Goal: Task Accomplishment & Management: Use online tool/utility

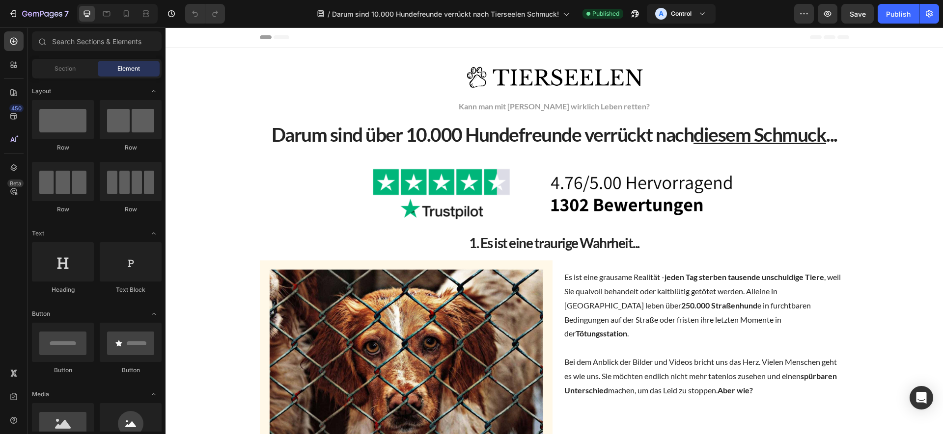
click at [2, 15] on div "7" at bounding box center [36, 14] width 73 height 20
click at [48, 12] on icon "button" at bounding box center [42, 14] width 40 height 8
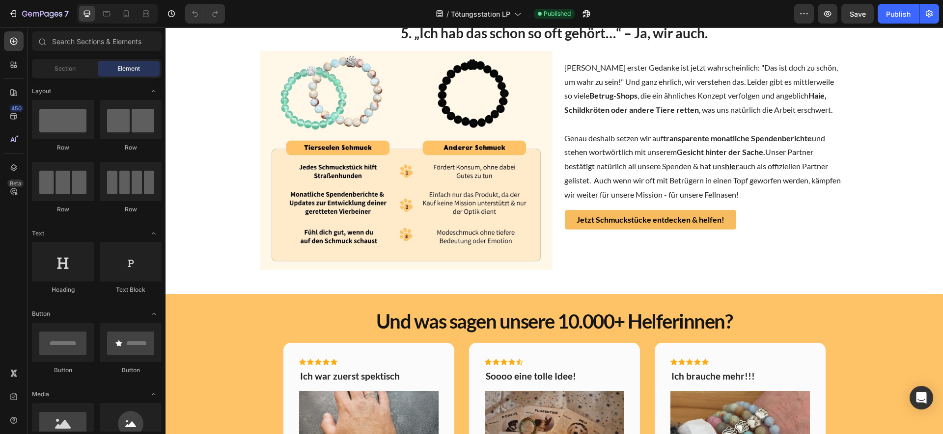
scroll to position [1286, 0]
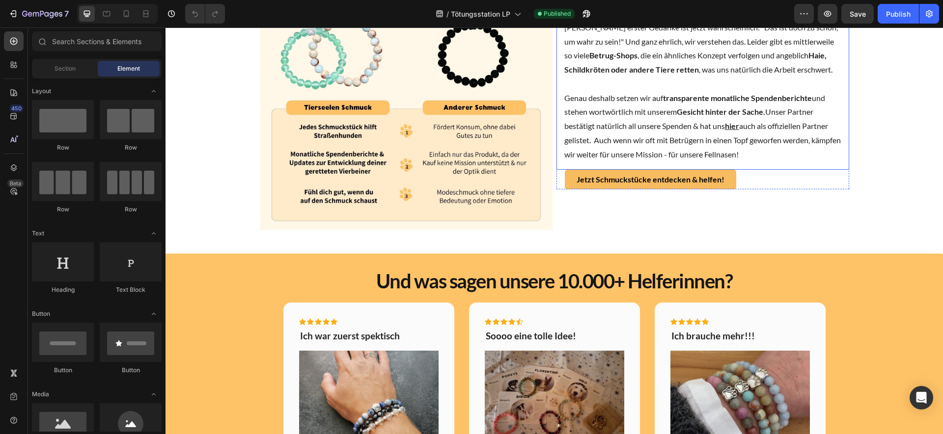
click at [390, 111] on img at bounding box center [406, 120] width 293 height 219
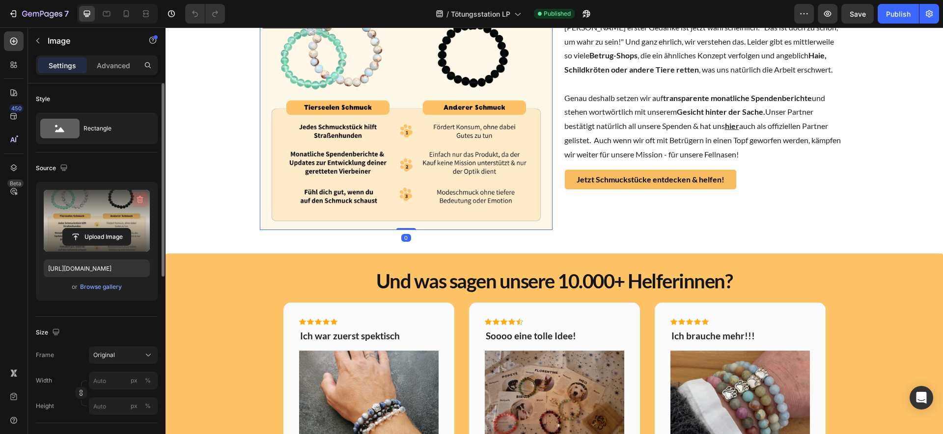
click at [144, 203] on icon "button" at bounding box center [140, 200] width 10 height 10
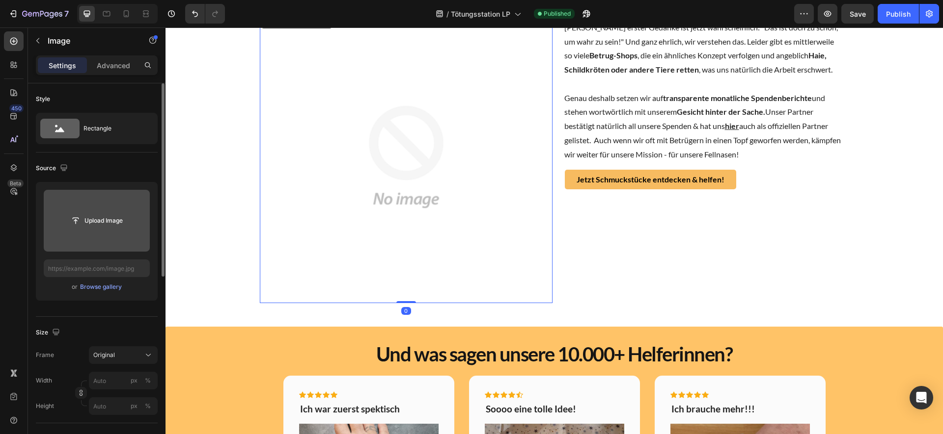
click at [116, 300] on div "Upload Image or Browse gallery" at bounding box center [97, 241] width 122 height 119
click at [114, 291] on div "Browse gallery" at bounding box center [101, 287] width 42 height 9
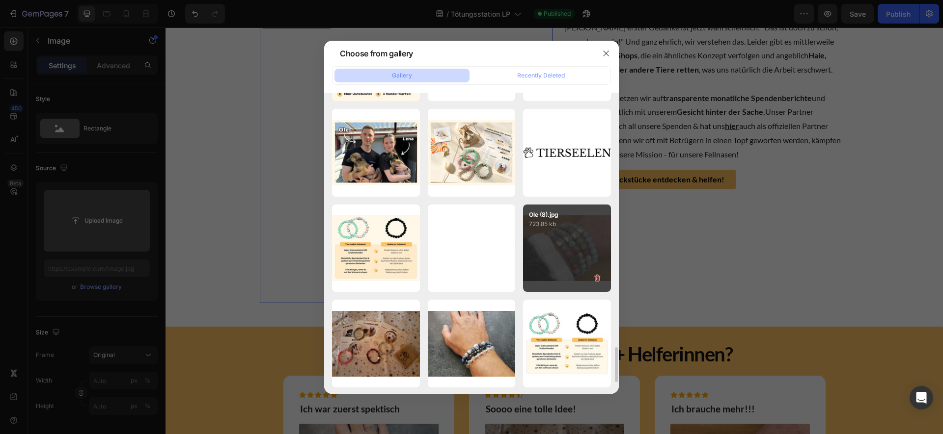
scroll to position [2110, 0]
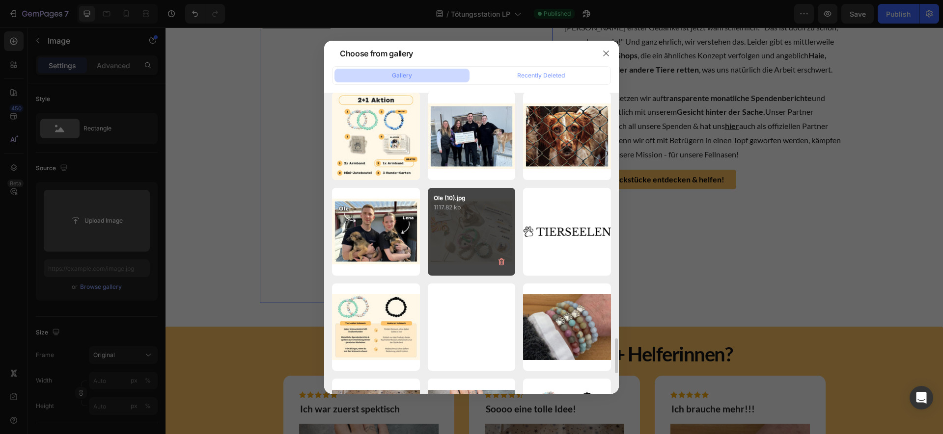
click at [468, 233] on div "Ole (10).jpg 1117.82 kb" at bounding box center [472, 232] width 88 height 88
type input "[URL][DOMAIN_NAME]"
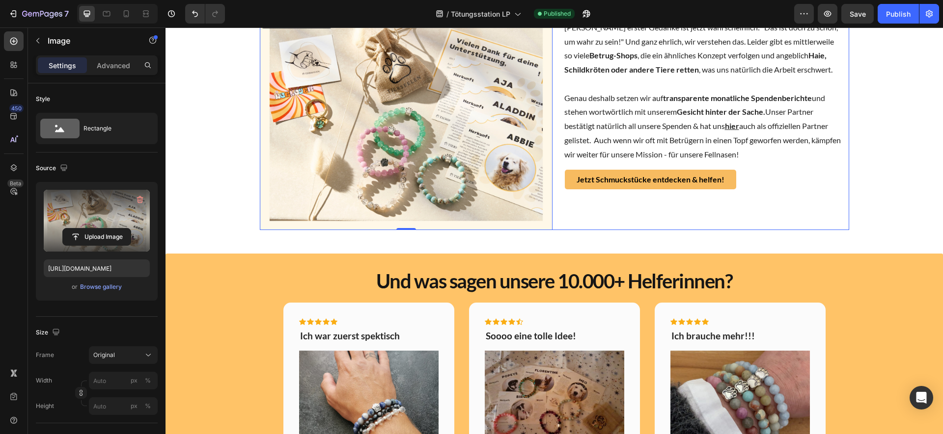
scroll to position [1106, 0]
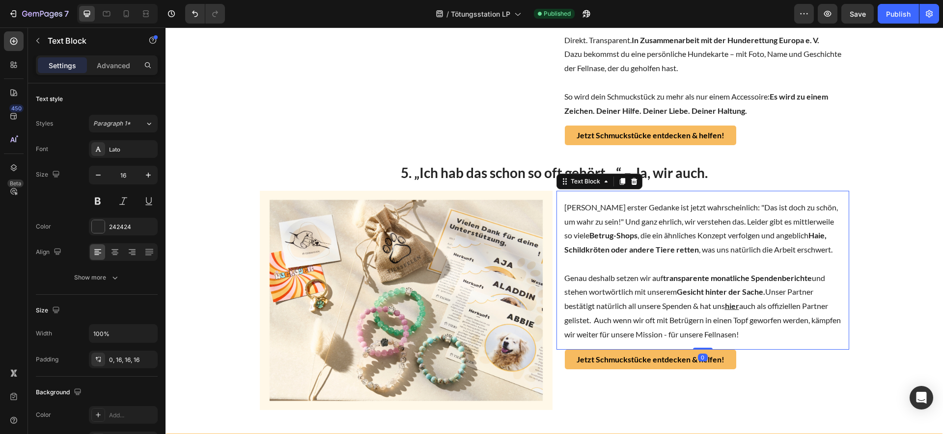
click at [832, 241] on p "[PERSON_NAME] erster Gedanke ist jetzt wahrscheinlich: "Das ist doch zu schön, …" at bounding box center [702, 229] width 277 height 56
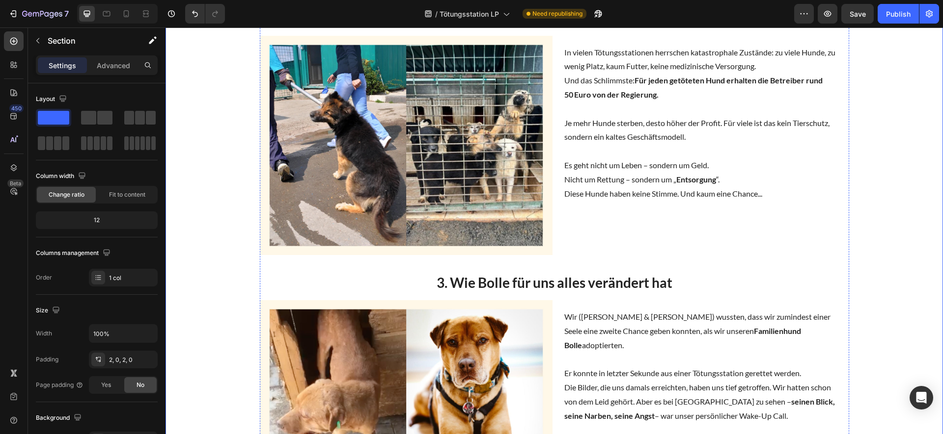
scroll to position [0, 0]
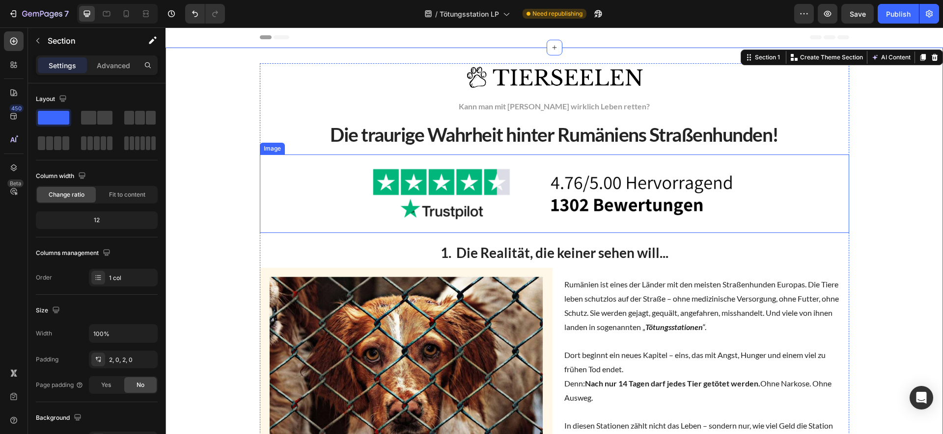
click at [713, 171] on img at bounding box center [554, 194] width 393 height 79
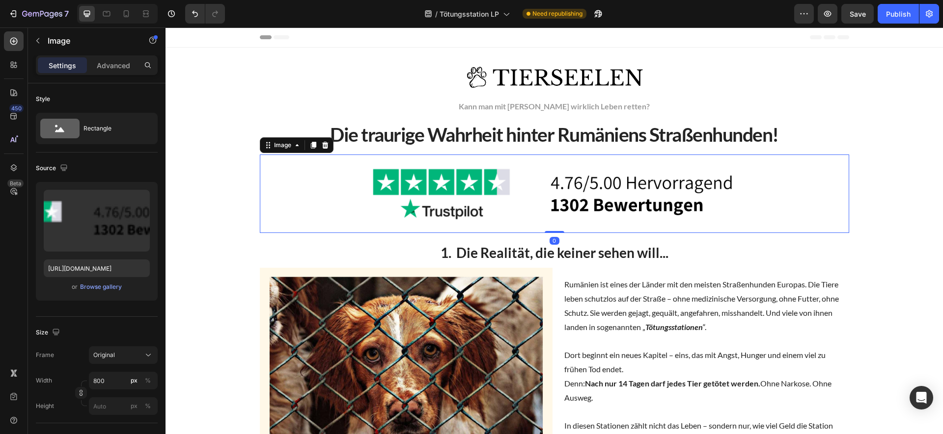
click at [809, 170] on div at bounding box center [554, 194] width 589 height 79
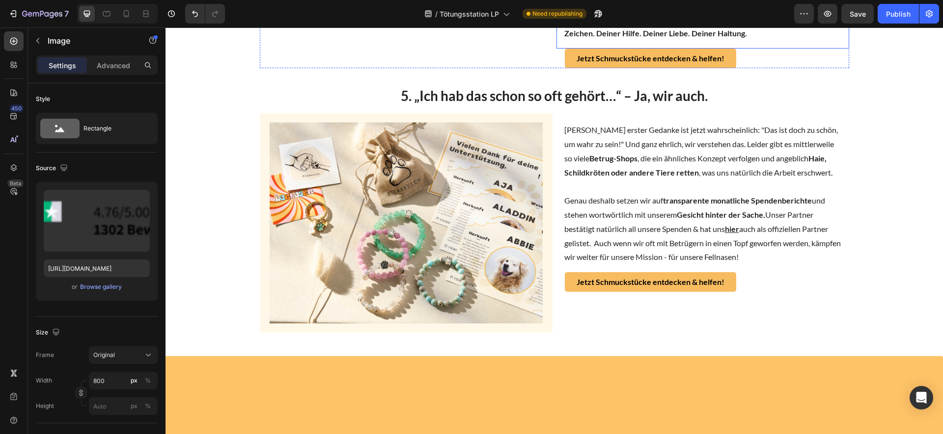
scroll to position [824, 0]
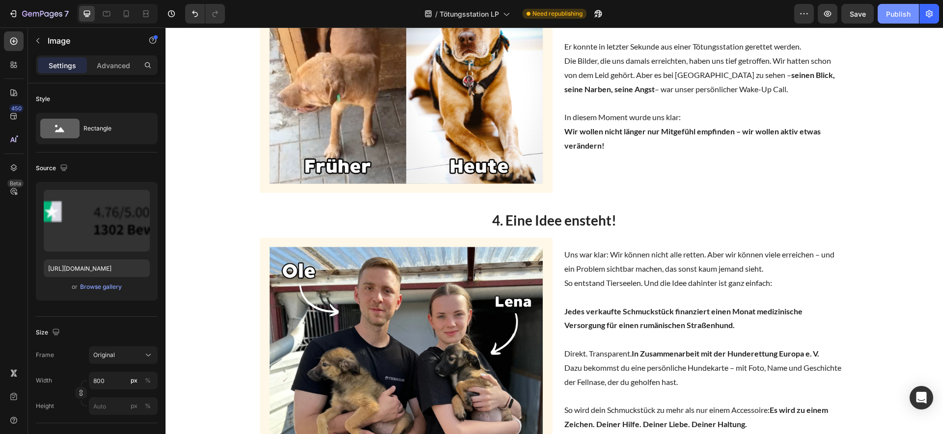
click at [900, 23] on button "Publish" at bounding box center [897, 14] width 41 height 20
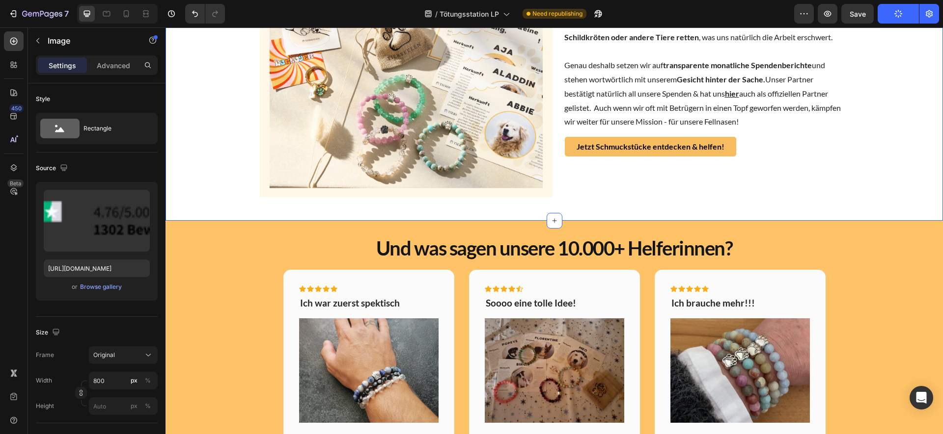
scroll to position [1396, 0]
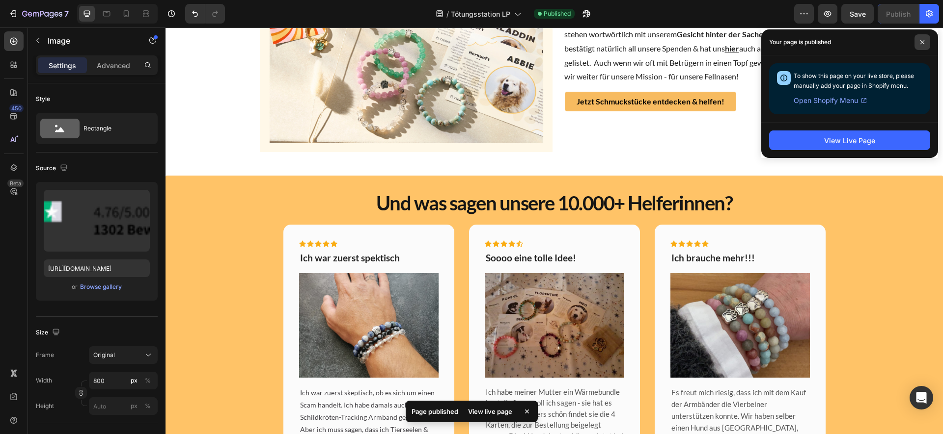
drag, startPoint x: 924, startPoint y: 38, endPoint x: 916, endPoint y: 74, distance: 36.8
click at [924, 39] on span at bounding box center [922, 42] width 16 height 16
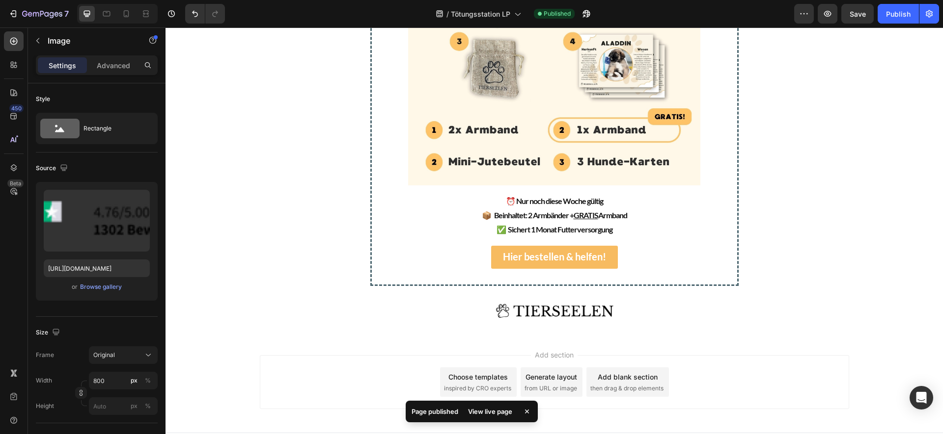
scroll to position [2574, 0]
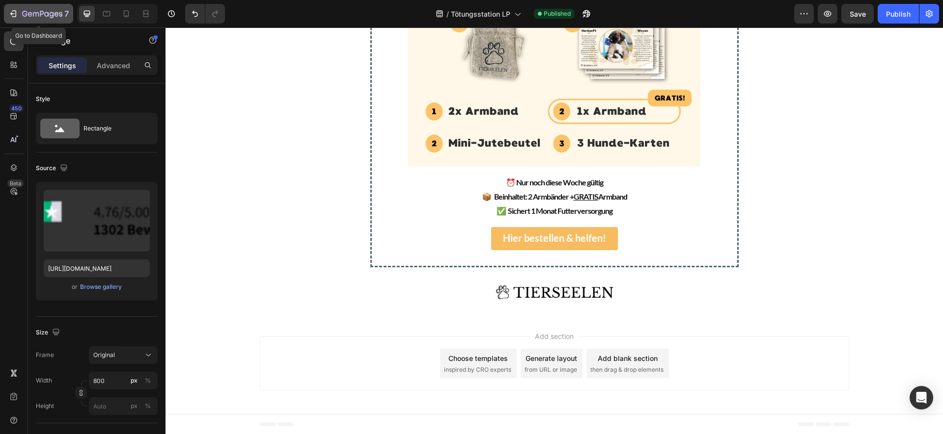
click at [24, 9] on div "7" at bounding box center [45, 14] width 47 height 12
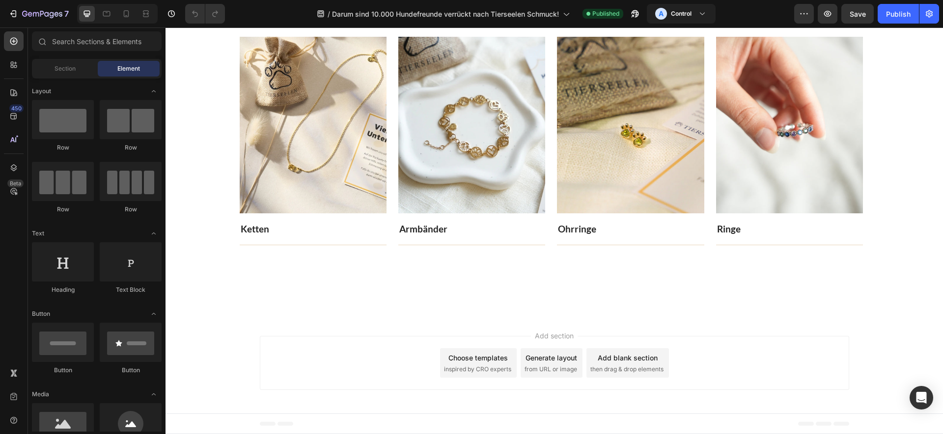
scroll to position [2733, 0]
click at [488, 128] on div "Entdecke alle Schmuckstücke! Heading Jedes Schmuckstück unterstützt die Rettung…" at bounding box center [554, 104] width 644 height 362
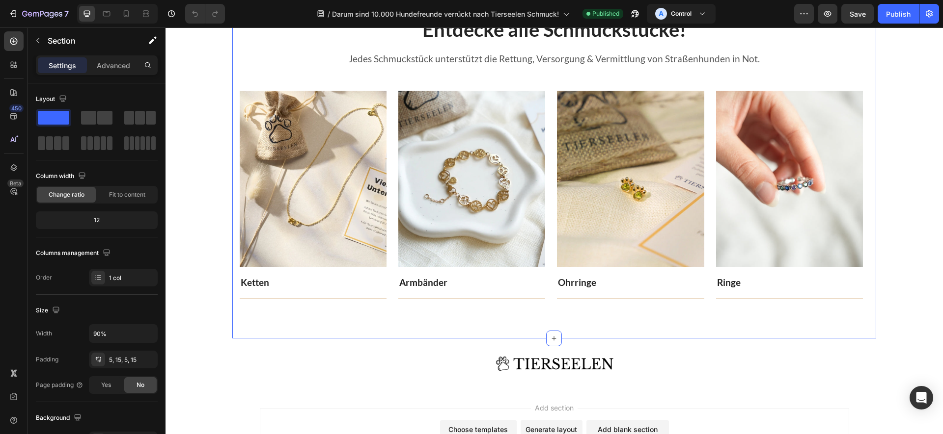
scroll to position [2912, 0]
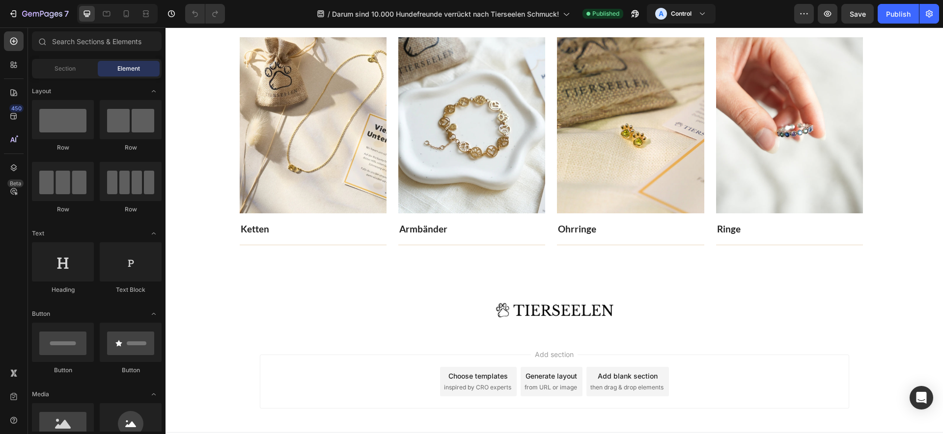
click at [201, 246] on section "Entdecke alle Schmuckstücke! Heading Jedes Schmuckstück unterstützt die Rettung…" at bounding box center [553, 104] width 715 height 362
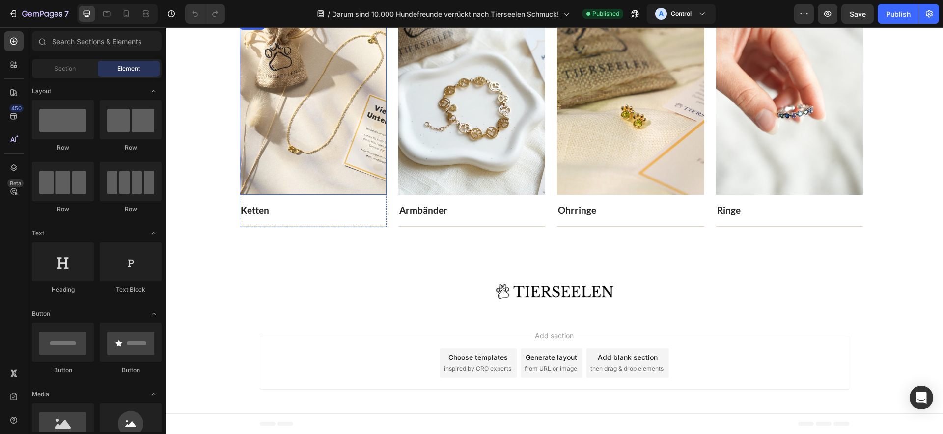
scroll to position [2609, 0]
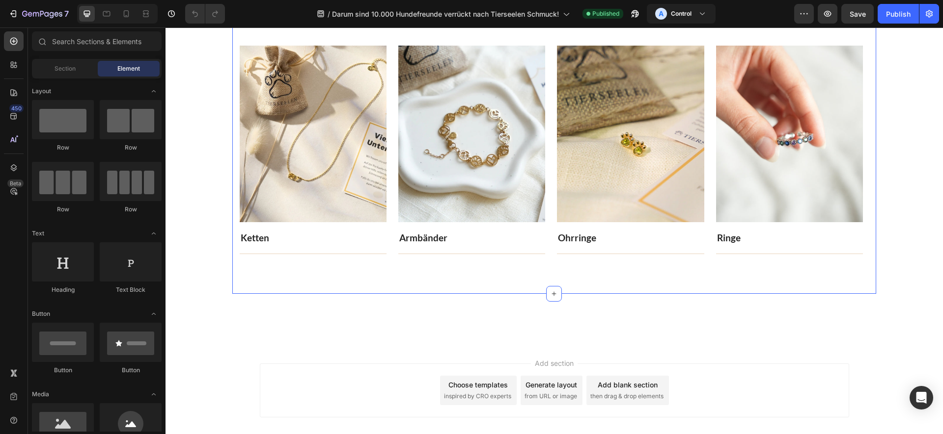
click at [308, 243] on div "Entdecke alle Schmuckstücke! Heading Jedes Schmuckstück unterstützt die Rettung…" at bounding box center [554, 113] width 644 height 362
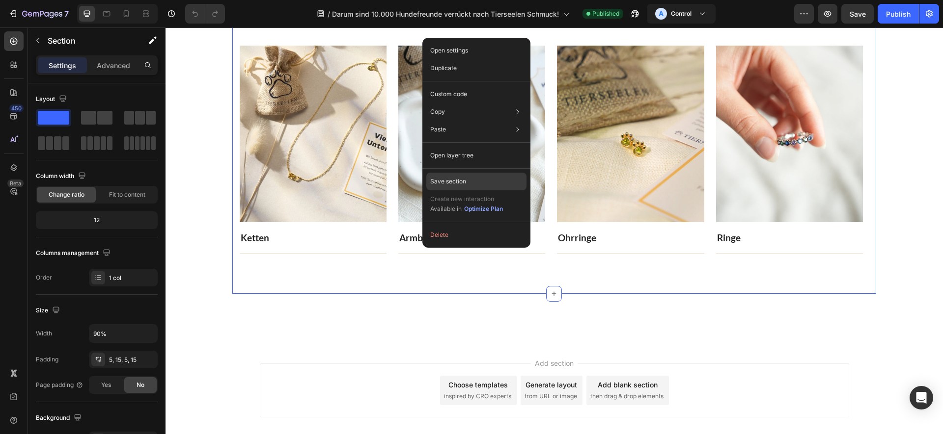
click at [455, 178] on p "Save section" at bounding box center [448, 181] width 36 height 9
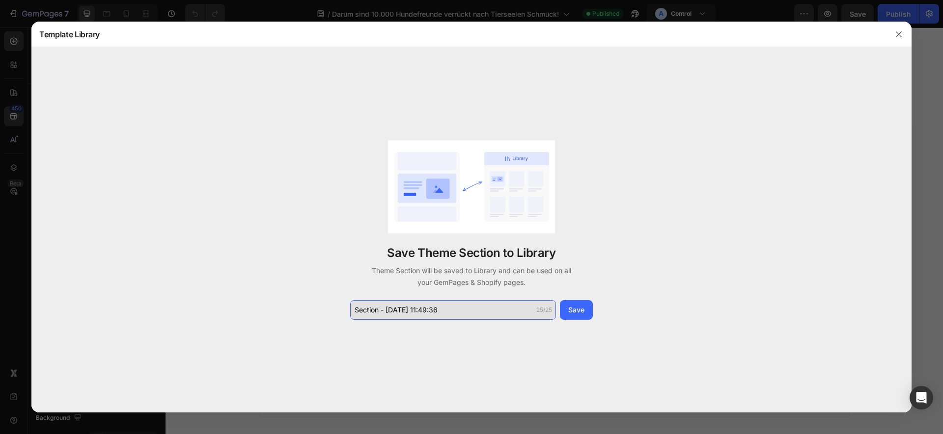
click at [466, 319] on input "Section - Aug 27 11:49:36" at bounding box center [453, 310] width 206 height 20
type input "Kollektion"
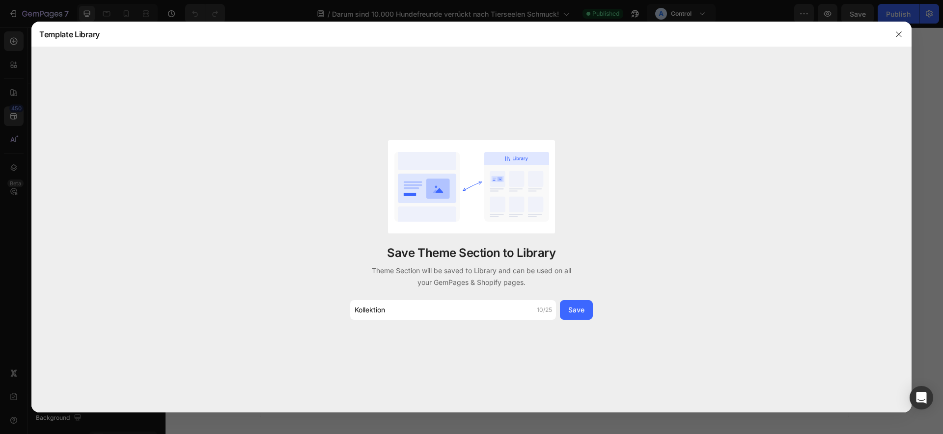
click at [601, 303] on div "Save Theme Section to Library Theme Section will be saved to Library and can be…" at bounding box center [471, 230] width 880 height 366
click at [571, 312] on div "Save" at bounding box center [576, 310] width 16 height 10
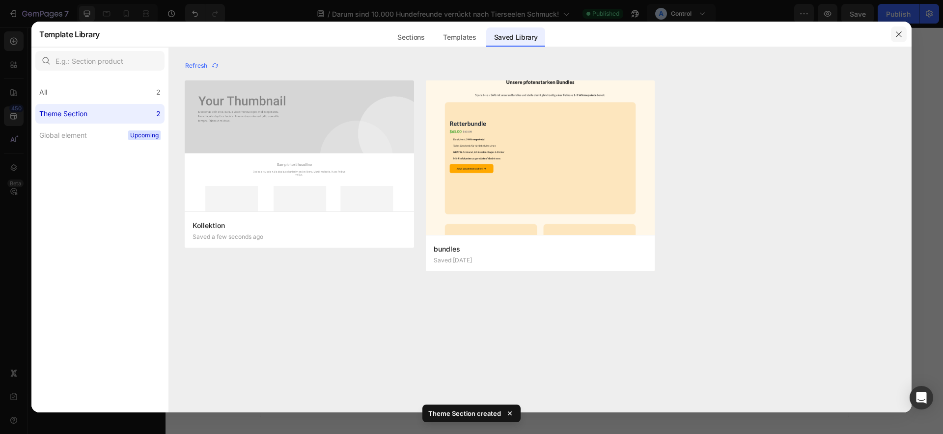
click at [899, 36] on icon "button" at bounding box center [898, 34] width 8 height 8
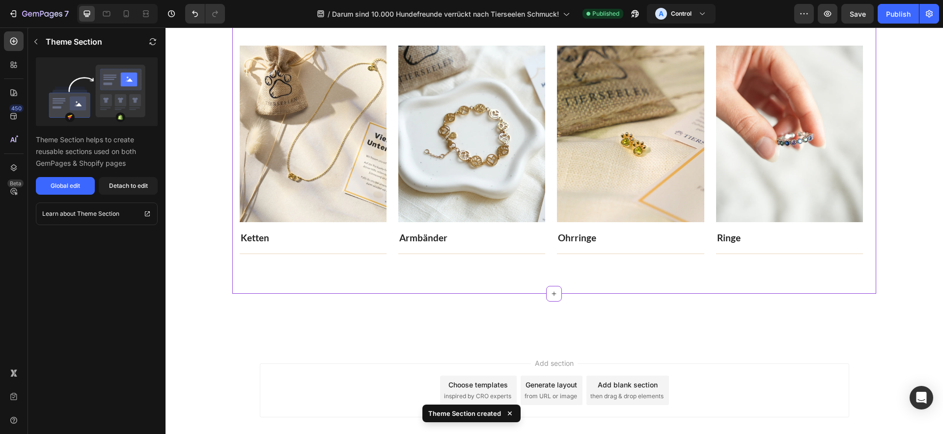
click at [241, 252] on div "Entdecke alle Schmuckstücke! Heading Jedes Schmuckstück unterstützt die Rettung…" at bounding box center [554, 113] width 644 height 362
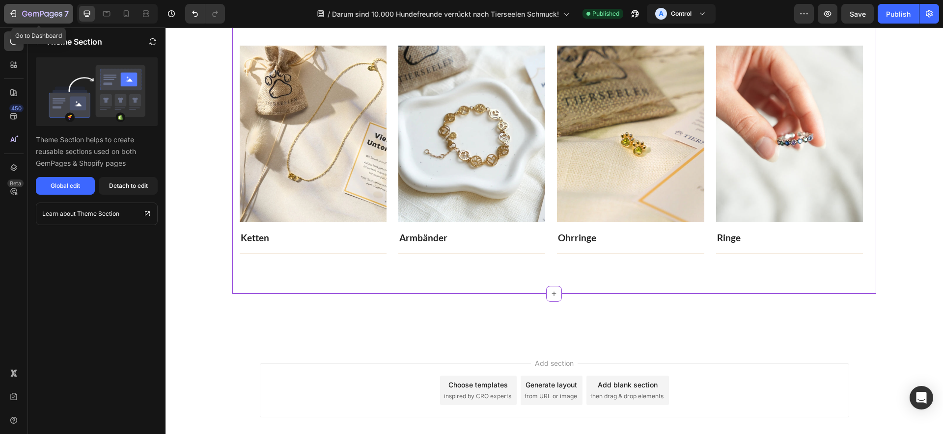
click at [43, 13] on icon "button" at bounding box center [42, 14] width 4 height 6
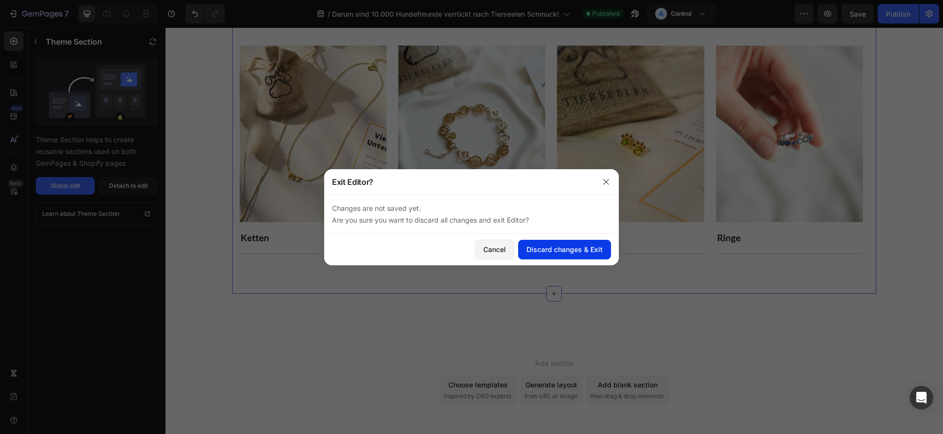
click at [568, 243] on button "Discard changes & Exit" at bounding box center [564, 250] width 93 height 20
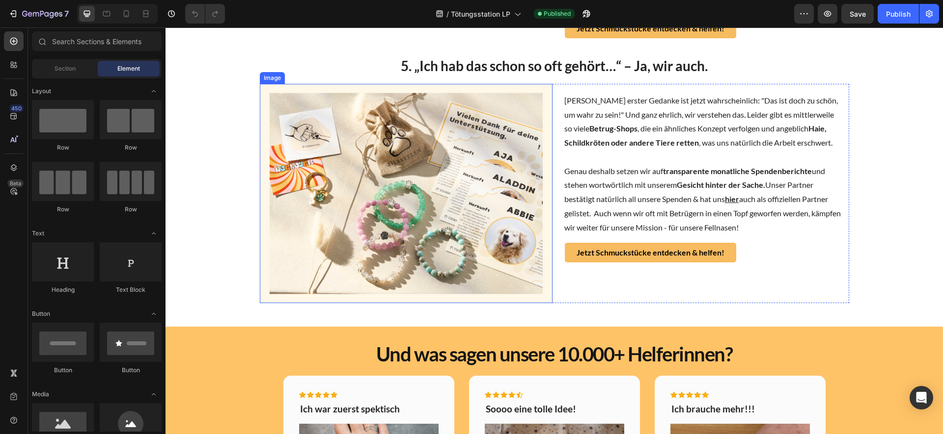
scroll to position [1232, 0]
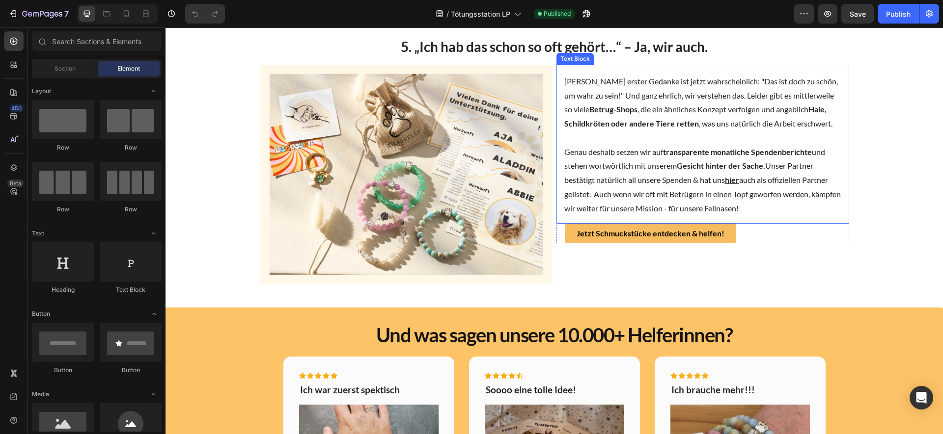
click at [774, 175] on p "Genau deshalb setzen wir auf transparente monatliche Spendenberichte und stehen…" at bounding box center [702, 173] width 277 height 85
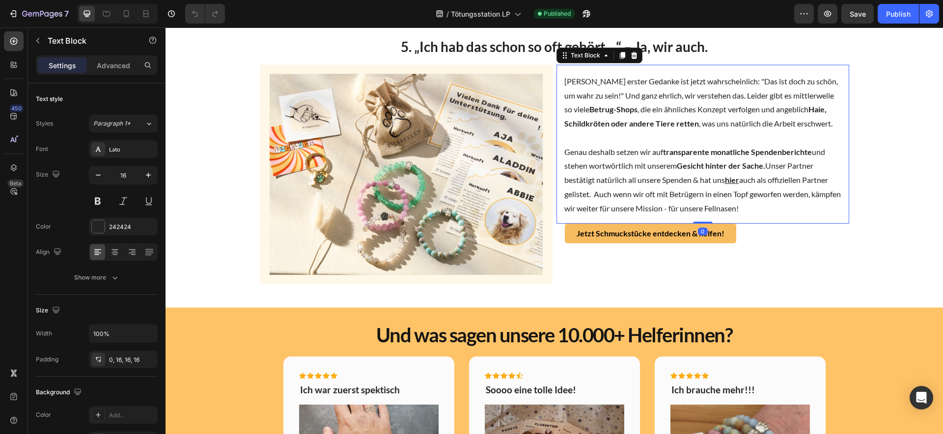
click at [774, 175] on p "Genau deshalb setzen wir auf transparente monatliche Spendenberichte und stehen…" at bounding box center [702, 173] width 277 height 85
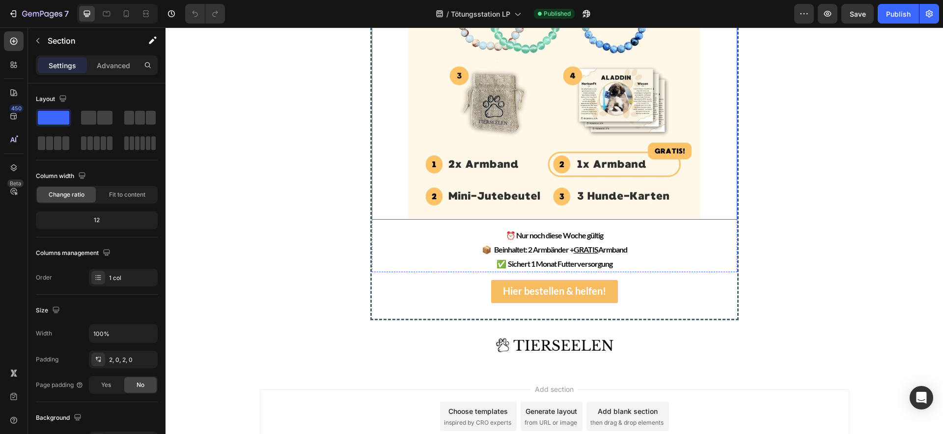
scroll to position [2532, 0]
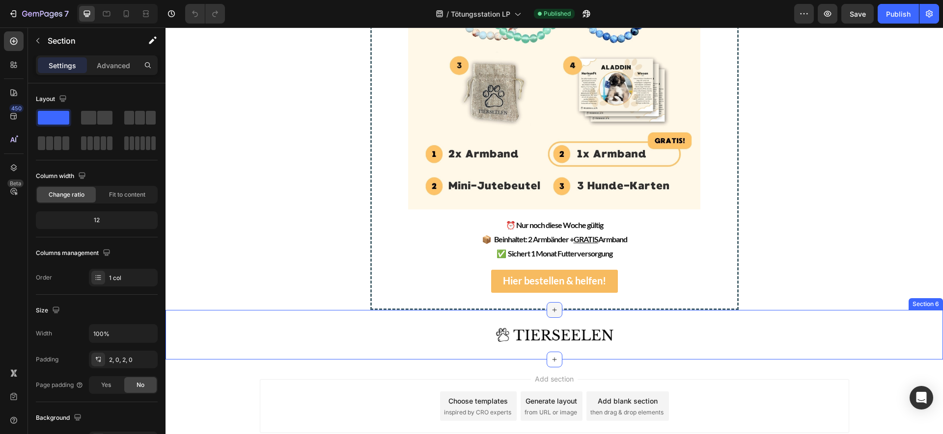
click at [555, 308] on div at bounding box center [554, 310] width 16 height 16
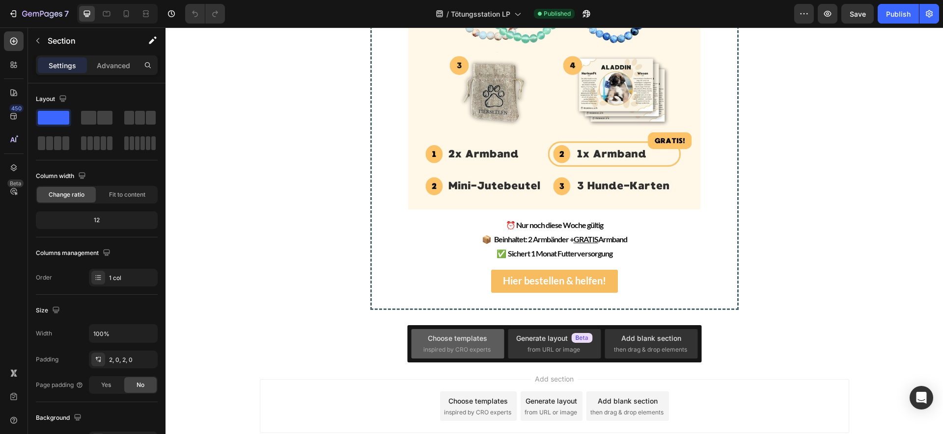
click at [482, 334] on div "Choose templates" at bounding box center [457, 338] width 59 height 10
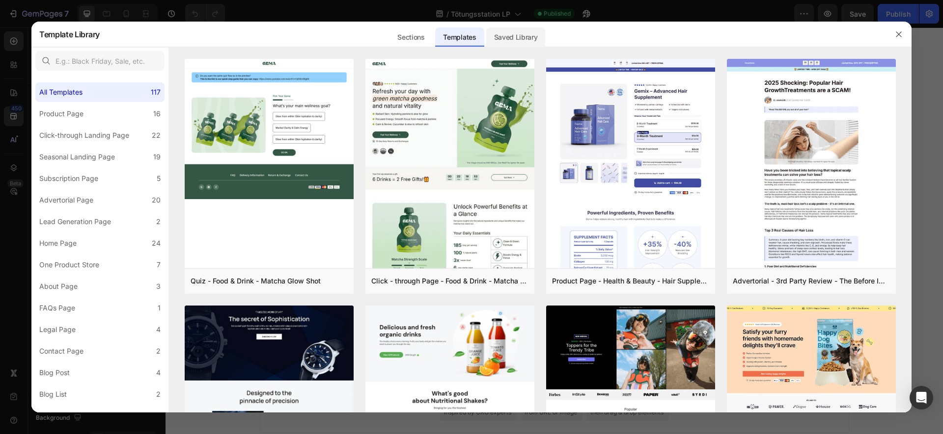
click at [507, 38] on div "Saved Library" at bounding box center [515, 37] width 59 height 20
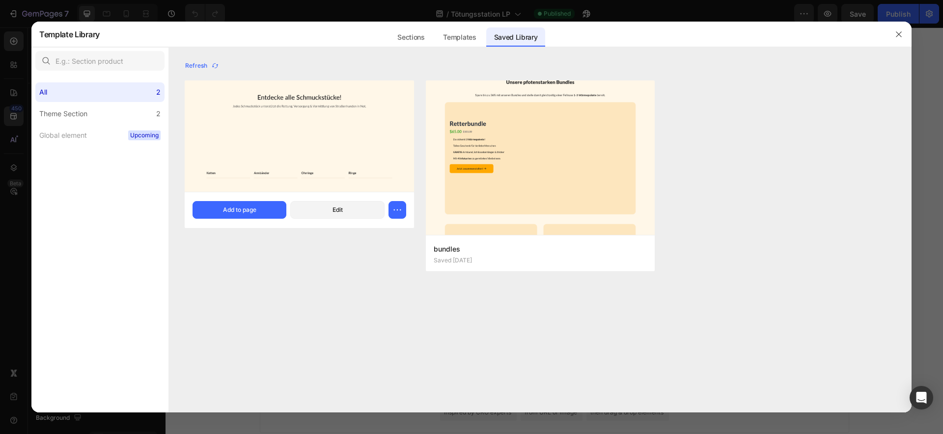
click at [265, 201] on div "Kollektion Saved a minute ago Add to page Edit" at bounding box center [299, 210] width 229 height 36
click at [266, 212] on button "Add to page" at bounding box center [239, 210] width 94 height 18
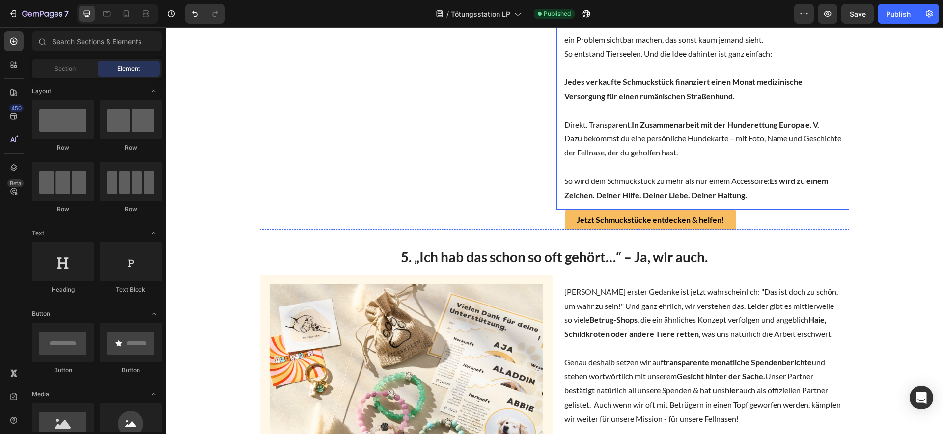
scroll to position [954, 0]
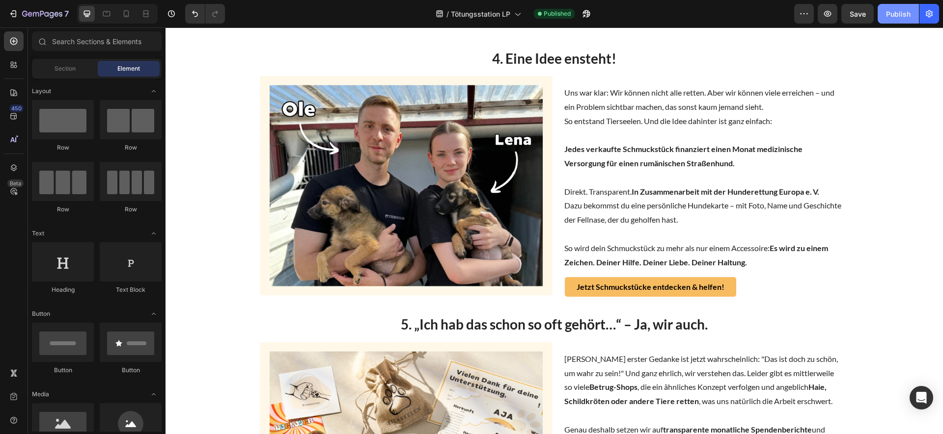
click at [910, 11] on div "Publish" at bounding box center [898, 14] width 25 height 10
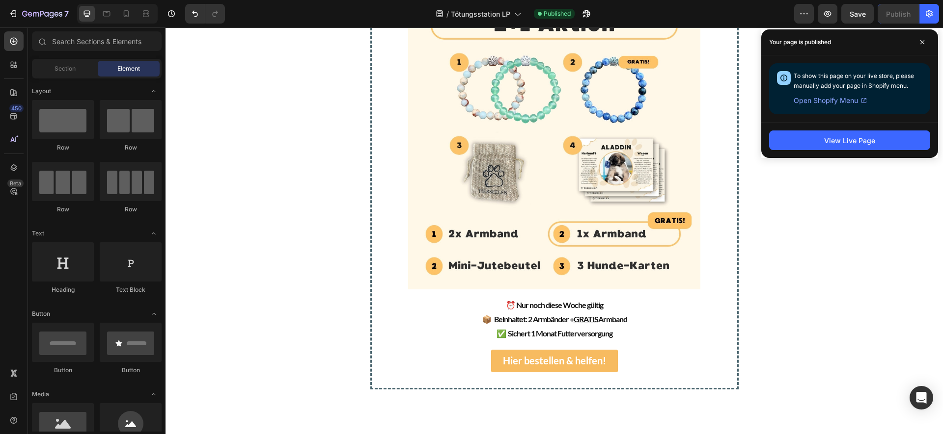
scroll to position [2107, 0]
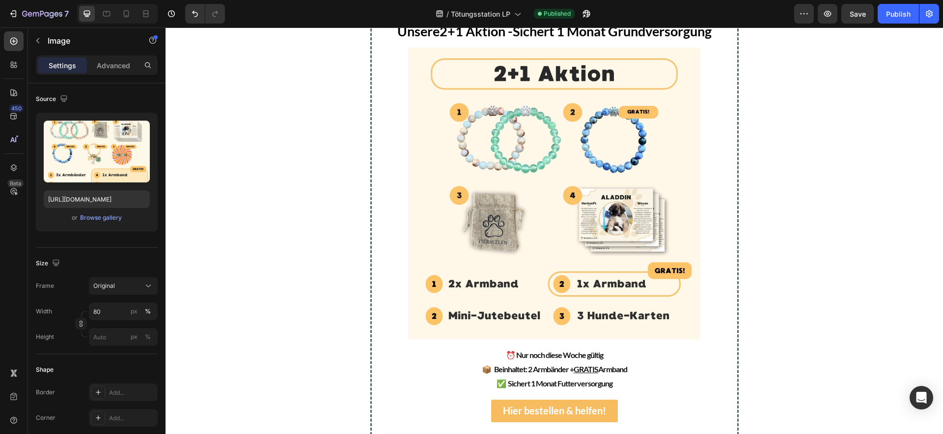
scroll to position [362, 0]
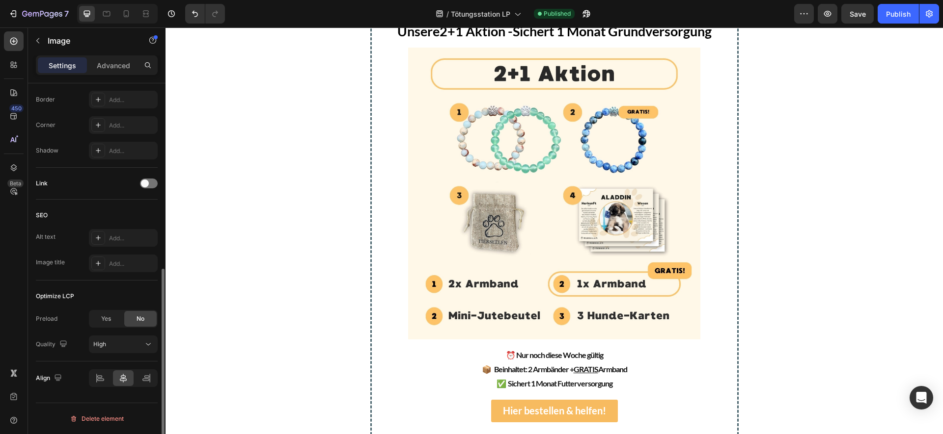
click at [139, 184] on div "Link" at bounding box center [97, 184] width 122 height 16
click at [145, 182] on span at bounding box center [145, 184] width 8 height 8
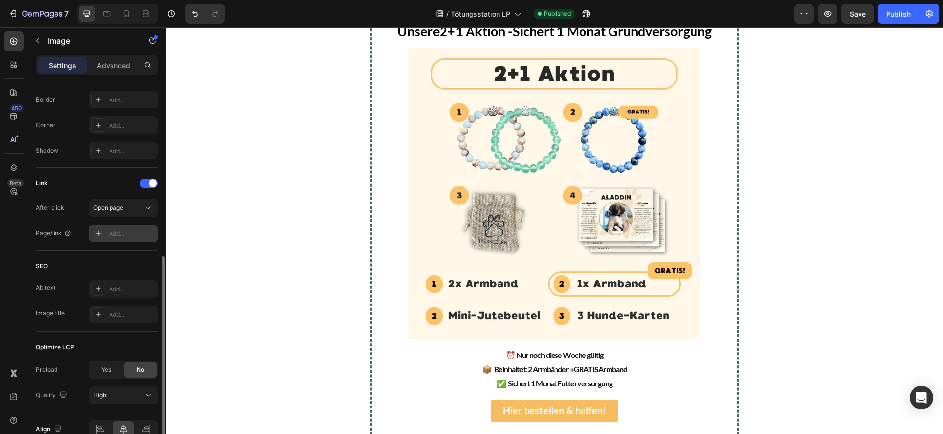
click at [115, 237] on div "Add..." at bounding box center [132, 234] width 46 height 9
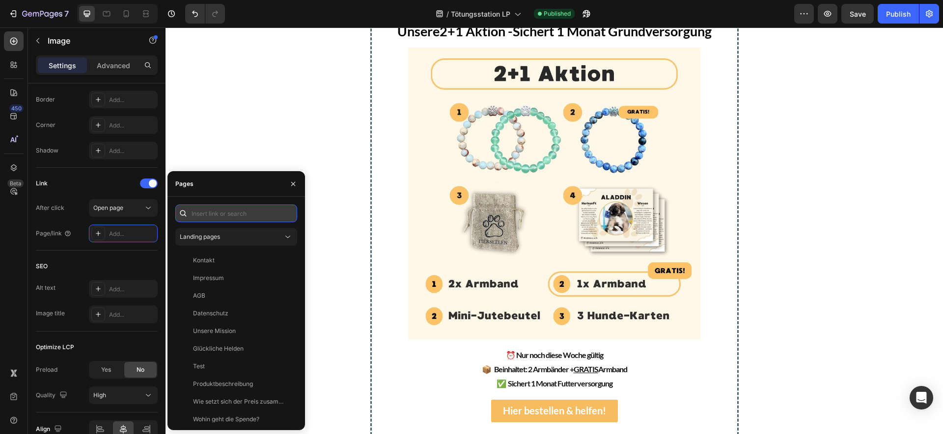
click at [202, 216] on input "text" at bounding box center [236, 214] width 122 height 18
paste input "https://tierseelen.com/products/warmebundle"
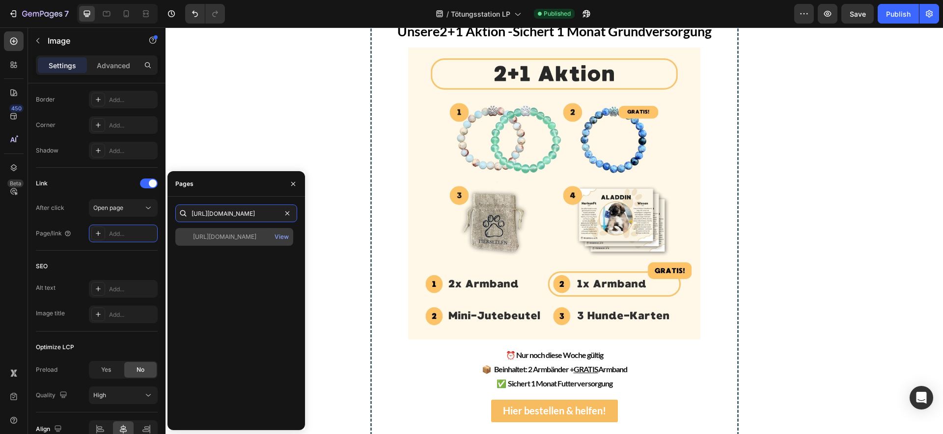
type input "https://tierseelen.com/products/warmebundle"
click at [227, 233] on div "https://tierseelen.com/products/warmebundle" at bounding box center [224, 237] width 63 height 9
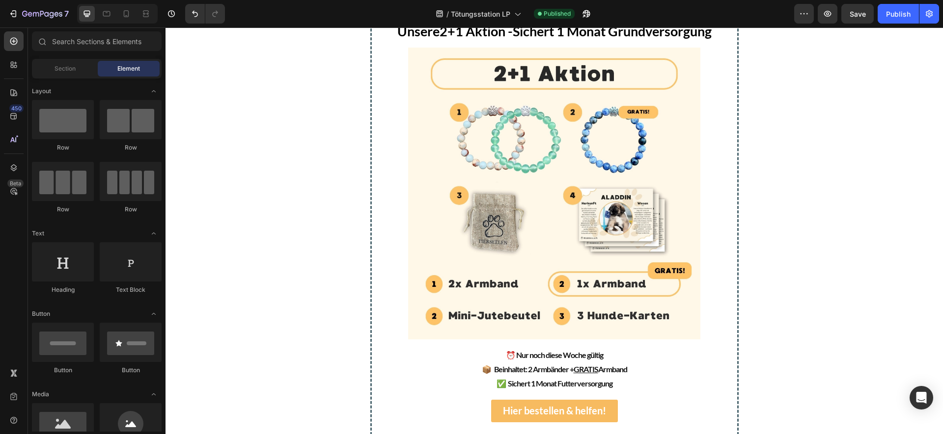
scroll to position [2293, 0]
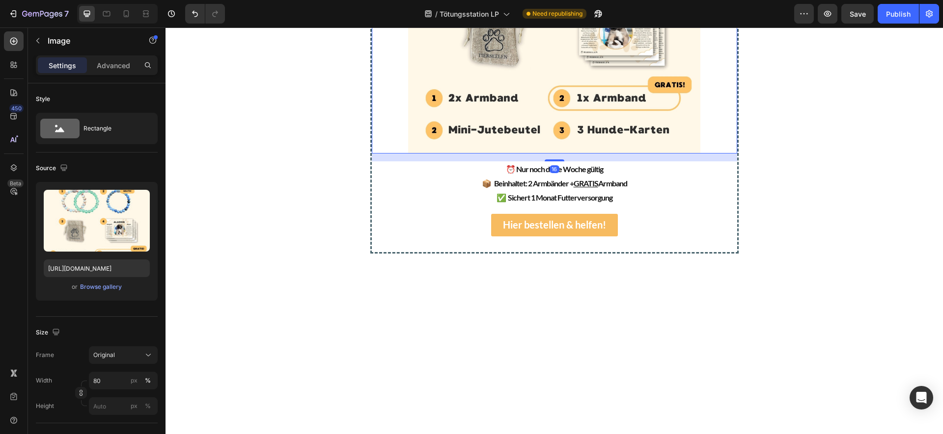
click at [553, 154] on img at bounding box center [554, 8] width 292 height 292
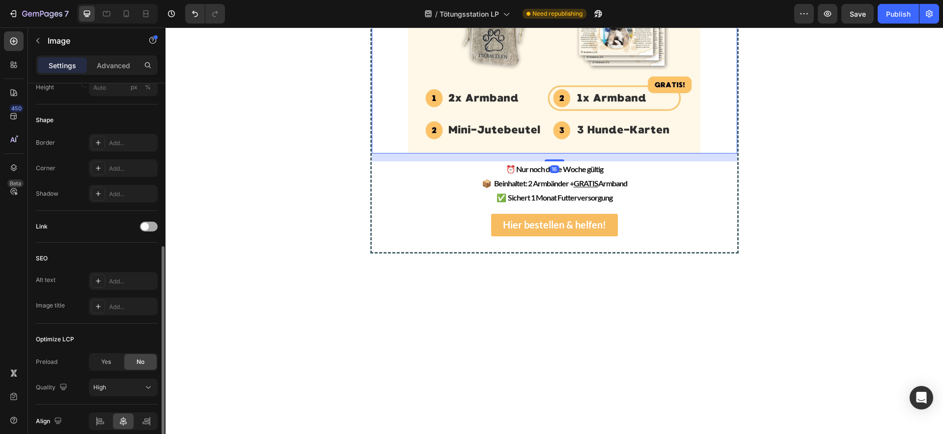
click at [150, 225] on div at bounding box center [149, 227] width 18 height 10
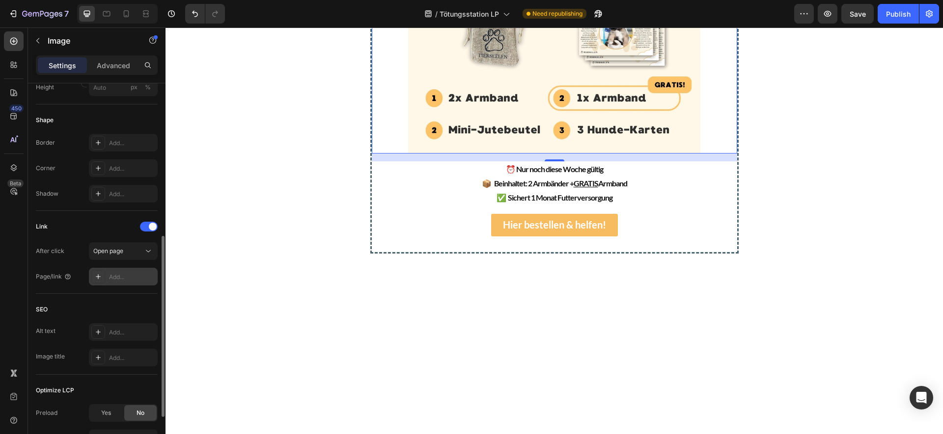
click at [112, 271] on div "Add..." at bounding box center [123, 277] width 69 height 18
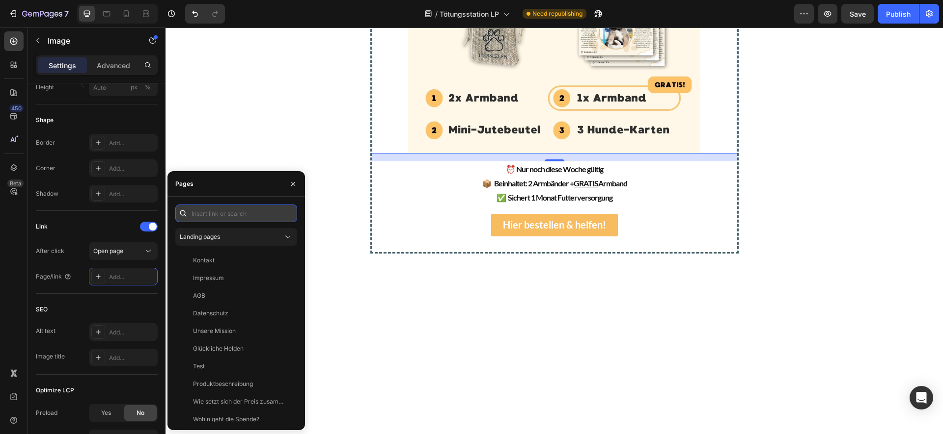
click at [207, 214] on input "text" at bounding box center [236, 214] width 122 height 18
paste input "https://tierseelen.com/products/2-1-aktion"
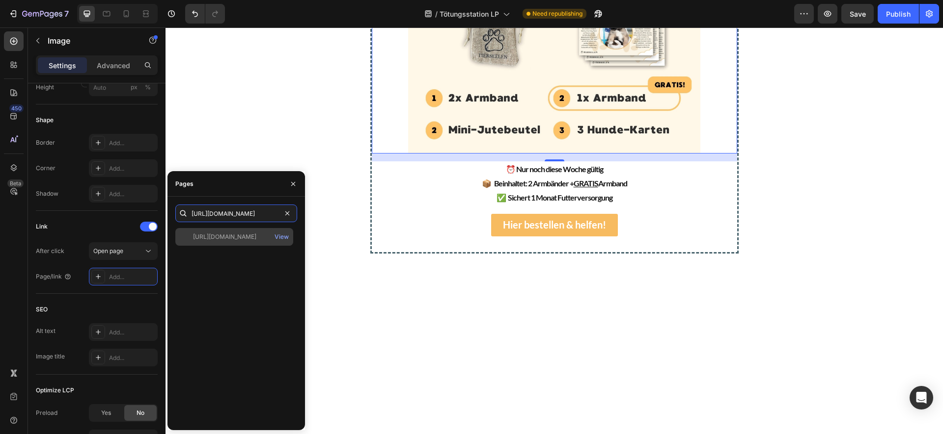
type input "https://tierseelen.com/products/2-1-aktion"
click at [234, 235] on div "https://tierseelen.com/products/2-1-aktion" at bounding box center [224, 237] width 63 height 9
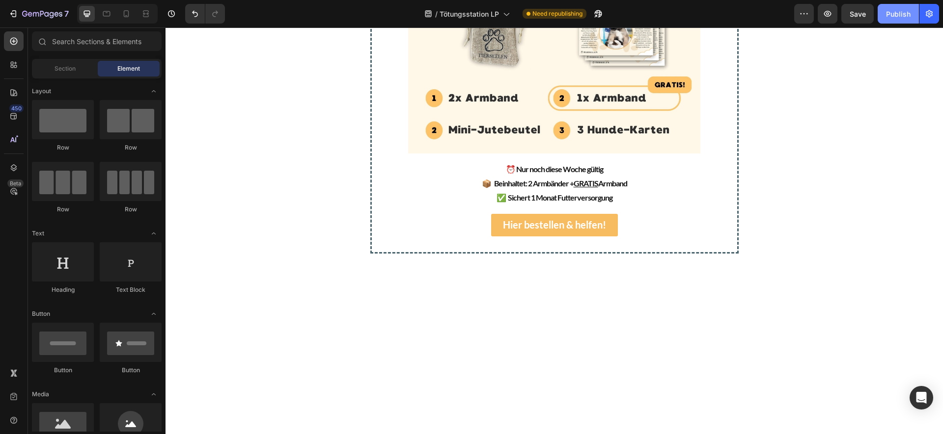
drag, startPoint x: 901, startPoint y: 16, endPoint x: 663, endPoint y: 47, distance: 240.6
click at [901, 16] on div "Publish" at bounding box center [898, 14] width 25 height 10
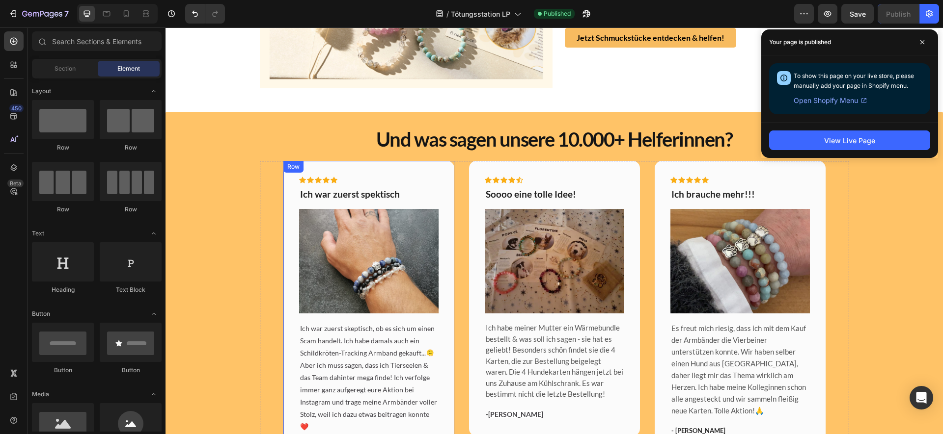
scroll to position [1071, 0]
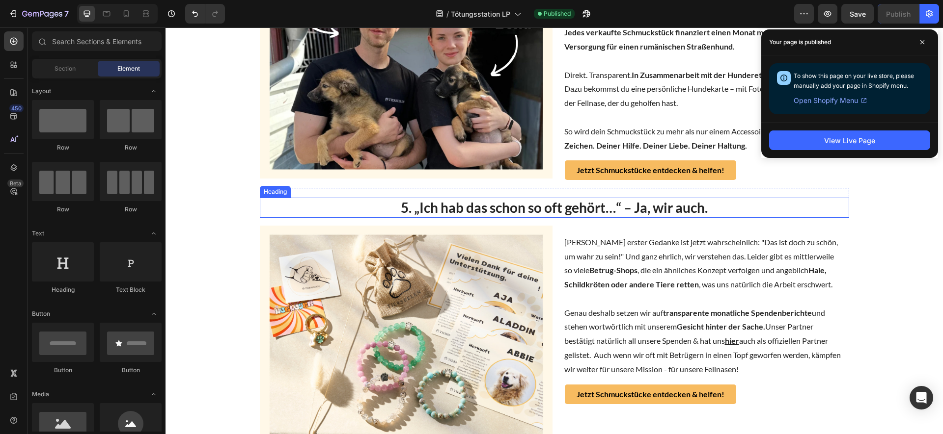
click at [265, 217] on h2 "5. „Ich hab das schon so oft gehört…“ – Ja, wir auch." at bounding box center [554, 208] width 589 height 20
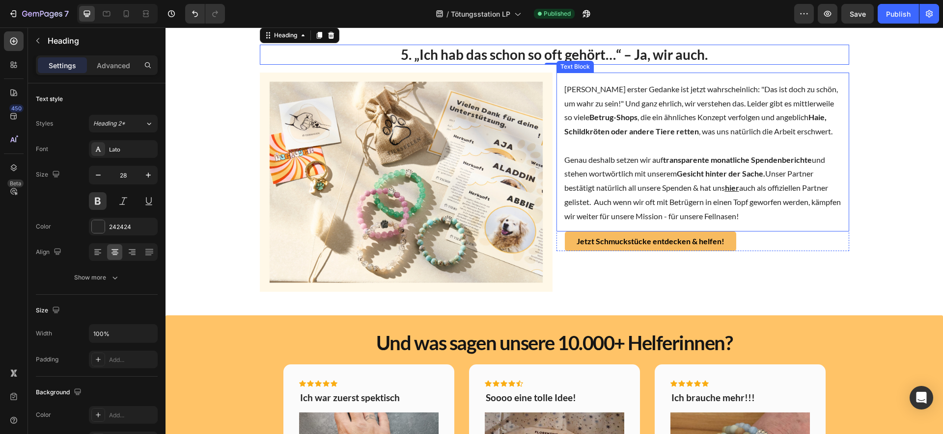
scroll to position [900, 0]
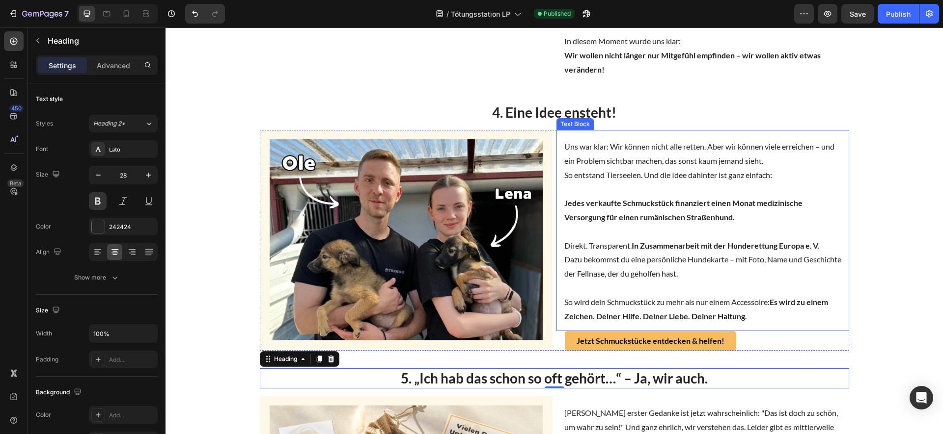
click at [750, 331] on div "Uns war klar: Wir können nicht alle retten. Aber wir können viele erreichen – u…" at bounding box center [702, 235] width 293 height 191
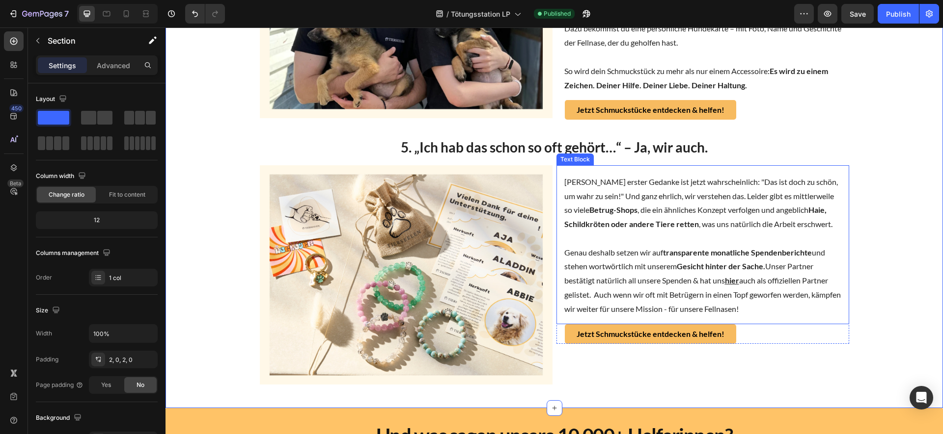
scroll to position [1216, 0]
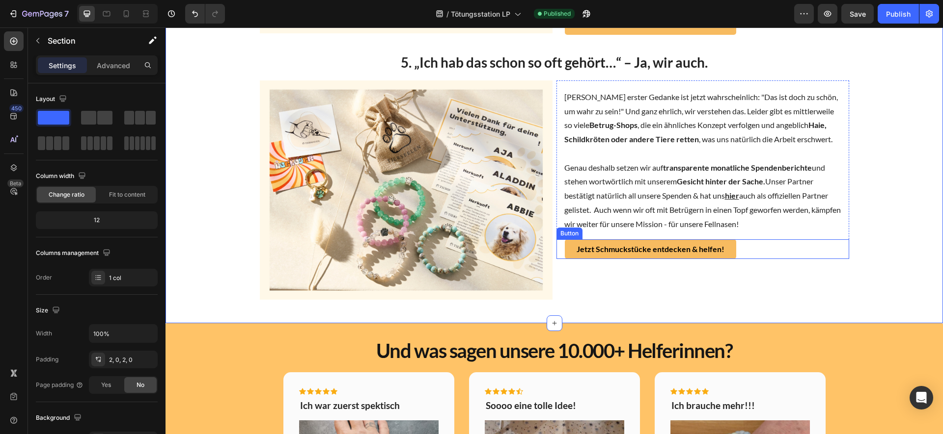
click at [776, 259] on div "Jetzt Schmuckstücke entdecken & helfen! Button" at bounding box center [702, 250] width 293 height 20
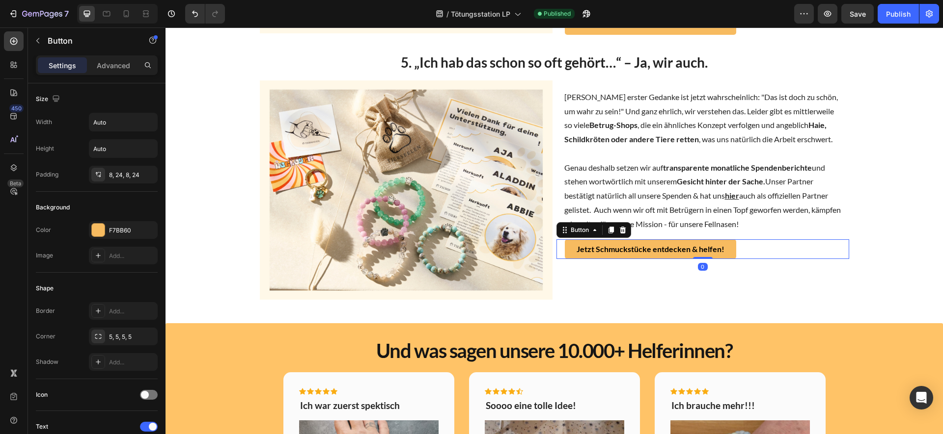
click at [620, 234] on icon at bounding box center [623, 230] width 8 height 8
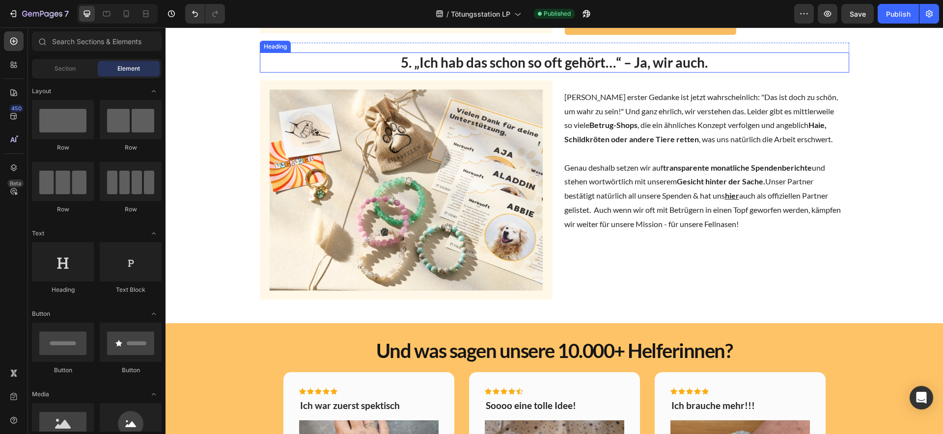
click at [352, 72] on h2 "5. „Ich hab das schon so oft gehört…“ – Ja, wir auch." at bounding box center [554, 63] width 589 height 20
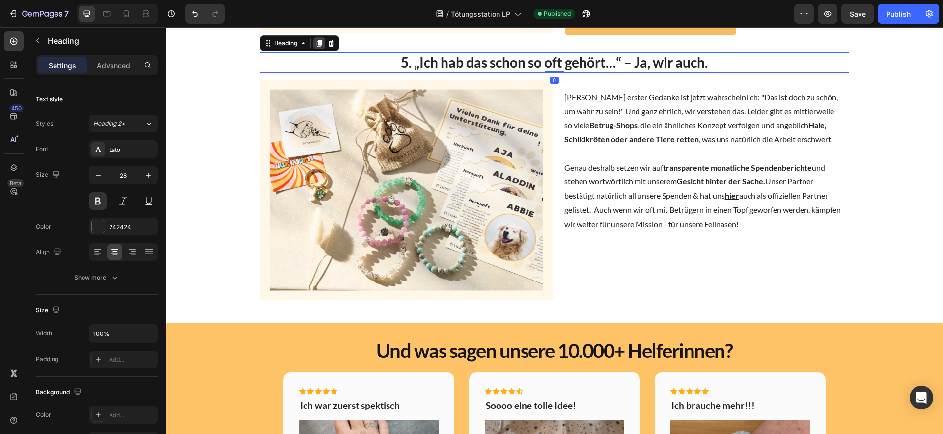
click at [316, 47] on icon at bounding box center [318, 43] width 5 height 7
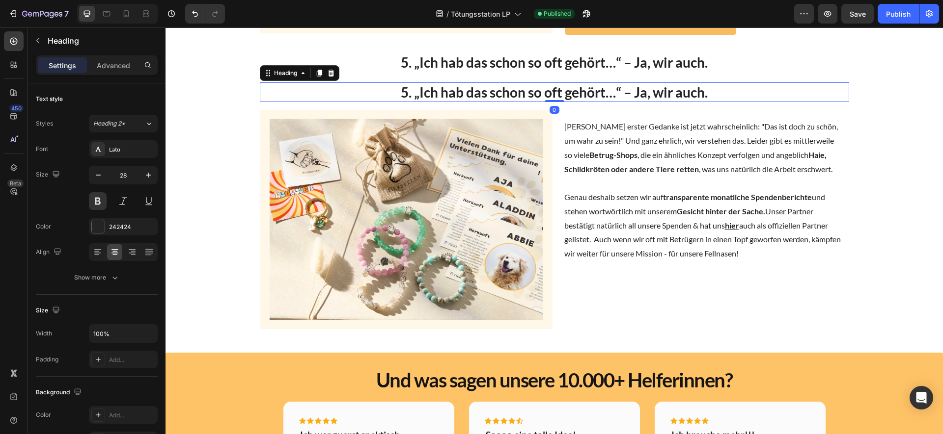
scroll to position [258, 0]
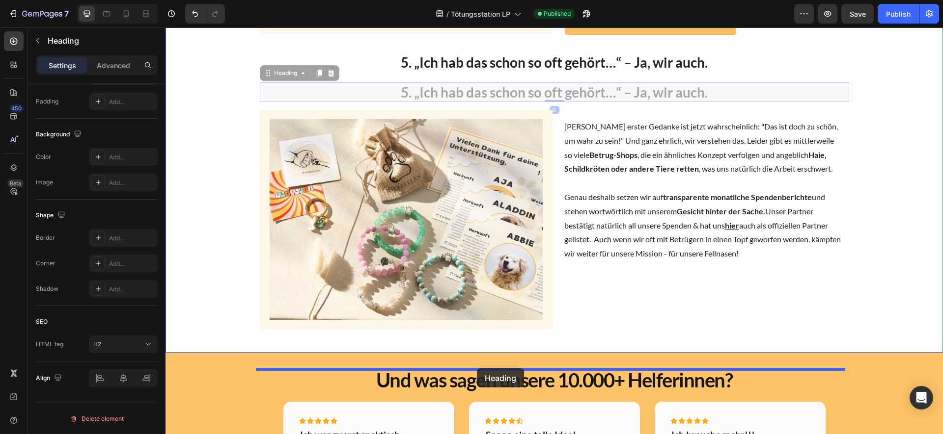
drag, startPoint x: 285, startPoint y: 110, endPoint x: 477, endPoint y: 369, distance: 321.8
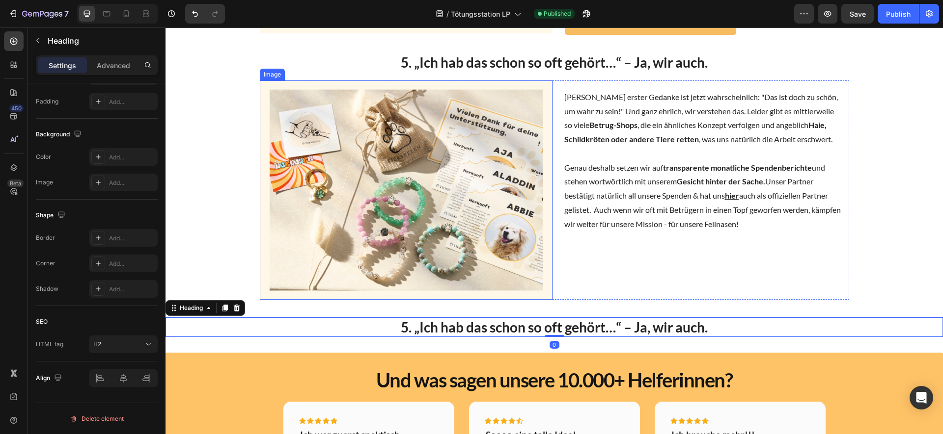
click at [439, 159] on img at bounding box center [406, 190] width 293 height 219
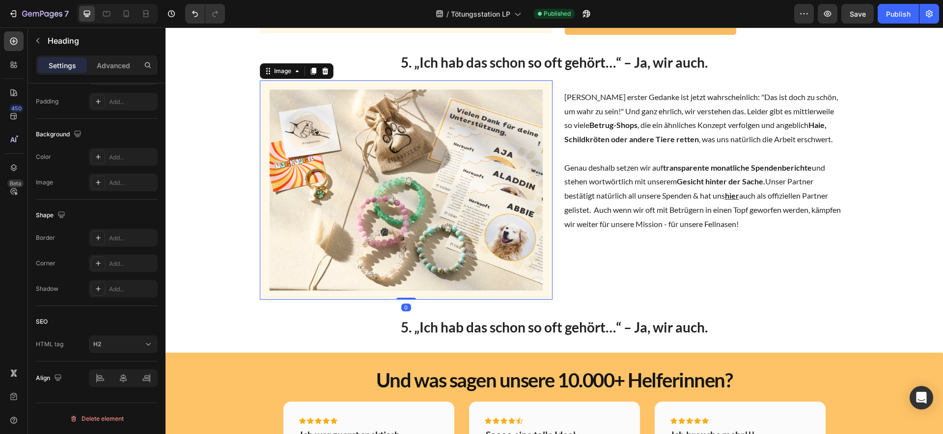
scroll to position [0, 0]
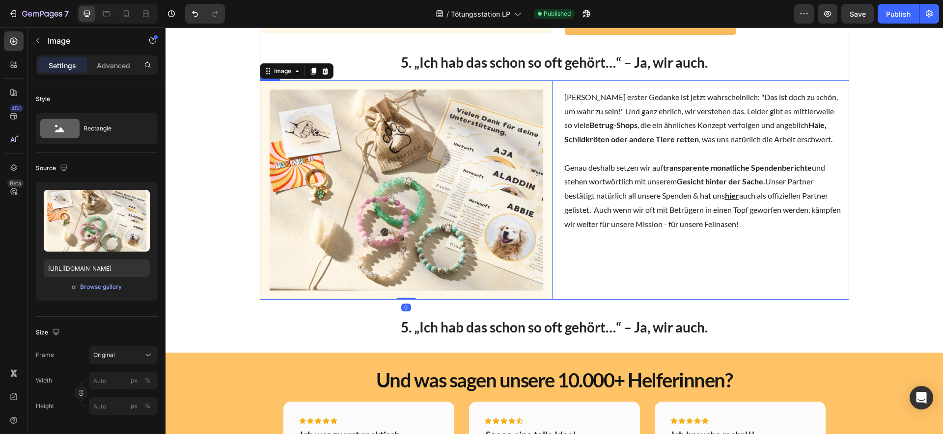
click at [550, 116] on div "Image 0 Dein erster Gedanke ist jetzt wahrscheinlich: "Das ist doch zu schön, u…" at bounding box center [554, 190] width 589 height 219
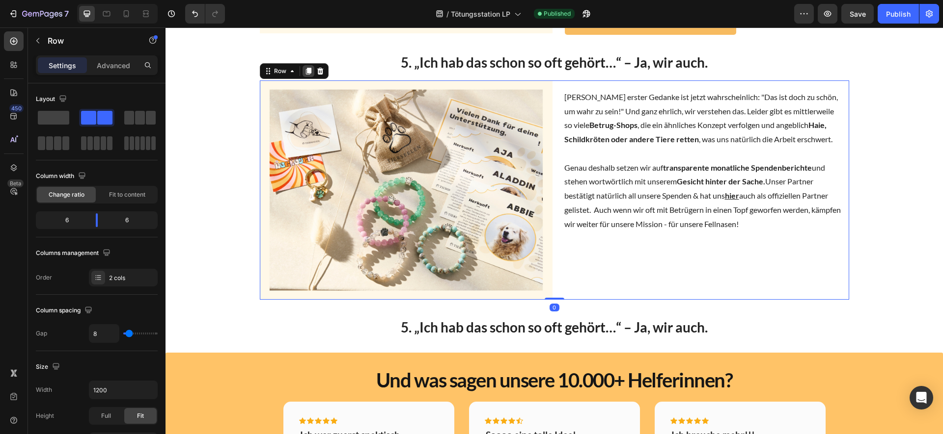
click at [308, 75] on icon at bounding box center [308, 71] width 8 height 8
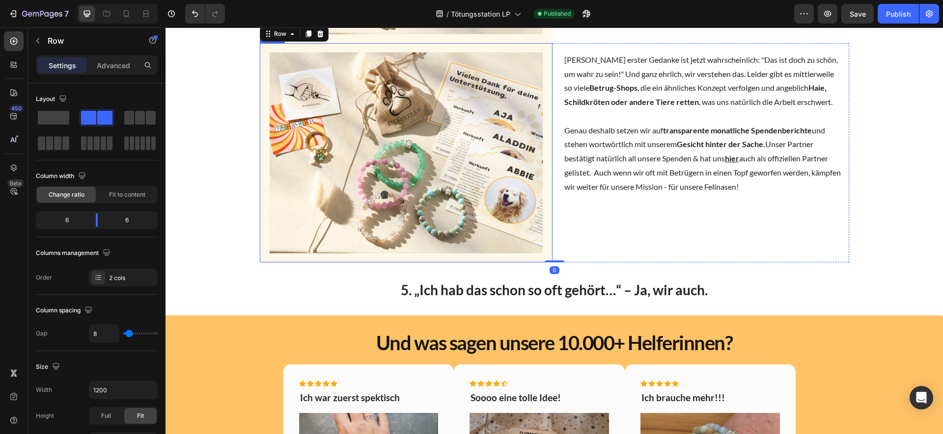
scroll to position [1486, 0]
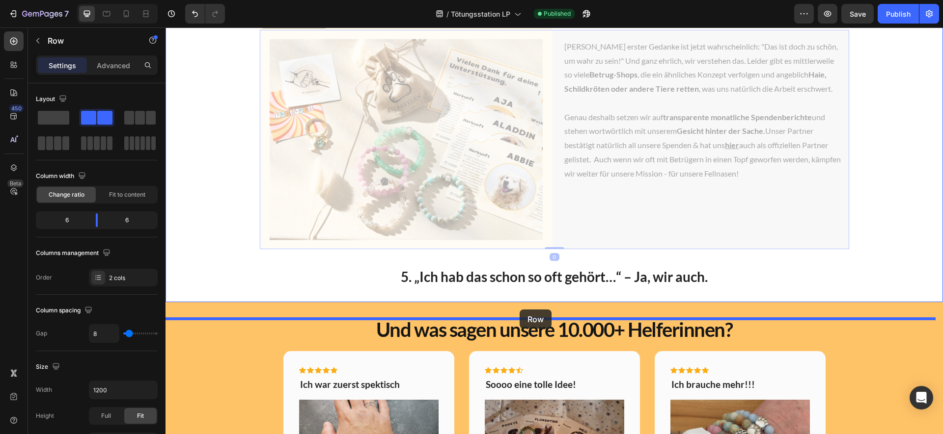
drag, startPoint x: 385, startPoint y: 176, endPoint x: 519, endPoint y: 310, distance: 189.9
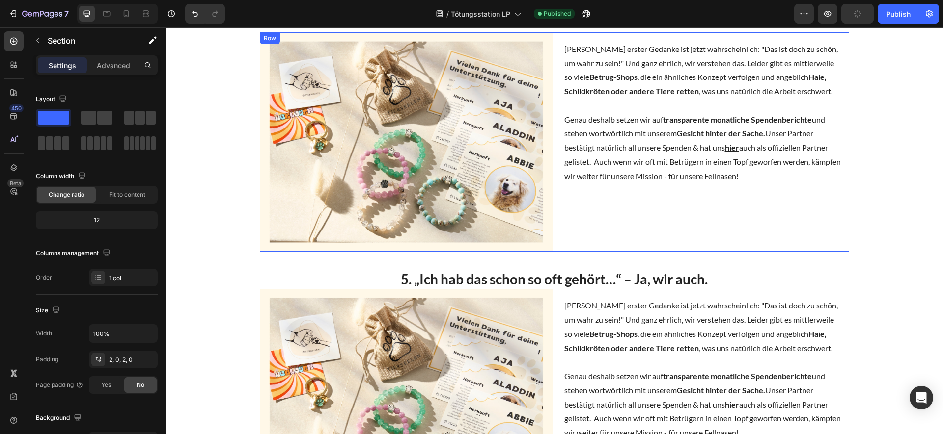
scroll to position [1258, 0]
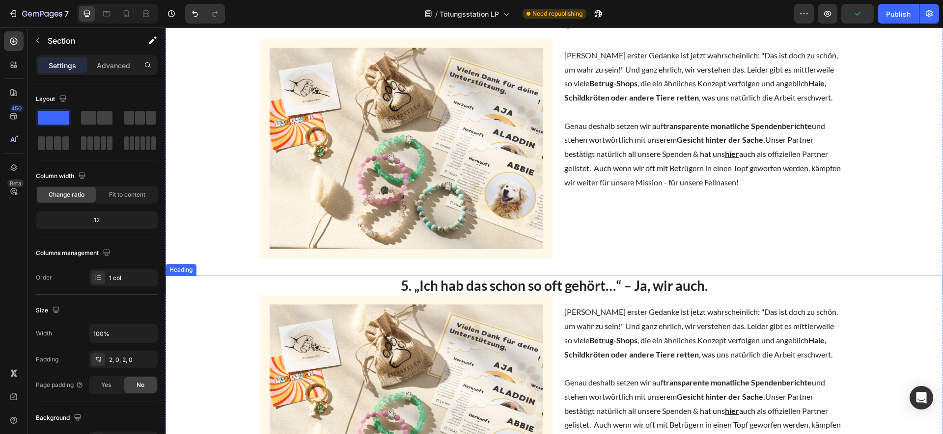
click at [444, 296] on h2 "5. „Ich hab das schon so oft gehört…“ – Ja, wir auch." at bounding box center [553, 286] width 777 height 20
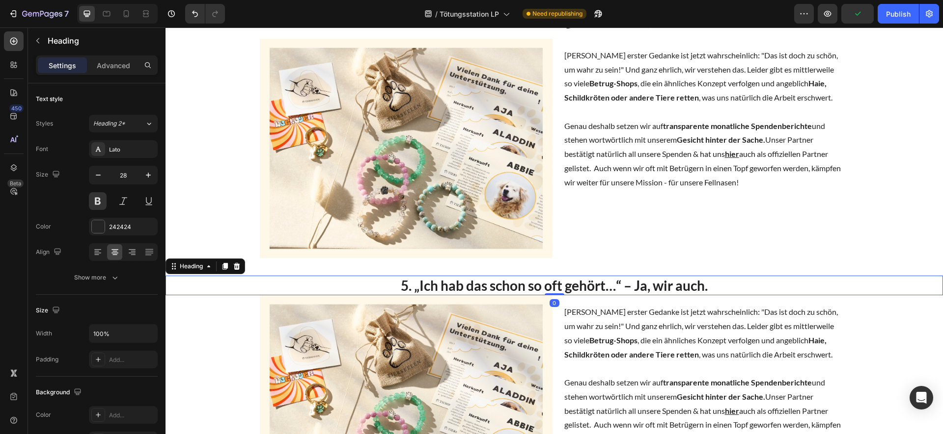
click at [444, 296] on h2 "5. „Ich hab das schon so oft gehört…“ – Ja, wir auch." at bounding box center [553, 286] width 777 height 20
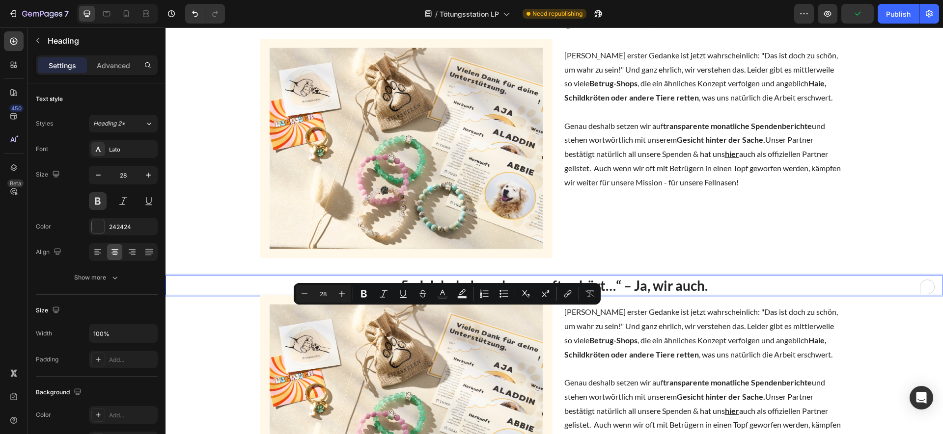
click at [418, 295] on p "5. „Ich hab das schon so oft gehört…“ – Ja, wir auch." at bounding box center [553, 286] width 775 height 18
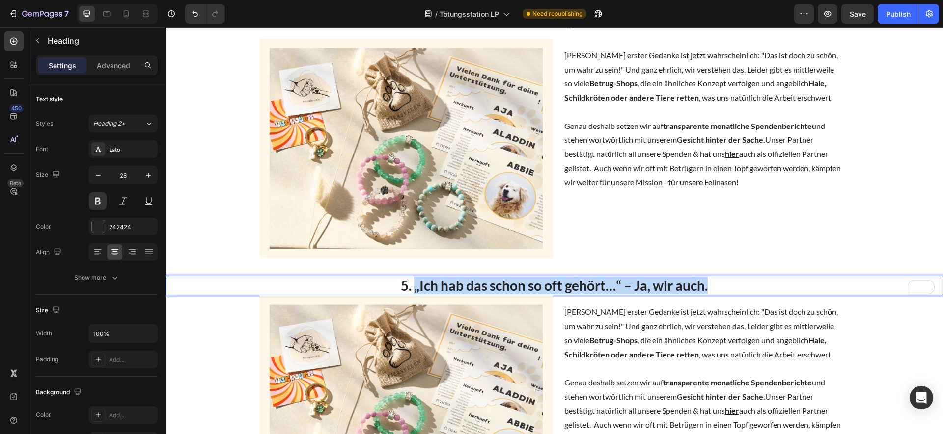
drag, startPoint x: 411, startPoint y: 319, endPoint x: 739, endPoint y: 322, distance: 328.0
click at [739, 295] on p "5. „Ich hab das schon so oft gehört…“ – Ja, wir auch." at bounding box center [553, 286] width 775 height 18
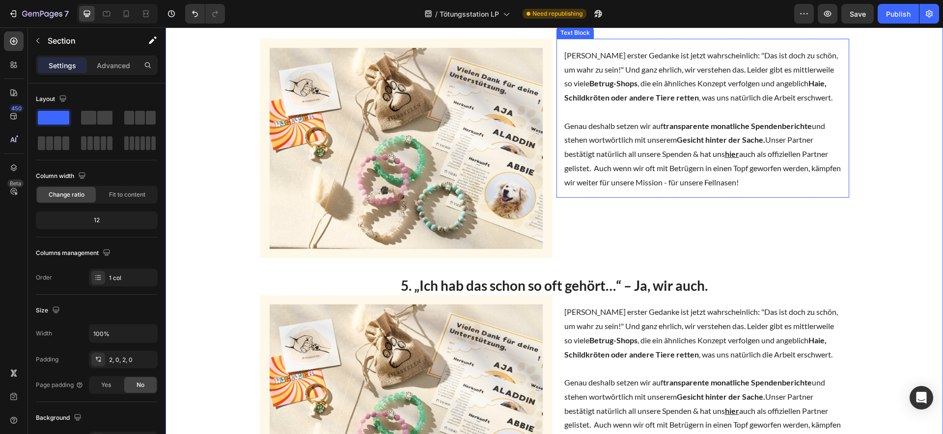
click at [793, 190] on p "Genau deshalb setzen wir auf transparente monatliche Spendenberichte und stehen…" at bounding box center [702, 147] width 277 height 85
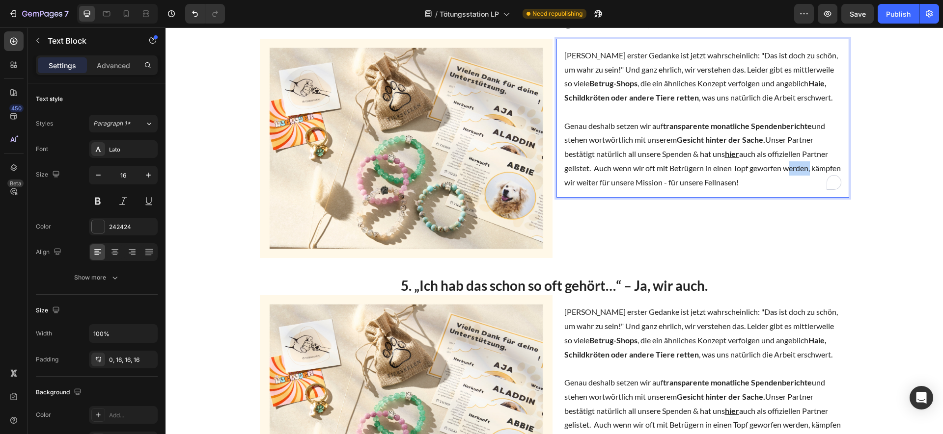
click at [793, 190] on p "Genau deshalb setzen wir auf transparente monatliche Spendenberichte und stehen…" at bounding box center [702, 147] width 277 height 85
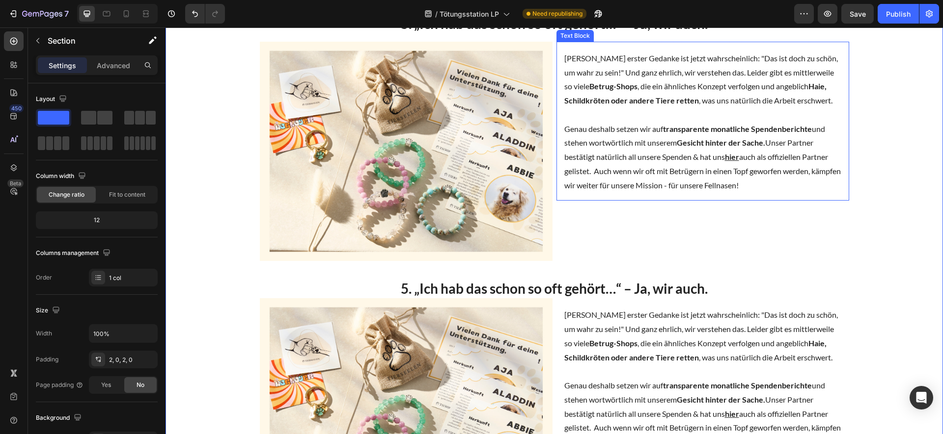
scroll to position [1070, 0]
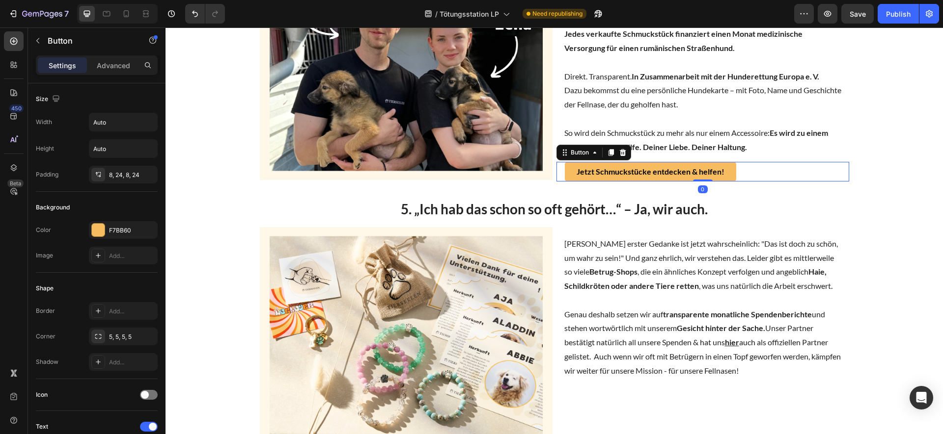
click at [760, 182] on div "Jetzt Schmuckstücke entdecken & helfen! Button 0" at bounding box center [702, 172] width 293 height 20
click at [608, 157] on icon at bounding box center [610, 153] width 5 height 7
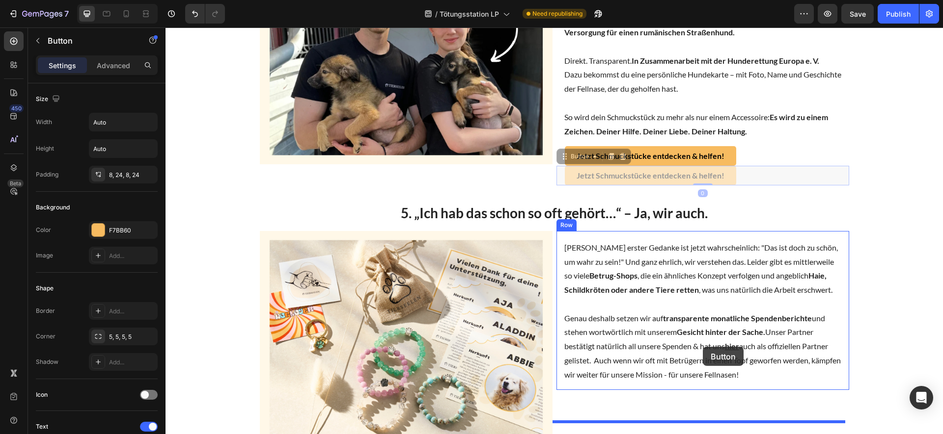
scroll to position [1162, 0]
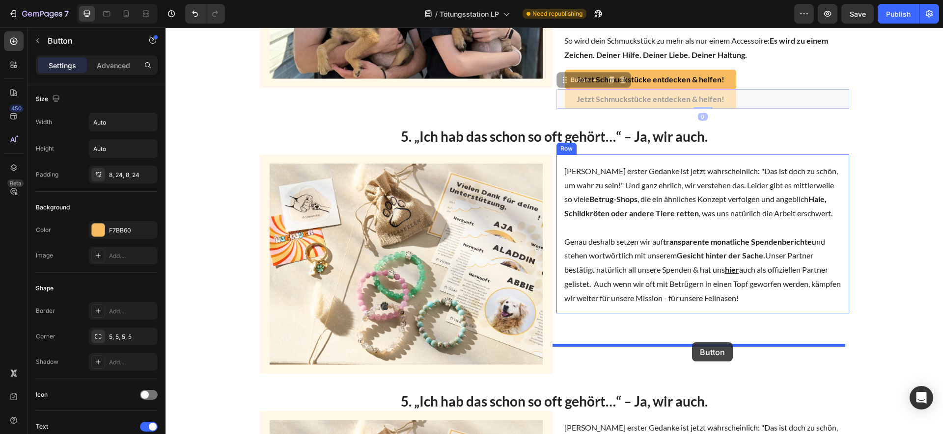
drag, startPoint x: 619, startPoint y: 238, endPoint x: 692, endPoint y: 343, distance: 127.7
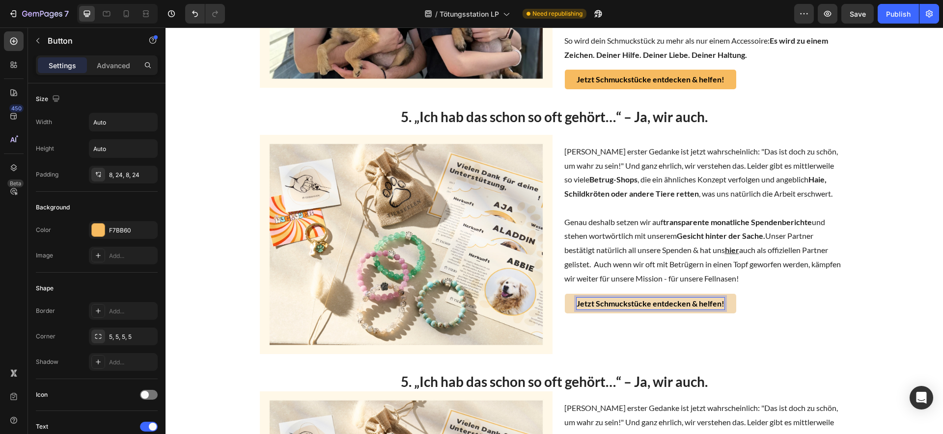
click at [640, 308] on strong "Jetzt Schmuckstücke entdecken & helfen!" at bounding box center [650, 303] width 148 height 9
click at [610, 308] on strong "Unser Partner HRE!" at bounding box center [611, 303] width 70 height 9
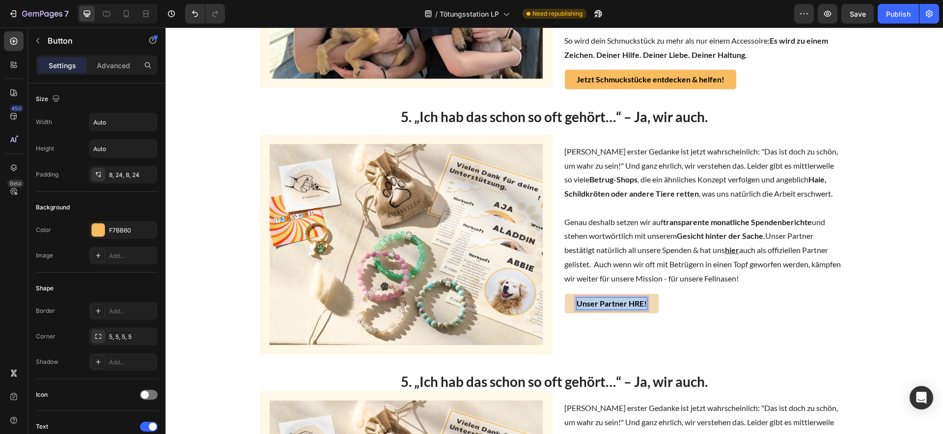
click at [610, 308] on strong "Unser Partner HRE!" at bounding box center [611, 303] width 70 height 9
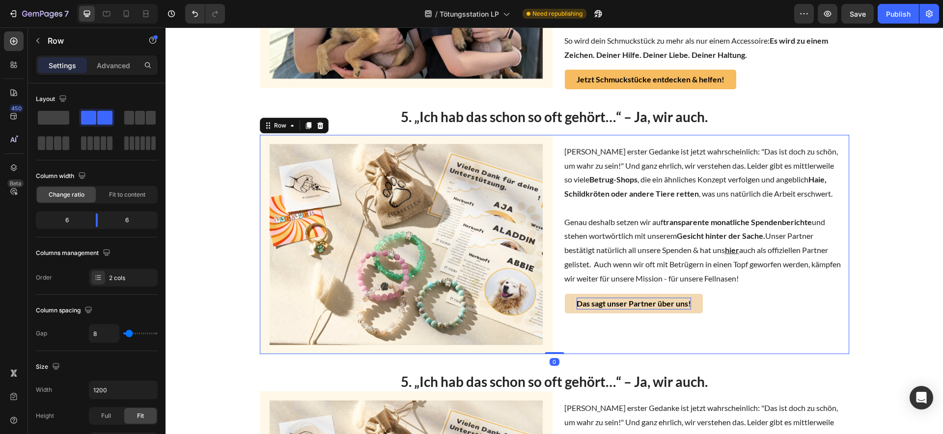
click at [750, 352] on div "Dein erster Gedanke ist jetzt wahrscheinlich: "Das ist doch zu schön, um wahr z…" at bounding box center [702, 244] width 293 height 219
click at [691, 314] on link "Das sagt unser Partner über uns!" at bounding box center [634, 304] width 138 height 20
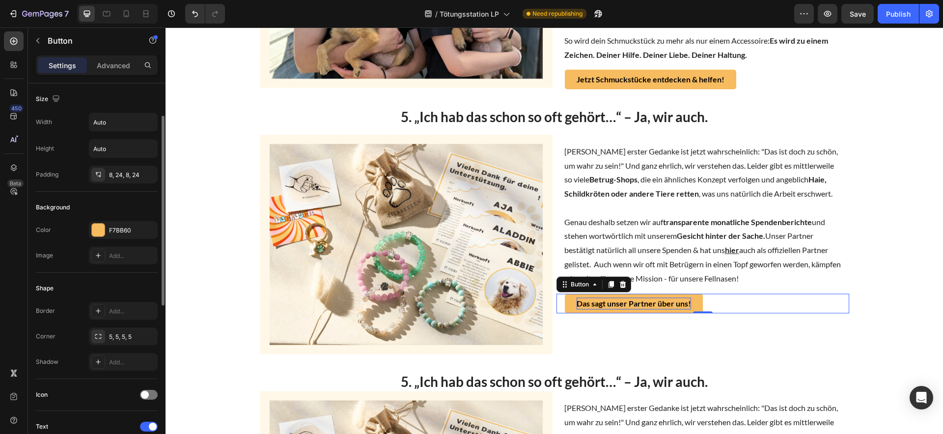
scroll to position [376, 0]
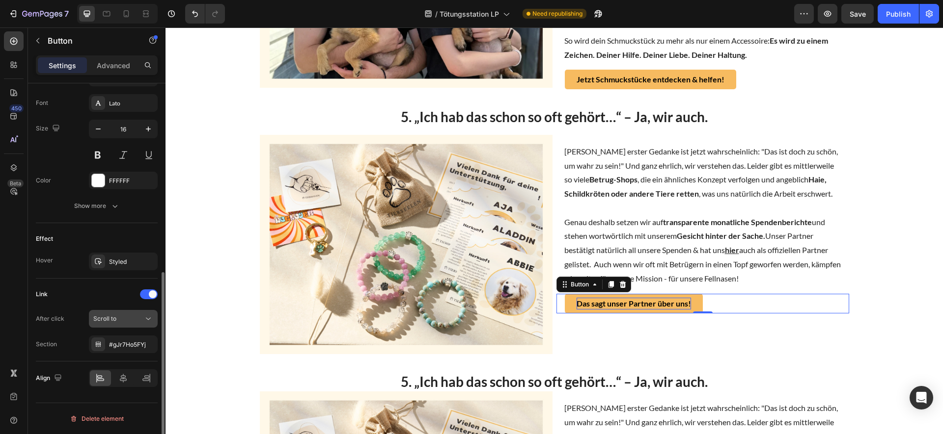
click at [125, 318] on div "Scroll to" at bounding box center [118, 319] width 50 height 9
click at [125, 319] on div "Scroll to" at bounding box center [118, 321] width 50 height 9
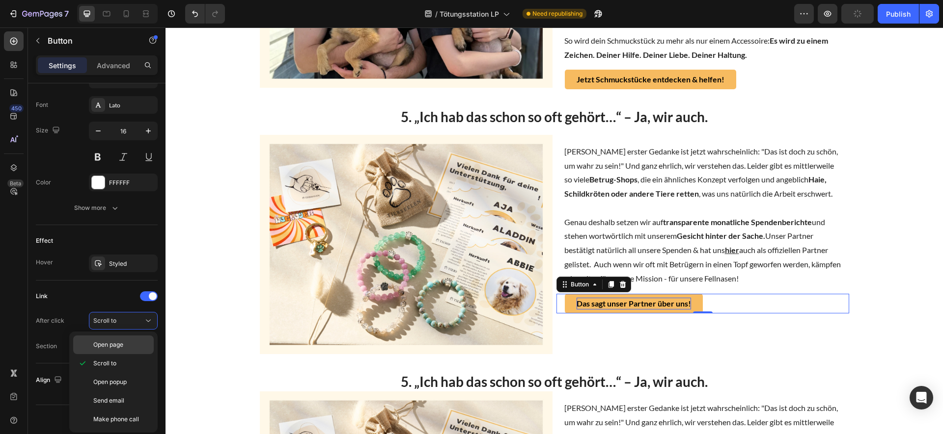
click at [122, 349] on span "Open page" at bounding box center [108, 345] width 30 height 9
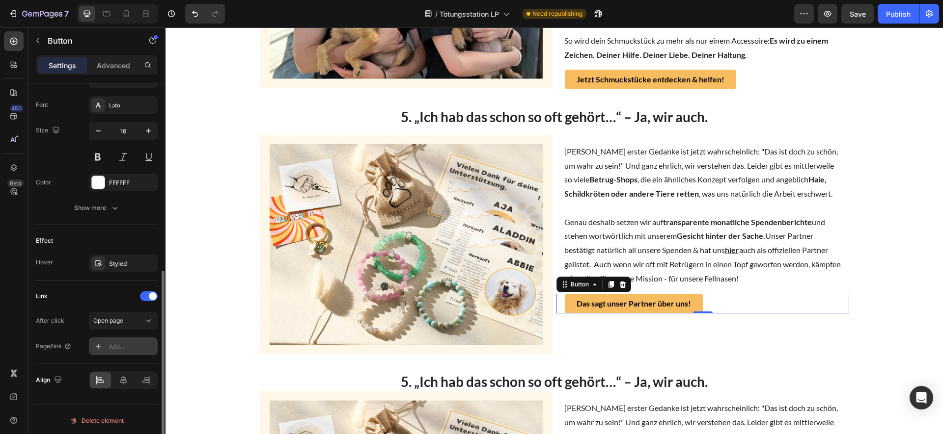
click at [120, 354] on div "Add..." at bounding box center [123, 347] width 69 height 18
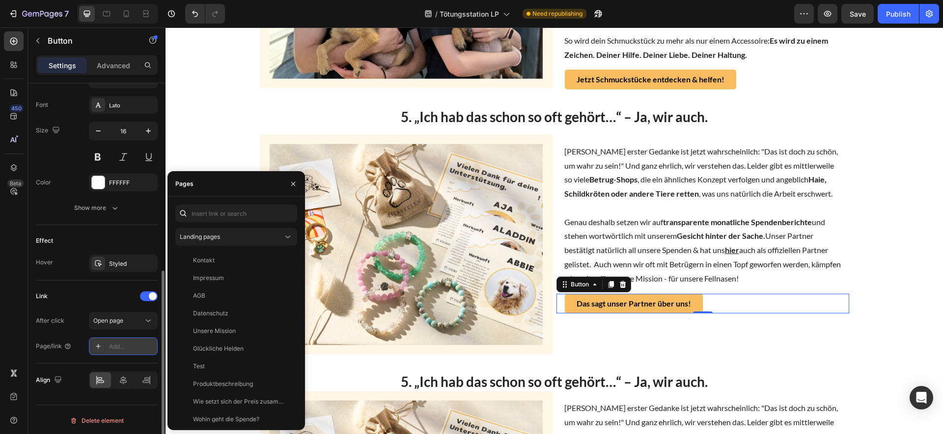
click at [120, 354] on div "Add..." at bounding box center [123, 347] width 69 height 18
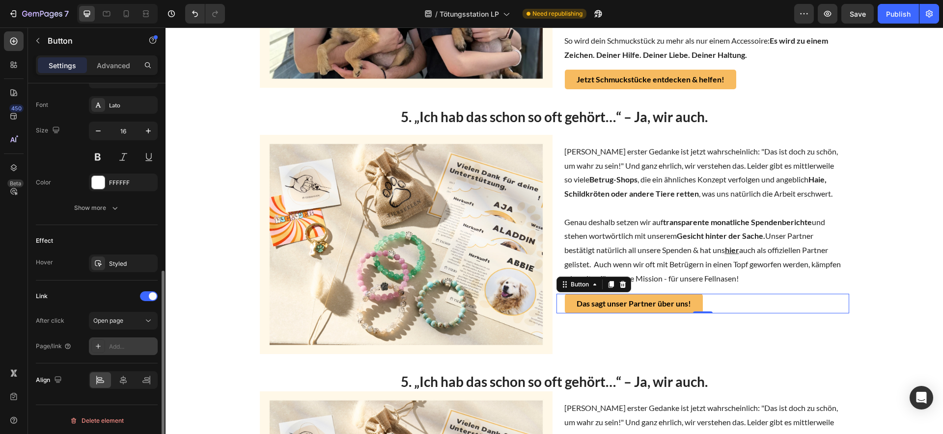
click at [120, 350] on div "Add..." at bounding box center [132, 347] width 46 height 9
paste input "https://hunderettung-europa.de/partnershops/"
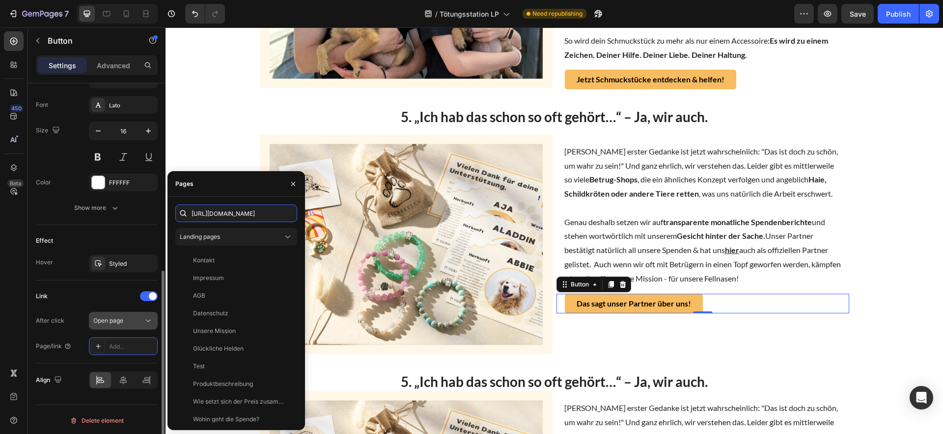
scroll to position [0, 44]
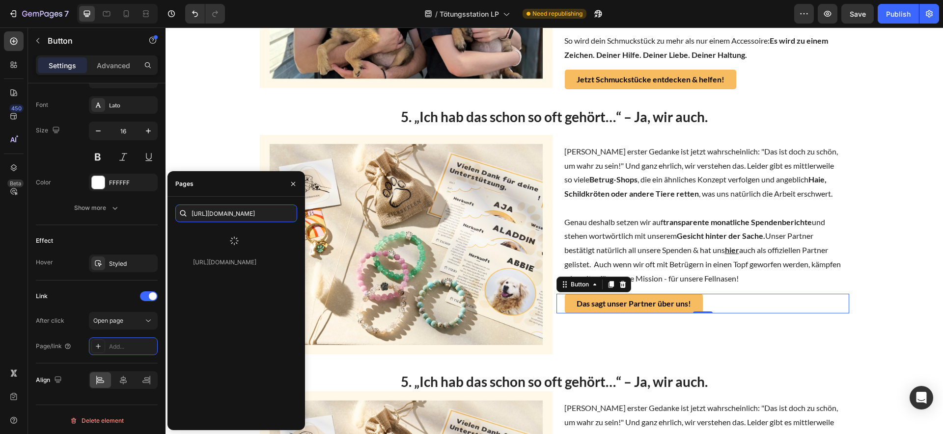
type input "https://hunderettung-europa.de/partnershops/"
click at [228, 234] on div at bounding box center [234, 241] width 118 height 26
click at [230, 244] on div "https://hunderettung-europa.de/partnershops/ View" at bounding box center [234, 237] width 118 height 18
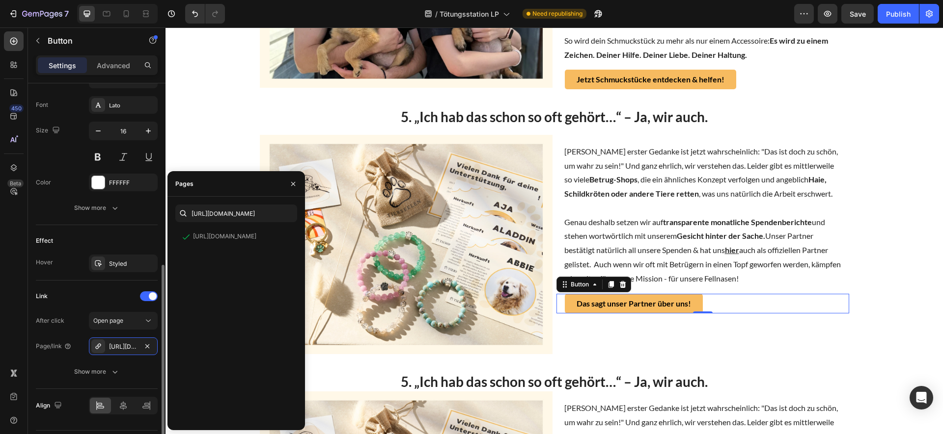
click at [135, 330] on div "After click Open page Page/link https://hunderettung-europa.de/partnershops/ Sh…" at bounding box center [97, 346] width 122 height 69
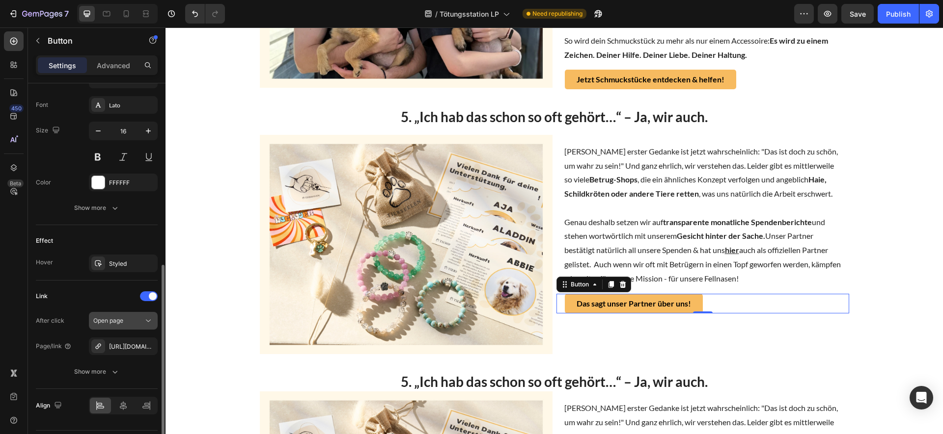
click at [136, 326] on button "Open page" at bounding box center [123, 321] width 69 height 18
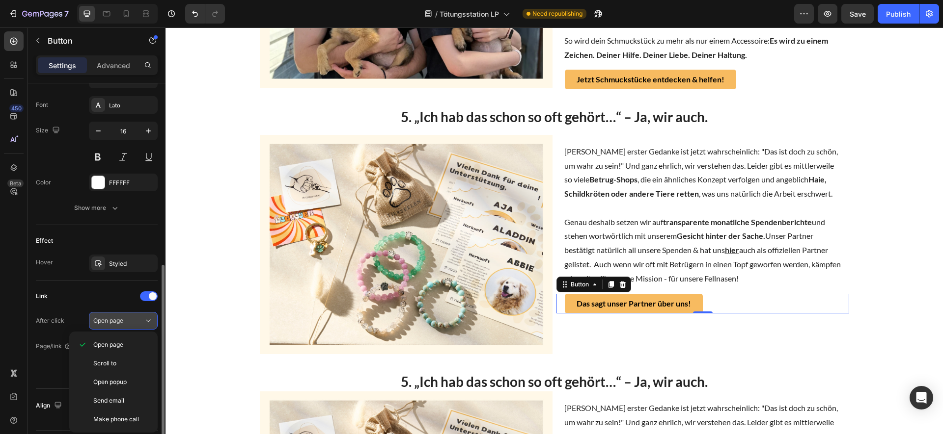
click at [135, 325] on div "Open page" at bounding box center [118, 321] width 50 height 9
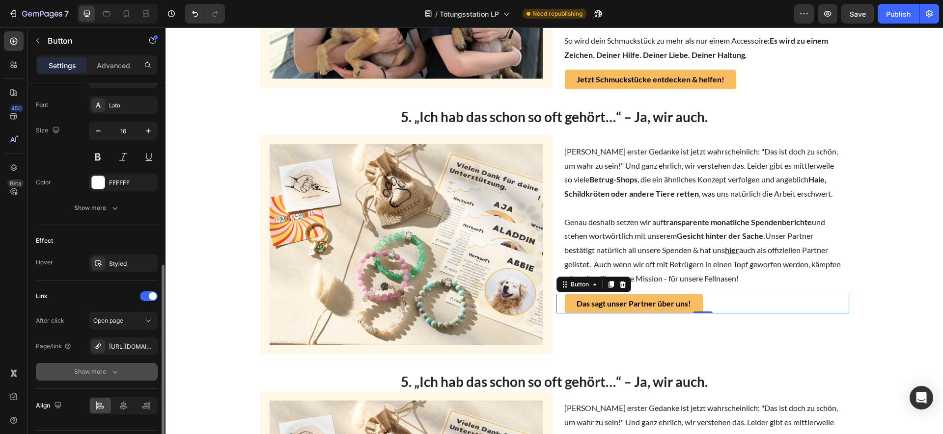
click at [94, 366] on button "Show more" at bounding box center [97, 372] width 122 height 18
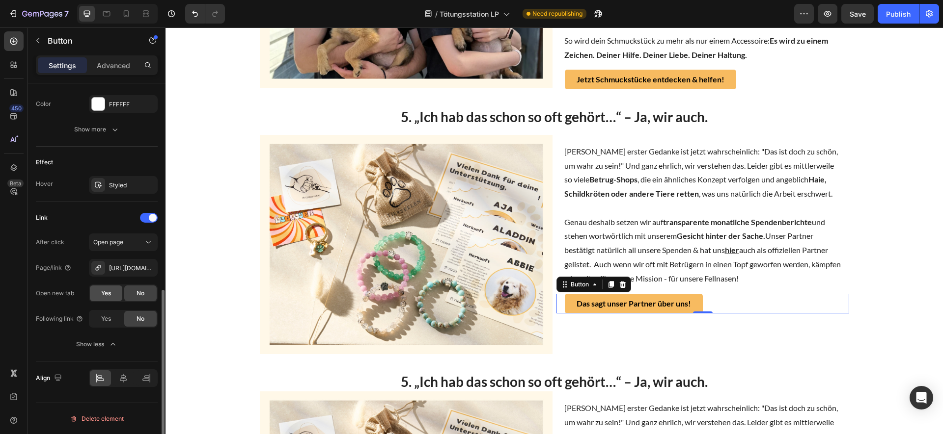
click at [107, 290] on span "Yes" at bounding box center [106, 293] width 10 height 9
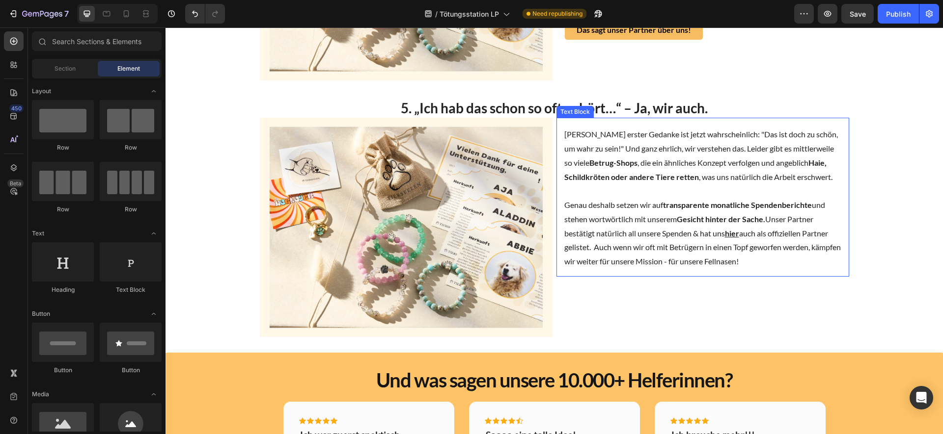
scroll to position [1442, 0]
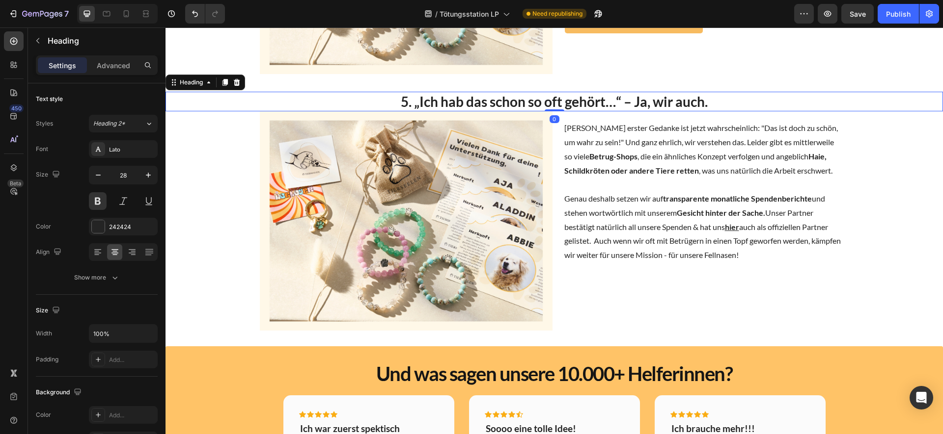
click at [590, 110] on p "5. „Ich hab das schon so oft gehört…“ – Ja, wir auch." at bounding box center [553, 102] width 775 height 18
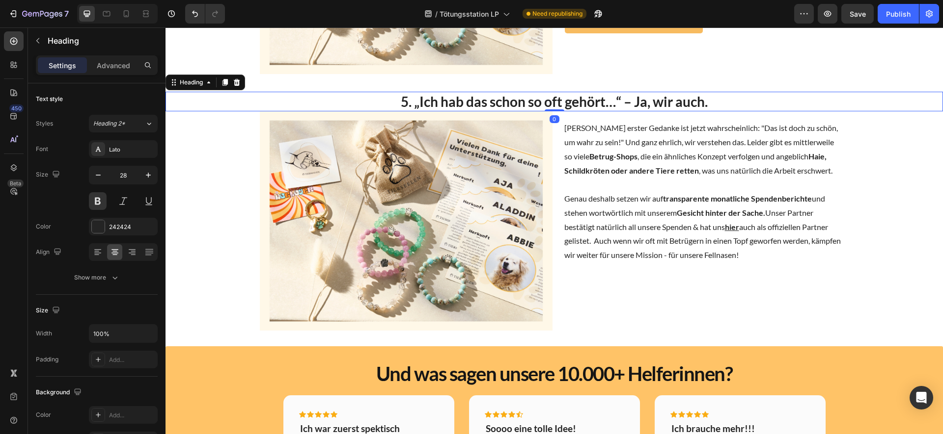
click at [429, 110] on p "5. „Ich hab das schon so oft gehört…“ – Ja, wir auch." at bounding box center [553, 102] width 775 height 18
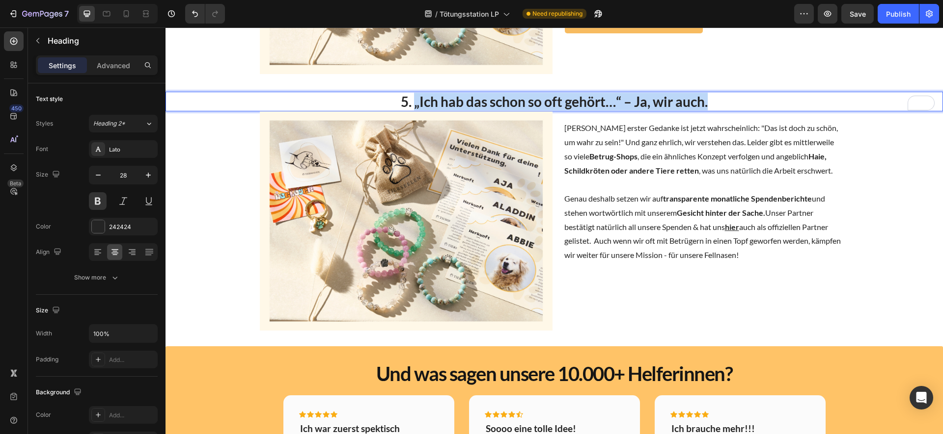
drag, startPoint x: 411, startPoint y: 134, endPoint x: 717, endPoint y: 135, distance: 305.4
click at [717, 110] on p "5. „Ich hab das schon so oft gehört…“ – Ja, wir auch." at bounding box center [553, 102] width 775 height 18
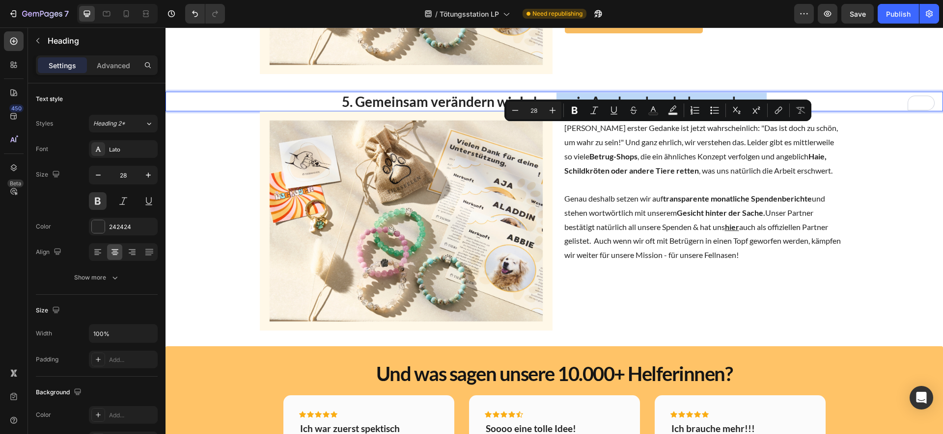
drag, startPoint x: 552, startPoint y: 129, endPoint x: 783, endPoint y: 134, distance: 231.3
click at [783, 110] on p "5. Gemeinsam verändern wir Leben – ein Armband nach dem anderen." at bounding box center [553, 102] width 775 height 18
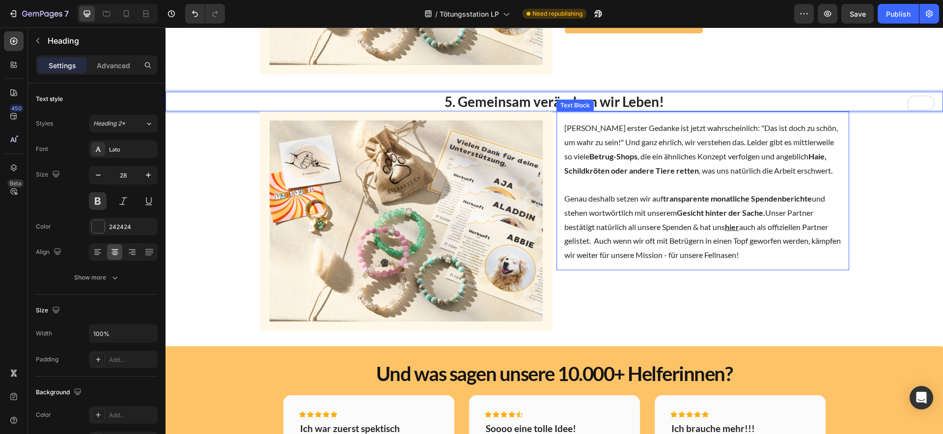
click at [626, 259] on p "Genau deshalb setzen wir auf transparente monatliche Spendenberichte und stehen…" at bounding box center [702, 220] width 277 height 85
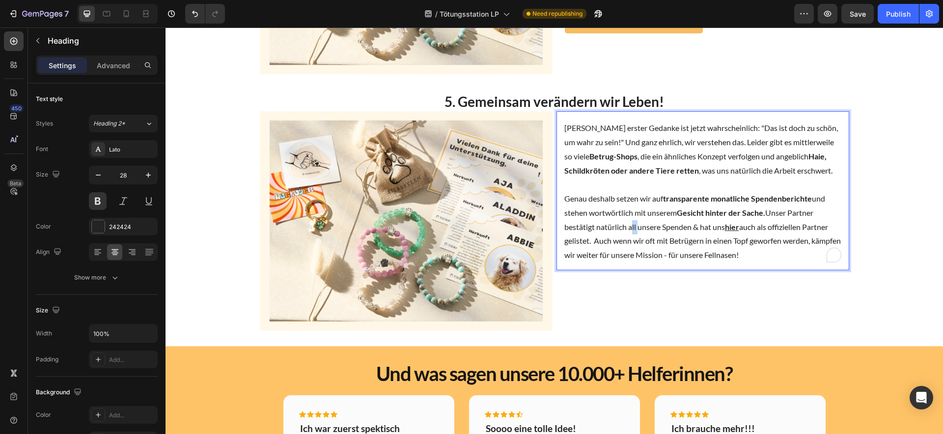
click at [626, 259] on p "Genau deshalb setzen wir auf transparente monatliche Spendenberichte und stehen…" at bounding box center [702, 220] width 277 height 85
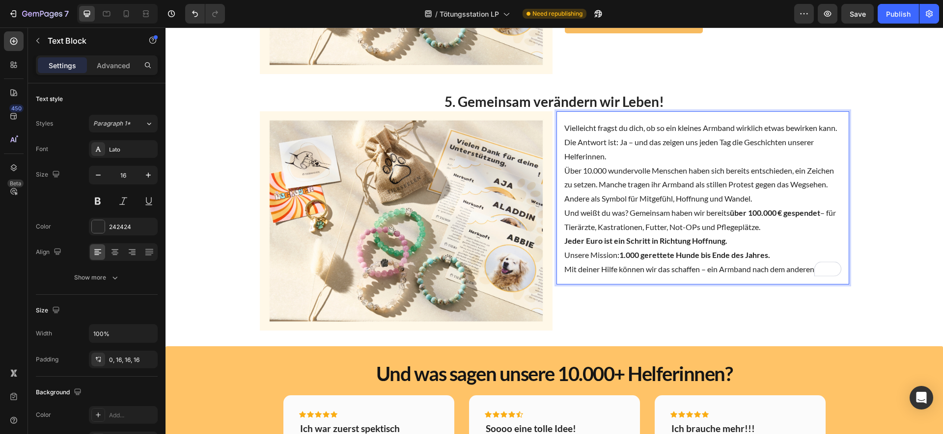
click at [656, 163] on p "Vielleicht fragst du dich, ob so ein kleines Armband wirklich etwas bewirken ka…" at bounding box center [702, 142] width 277 height 42
click at [658, 163] on p "Vielleicht fragst du dich, ob so ein kleines Armband wirklich etwas bewirken ka…" at bounding box center [702, 142] width 277 height 42
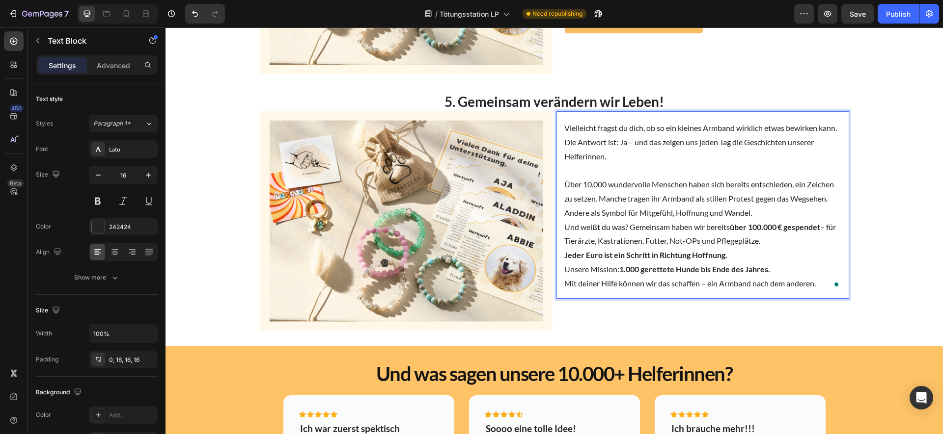
click at [784, 253] on p "Und weißt du was? Gemeinsam haben wir bereits über 100.000 € gespendet – für Ti…" at bounding box center [702, 241] width 277 height 42
click at [762, 220] on p "Über 10.000 wundervolle Menschen haben sich bereits entschieden, ein Zeichen zu…" at bounding box center [702, 199] width 277 height 42
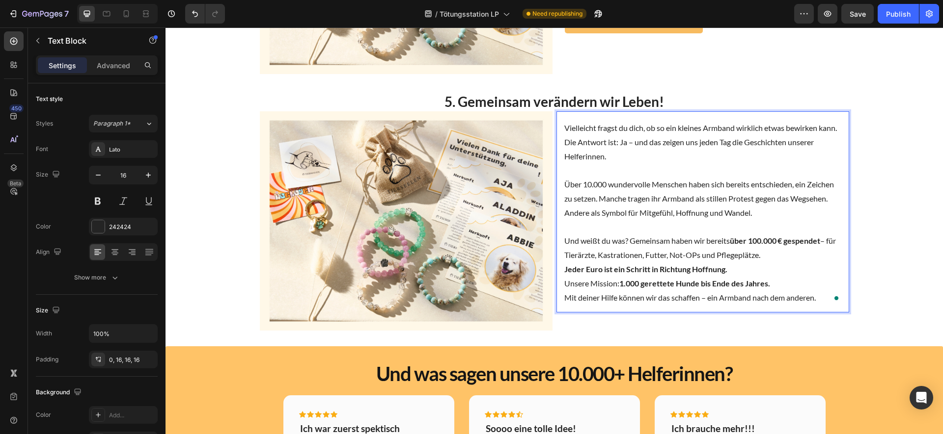
click at [764, 276] on p "Und weißt du was? Gemeinsam haben wir bereits über 100.000 € gespendet – für Ti…" at bounding box center [702, 255] width 277 height 42
click at [750, 276] on p "Und weißt du was? Gemeinsam haben wir bereits über 100.000 € gespendet – für Ti…" at bounding box center [702, 255] width 277 height 42
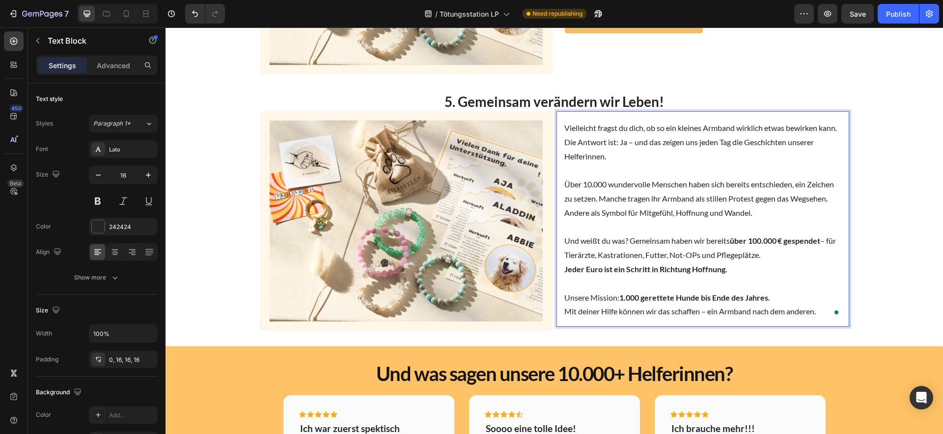
click at [741, 276] on p "Und weißt du was? Gemeinsam haben wir bereits über 100.000 € gespendet – für Ti…" at bounding box center [702, 255] width 277 height 42
click at [778, 320] on p "Unsere Mission: 1.000 gerettete Hunde bis Ende des Jahres. Mit deiner Hilfe kön…" at bounding box center [702, 305] width 277 height 28
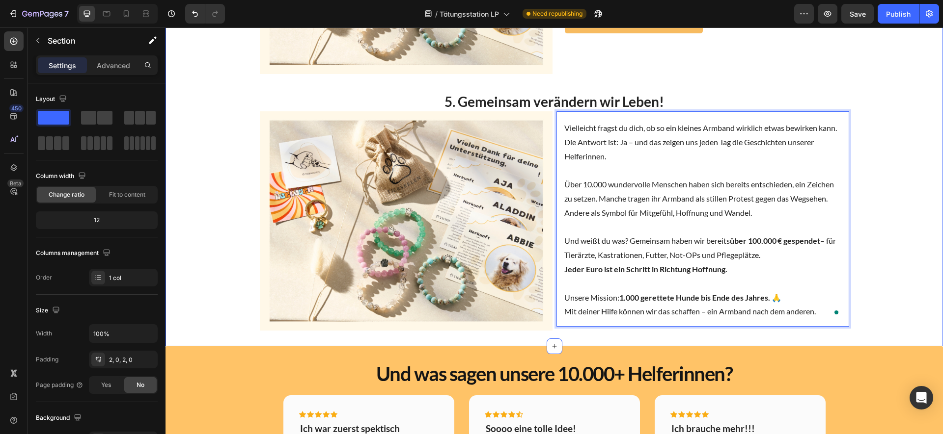
click at [664, 157] on p "Vielleicht fragst du dich, ob so ein kleines Armband wirklich etwas bewirken ka…" at bounding box center [702, 142] width 277 height 42
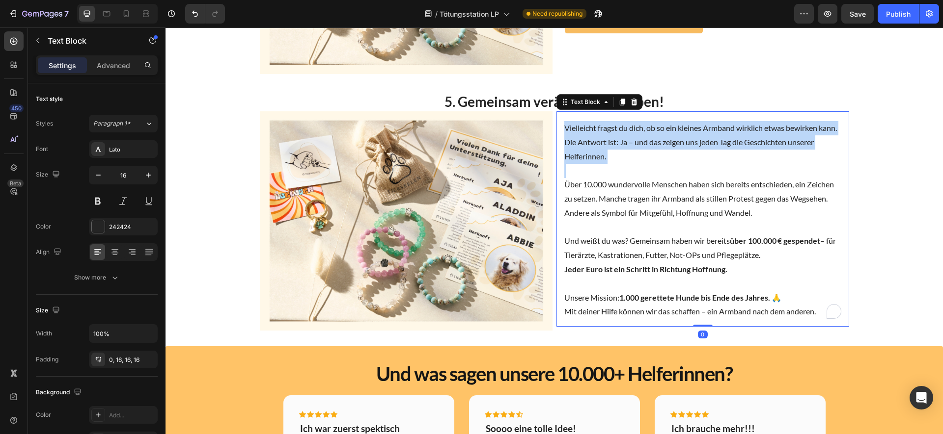
click at [664, 157] on p "Vielleicht fragst du dich, ob so ein kleines Armband wirklich etwas bewirken ka…" at bounding box center [702, 142] width 277 height 42
click at [655, 163] on p "Vielleicht fragst du dich, ob so ein kleines Armband wirklich etwas bewirken ka…" at bounding box center [702, 142] width 277 height 42
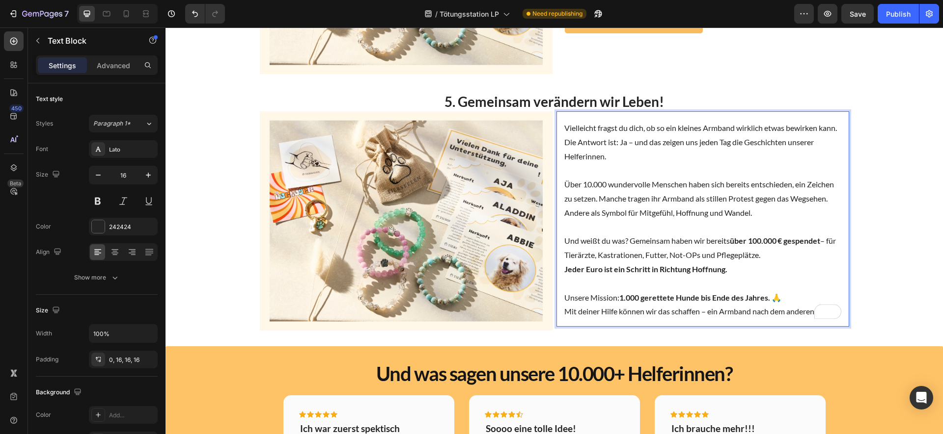
click at [638, 163] on p "Vielleicht fragst du dich, ob so ein kleines Armband wirklich etwas bewirken ka…" at bounding box center [702, 142] width 277 height 42
click at [665, 220] on p "Über 10.000 wundervolle Menschen haben sich bereits entschieden, ein Zeichen zu…" at bounding box center [702, 199] width 277 height 42
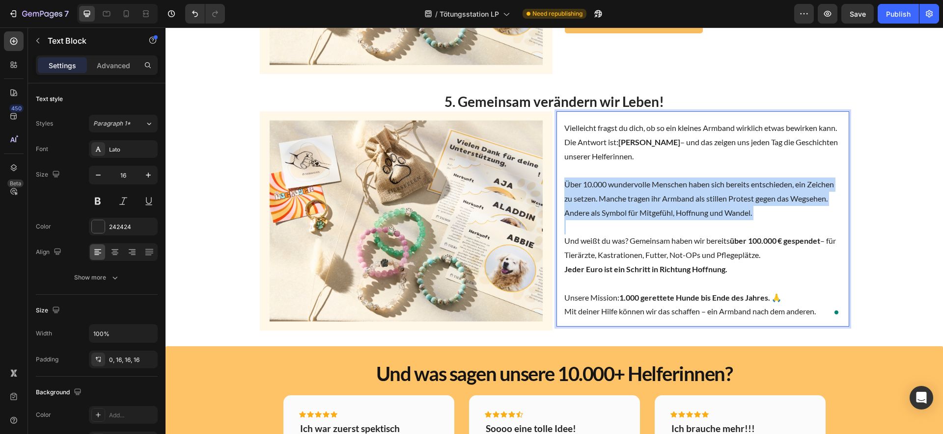
click at [665, 220] on p "Über 10.000 wundervolle Menschen haben sich bereits entschieden, ein Zeichen zu…" at bounding box center [702, 199] width 277 height 42
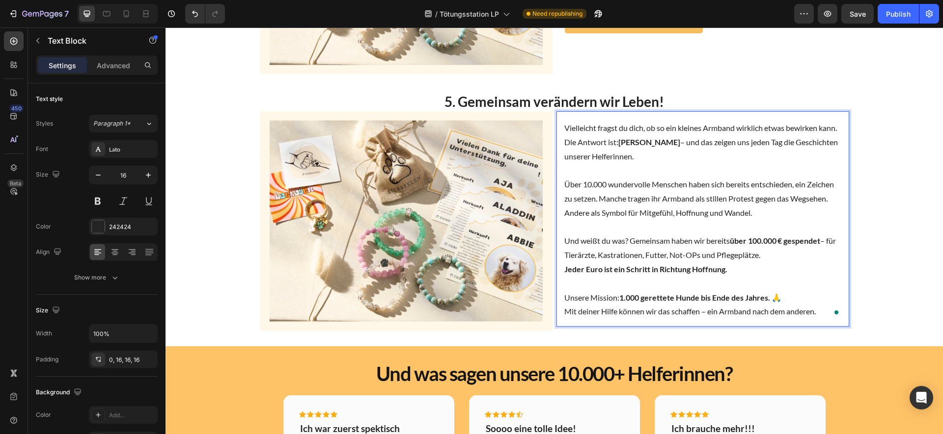
click at [755, 245] on strong "über 100.000 € gespendet" at bounding box center [775, 240] width 90 height 9
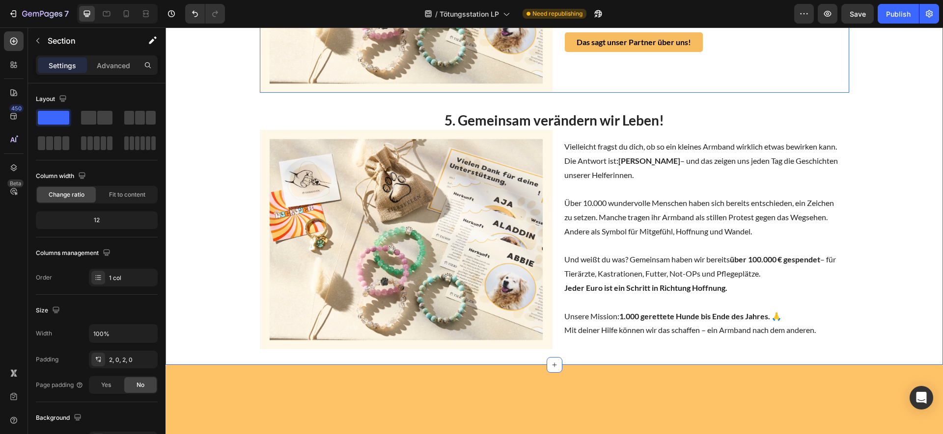
scroll to position [1267, 0]
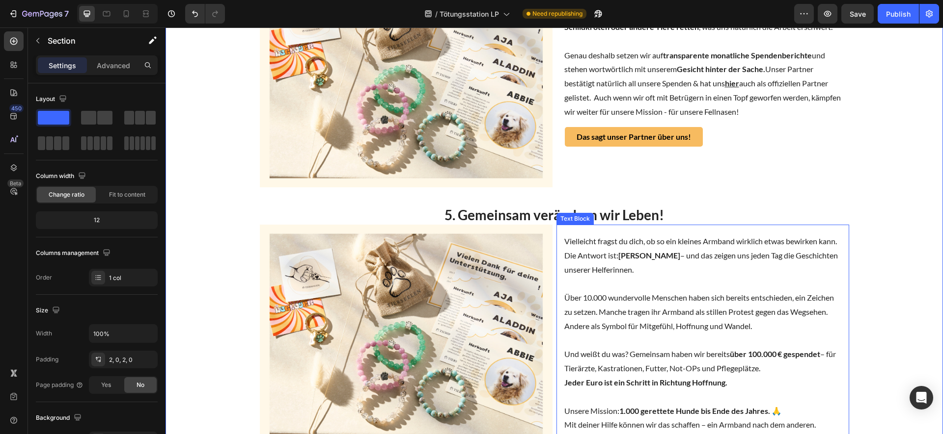
scroll to position [1447, 0]
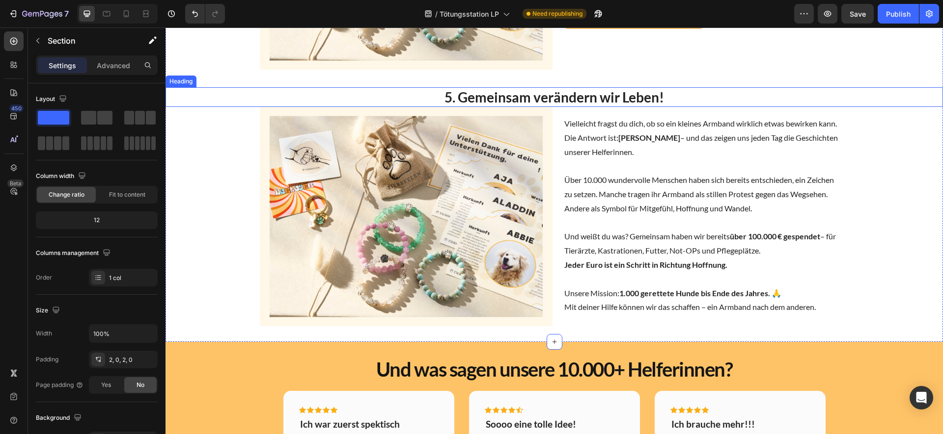
click at [507, 106] on p "5. Gemeinsam verändern wir Leben!" at bounding box center [553, 97] width 775 height 18
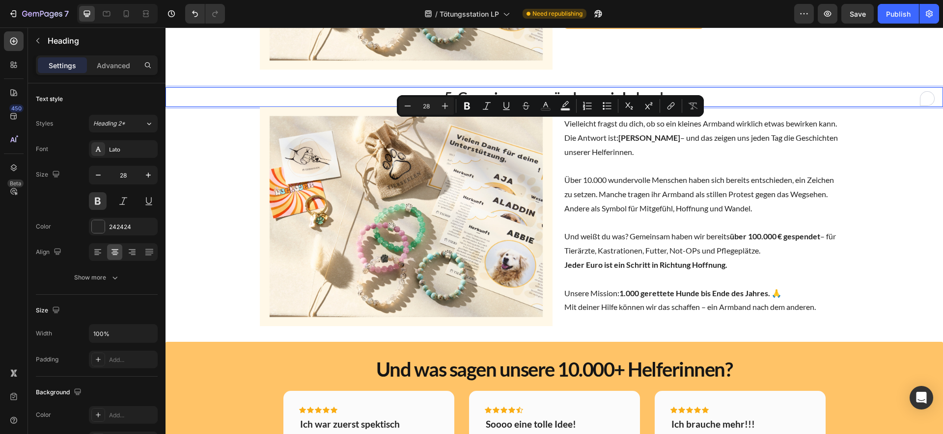
click at [466, 106] on p "5. Gemeinsam verändern wir Leben!" at bounding box center [553, 97] width 775 height 18
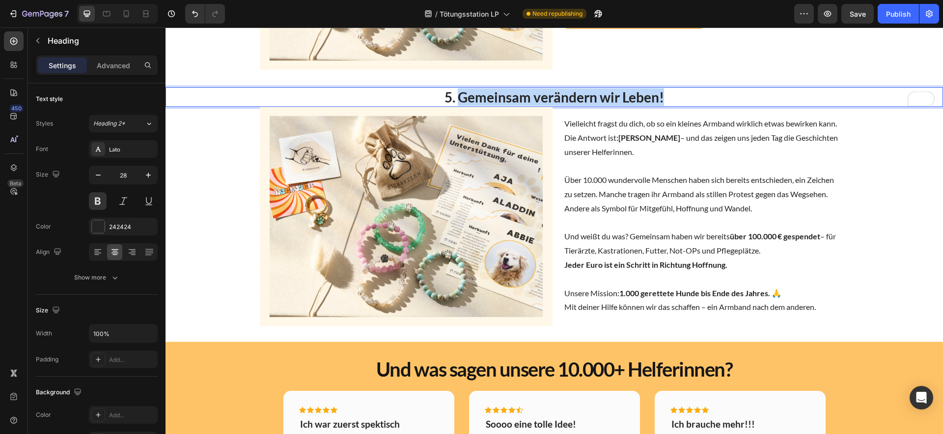
drag, startPoint x: 456, startPoint y: 128, endPoint x: 769, endPoint y: 132, distance: 312.7
click at [769, 106] on p "5. Gemeinsam verändern wir Leben!" at bounding box center [553, 97] width 775 height 18
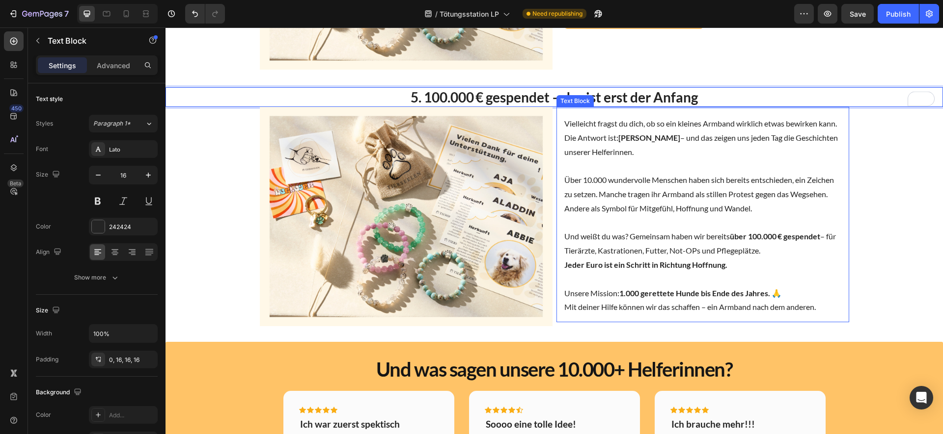
click at [759, 216] on p "Über 10.000 wundervolle Menschen haben sich bereits entschieden, ein Zeichen zu…" at bounding box center [702, 194] width 277 height 42
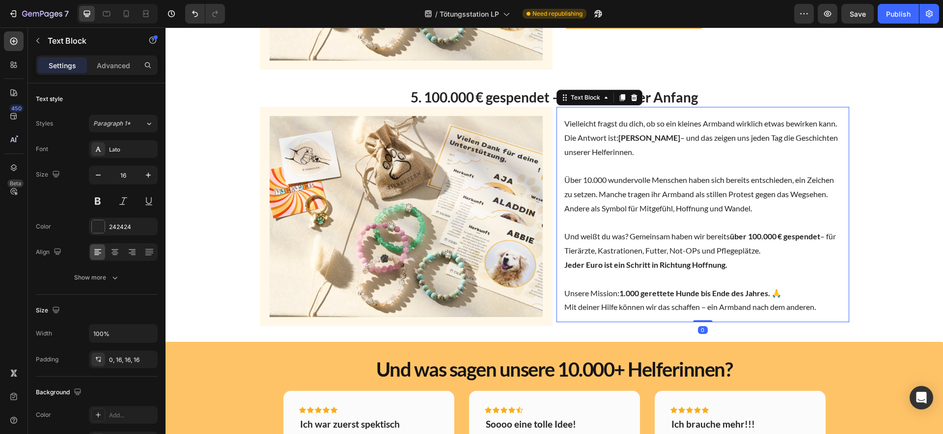
click at [135, 10] on div at bounding box center [117, 14] width 81 height 20
click at [132, 15] on div at bounding box center [126, 14] width 16 height 16
type input "15"
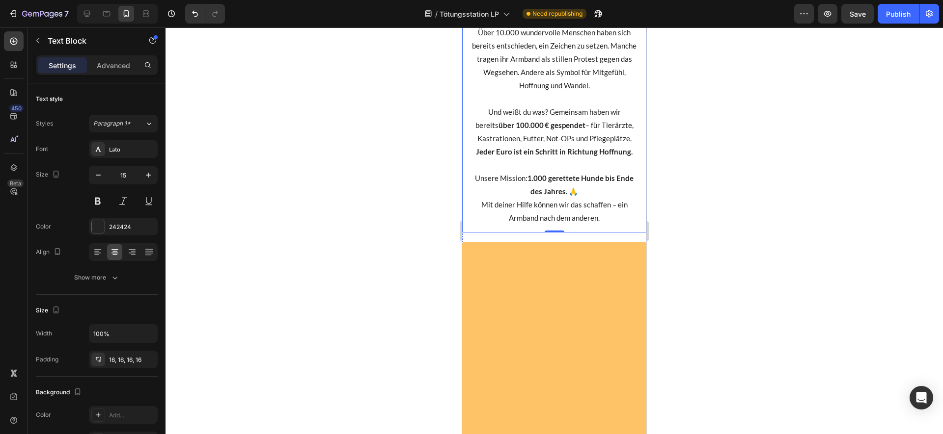
scroll to position [2279, 0]
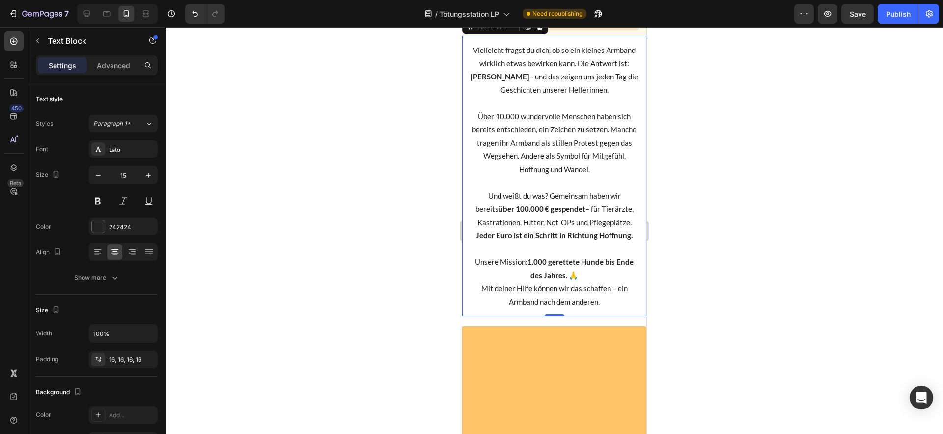
click at [742, 192] on div at bounding box center [553, 230] width 777 height 407
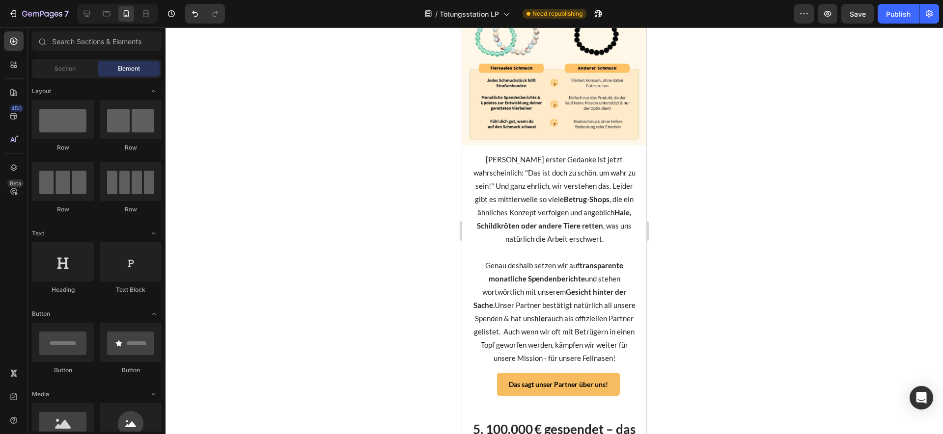
scroll to position [1711, 0]
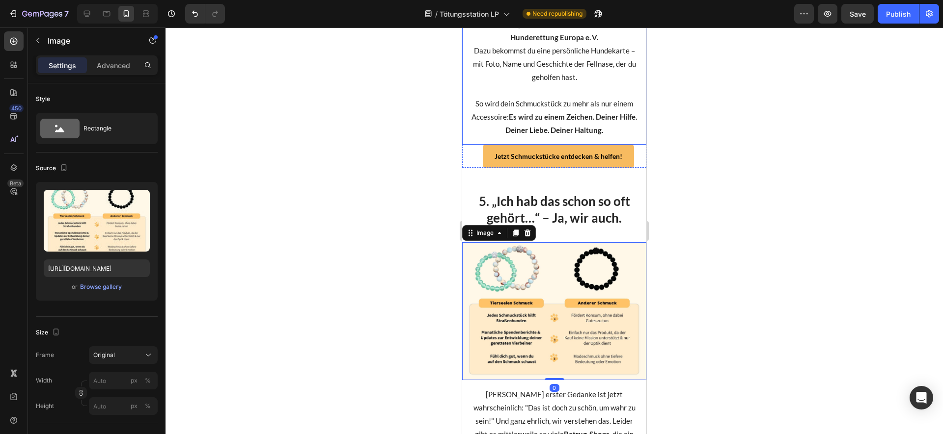
scroll to position [1463, 0]
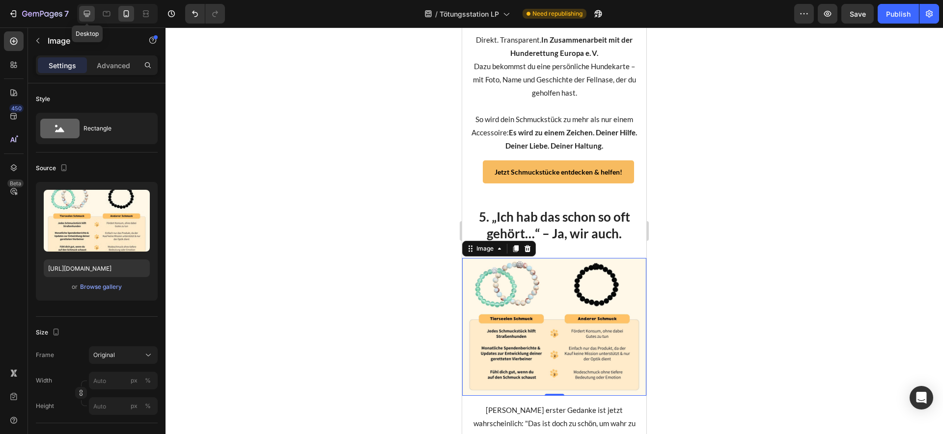
click at [87, 14] on icon at bounding box center [87, 14] width 6 height 6
type input "https://cdn.shopify.com/s/files/1/0527/3121/6069/files/gempages_446525941431141…"
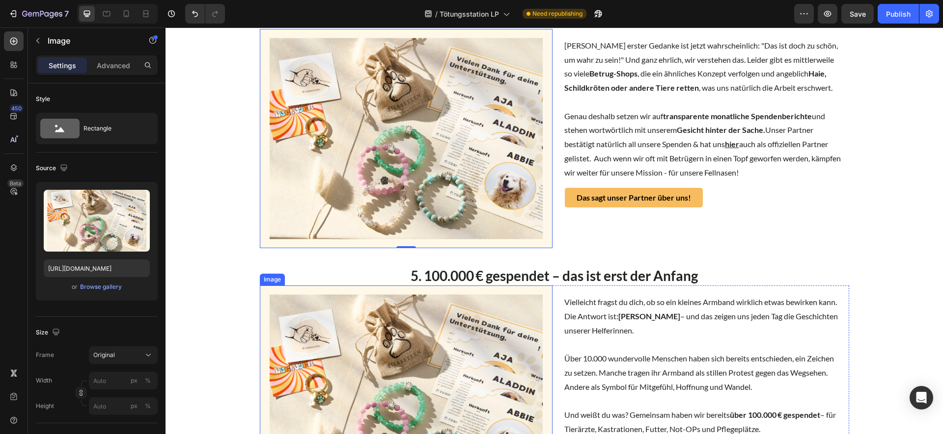
scroll to position [1352, 0]
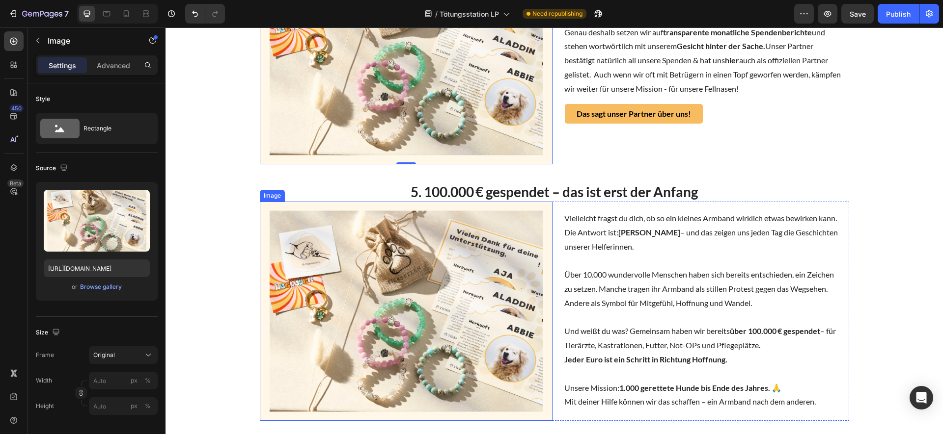
click at [453, 324] on img at bounding box center [406, 311] width 293 height 219
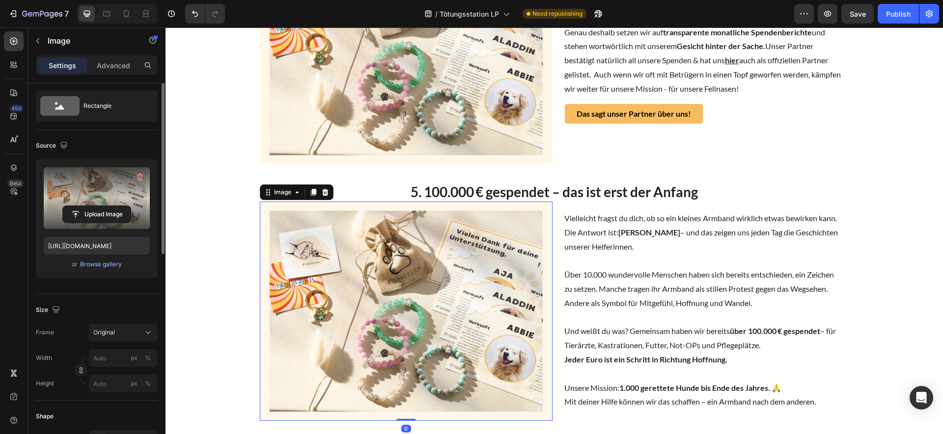
scroll to position [0, 0]
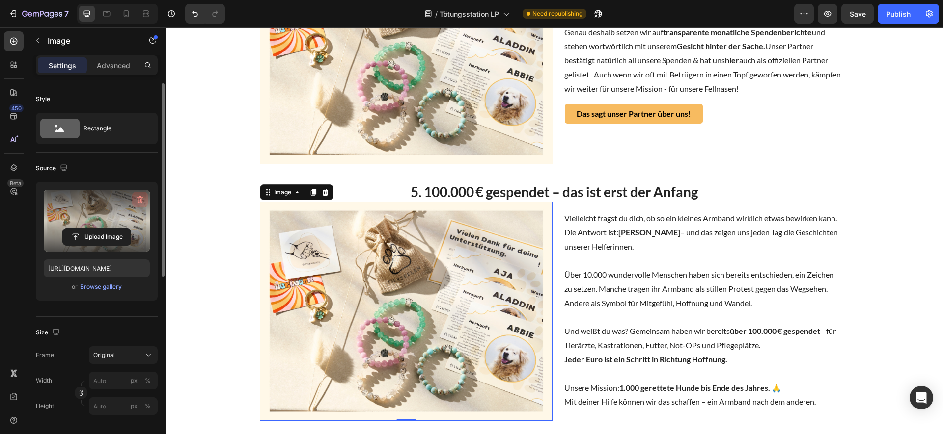
click at [145, 193] on button "button" at bounding box center [140, 200] width 16 height 16
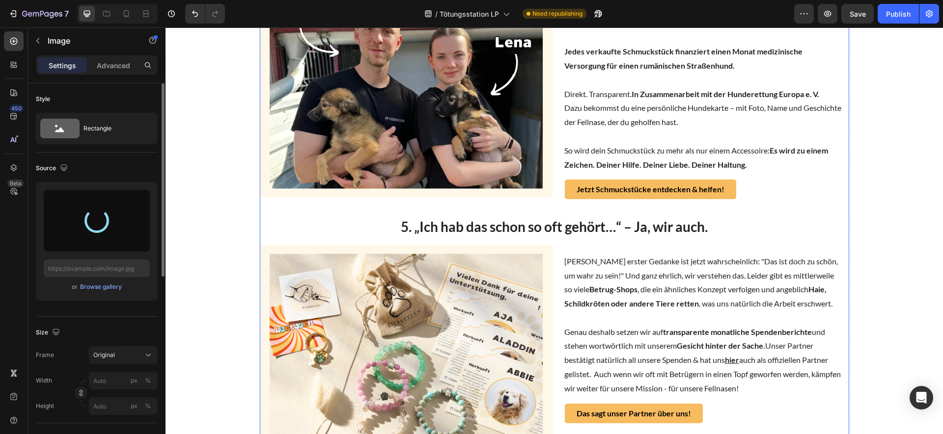
scroll to position [1052, 0]
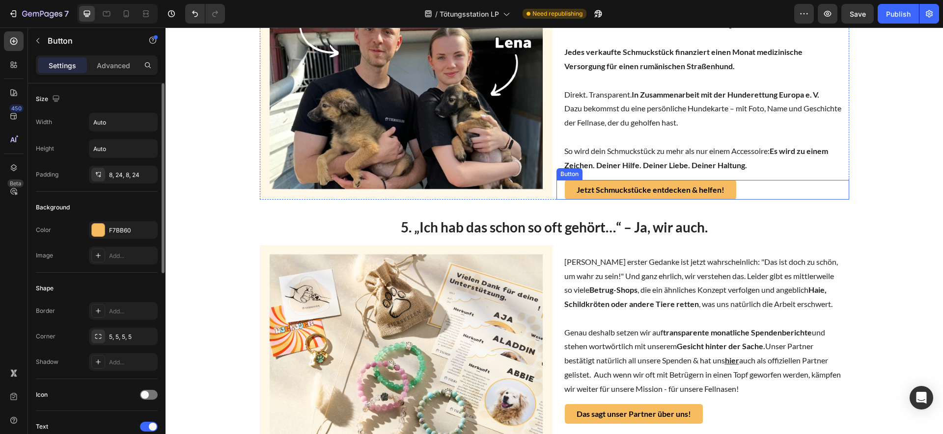
click at [790, 200] on div "Jetzt Schmuckstücke entdecken & helfen! Button" at bounding box center [702, 190] width 293 height 20
click at [608, 175] on icon at bounding box center [610, 171] width 5 height 7
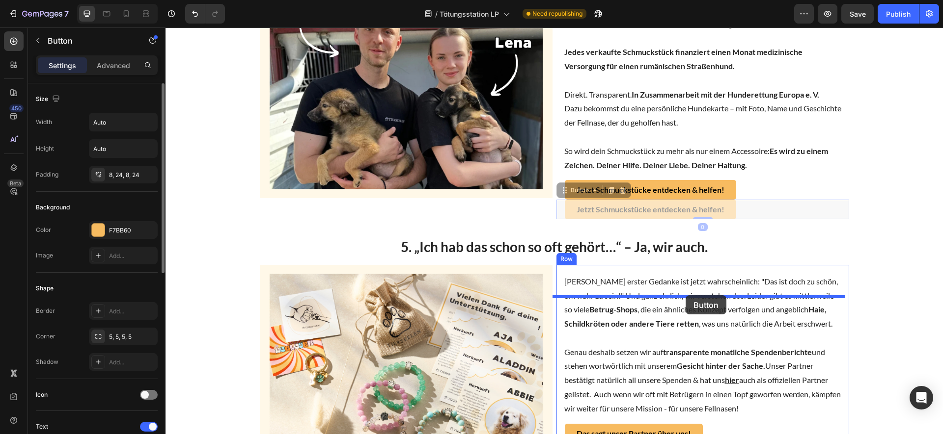
drag, startPoint x: 573, startPoint y: 219, endPoint x: 686, endPoint y: 300, distance: 138.6
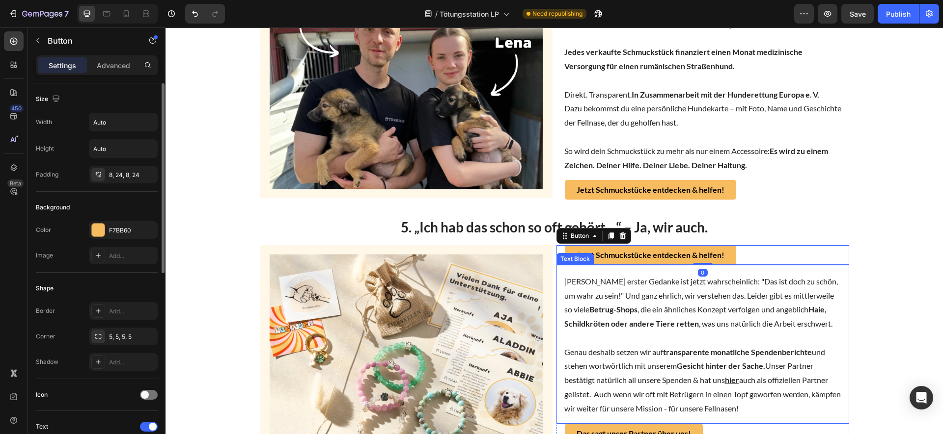
click at [634, 342] on div "Jetzt Schmuckstücke entdecken & helfen! Button 0 Dein erster Gedanke ist jetzt …" at bounding box center [702, 344] width 293 height 198
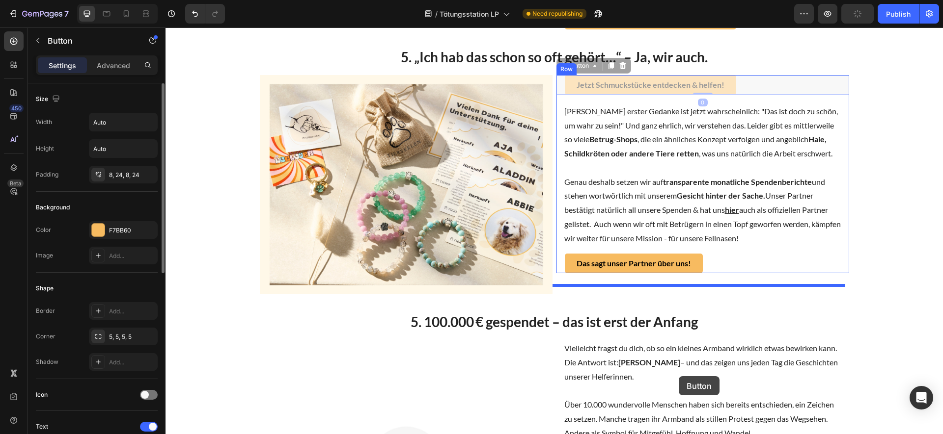
scroll to position [1532, 0]
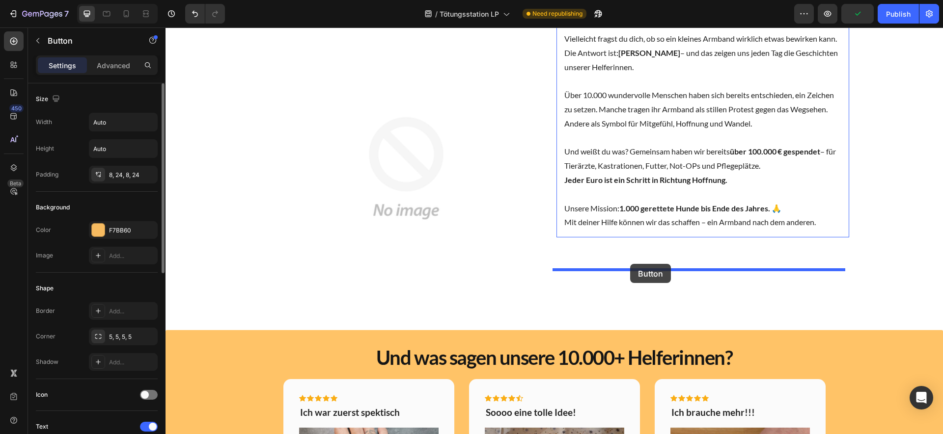
drag, startPoint x: 580, startPoint y: 270, endPoint x: 630, endPoint y: 264, distance: 49.9
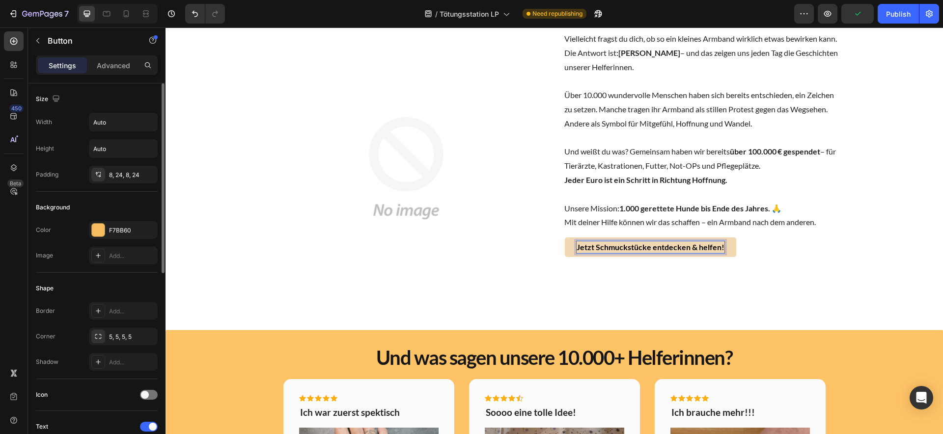
click at [629, 252] on strong "Jetzt Schmuckstücke entdecken & helfen!" at bounding box center [650, 247] width 148 height 9
click at [631, 252] on strong "Jetzt Schmuckstücke entdecken & helfen!" at bounding box center [650, 247] width 148 height 9
click at [337, 161] on img at bounding box center [406, 168] width 293 height 293
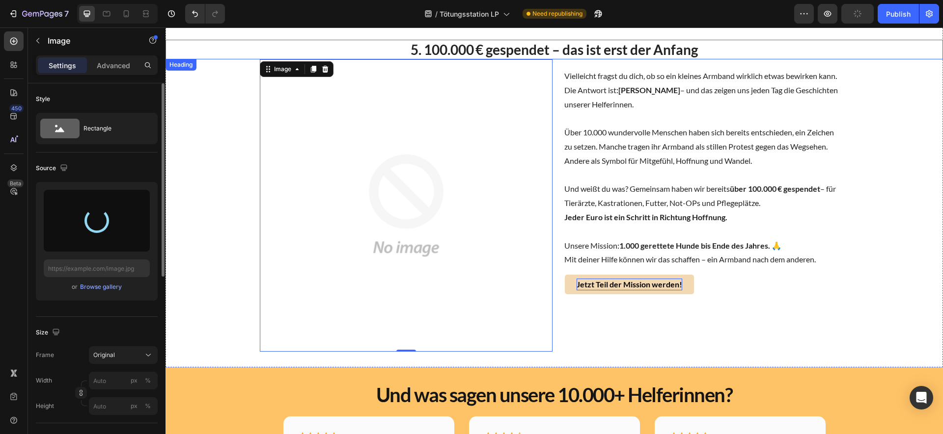
scroll to position [1446, 0]
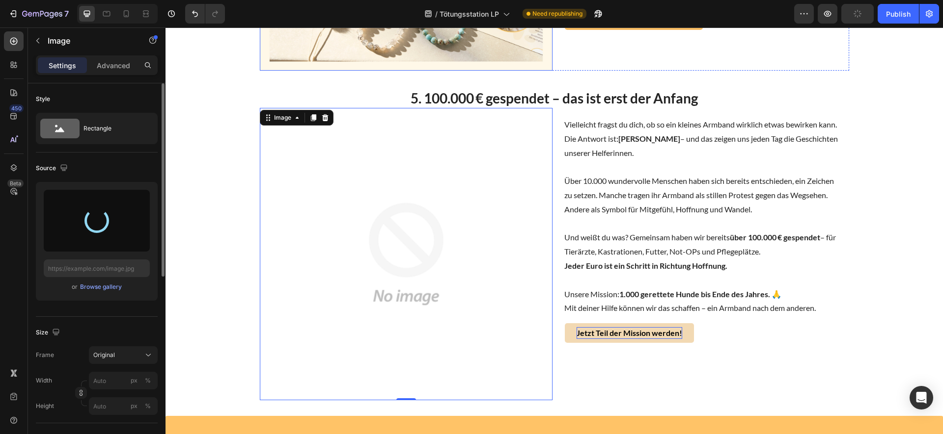
type input "https://cdn.shopify.com/s/files/1/0527/3121/6069/files/gempages_446525941431141…"
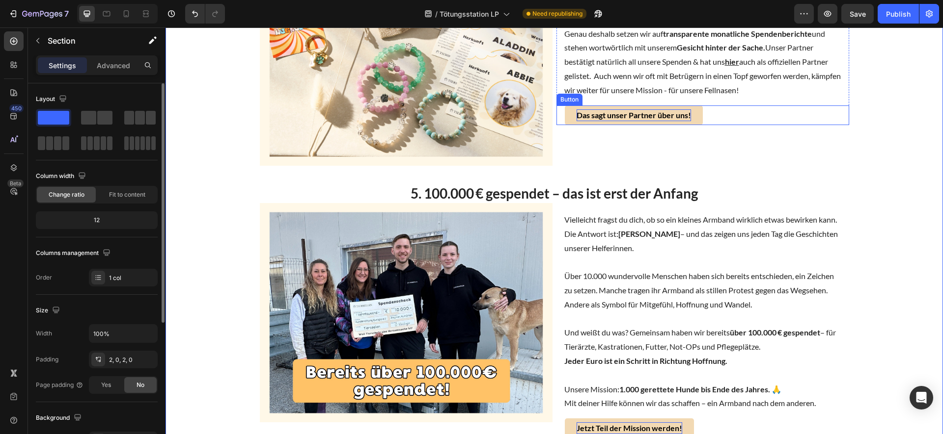
scroll to position [1163, 0]
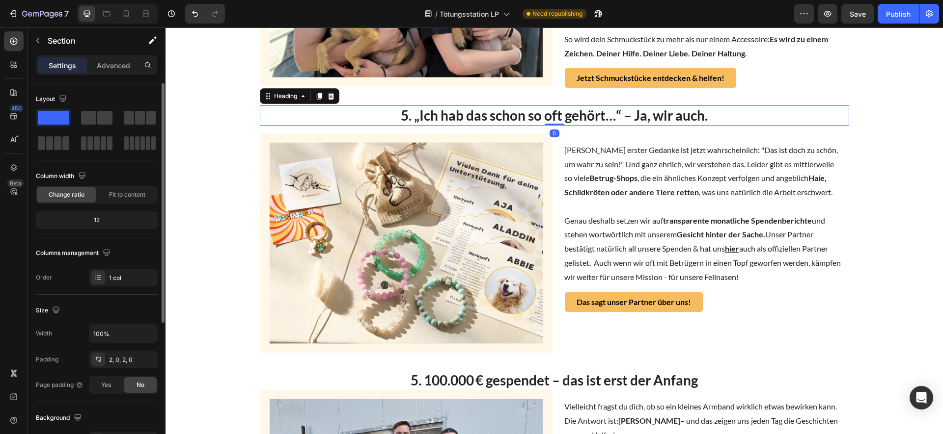
click at [597, 125] on h2 "5. „Ich hab das schon so oft gehört…“ – Ja, wir auch." at bounding box center [554, 116] width 589 height 20
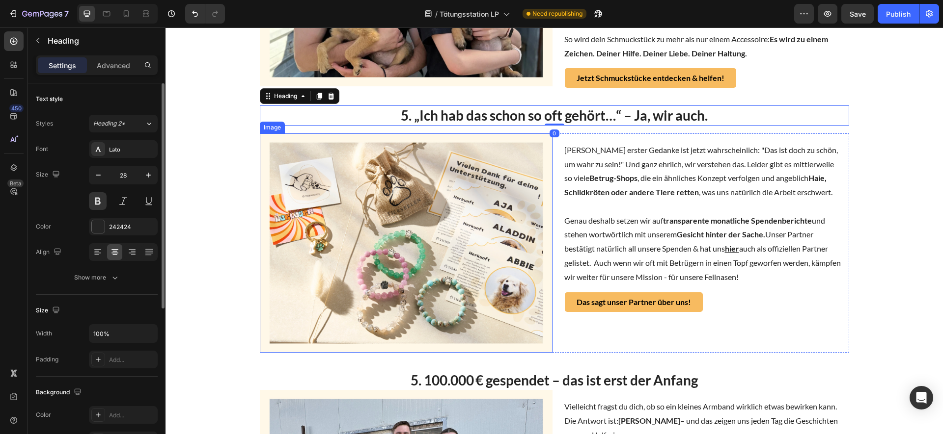
click at [492, 179] on img at bounding box center [406, 243] width 293 height 219
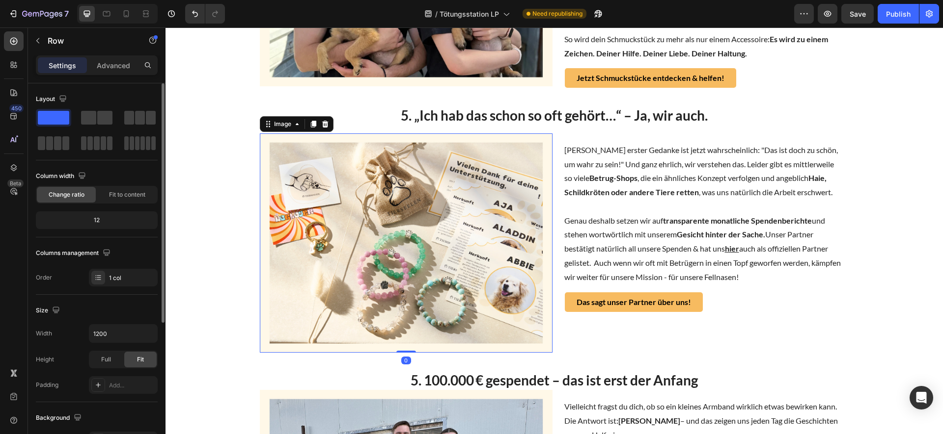
click at [530, 177] on img at bounding box center [406, 243] width 293 height 219
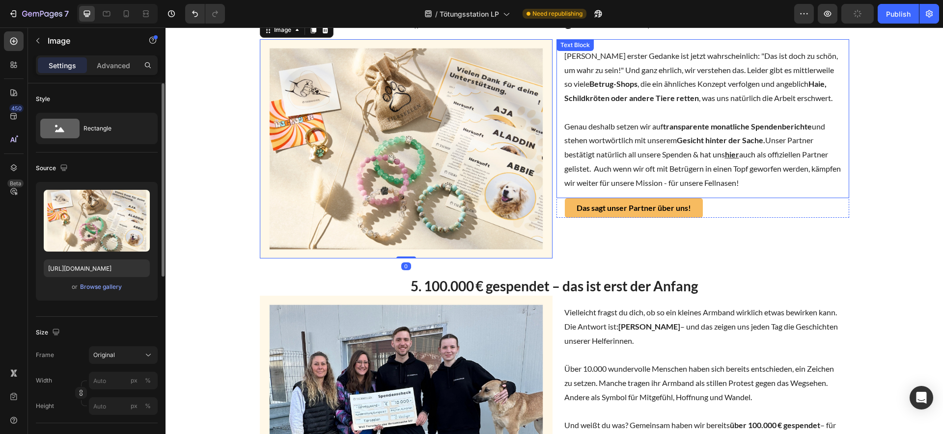
scroll to position [1255, 0]
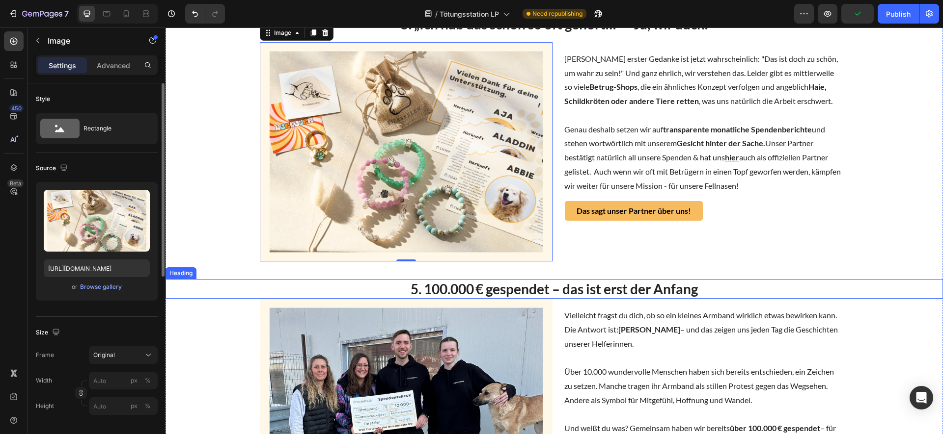
click at [600, 298] on p "5. 100.000 € gespendet – das ist erst der Anfang" at bounding box center [553, 289] width 775 height 18
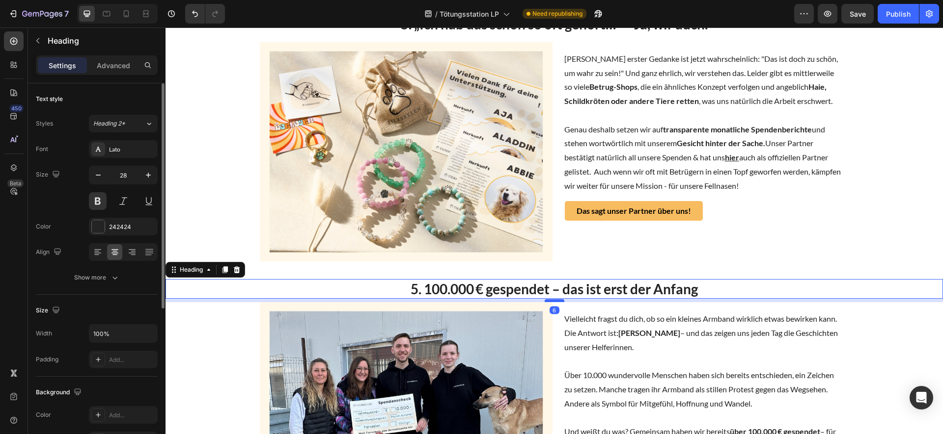
click at [552, 302] on div at bounding box center [554, 300] width 20 height 3
click at [726, 134] on strong "transparente monatliche Spendenberichte" at bounding box center [737, 129] width 149 height 9
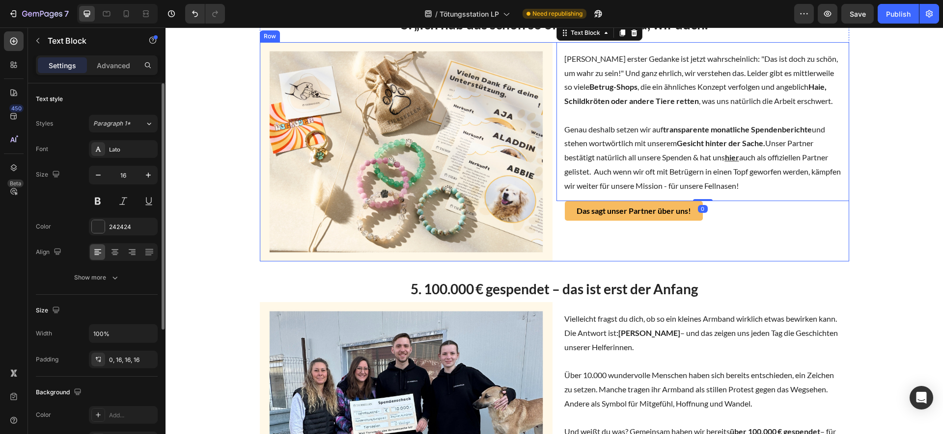
click at [563, 262] on div "Dein erster Gedanke ist jetzt wahrscheinlich: "Das ist doch zu schön, um wahr z…" at bounding box center [702, 151] width 293 height 219
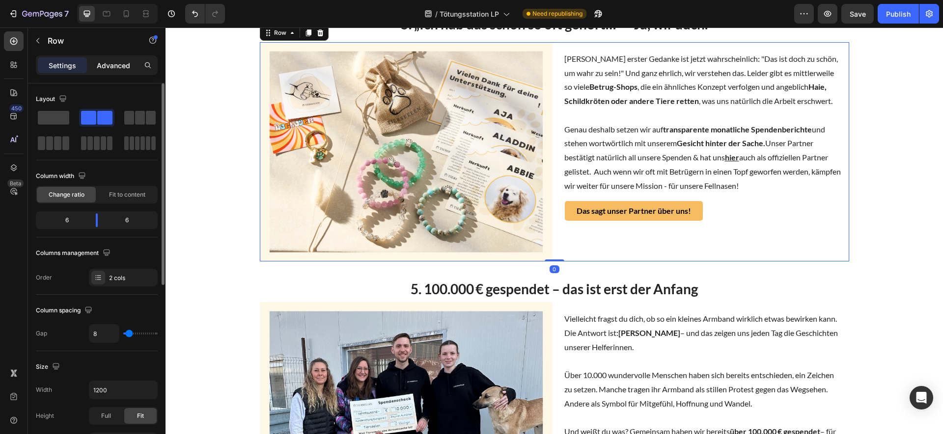
click at [110, 66] on p "Advanced" at bounding box center [113, 65] width 33 height 10
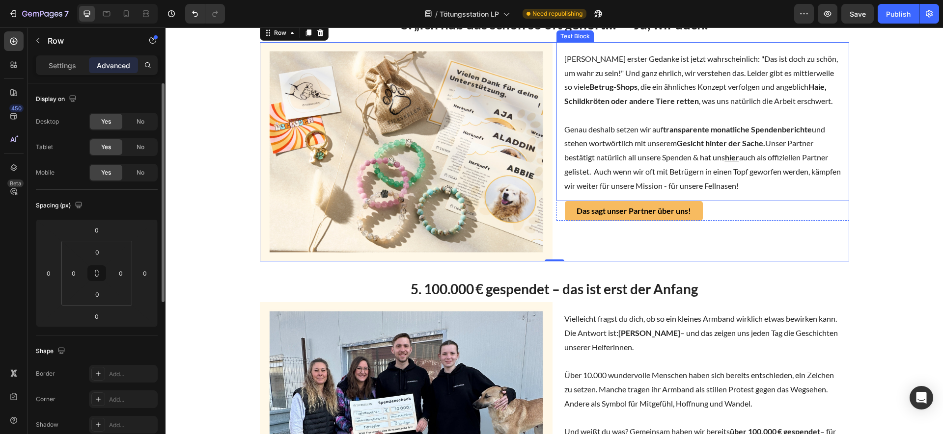
click at [591, 86] on p "Dein erster Gedanke ist jetzt wahrscheinlich: "Das ist doch zu schön, um wahr z…" at bounding box center [702, 80] width 277 height 56
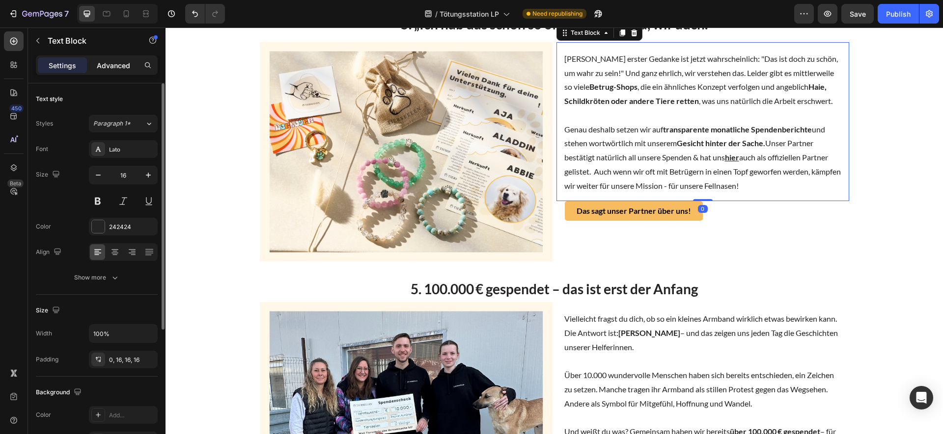
click at [113, 62] on p "Advanced" at bounding box center [113, 65] width 33 height 10
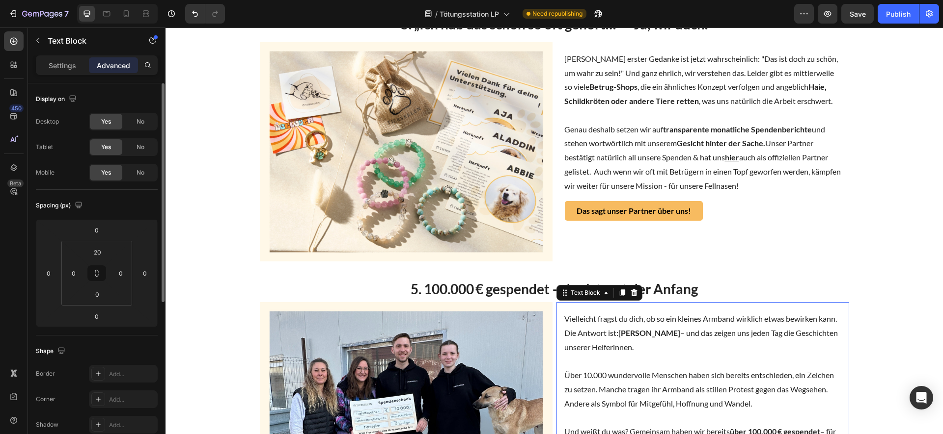
click at [664, 354] on p "Vielleicht fragst du dich, ob so ein kleines Armband wirklich etwas bewirken ka…" at bounding box center [702, 333] width 277 height 42
click at [538, 298] on p "5. 100.000 € gespendet – das ist erst der Anfang" at bounding box center [553, 289] width 775 height 18
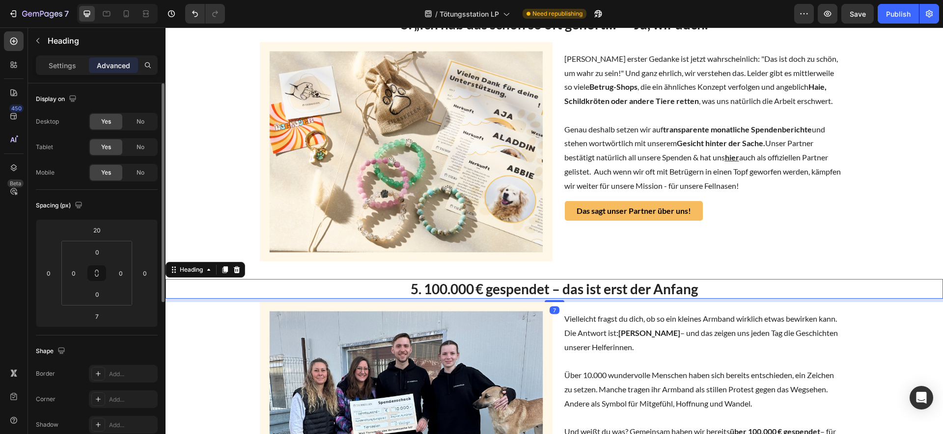
click at [823, 254] on div "Dein erster Gedanke ist jetzt wahrscheinlich: "Das ist doch zu schön, um wahr z…" at bounding box center [702, 151] width 293 height 219
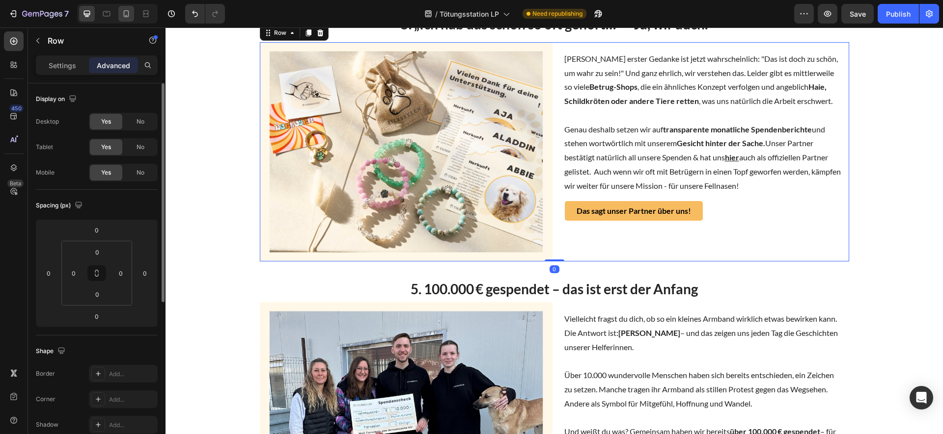
click at [131, 19] on div at bounding box center [126, 14] width 16 height 16
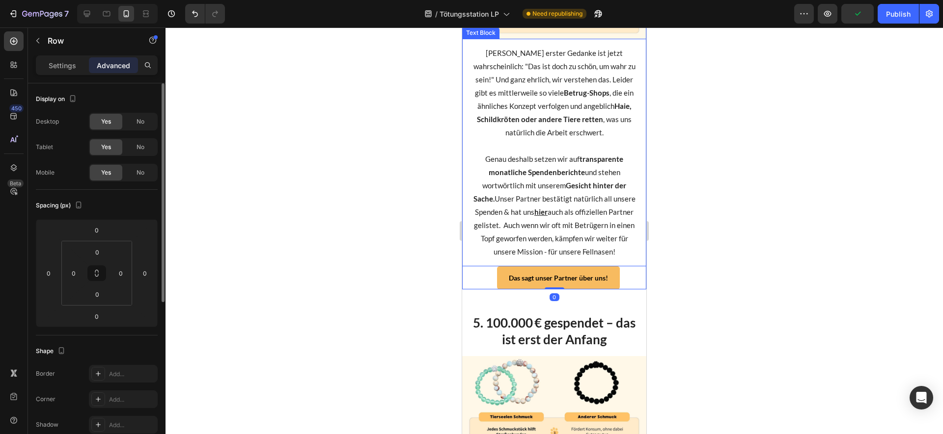
scroll to position [1942, 0]
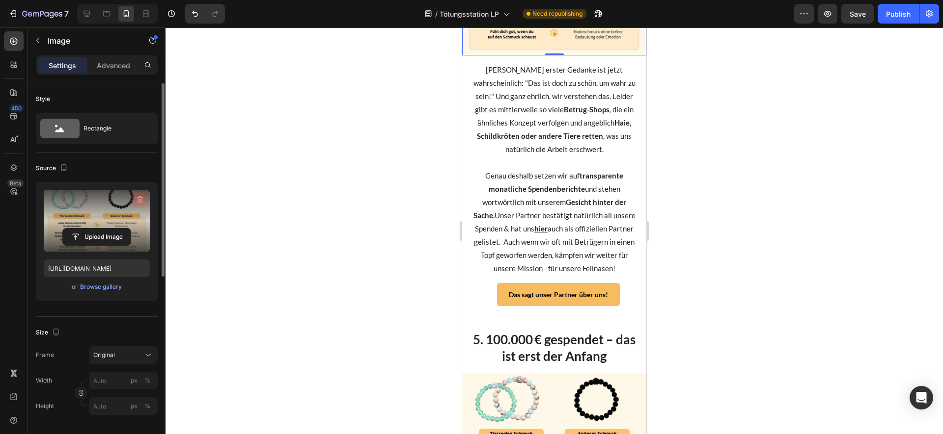
click at [142, 200] on icon "button" at bounding box center [140, 199] width 6 height 7
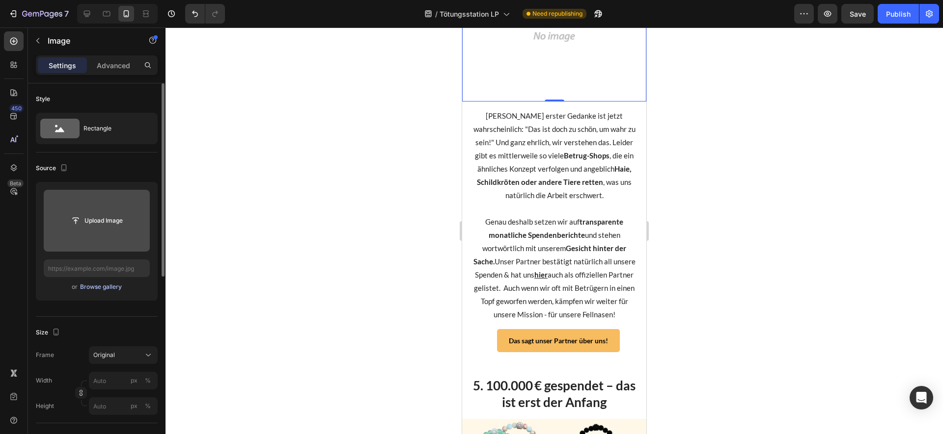
click at [106, 286] on div "Browse gallery" at bounding box center [101, 287] width 42 height 9
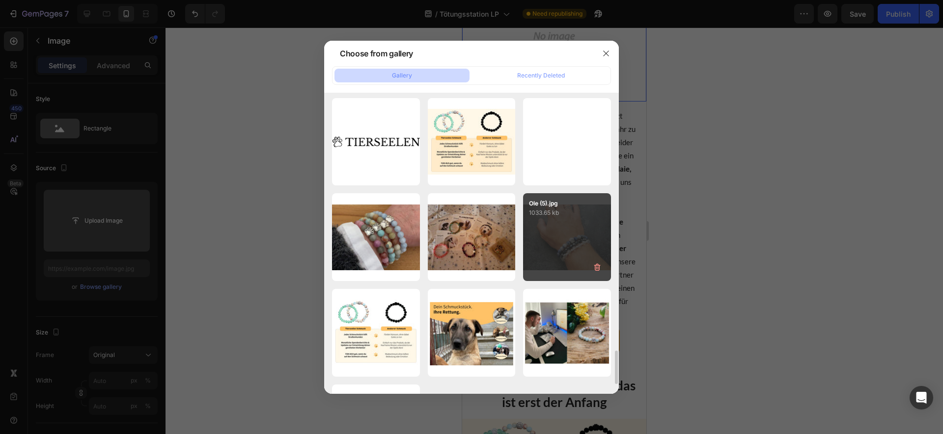
scroll to position [2205, 0]
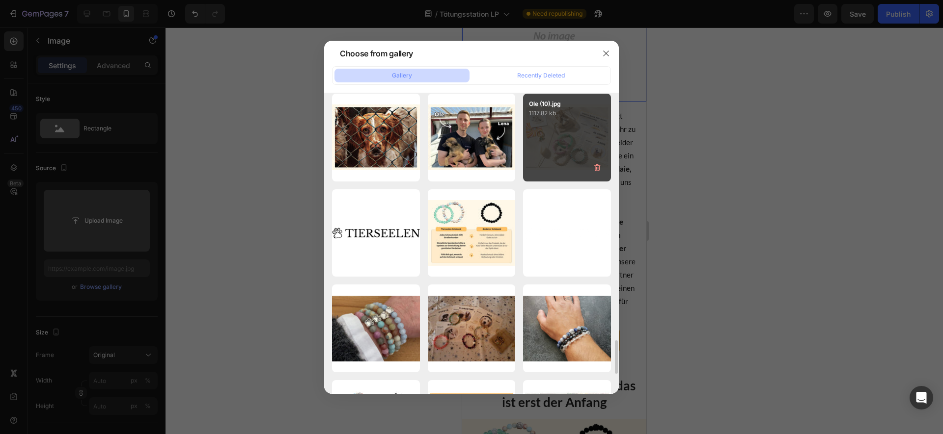
click at [557, 143] on div "Ole (10).jpg 1117.82 kb" at bounding box center [567, 138] width 88 height 88
type input "https://cdn.shopify.com/s/files/1/0527/3121/6069/files/gempages_446525941431141…"
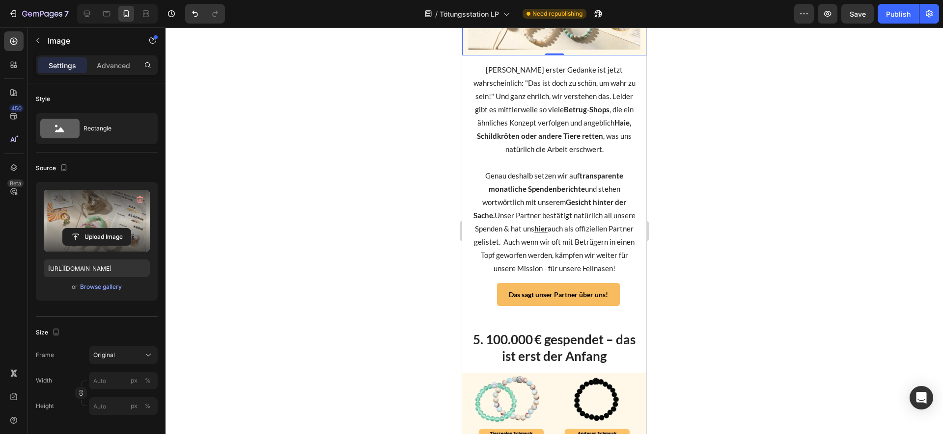
click at [788, 204] on div at bounding box center [553, 230] width 777 height 407
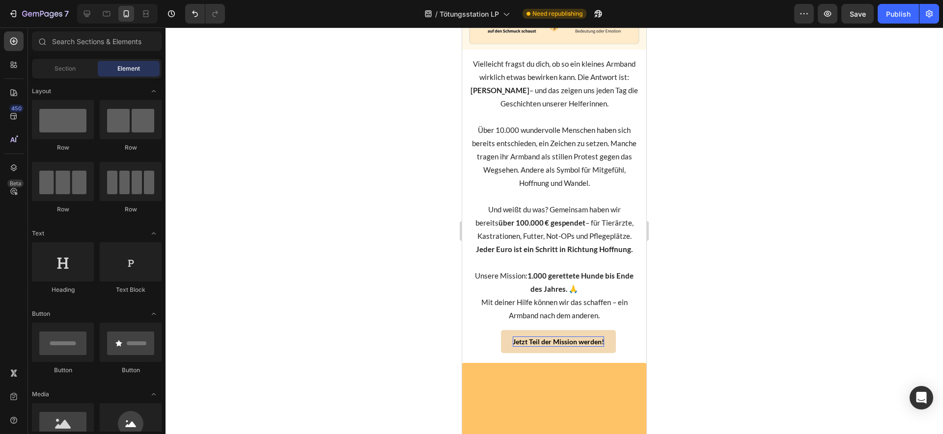
scroll to position [2403, 0]
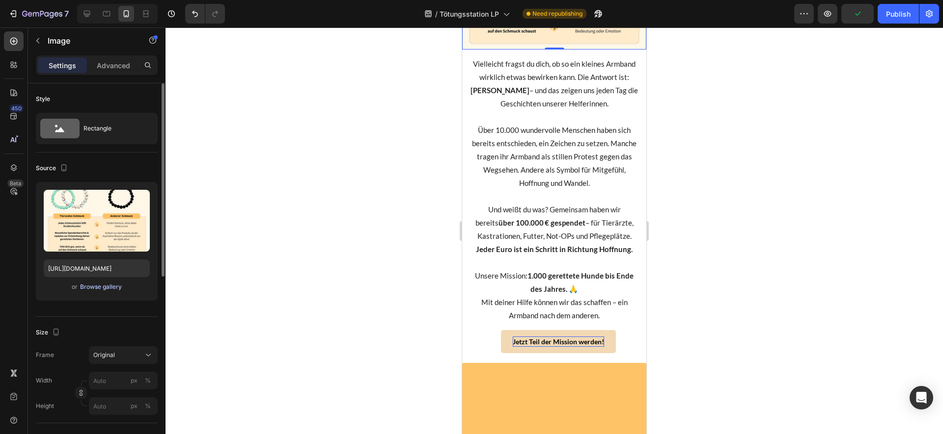
click at [110, 287] on div "Browse gallery" at bounding box center [101, 287] width 42 height 9
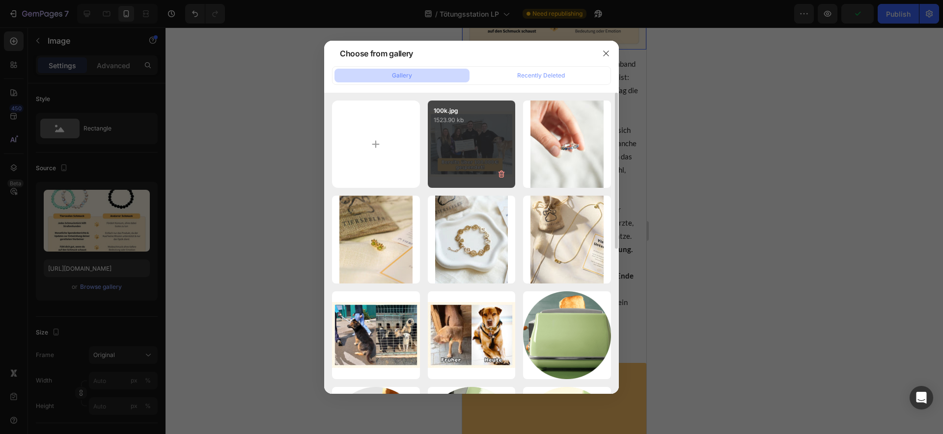
click at [476, 149] on div "100k.jpg 1523.90 kb" at bounding box center [472, 145] width 88 height 88
type input "https://cdn.shopify.com/s/files/1/0527/3121/6069/files/gempages_446525941431141…"
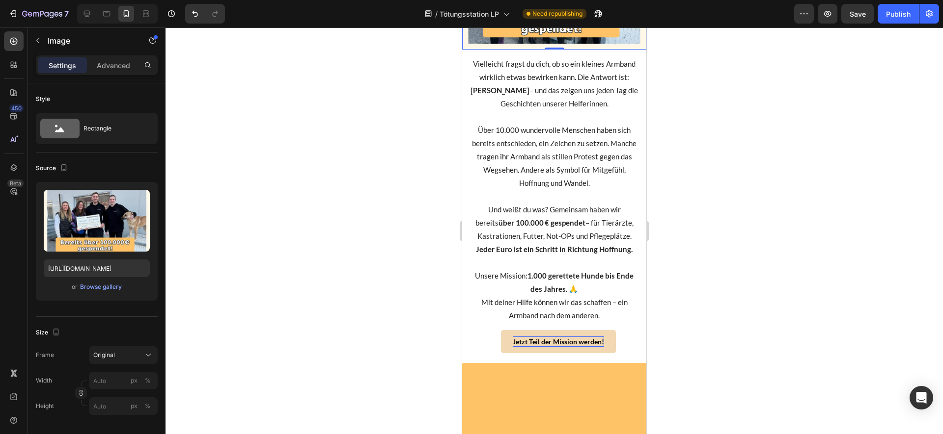
click at [755, 175] on div at bounding box center [553, 230] width 777 height 407
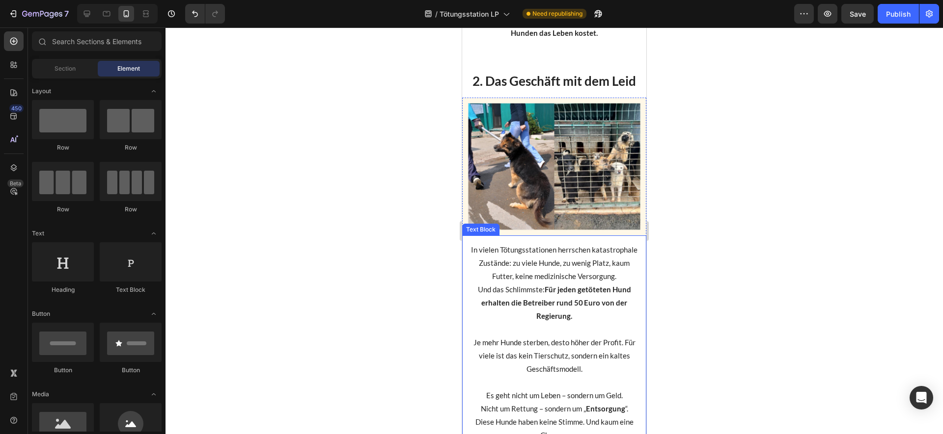
scroll to position [515, 0]
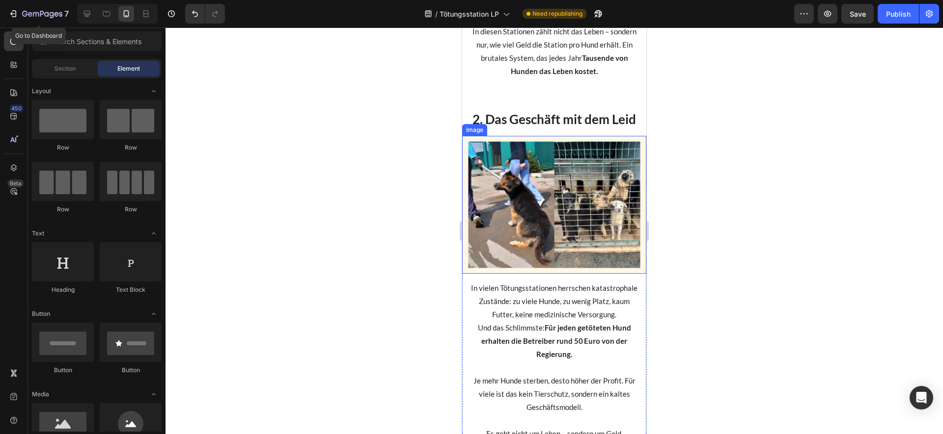
click at [73, 5] on div "7" at bounding box center [38, 14] width 69 height 20
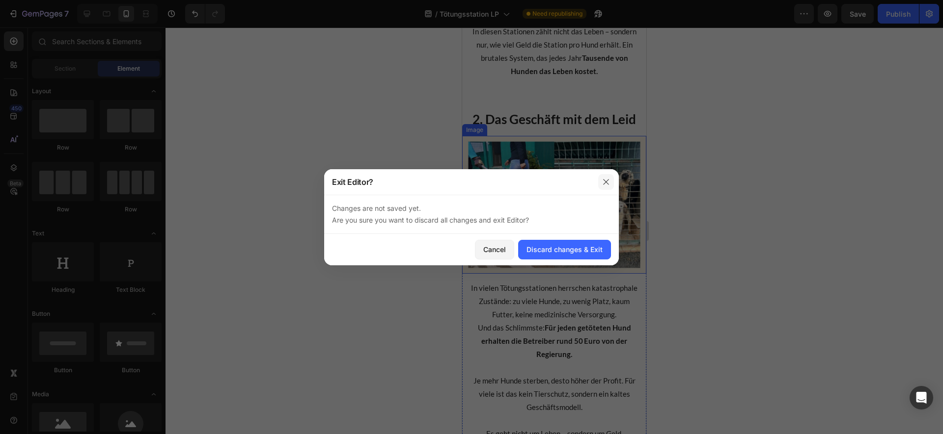
click at [610, 184] on button "button" at bounding box center [606, 182] width 16 height 16
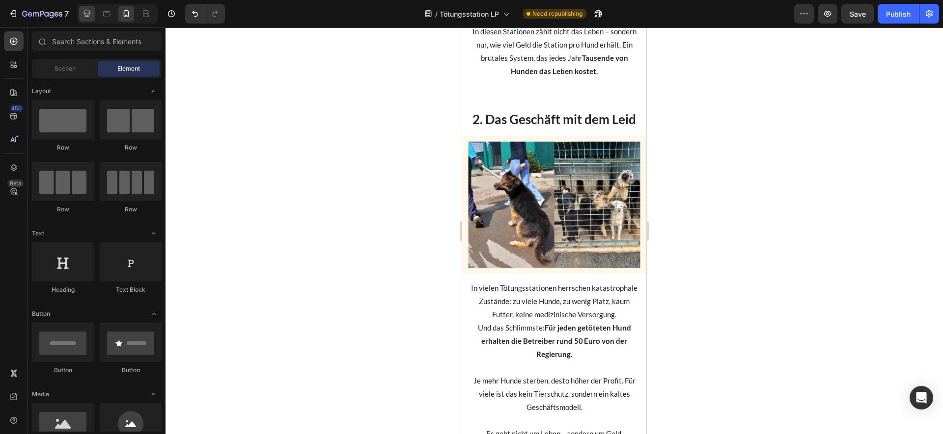
click at [83, 12] on icon at bounding box center [87, 14] width 10 height 10
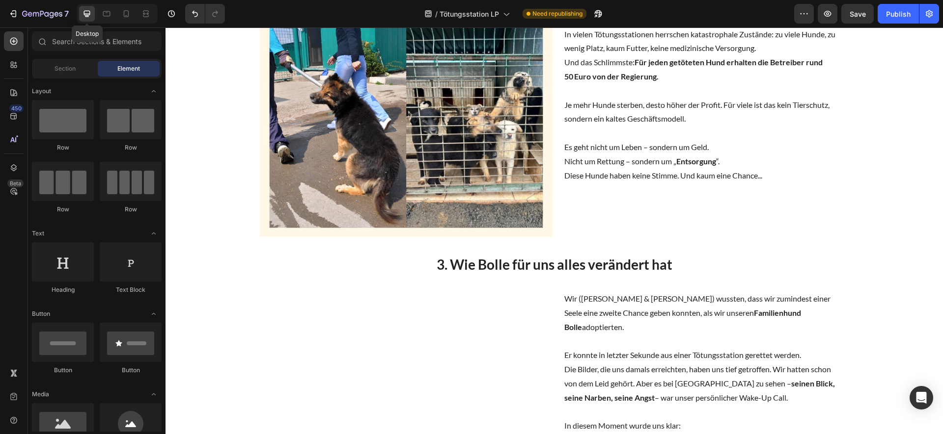
scroll to position [583, 0]
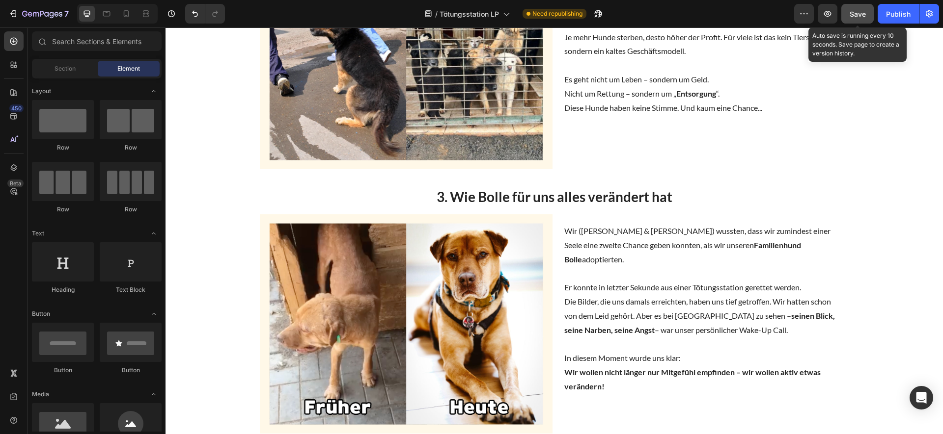
click at [853, 16] on span "Save" at bounding box center [857, 14] width 16 height 8
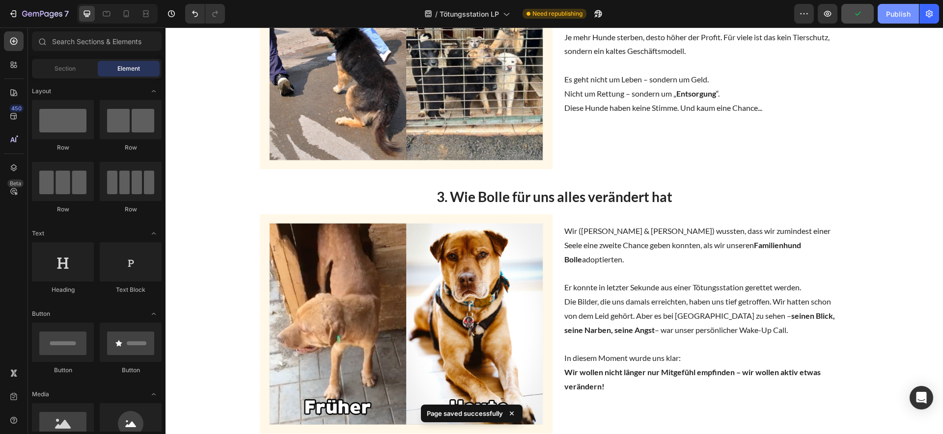
click at [881, 9] on button "Publish" at bounding box center [897, 14] width 41 height 20
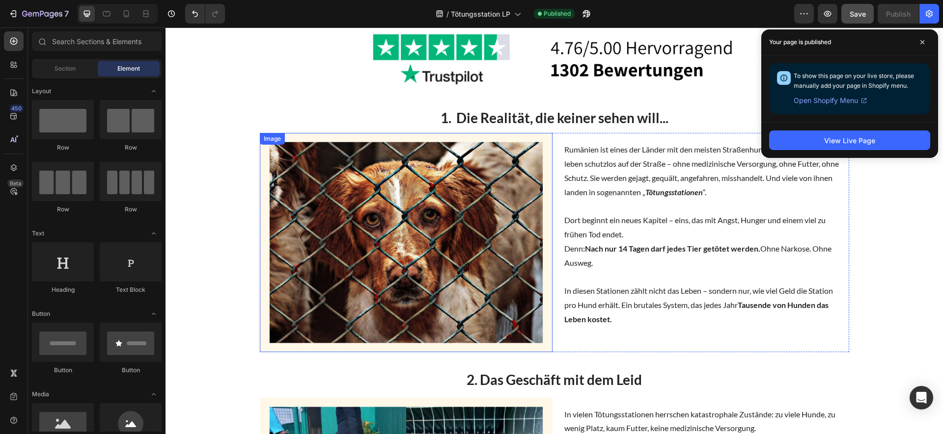
scroll to position [0, 0]
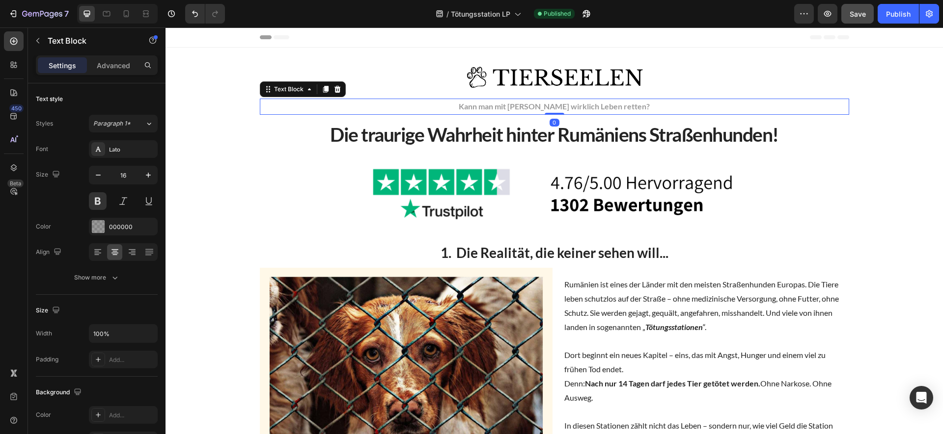
click at [520, 108] on p "Kann man mit Schmuck wirklich Leben retten?" at bounding box center [554, 107] width 587 height 14
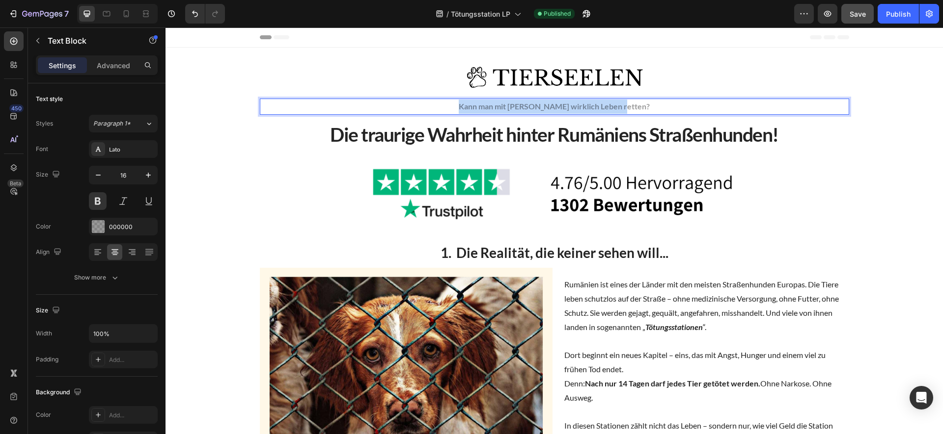
click at [520, 108] on p "Kann man mit Schmuck wirklich Leben retten?" at bounding box center [554, 107] width 587 height 14
click at [504, 105] on p "Warum überhaupt Hunde in [GEOGRAPHIC_DATA] retten?" at bounding box center [554, 107] width 587 height 14
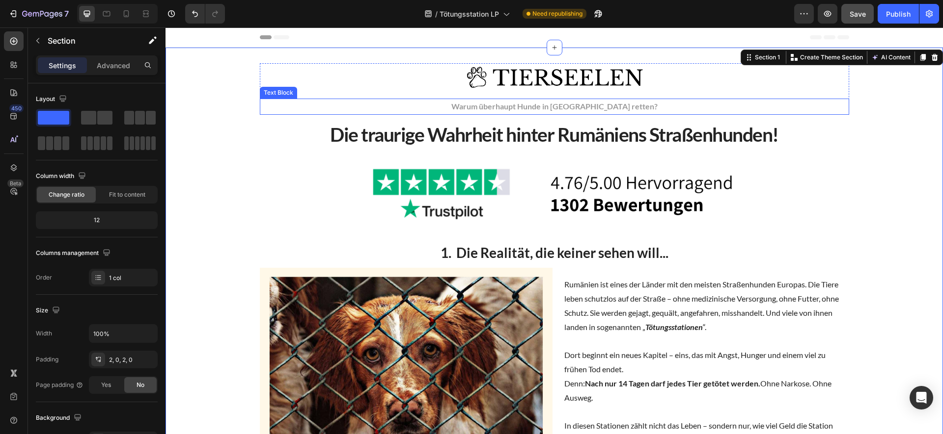
click at [492, 109] on p "Warum überhaupt Hunde in [GEOGRAPHIC_DATA] retten?" at bounding box center [554, 107] width 587 height 14
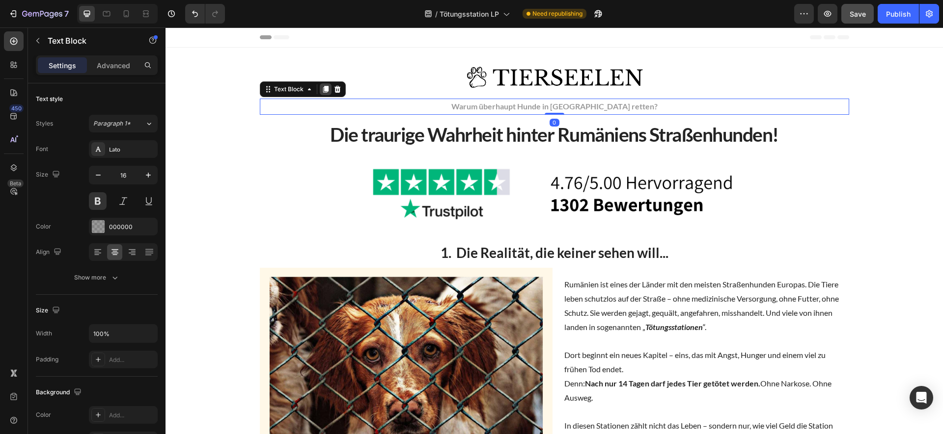
click at [320, 84] on div at bounding box center [326, 89] width 12 height 12
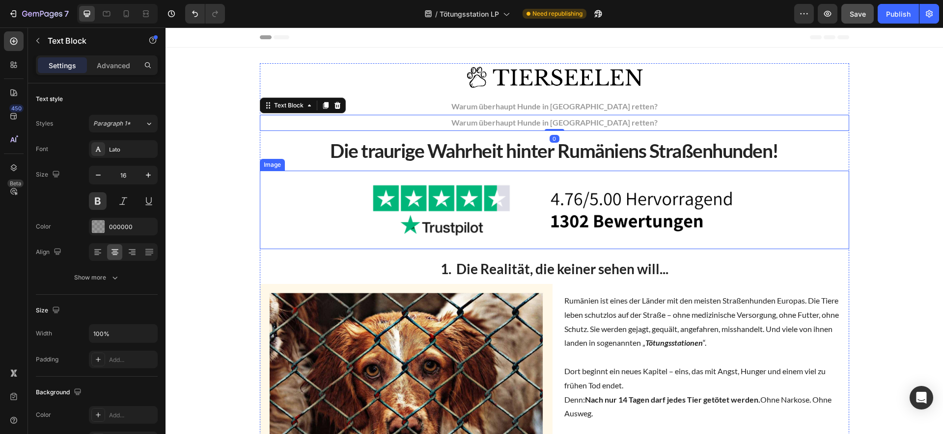
click at [582, 202] on img at bounding box center [554, 210] width 393 height 79
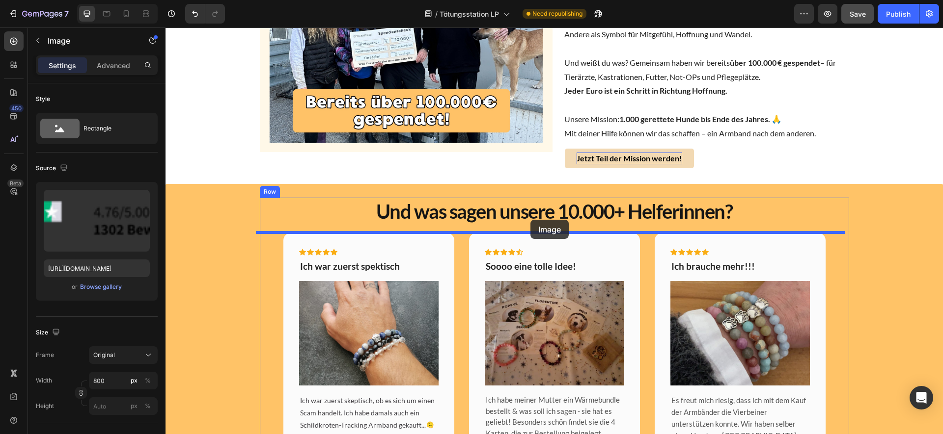
drag, startPoint x: 496, startPoint y: 201, endPoint x: 530, endPoint y: 224, distance: 40.9
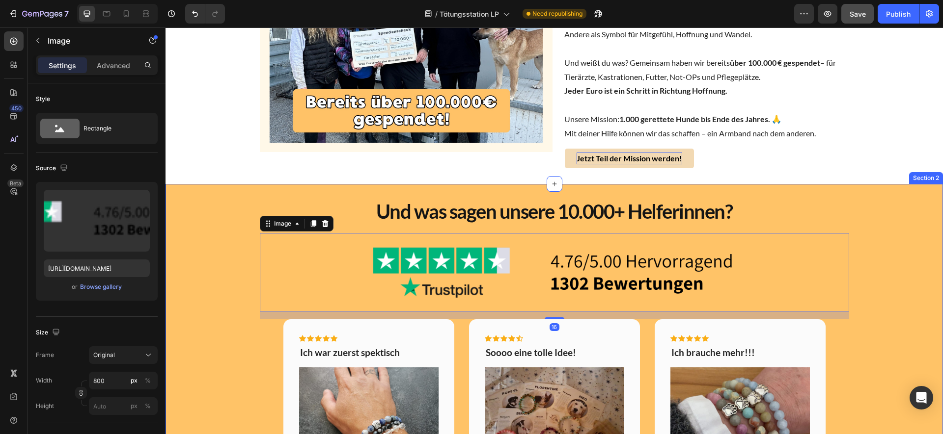
click at [893, 283] on div "Und was sagen unsere 10.000+ Helferinnen? Heading Image 16 Icon Icon Icon Icon …" at bounding box center [554, 418] width 762 height 440
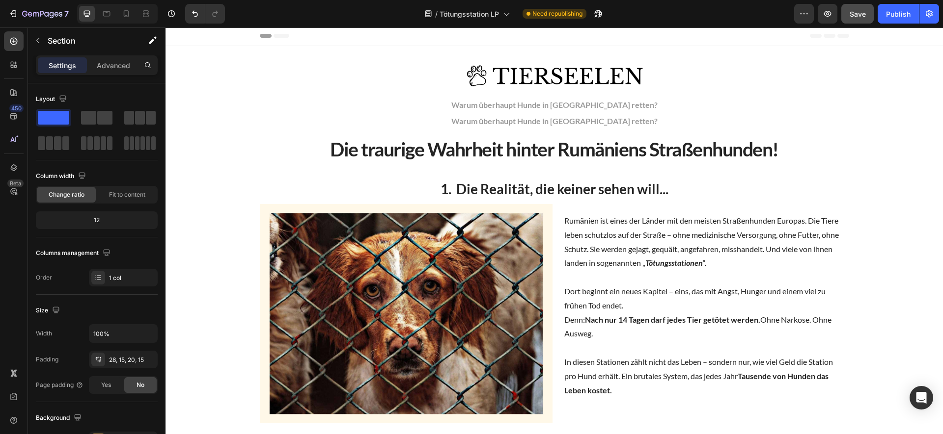
scroll to position [0, 0]
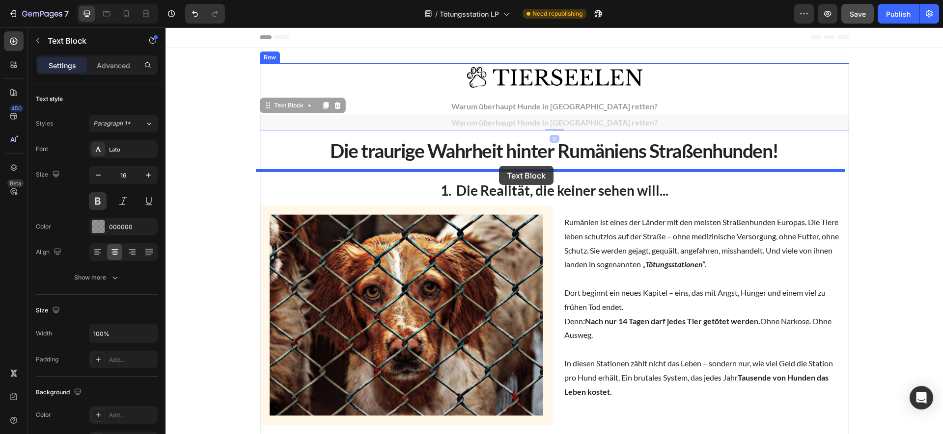
drag, startPoint x: 346, startPoint y: 177, endPoint x: 499, endPoint y: 166, distance: 153.1
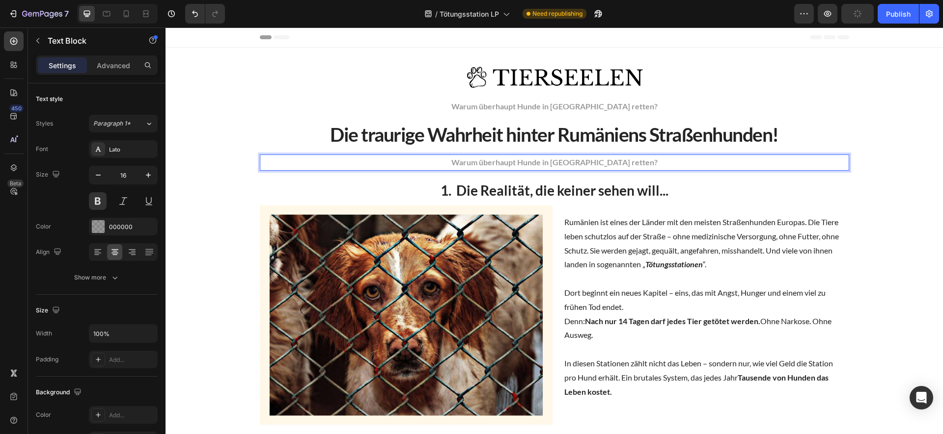
click at [556, 157] on p "Warum überhaupt Hunde in [GEOGRAPHIC_DATA] retten?" at bounding box center [554, 163] width 587 height 14
click at [570, 163] on p "Lesedauer:" at bounding box center [554, 163] width 587 height 14
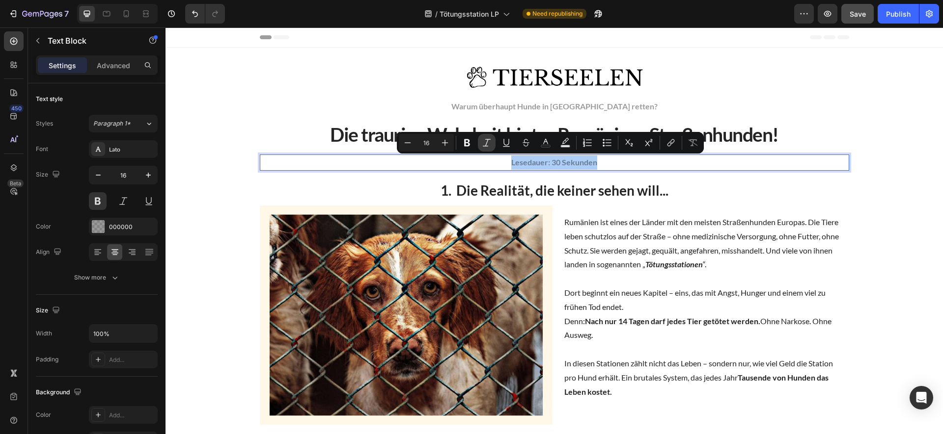
click at [485, 140] on icon "Editor contextual toolbar" at bounding box center [487, 143] width 10 height 10
click at [545, 143] on icon "Editor contextual toolbar" at bounding box center [545, 143] width 10 height 10
type input "000000"
type input "40"
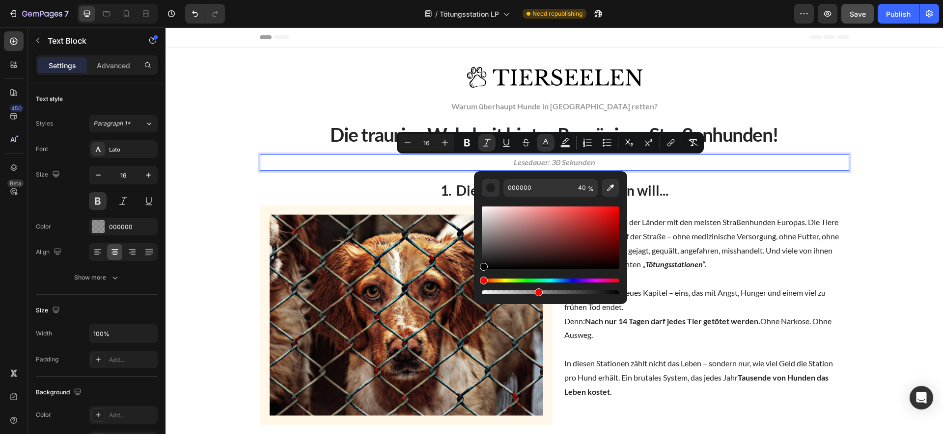
drag, startPoint x: 487, startPoint y: 264, endPoint x: 483, endPoint y: 271, distance: 8.9
click at [484, 269] on div "Editor contextual toolbar" at bounding box center [550, 238] width 137 height 62
click at [104, 225] on div at bounding box center [98, 226] width 13 height 13
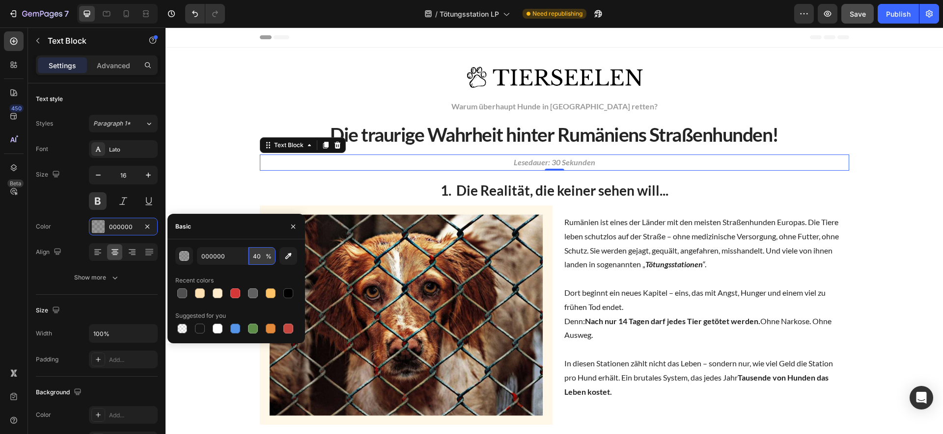
click at [260, 252] on input "40" at bounding box center [261, 256] width 27 height 18
click at [282, 293] on div at bounding box center [288, 294] width 12 height 12
type input "100"
click at [287, 293] on div at bounding box center [288, 294] width 10 height 10
click at [241, 245] on div "000000 100 % Recent colors Suggested for you" at bounding box center [235, 292] width 137 height 104
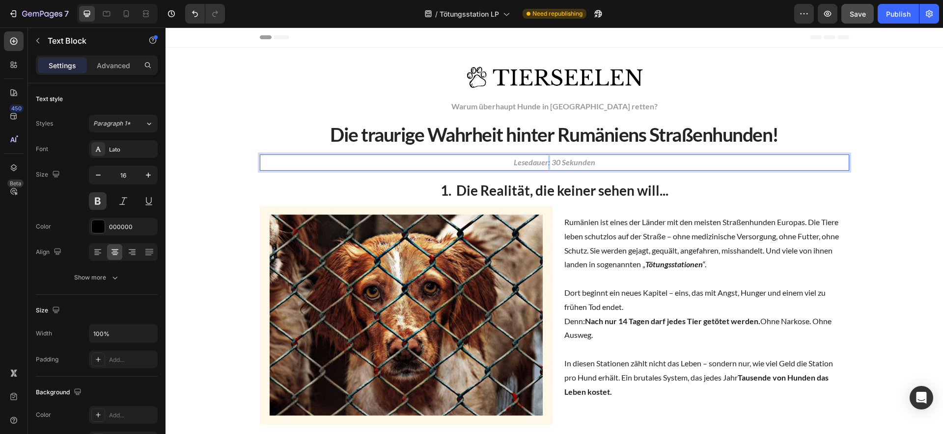
click at [544, 156] on p "Lesedauer: 30 Sekunden" at bounding box center [554, 163] width 587 height 14
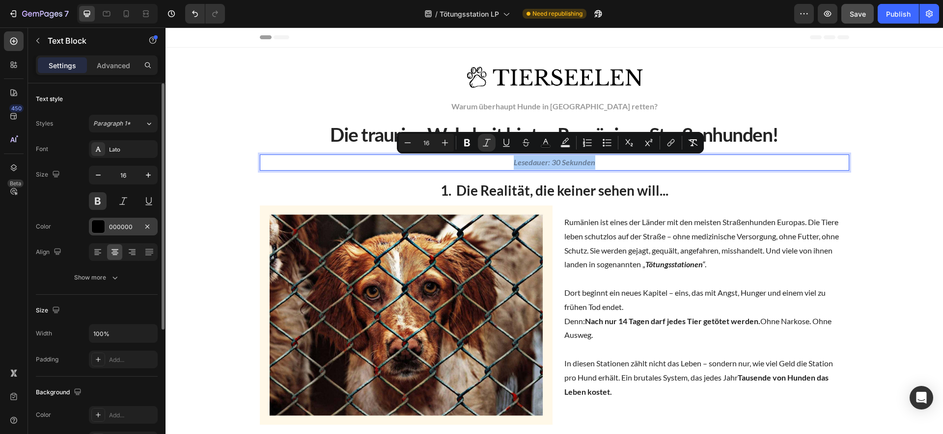
click at [89, 223] on div "000000" at bounding box center [123, 227] width 69 height 18
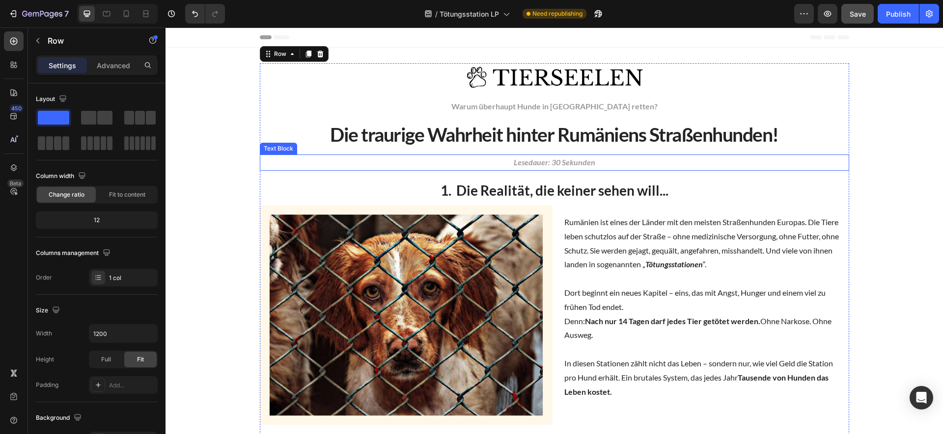
click at [584, 160] on icon "Lesedauer: 30 Sekunden" at bounding box center [553, 162] width 81 height 9
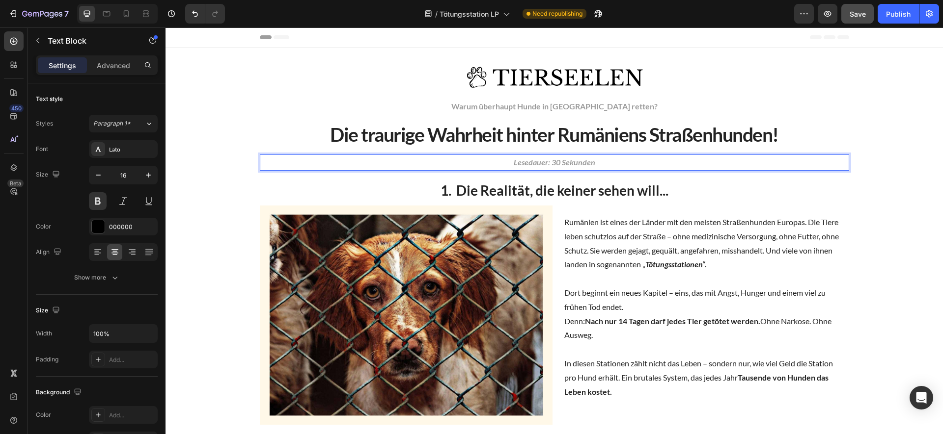
click at [584, 160] on icon "Lesedauer: 30 Sekunden" at bounding box center [553, 162] width 81 height 9
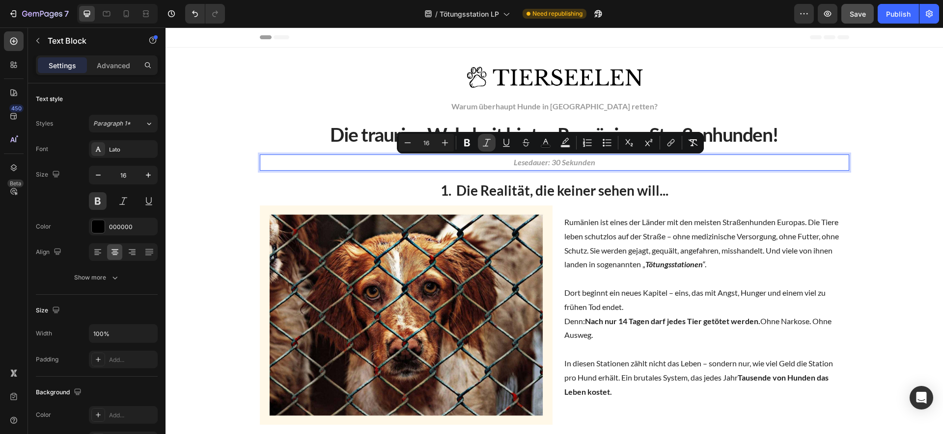
click at [488, 143] on icon "Editor contextual toolbar" at bounding box center [487, 143] width 10 height 10
click at [544, 146] on rect "Editor contextual toolbar" at bounding box center [545, 146] width 9 height 2
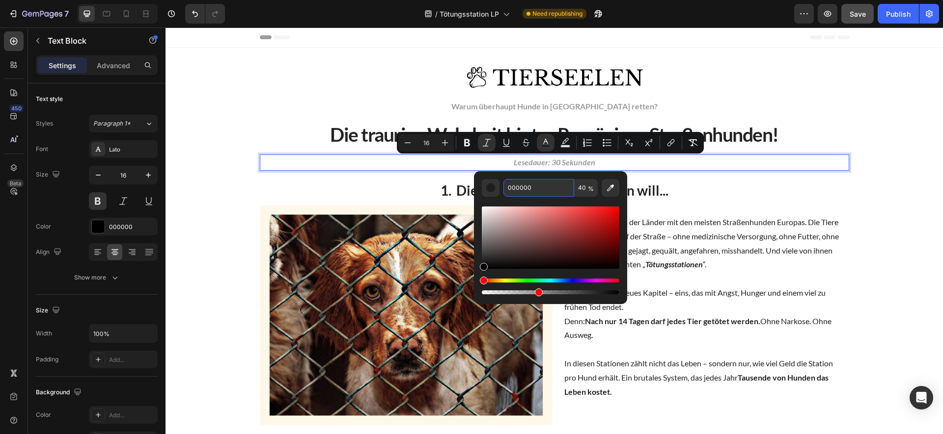
click at [543, 186] on input "000000" at bounding box center [538, 188] width 71 height 18
drag, startPoint x: 562, startPoint y: 246, endPoint x: 614, endPoint y: 210, distance: 63.5
click at [568, 243] on div "Editor contextual toolbar" at bounding box center [550, 238] width 137 height 62
click at [608, 214] on div "Editor contextual toolbar" at bounding box center [550, 238] width 137 height 62
drag, startPoint x: 694, startPoint y: 293, endPoint x: 453, endPoint y: 289, distance: 240.6
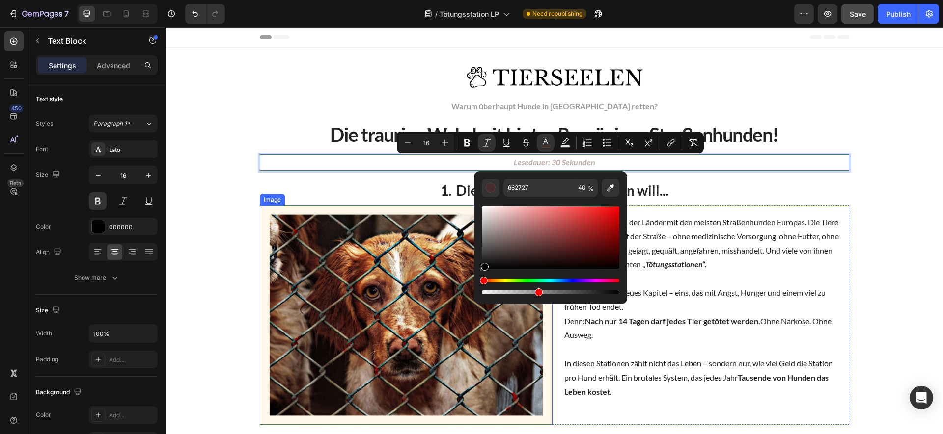
type input "000000"
click at [585, 183] on input "40" at bounding box center [586, 188] width 24 height 18
type input "0"
click at [583, 183] on input "90" at bounding box center [586, 188] width 24 height 18
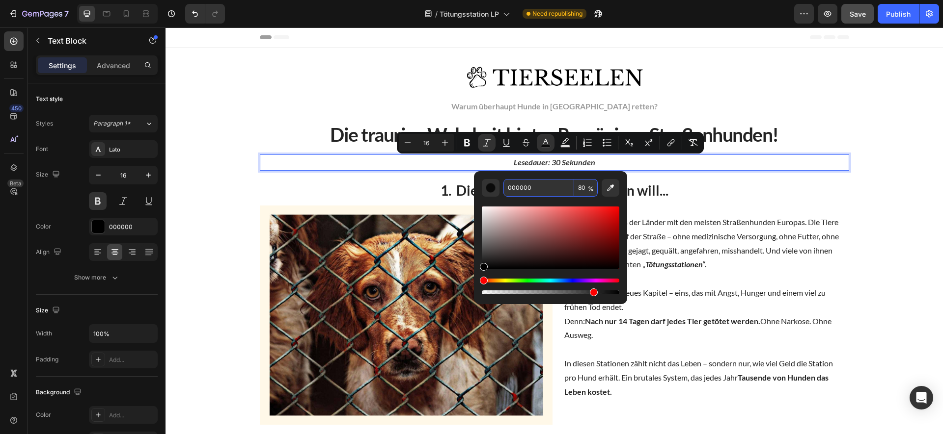
click at [583, 189] on input "80" at bounding box center [586, 188] width 24 height 18
type input "20"
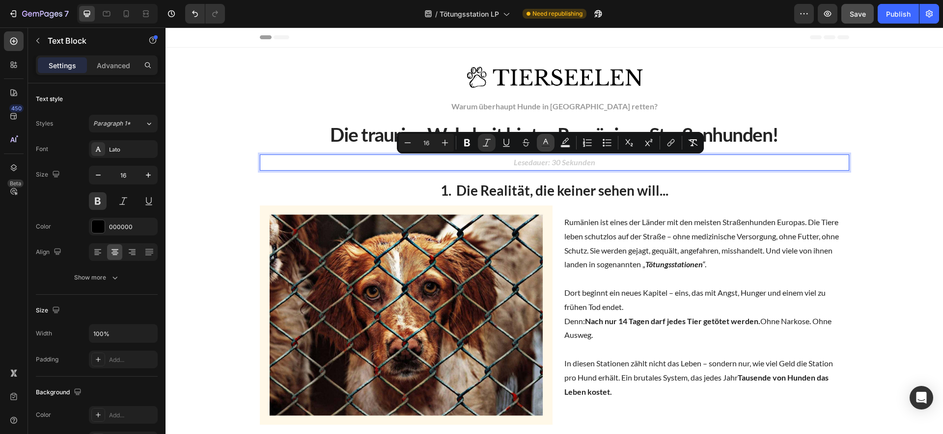
click at [543, 141] on icon "Editor contextual toolbar" at bounding box center [545, 143] width 10 height 10
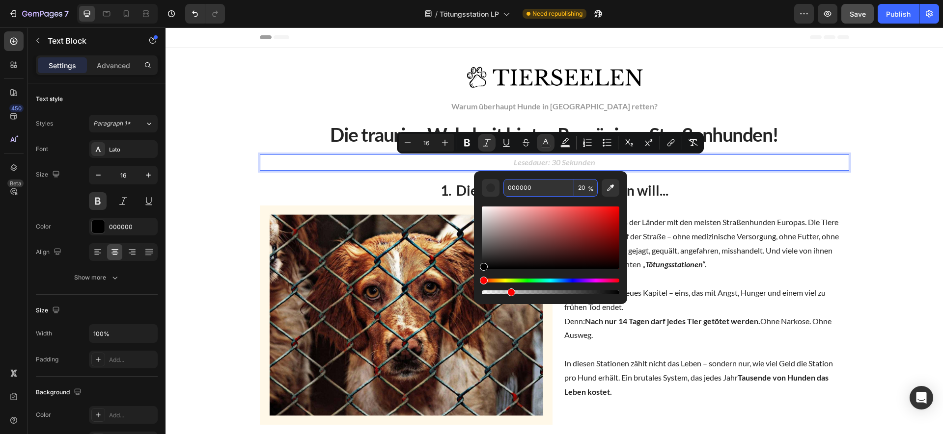
click at [576, 187] on input "20" at bounding box center [586, 188] width 24 height 18
click at [583, 188] on input "20" at bounding box center [586, 188] width 24 height 18
type input "69"
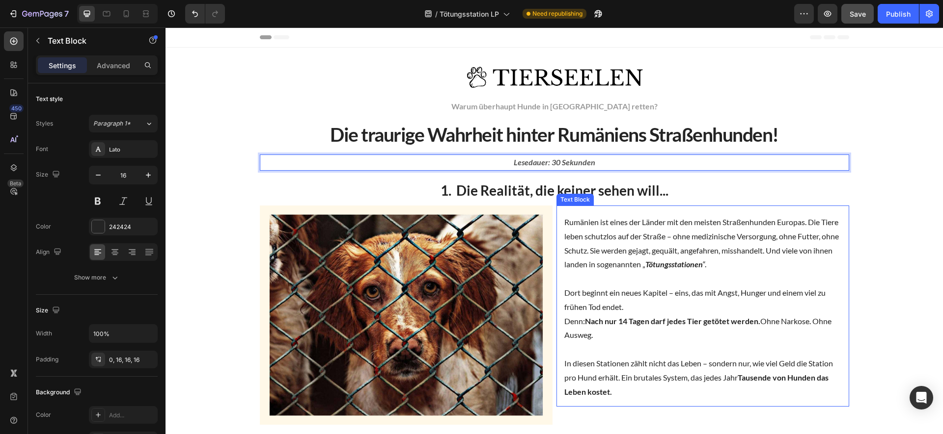
click at [634, 220] on p "Rumänien ist eines der Länder mit den meisten Straßenhunden Europas. Die Tiere …" at bounding box center [702, 244] width 277 height 56
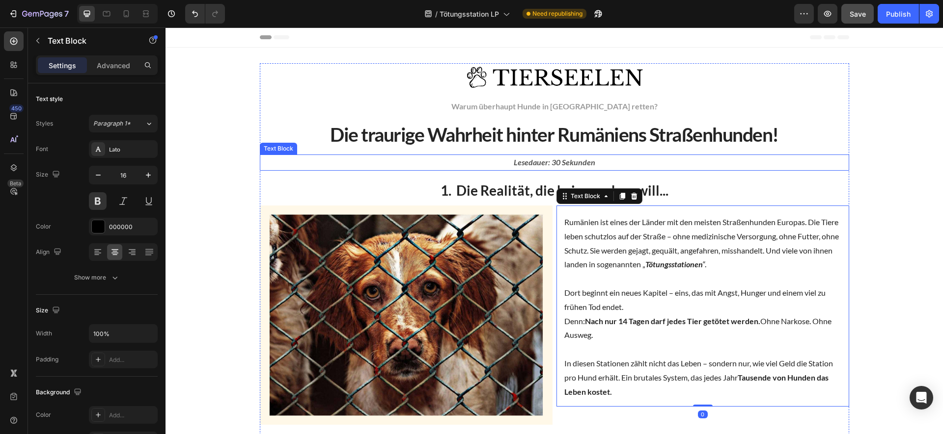
click at [515, 168] on p "Lesedauer: 30 Sekunden" at bounding box center [554, 163] width 587 height 14
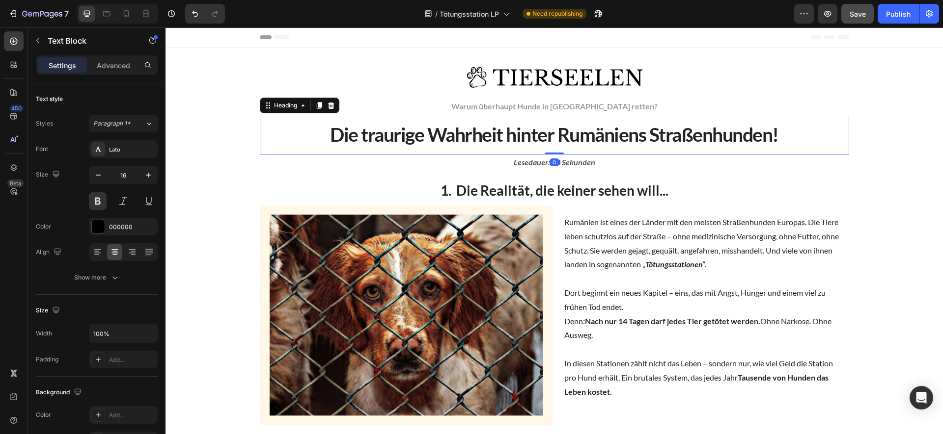
click at [415, 152] on h2 "Die traurige Wahrheit hinter Rumäniens Straßenhunden!" at bounding box center [554, 135] width 589 height 40
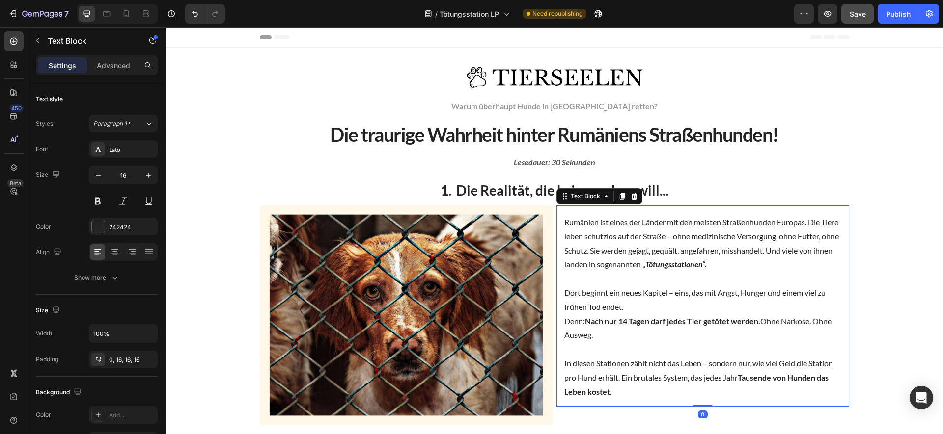
click at [676, 259] on p "Rumänien ist eines der Länder mit den meisten Straßenhunden Europas. Die Tiere …" at bounding box center [702, 244] width 277 height 56
click at [619, 193] on icon at bounding box center [622, 196] width 8 height 8
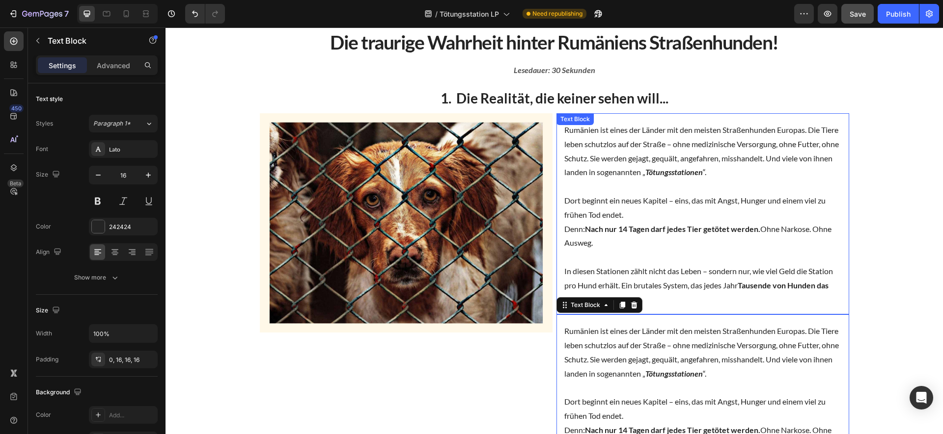
scroll to position [65, 0]
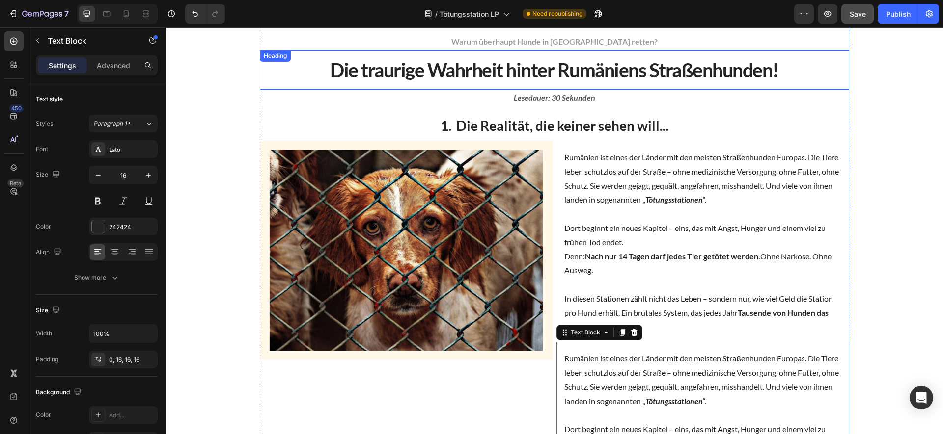
click at [581, 70] on h2 "Die traurige Wahrheit hinter Rumäniens Straßenhunden!" at bounding box center [554, 70] width 589 height 40
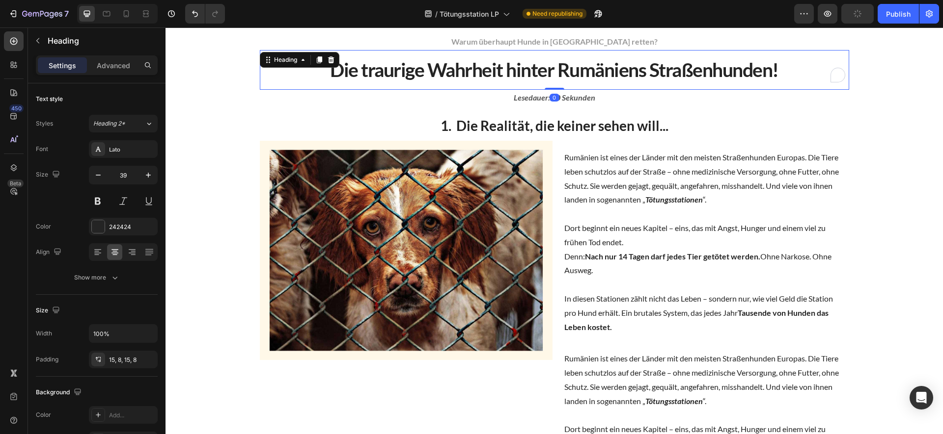
click at [574, 78] on h2 "Die traurige Wahrheit hinter Rumäniens Straßenhunden!" at bounding box center [554, 70] width 589 height 40
click at [574, 78] on p "Die traurige Wahrheit hinter Rumäniens Straßenhunden!" at bounding box center [554, 69] width 581 height 25
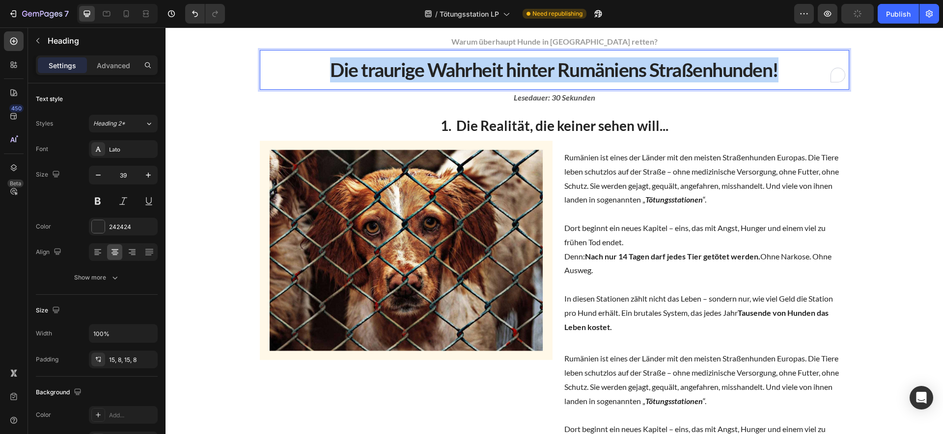
click at [574, 78] on p "Die traurige Wahrheit hinter Rumäniens Straßenhunden!" at bounding box center [554, 69] width 581 height 25
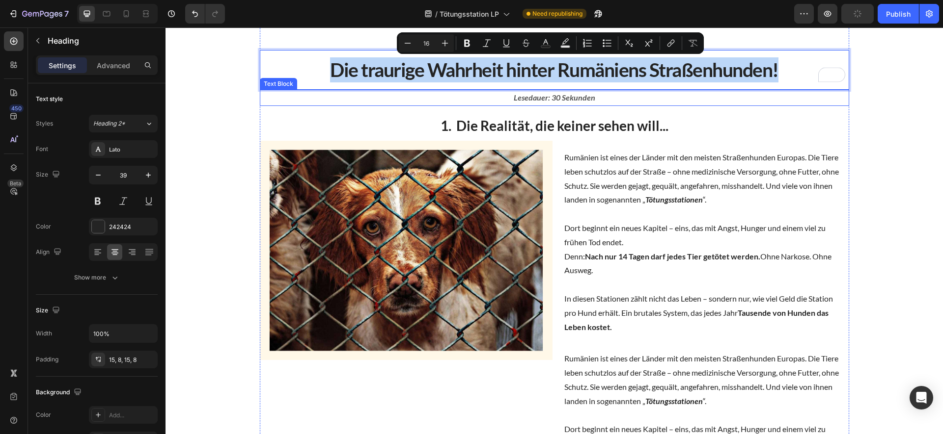
click at [563, 99] on icon "Lesedauer: 30 Sekunden" at bounding box center [553, 97] width 81 height 9
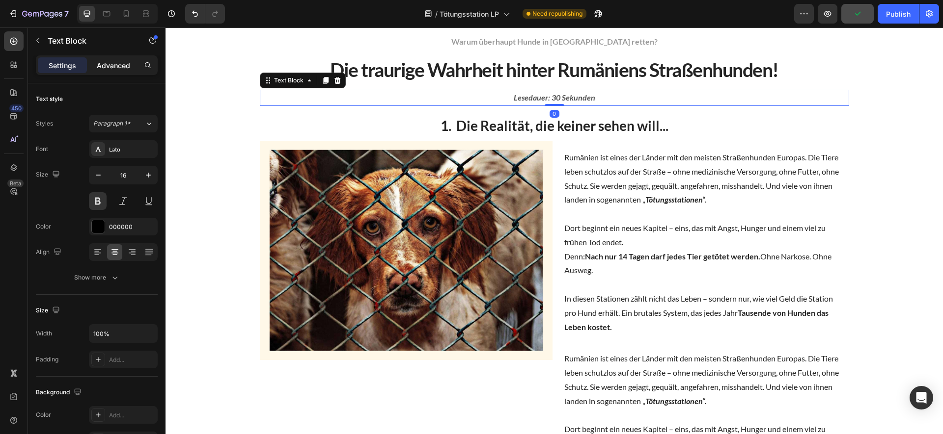
click at [119, 61] on p "Advanced" at bounding box center [113, 65] width 33 height 10
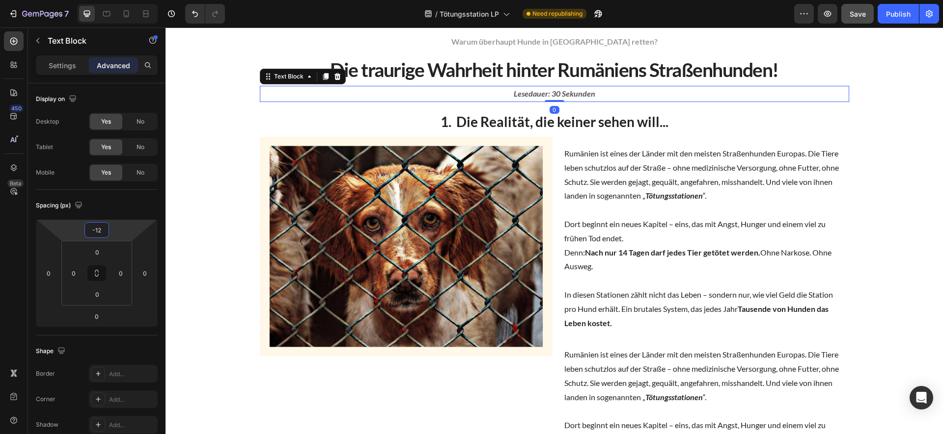
type input "-16"
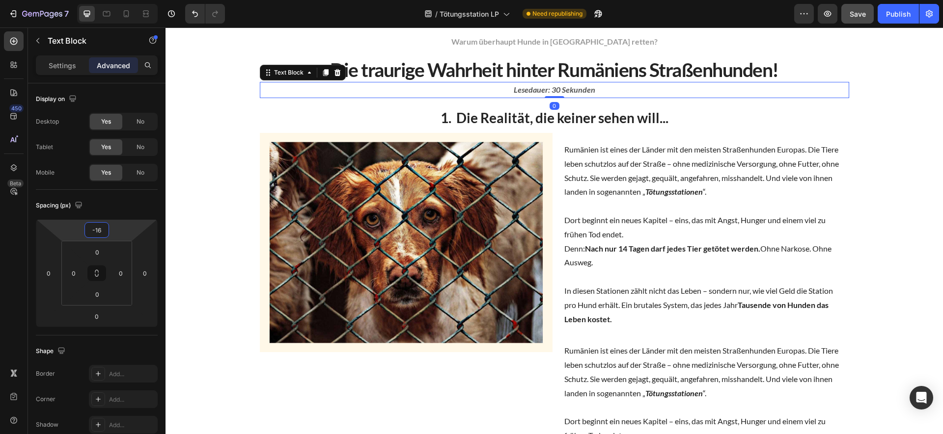
click at [130, 0] on html "7 Version history / Tötungsstation LP Need republishing Preview Save Publish 45…" at bounding box center [471, 0] width 943 height 0
click at [637, 145] on p "Rumänien ist eines der Länder mit den meisten Straßenhunden Europas. Die Tiere …" at bounding box center [702, 171] width 277 height 56
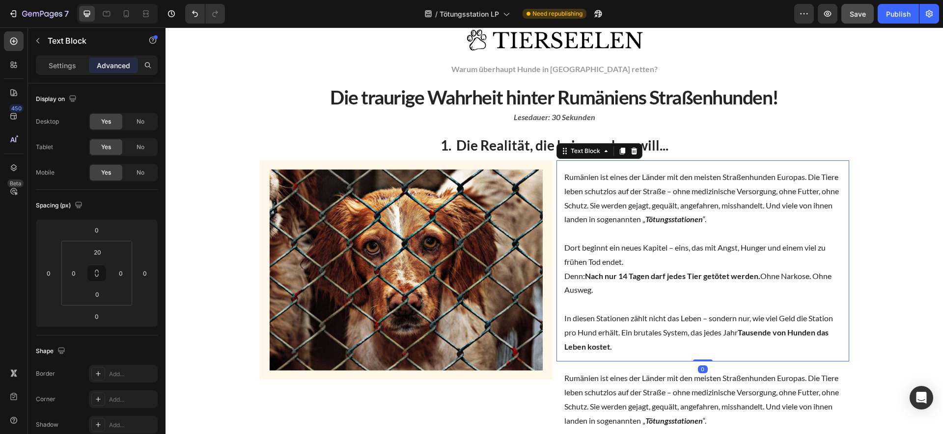
scroll to position [0, 0]
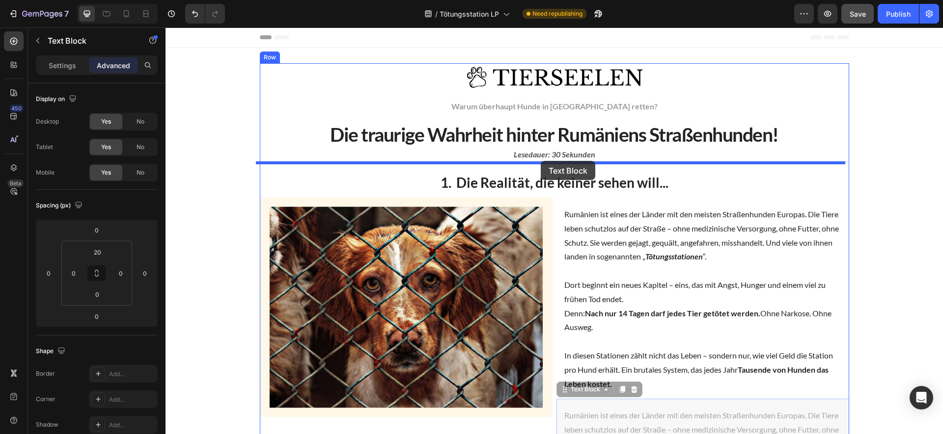
drag, startPoint x: 582, startPoint y: 368, endPoint x: 540, endPoint y: 161, distance: 210.8
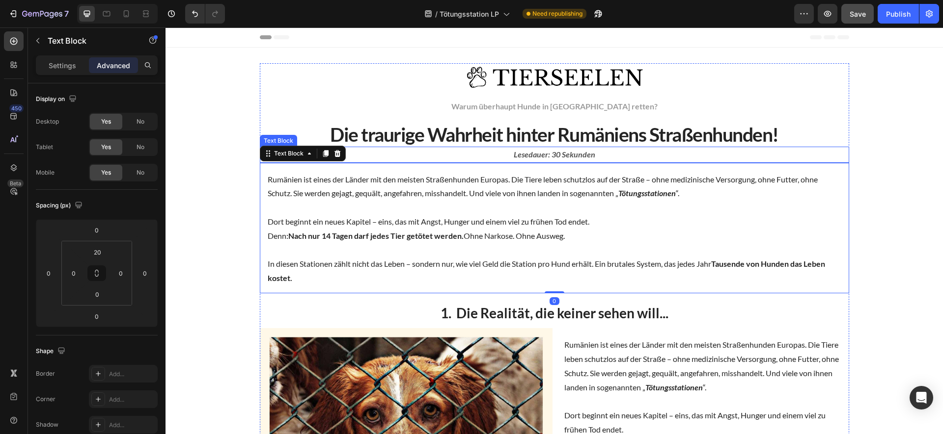
click at [578, 225] on p "Dort beginnt ein neues Kapitel – eins, das mit Angst, Hunger und einem viel zu …" at bounding box center [554, 229] width 573 height 28
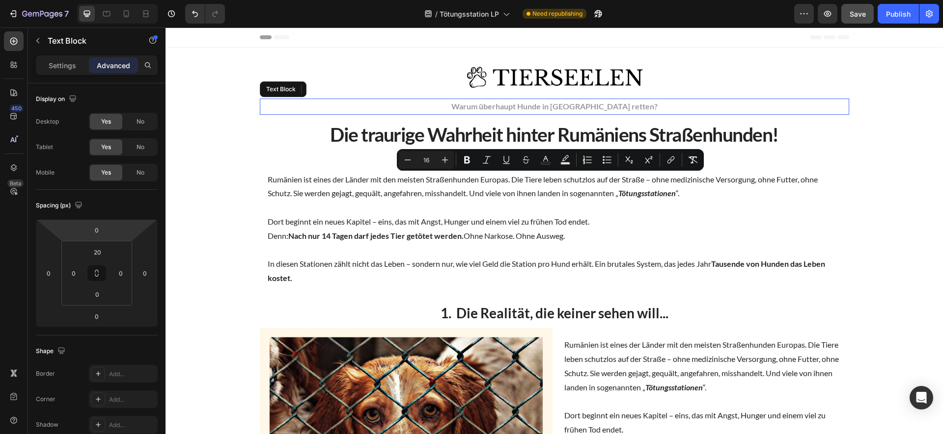
click at [396, 100] on p "Warum überhaupt Hunde in [GEOGRAPHIC_DATA] retten?" at bounding box center [554, 107] width 587 height 14
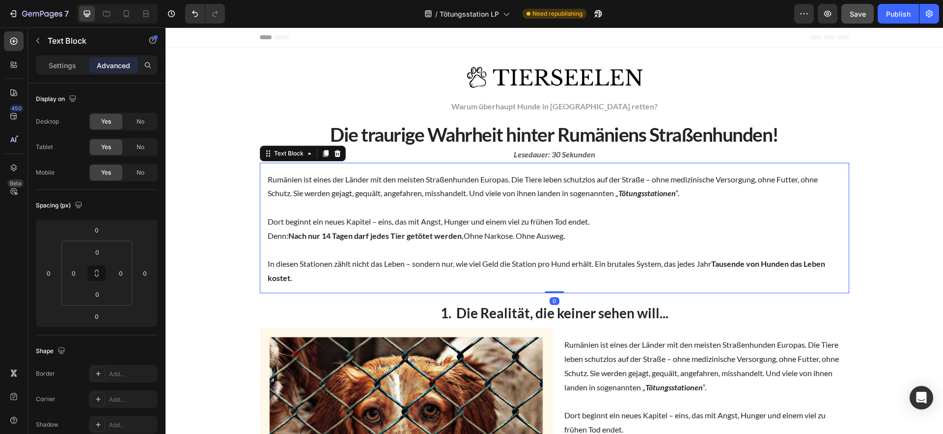
click at [517, 192] on p "Rumänien ist eines der Länder mit den meisten Straßenhunden Europas. Die Tiere …" at bounding box center [554, 187] width 573 height 28
click at [68, 76] on div "Settings Advanced" at bounding box center [96, 69] width 137 height 28
click at [71, 73] on div "Settings" at bounding box center [62, 65] width 49 height 16
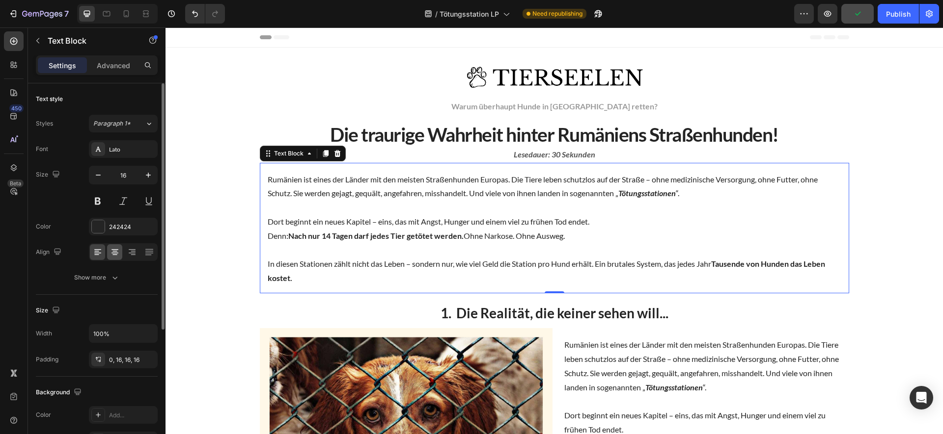
click at [117, 252] on icon at bounding box center [115, 252] width 10 height 10
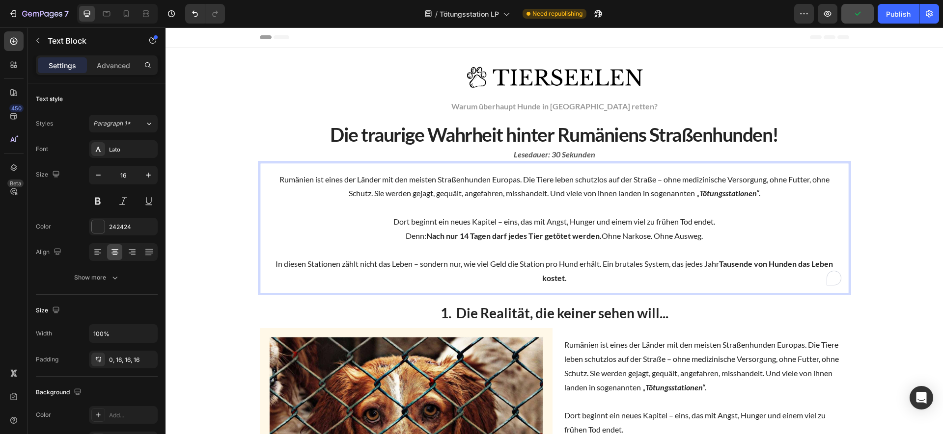
click at [522, 210] on p "To enrich screen reader interactions, please activate Accessibility in Grammarl…" at bounding box center [554, 208] width 573 height 14
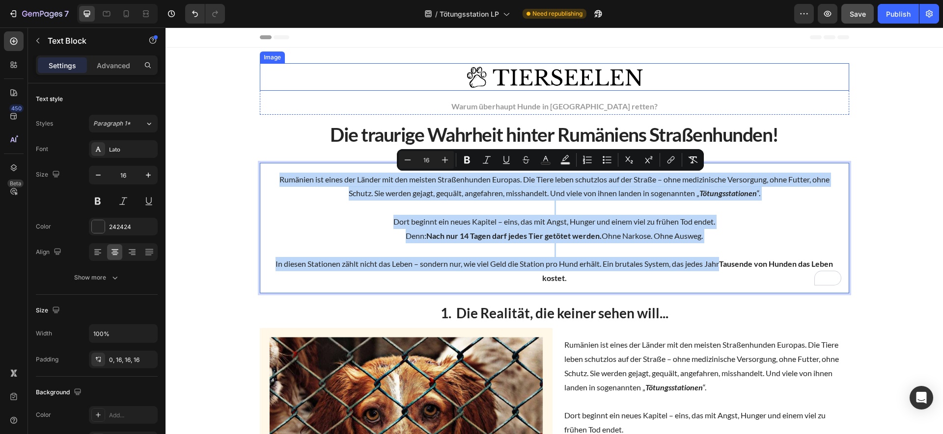
click at [274, 68] on div at bounding box center [554, 76] width 589 height 27
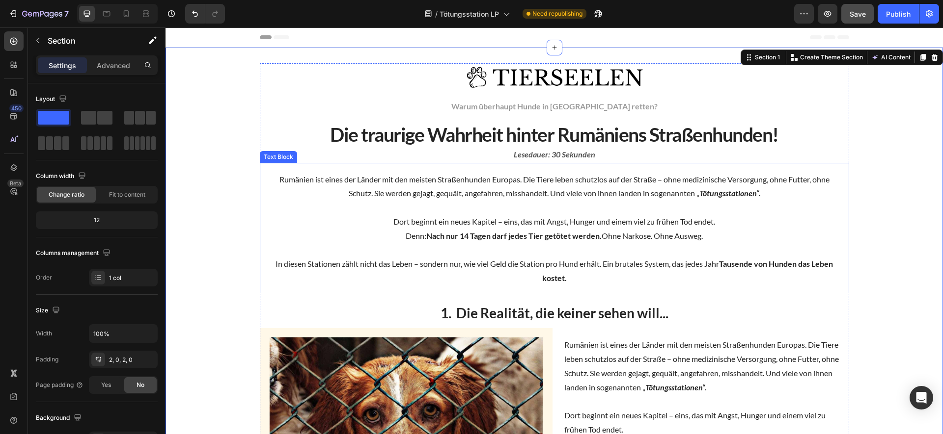
click at [510, 214] on p "To enrich screen reader interactions, please activate Accessibility in Grammarl…" at bounding box center [554, 208] width 573 height 14
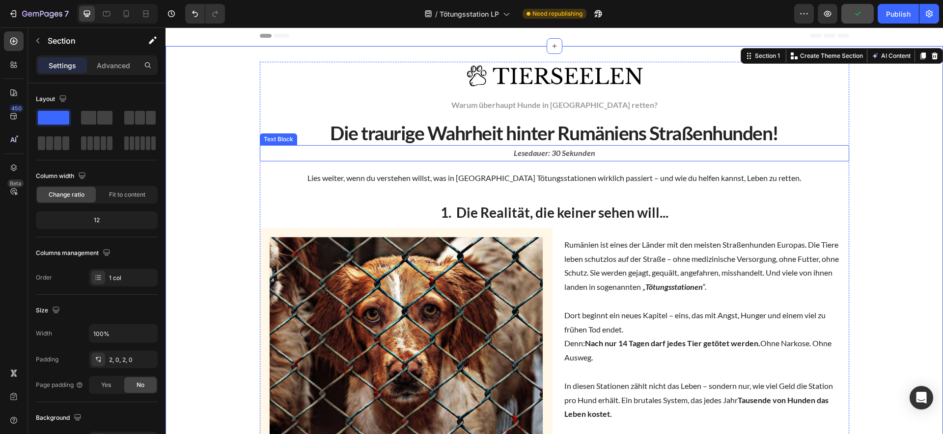
scroll to position [2, 0]
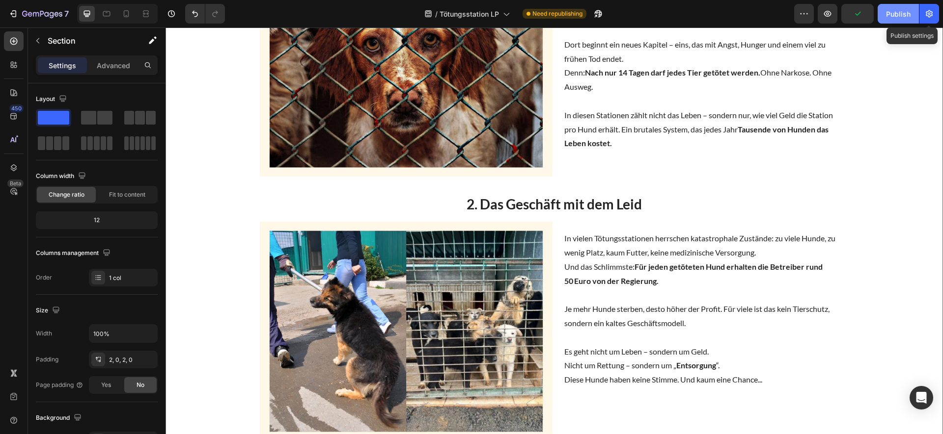
click at [912, 14] on button "Publish" at bounding box center [897, 14] width 41 height 20
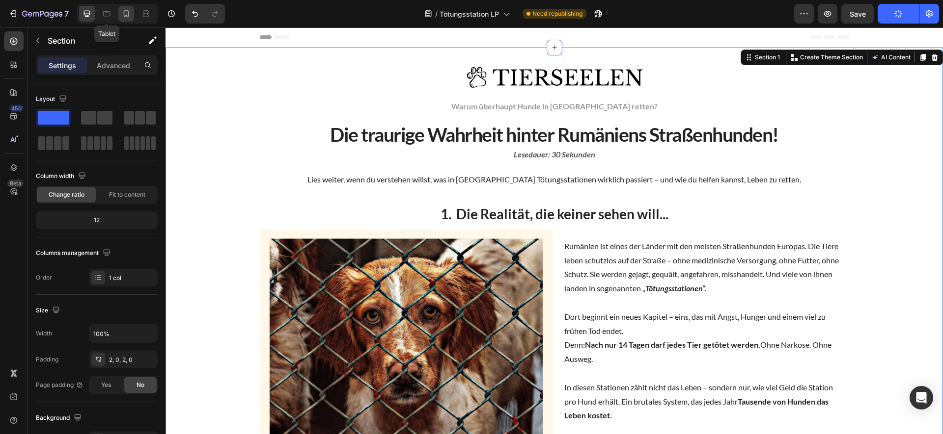
click at [129, 12] on icon at bounding box center [126, 14] width 10 height 10
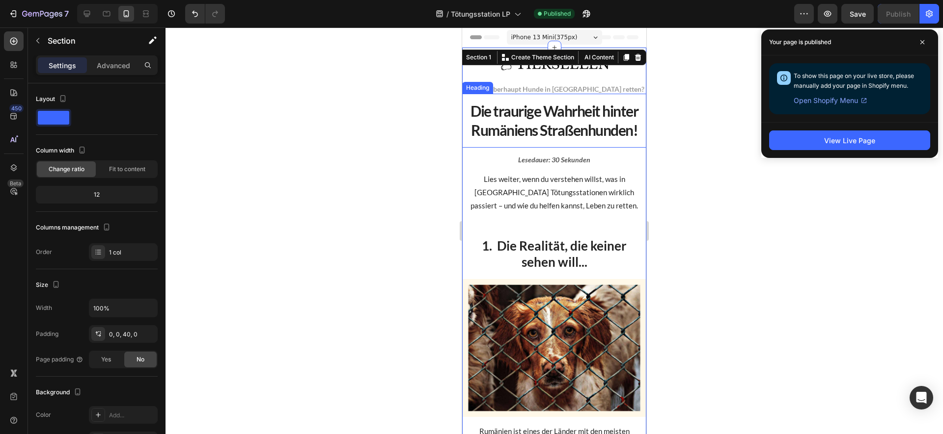
click at [571, 140] on p "Die traurige Wahrheit hinter Rumäniens Straßenhunden!" at bounding box center [554, 121] width 168 height 38
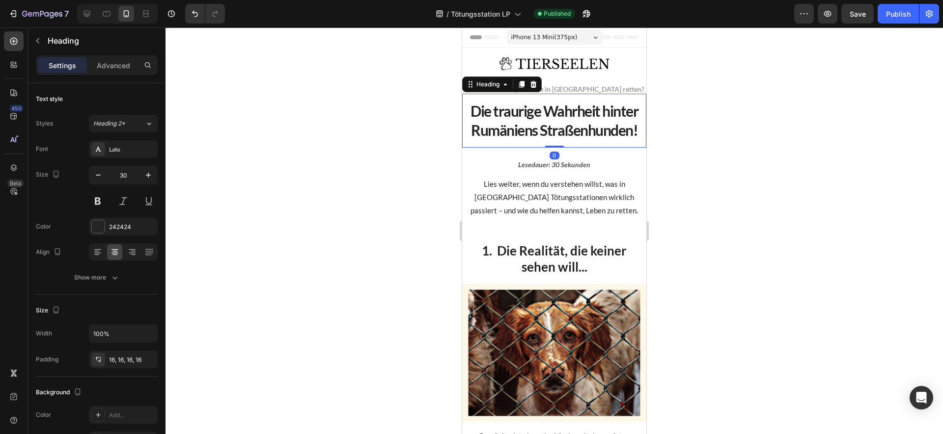
drag, startPoint x: 554, startPoint y: 165, endPoint x: 558, endPoint y: 159, distance: 7.5
click at [558, 148] on div "Die traurige Wahrheit hinter Rumäniens Straßenhunden! Heading 0" at bounding box center [554, 121] width 184 height 54
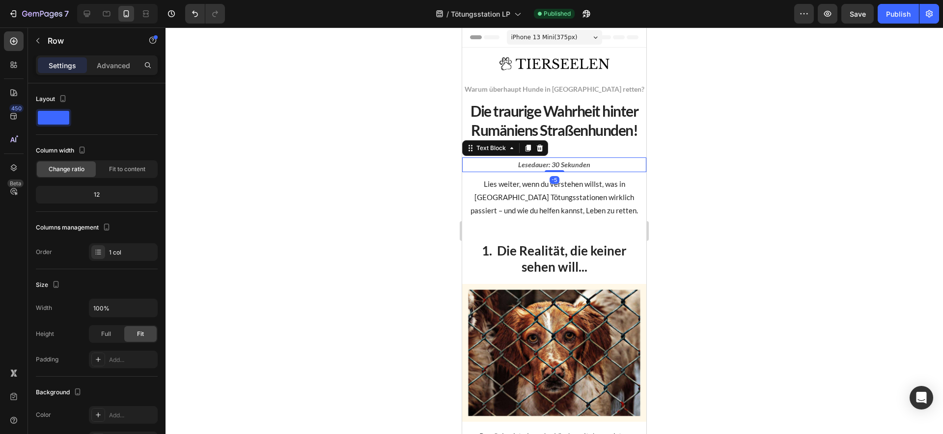
click at [577, 169] on icon "Lesedauer: 30 Sekunden" at bounding box center [554, 165] width 72 height 8
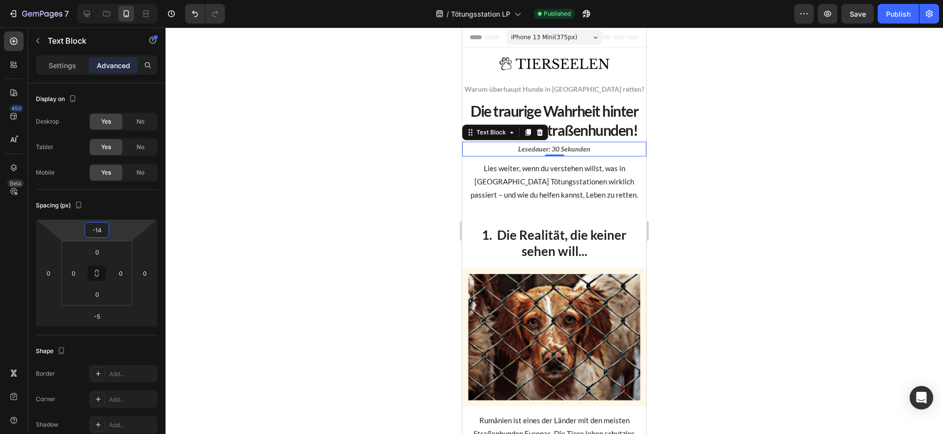
type input "-16"
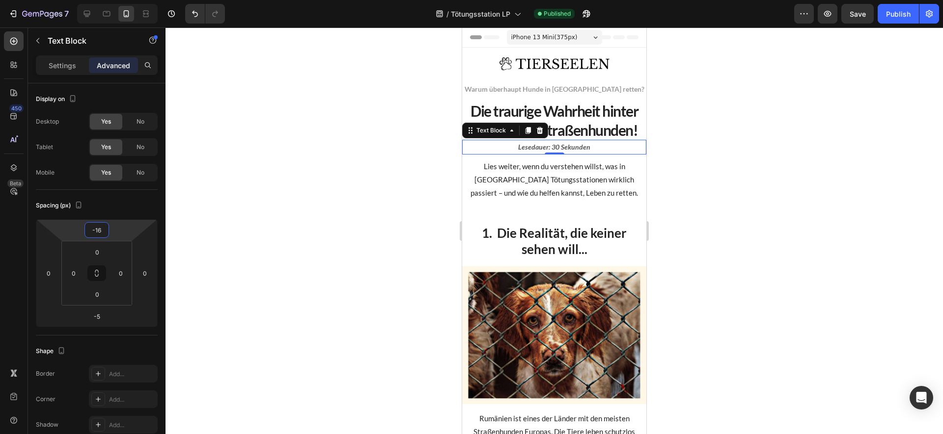
drag, startPoint x: 123, startPoint y: 233, endPoint x: 123, endPoint y: 241, distance: 7.9
click at [123, 0] on html "7 Version history / Tötungsstation LP Published Preview Save Publish 450 Beta S…" at bounding box center [471, 0] width 943 height 0
click at [779, 107] on div at bounding box center [553, 230] width 777 height 407
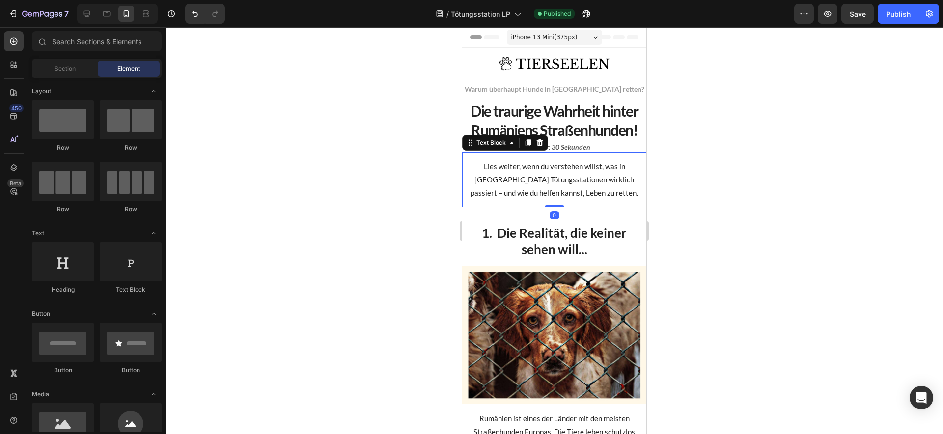
click at [583, 195] on p "Lies weiter, wenn du verstehen willst, was in [GEOGRAPHIC_DATA] Tötungsstatione…" at bounding box center [554, 180] width 168 height 40
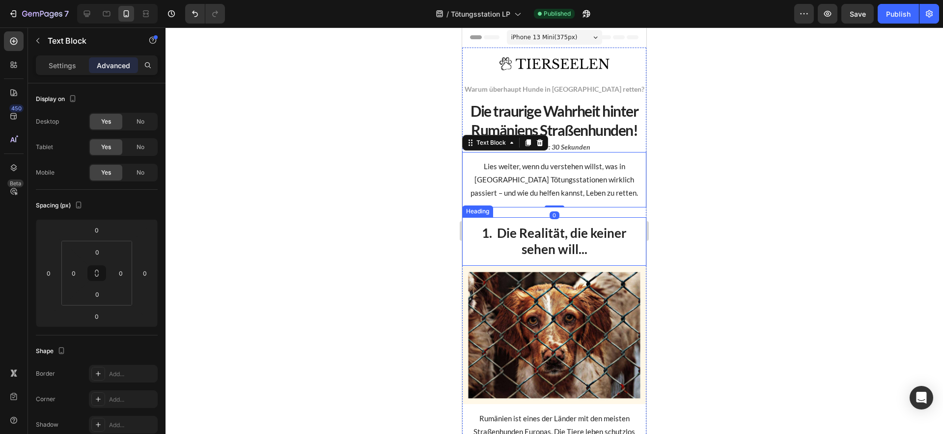
click at [554, 245] on h2 "1. Die Realität, die keiner sehen will..." at bounding box center [554, 241] width 184 height 49
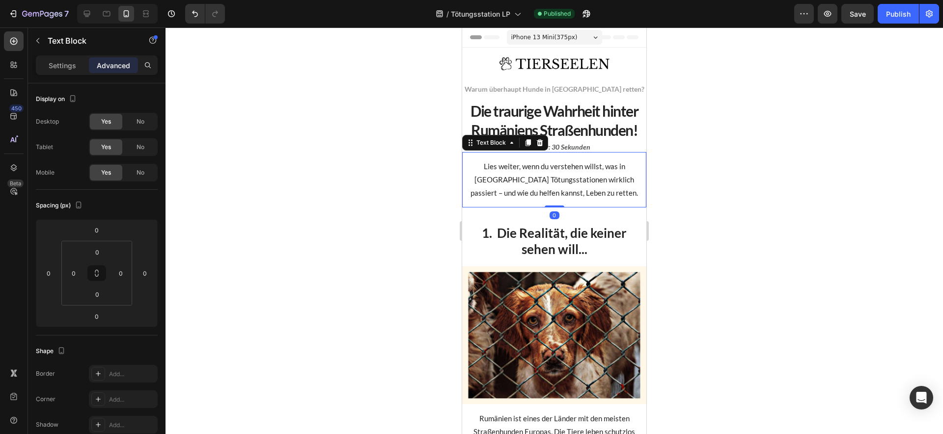
click at [550, 208] on div "Lies weiter, wenn du verstehen willst, was in Europas Tötungsstationen wirklich…" at bounding box center [554, 179] width 184 height 55
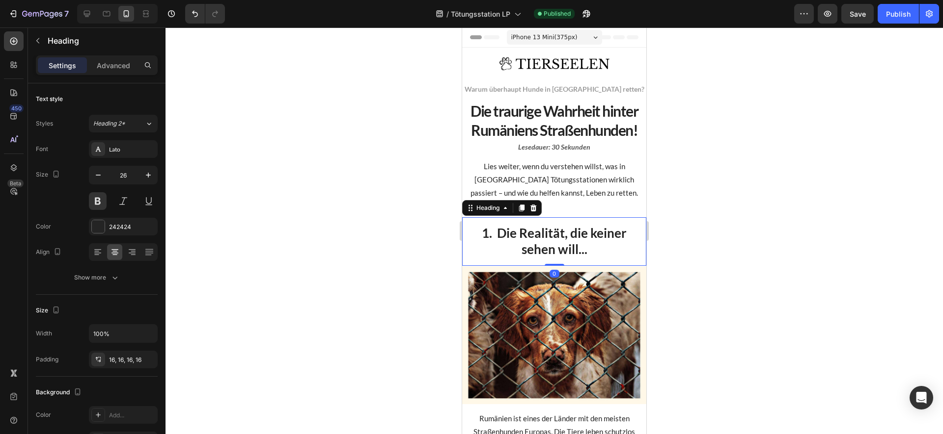
click at [547, 243] on h2 "1. Die Realität, die keiner sehen will..." at bounding box center [554, 241] width 184 height 49
click at [106, 68] on p "Advanced" at bounding box center [113, 65] width 33 height 10
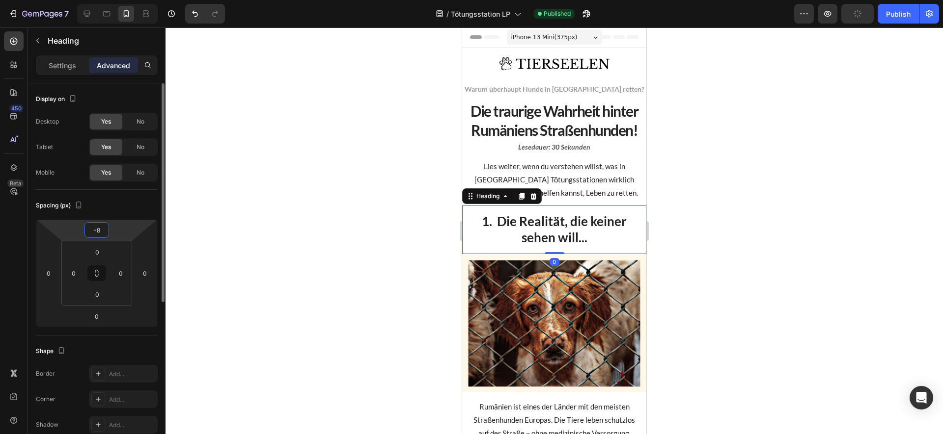
click at [119, 0] on html "7 Version history / Tötungsstation LP Published Preview Publish 450 Beta Sectio…" at bounding box center [471, 0] width 943 height 0
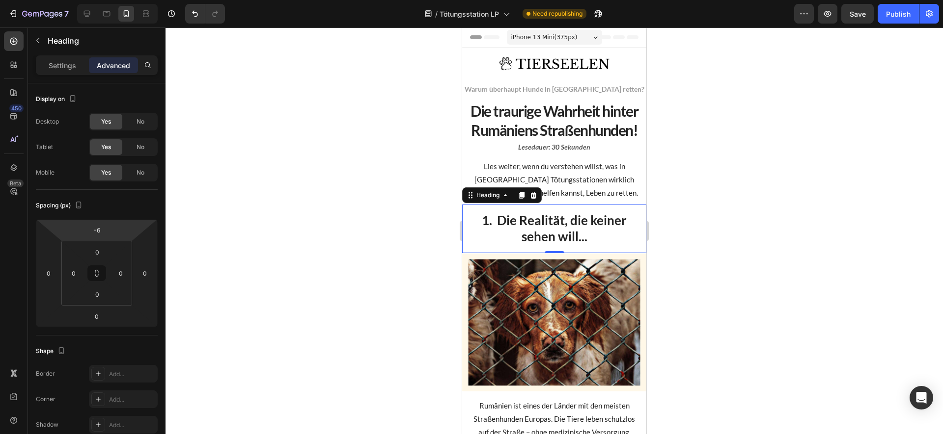
click at [123, 0] on html "7 Version history / Tötungsstation LP Need republishing Preview Save Publish 45…" at bounding box center [471, 0] width 943 height 0
click at [92, 14] on div at bounding box center [87, 14] width 16 height 16
type input "20"
type input "11"
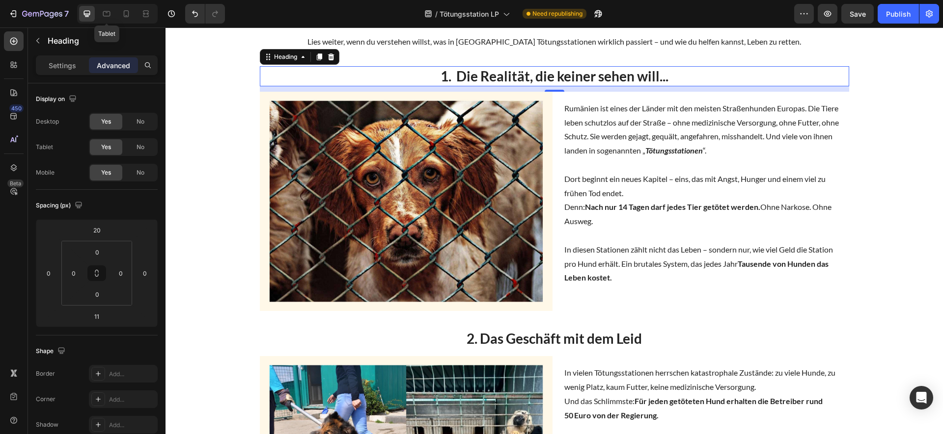
scroll to position [142, 0]
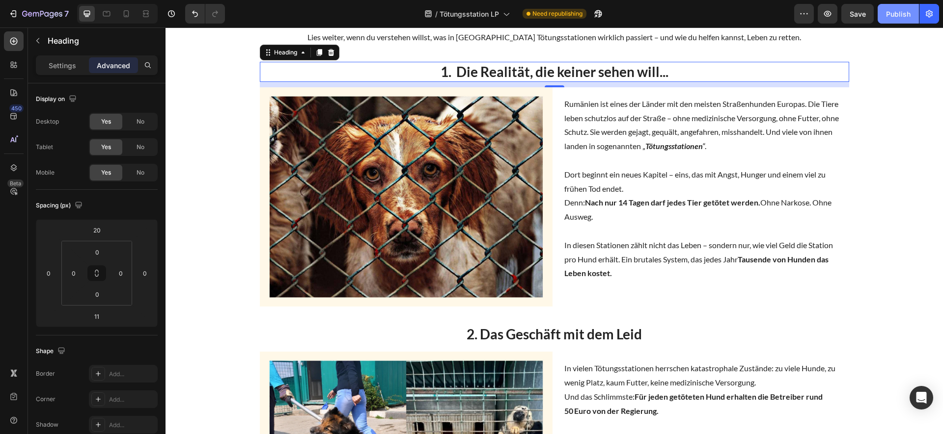
click at [899, 19] on button "Publish" at bounding box center [897, 14] width 41 height 20
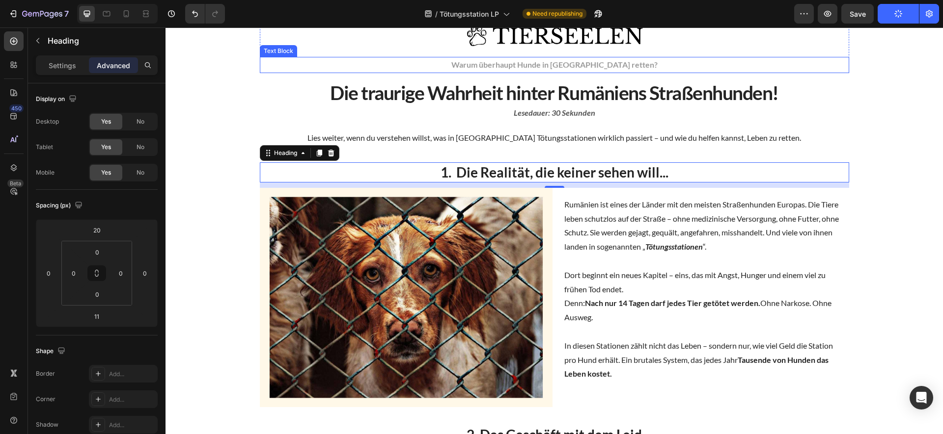
scroll to position [0, 0]
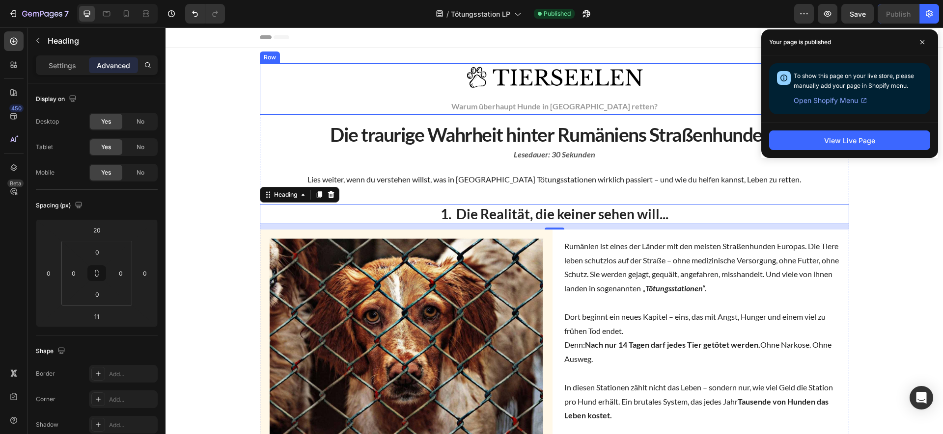
click at [628, 90] on img at bounding box center [554, 76] width 177 height 27
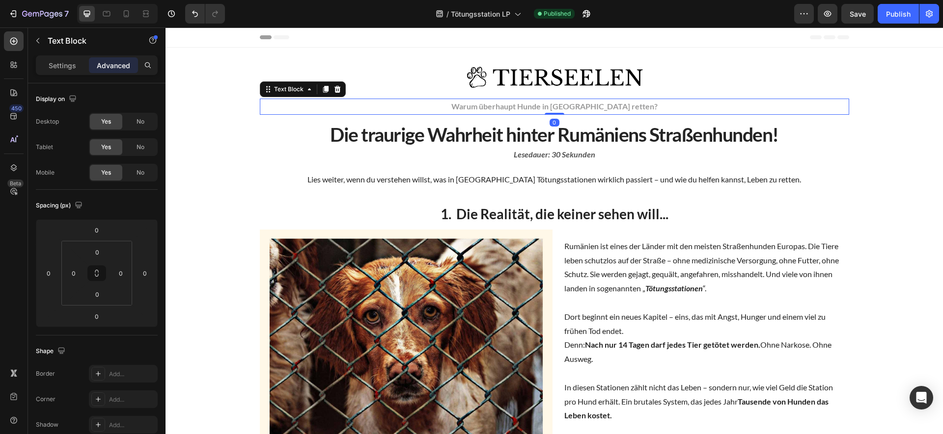
click at [643, 106] on p "Warum überhaupt Hunde in [GEOGRAPHIC_DATA] retten?" at bounding box center [554, 107] width 587 height 14
click at [334, 86] on icon at bounding box center [337, 89] width 6 height 7
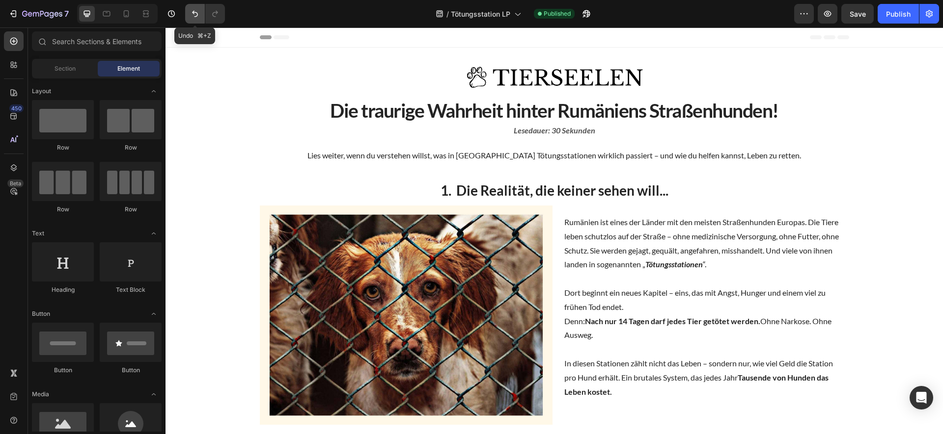
click at [198, 13] on icon "Undo/Redo" at bounding box center [195, 14] width 10 height 10
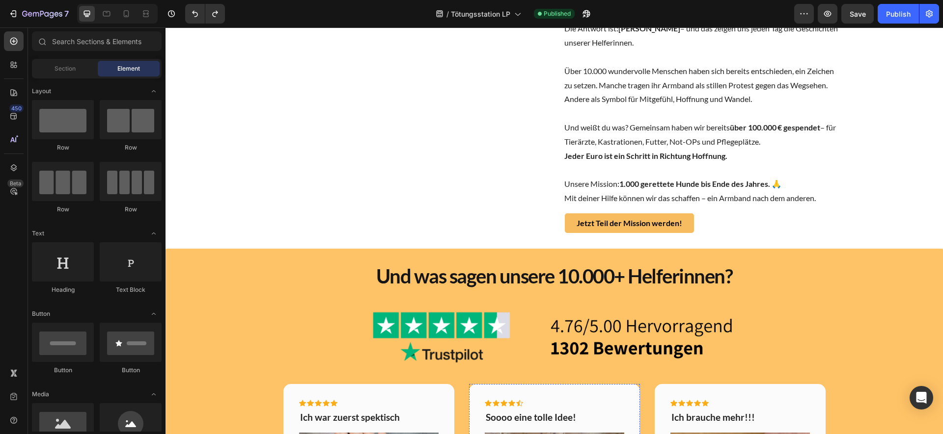
scroll to position [1269, 0]
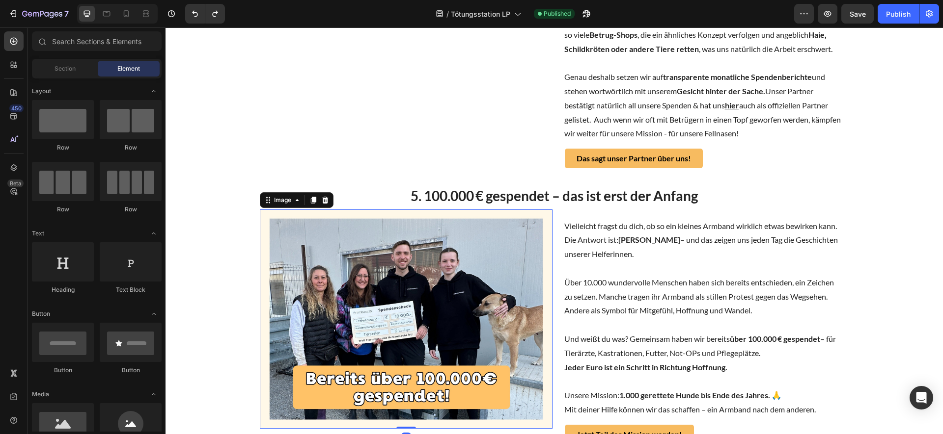
click at [461, 345] on img at bounding box center [406, 319] width 293 height 219
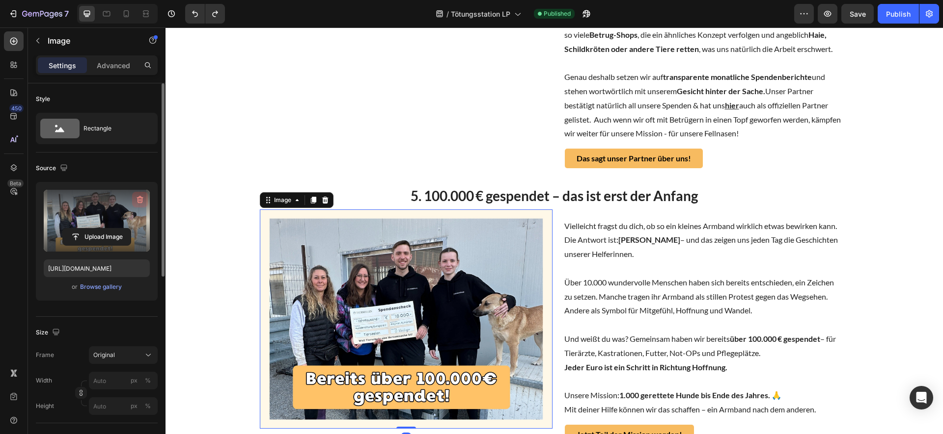
click at [139, 200] on icon "button" at bounding box center [140, 200] width 10 height 10
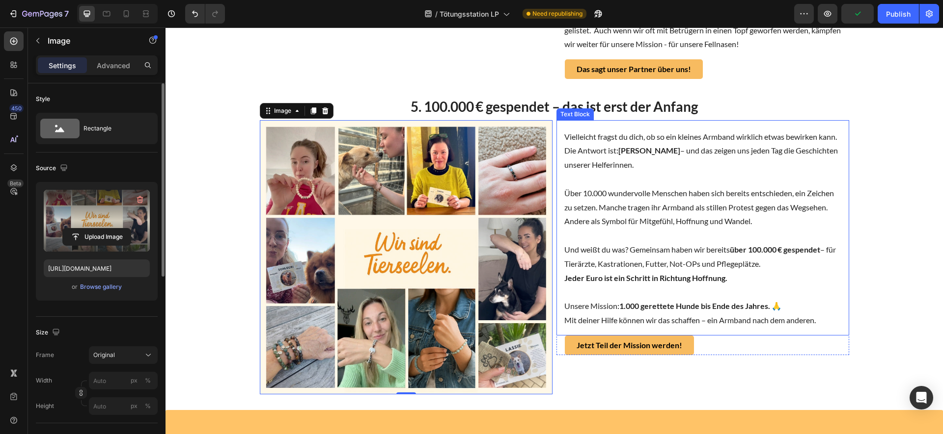
scroll to position [1372, 0]
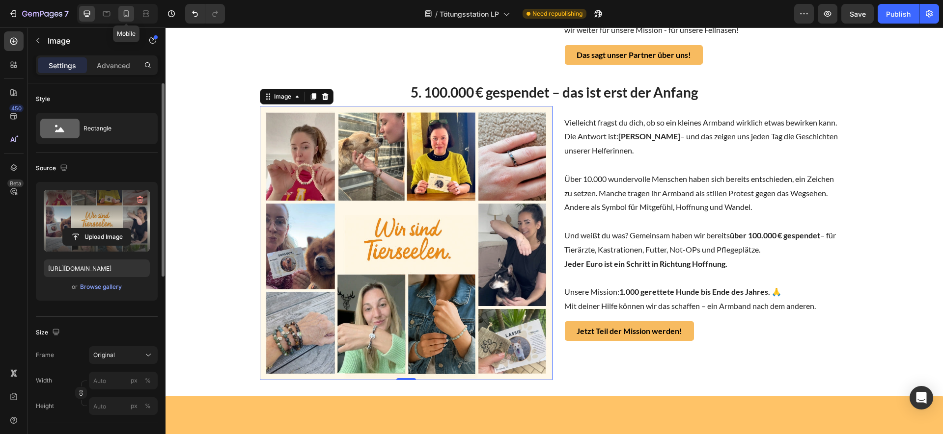
click at [127, 19] on div at bounding box center [126, 14] width 16 height 16
type input "https://cdn.shopify.com/s/files/1/0527/3121/6069/files/gempages_446525941431141…"
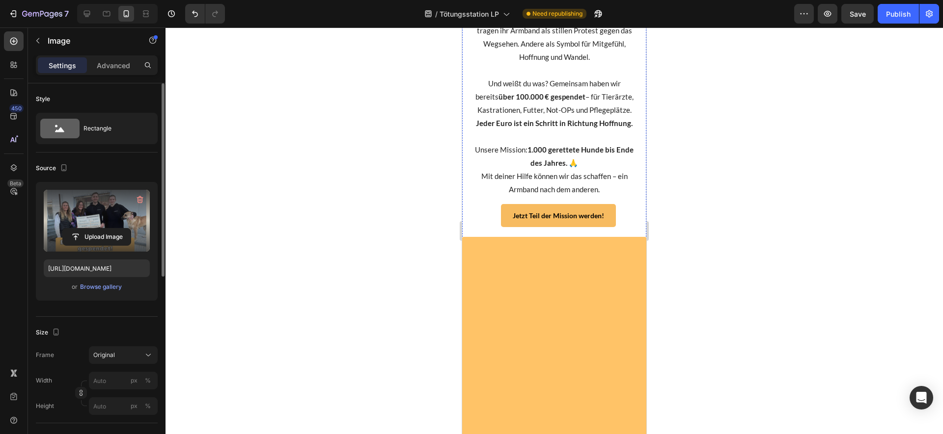
scroll to position [2430, 0]
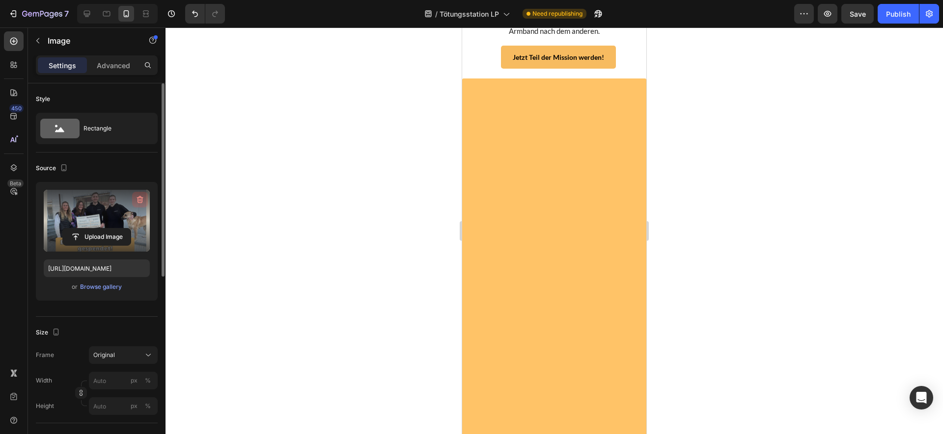
click at [139, 195] on icon "button" at bounding box center [140, 200] width 10 height 10
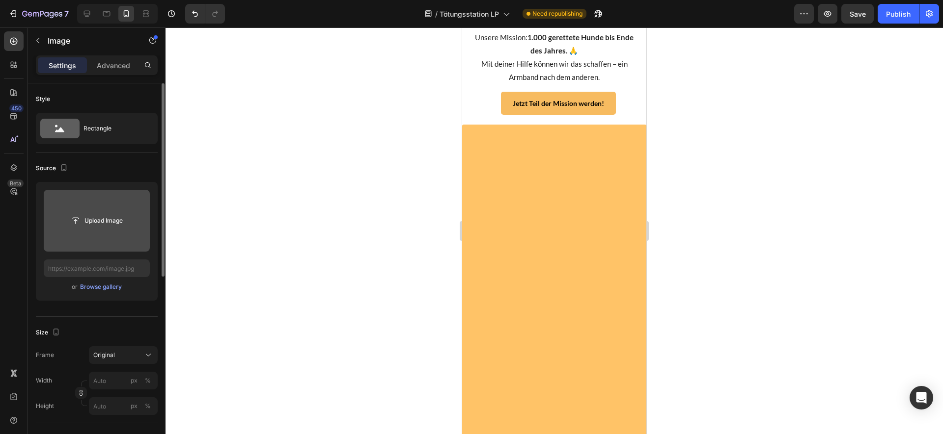
click at [102, 294] on div "Upload Image or Browse gallery" at bounding box center [97, 241] width 122 height 119
click at [103, 291] on div "Browse gallery" at bounding box center [101, 287] width 42 height 9
click at [108, 286] on div "Browse gallery" at bounding box center [101, 287] width 42 height 9
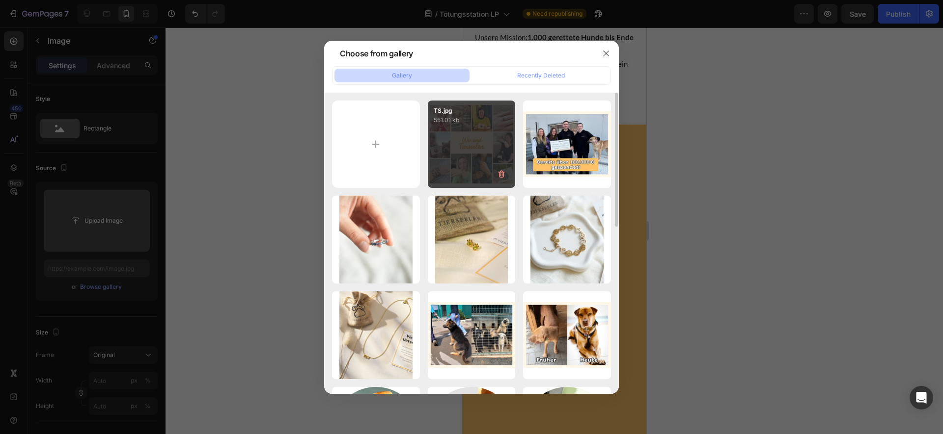
click at [436, 156] on div "TS.jpg 551.01 kb" at bounding box center [472, 145] width 88 height 88
type input "https://cdn.shopify.com/s/files/1/0527/3121/6069/files/gempages_446525941431141…"
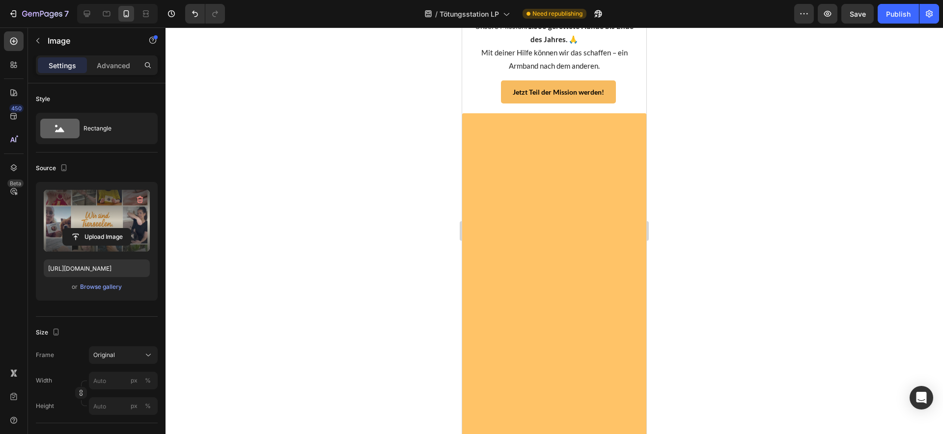
click at [860, 182] on div at bounding box center [553, 230] width 777 height 407
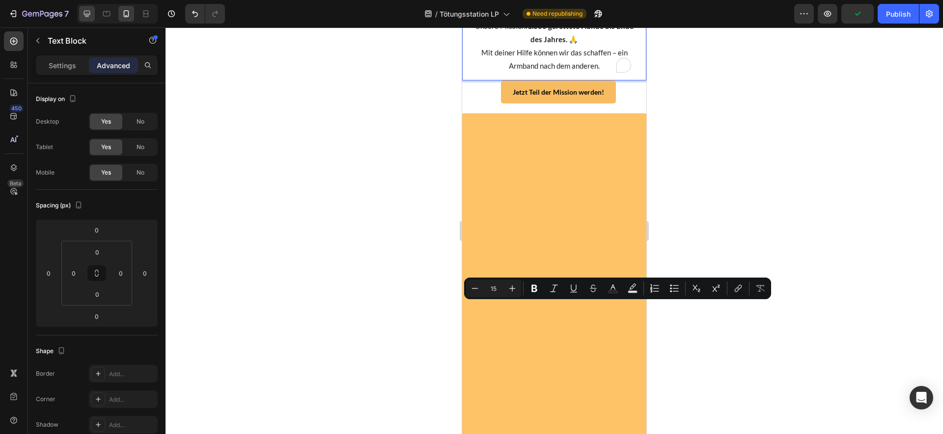
click at [83, 9] on icon at bounding box center [87, 14] width 10 height 10
type input "20"
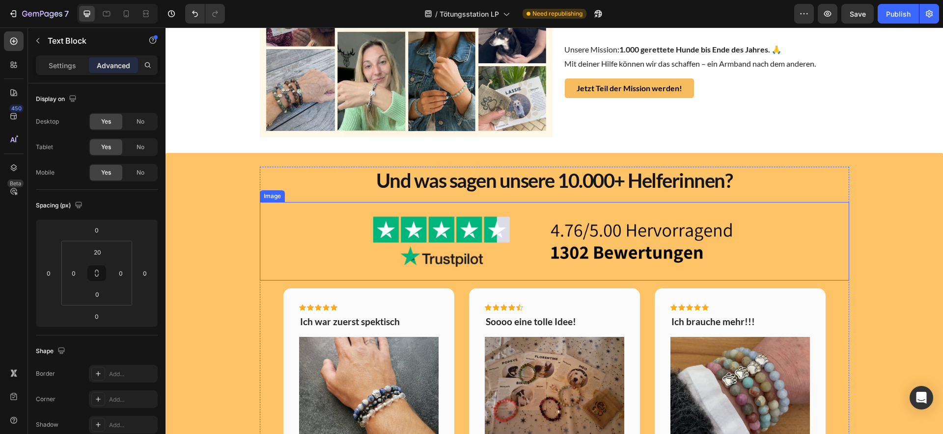
scroll to position [1479, 0]
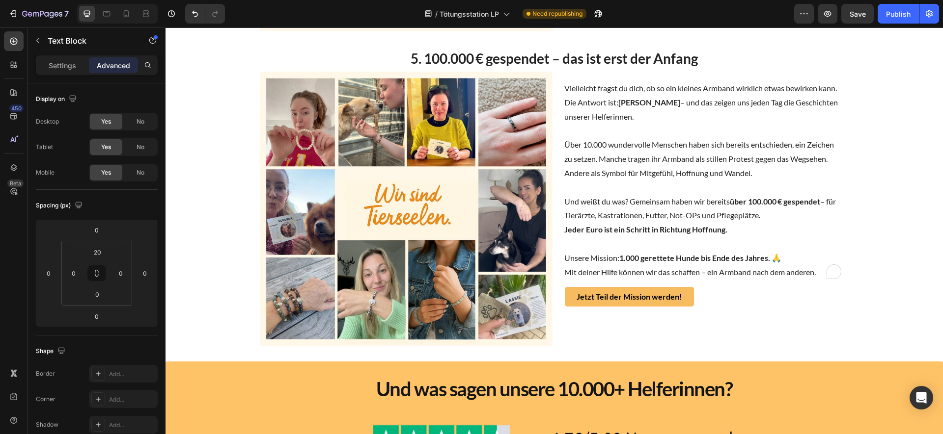
click at [612, 210] on p "Und weißt du was? Gemeinsam haben wir bereits über 100.000 € gespendet – für Ti…" at bounding box center [702, 216] width 277 height 42
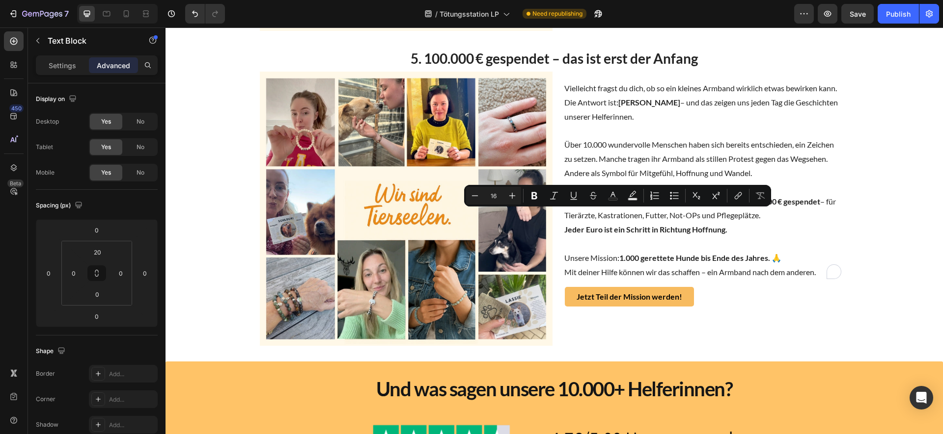
click at [577, 137] on p "To enrich screen reader interactions, please activate Accessibility in Grammarl…" at bounding box center [702, 131] width 277 height 14
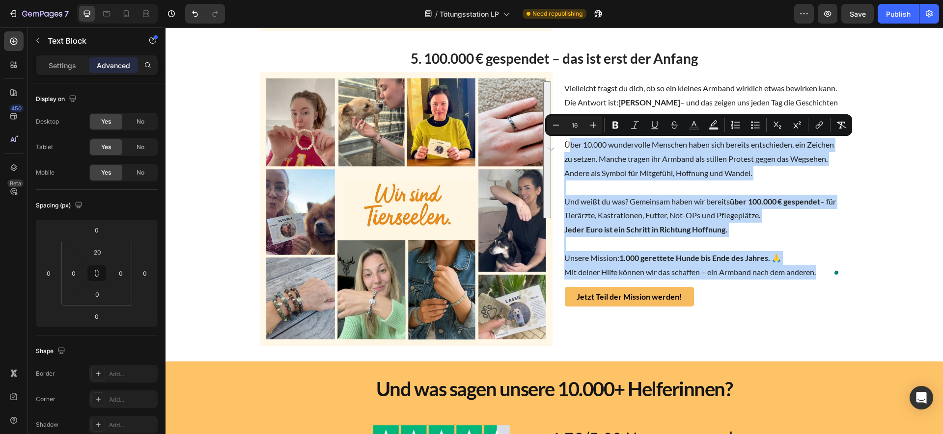
drag, startPoint x: 563, startPoint y: 141, endPoint x: 838, endPoint y: 271, distance: 303.5
click at [838, 271] on div "Vielleicht fragst du dich, ob so ein kleines Armband wirklich etwas bewirken ka…" at bounding box center [702, 184] width 293 height 206
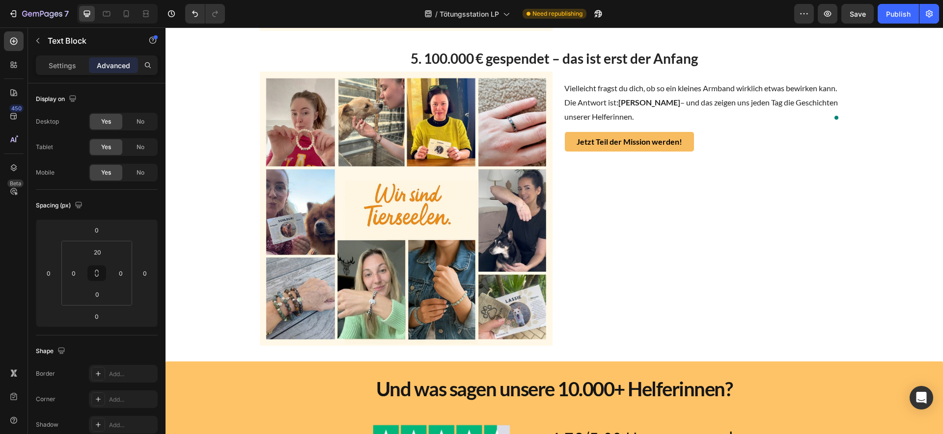
click at [942, 137] on html "Header Image Warum überhaupt Hunde in Rumänien retten? Text Block Row Die traur…" at bounding box center [553, 406] width 777 height 3716
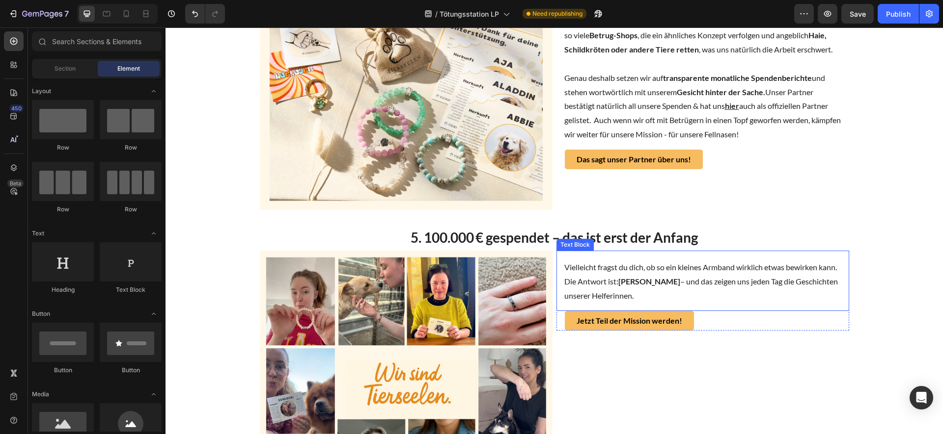
scroll to position [1314, 0]
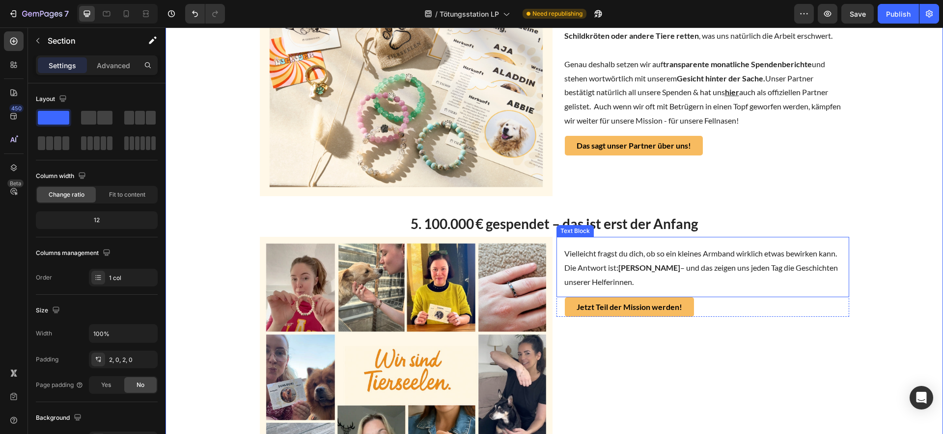
click at [736, 257] on p "Vielleicht fragst du dich, ob so ein kleines Armband wirklich etwas bewirken ka…" at bounding box center [702, 268] width 277 height 42
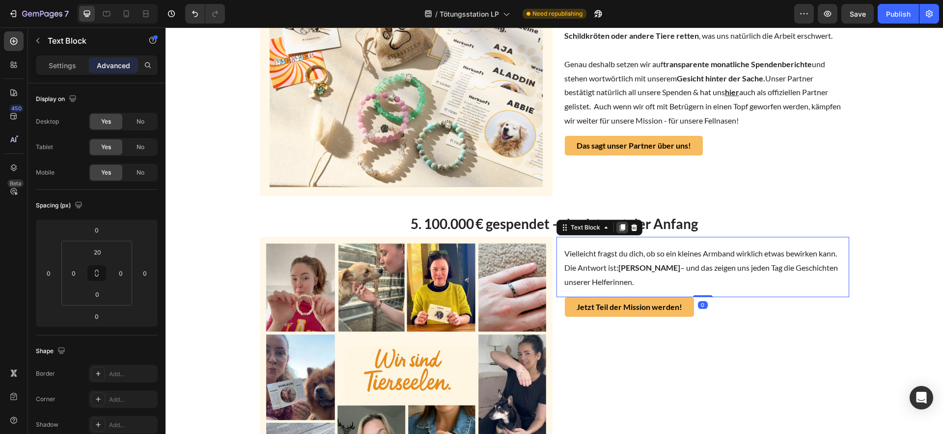
click at [619, 228] on icon at bounding box center [621, 227] width 5 height 7
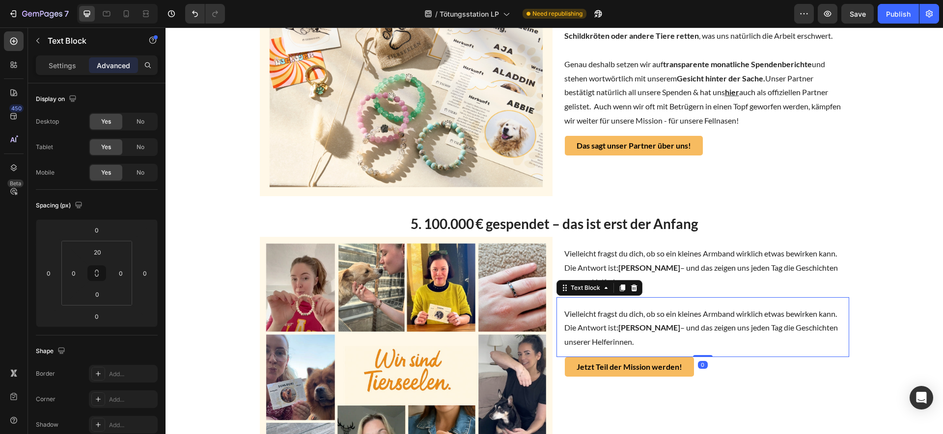
click at [638, 319] on p "Vielleicht fragst du dich, ob so ein kleines Armband wirklich etwas bewirken ka…" at bounding box center [702, 328] width 277 height 42
drag, startPoint x: 638, startPoint y: 319, endPoint x: 586, endPoint y: 262, distance: 77.2
click at [637, 319] on p "Vielleicht fragst du dich, ob so ein kleines Armband wirklich etwas bewirken ka…" at bounding box center [702, 328] width 277 height 42
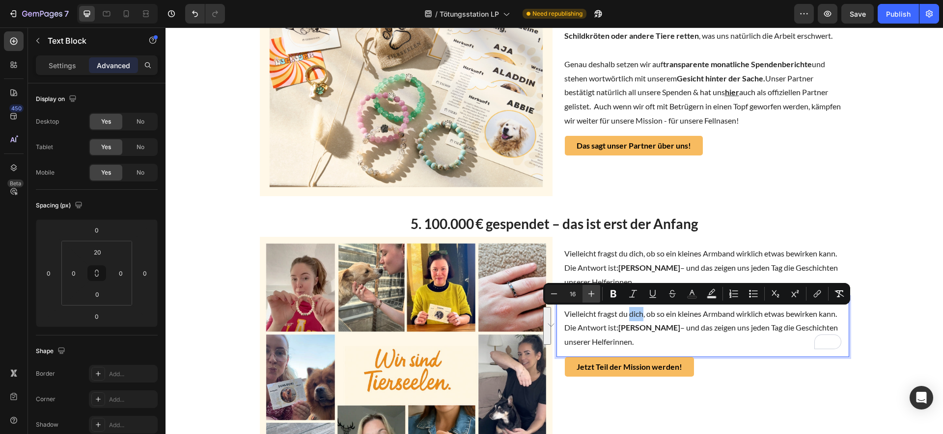
click at [588, 298] on icon "Editor contextual toolbar" at bounding box center [591, 294] width 10 height 10
type input "17"
click at [588, 298] on icon "Editor contextual toolbar" at bounding box center [591, 294] width 10 height 10
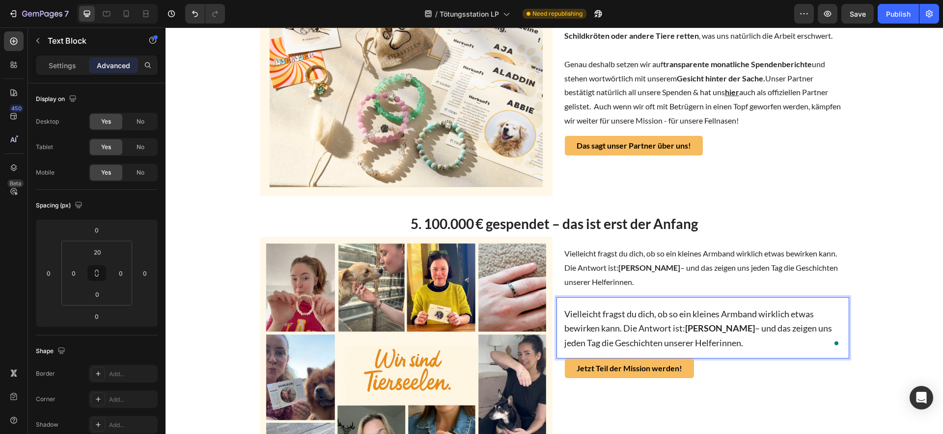
click at [588, 298] on div "Vielleicht fragst du dich, ob so ein kleines Armband wirklich etwas bewirken ka…" at bounding box center [702, 327] width 293 height 61
click at [604, 319] on span "Vielleicht fragst du dich, ob so ein kleines Armband wirklich etwas bewirken ka…" at bounding box center [698, 329] width 268 height 40
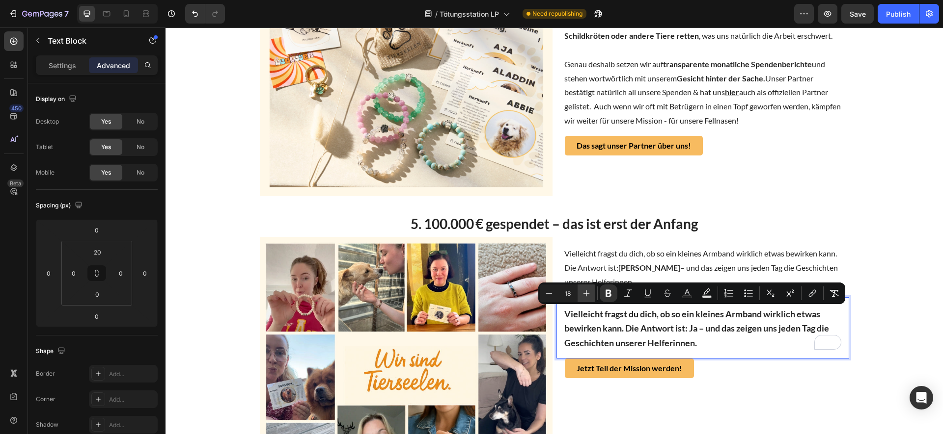
click at [590, 295] on icon "Editor contextual toolbar" at bounding box center [586, 294] width 10 height 10
type input "21"
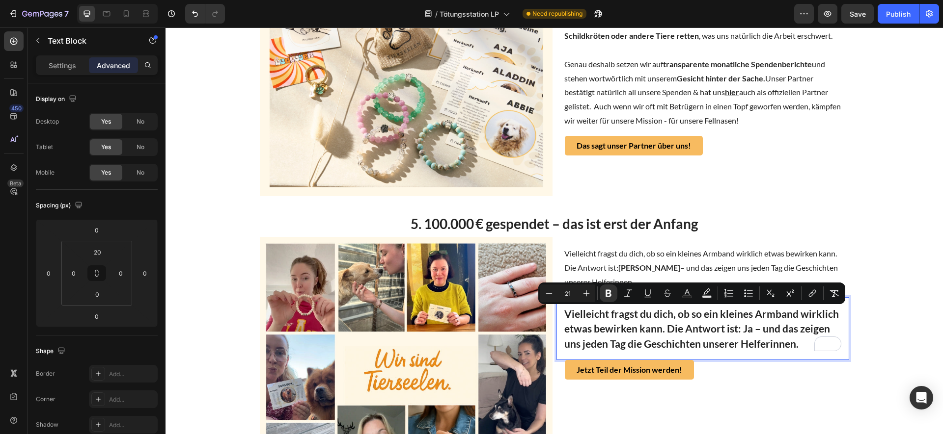
click at [608, 314] on strong "Vielleicht fragst du dich, ob so ein kleines Armband wirklich etwas bewirken ka…" at bounding box center [701, 329] width 274 height 43
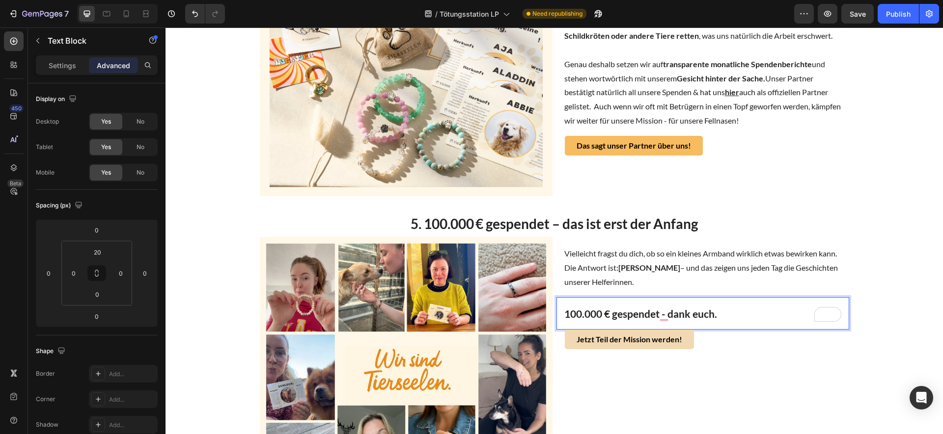
click at [614, 333] on link "Jetzt Teil der Mission werden!" at bounding box center [629, 340] width 129 height 20
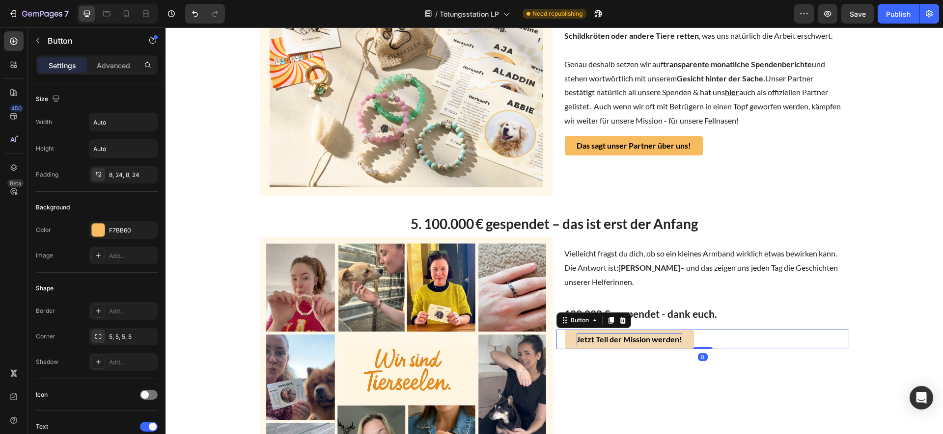
click at [616, 340] on strong "Jetzt Teil der Mission werden!" at bounding box center [629, 339] width 106 height 9
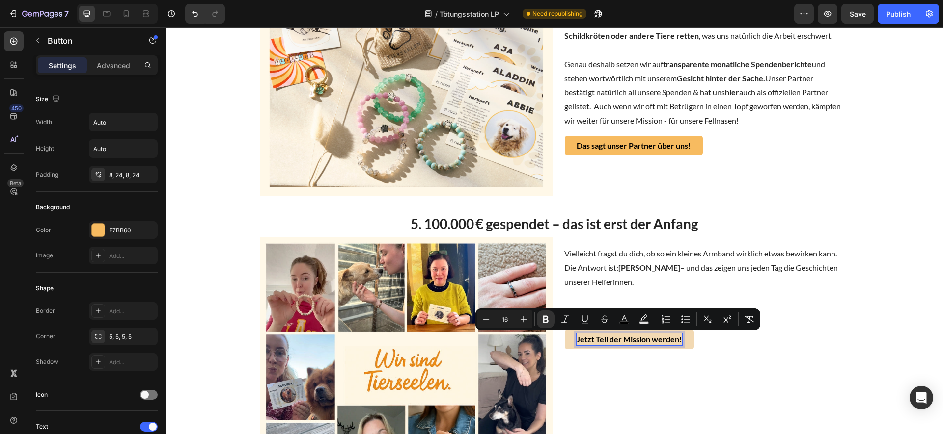
click at [628, 337] on strong "Jetzt Teil der Mission werden!" at bounding box center [629, 339] width 106 height 9
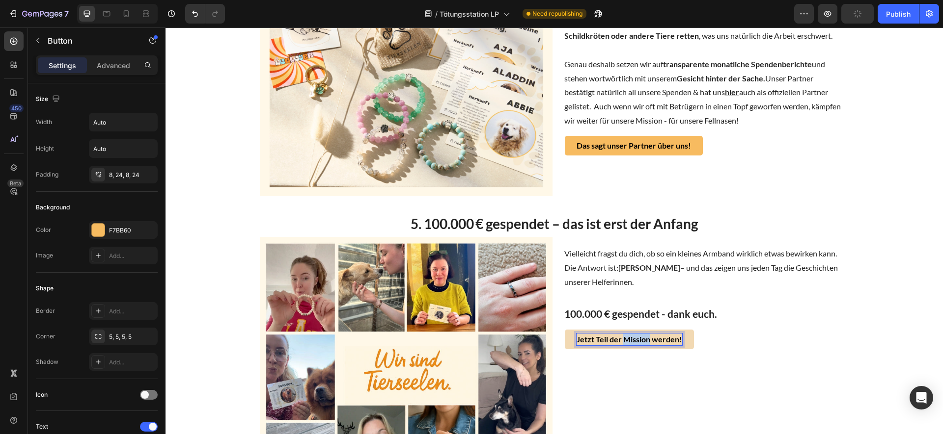
click at [628, 337] on strong "Jetzt Teil der Mission werden!" at bounding box center [629, 339] width 106 height 9
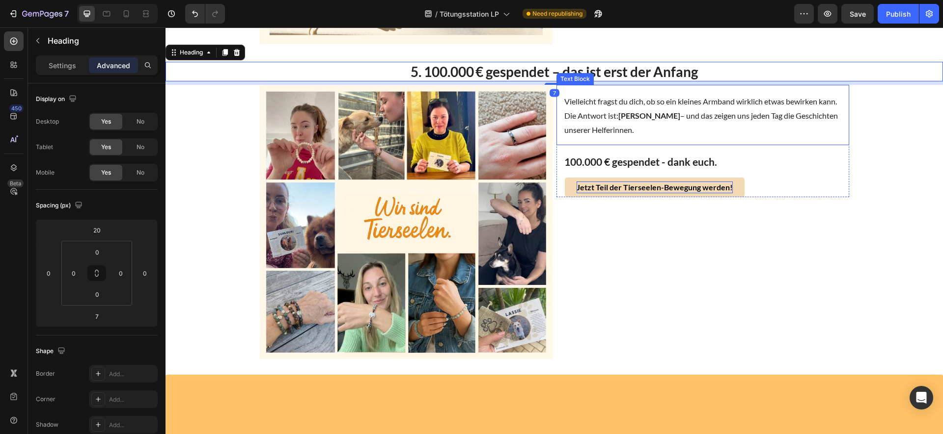
scroll to position [1514, 0]
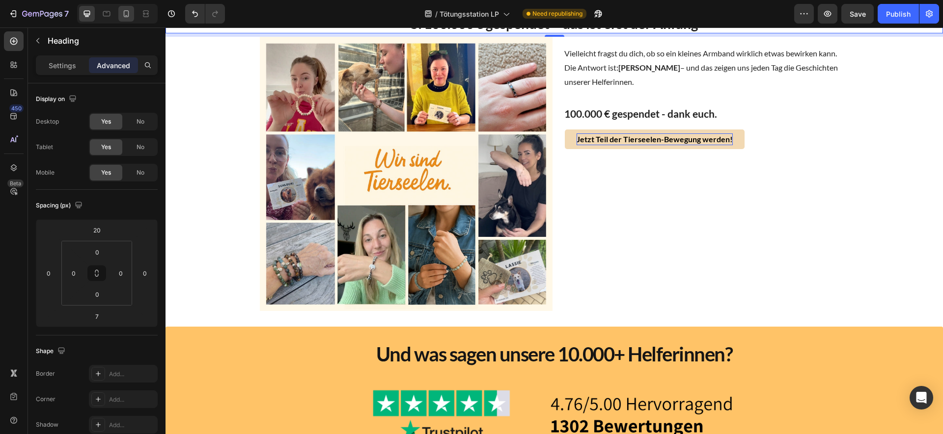
click at [126, 14] on icon at bounding box center [126, 14] width 10 height 10
type input "0"
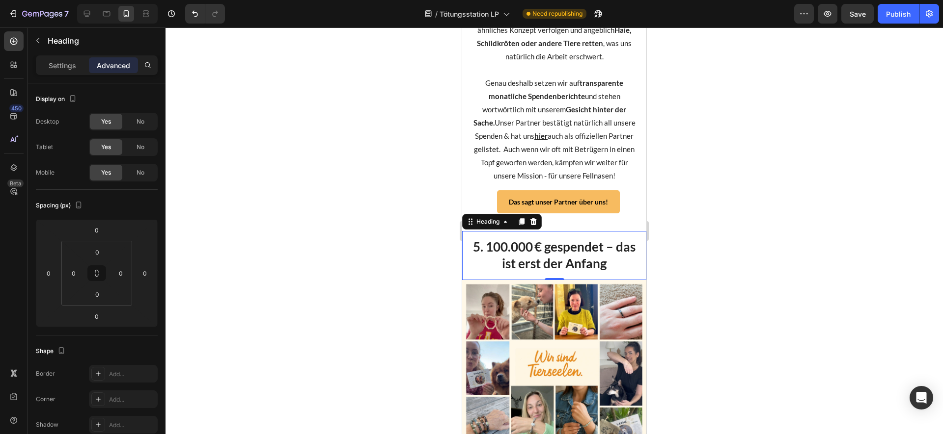
scroll to position [2381, 0]
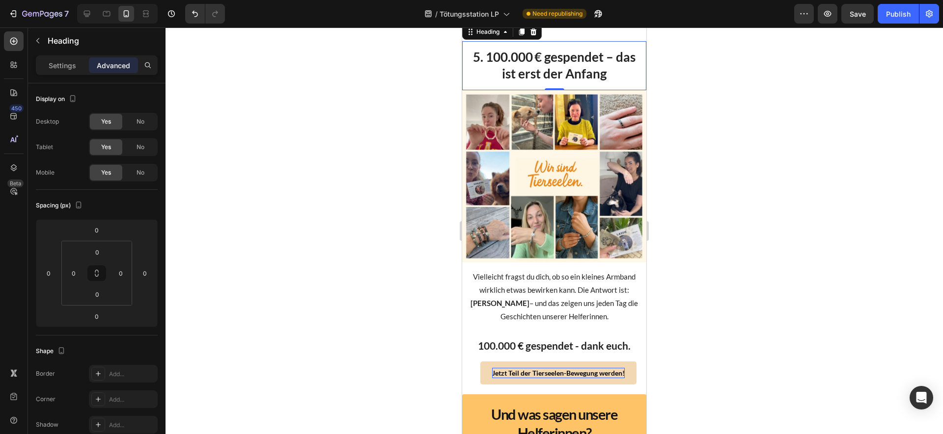
click at [764, 156] on div at bounding box center [553, 230] width 777 height 407
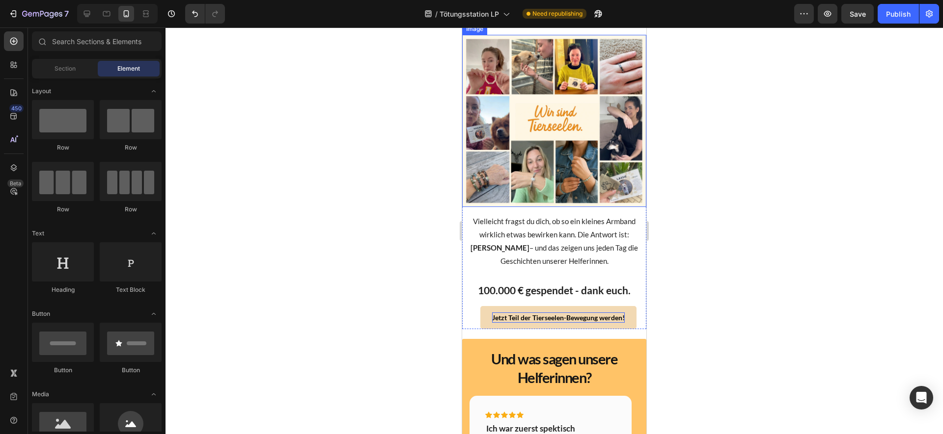
scroll to position [2441, 0]
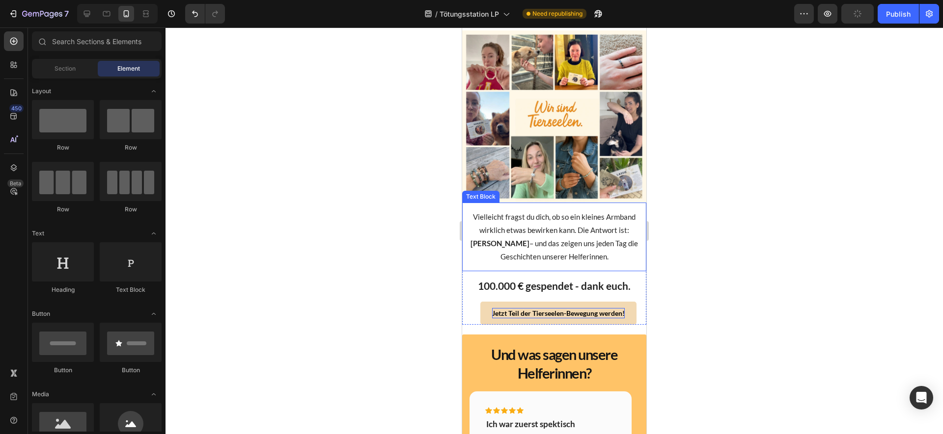
click at [572, 263] on p "Vielleicht fragst du dich, ob so ein kleines Armband wirklich etwas bewirken ka…" at bounding box center [554, 237] width 168 height 53
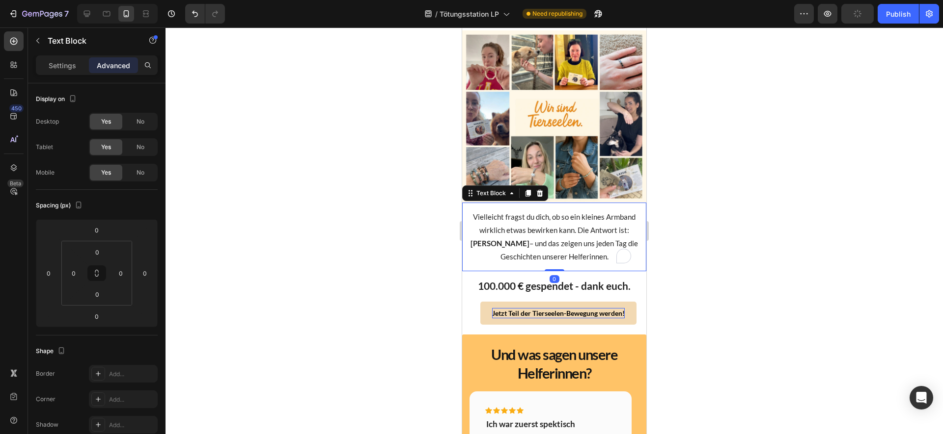
click at [572, 263] on p "Vielleicht fragst du dich, ob so ein kleines Armband wirklich etwas bewirken ka…" at bounding box center [554, 237] width 168 height 53
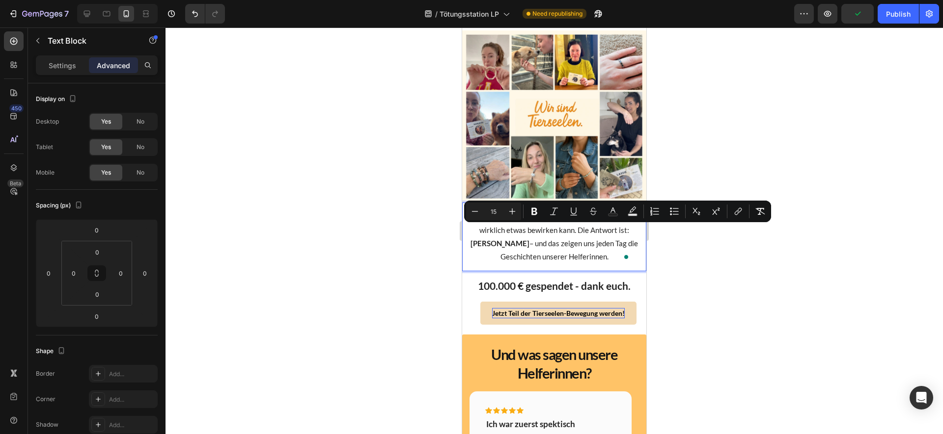
scroll to position [2, 0]
click at [726, 295] on div at bounding box center [553, 230] width 777 height 407
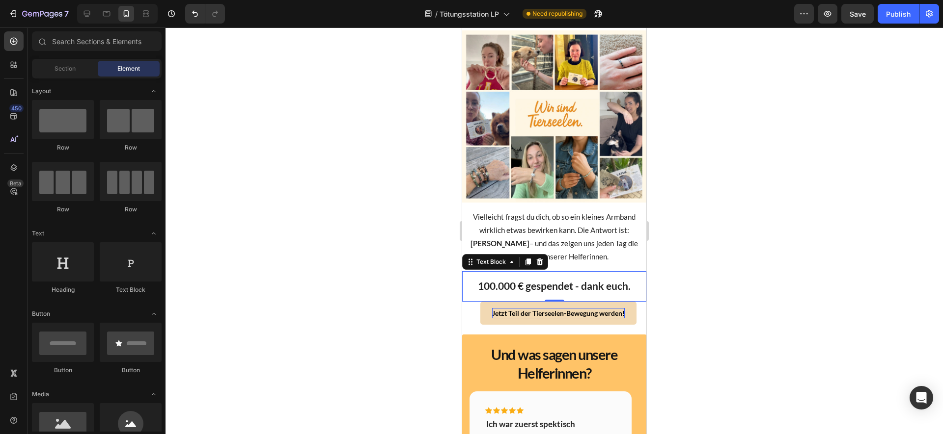
click at [530, 292] on div "100.000 € gespendet - dank euch." at bounding box center [554, 286] width 184 height 30
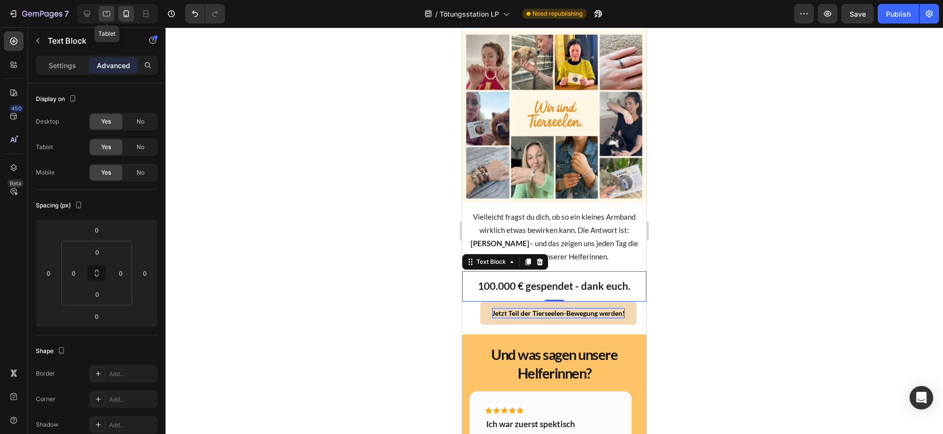
click at [100, 17] on div at bounding box center [107, 14] width 16 height 16
type input "20"
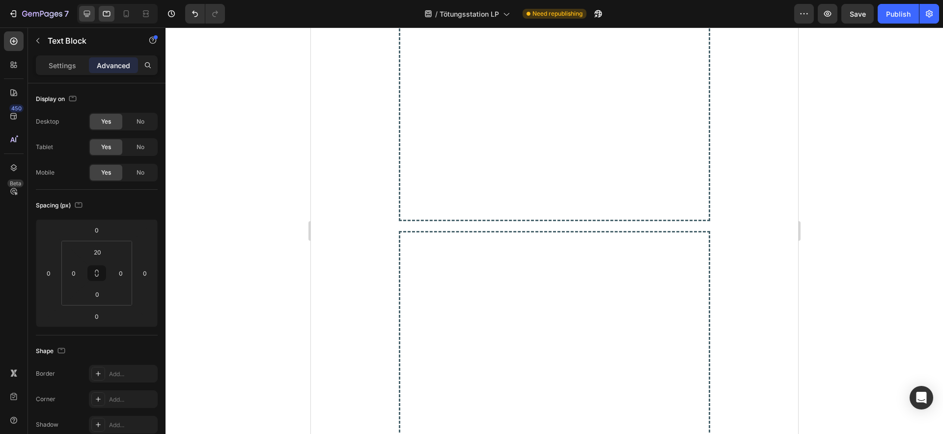
click at [85, 17] on icon at bounding box center [87, 14] width 6 height 6
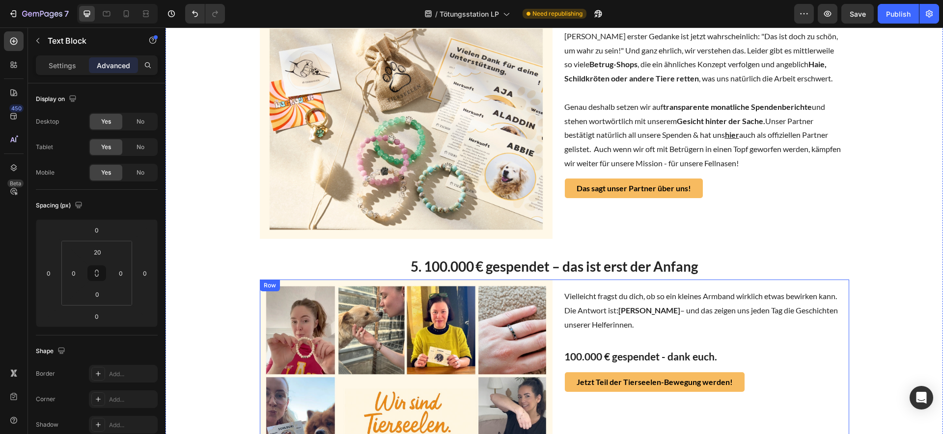
scroll to position [1175, 0]
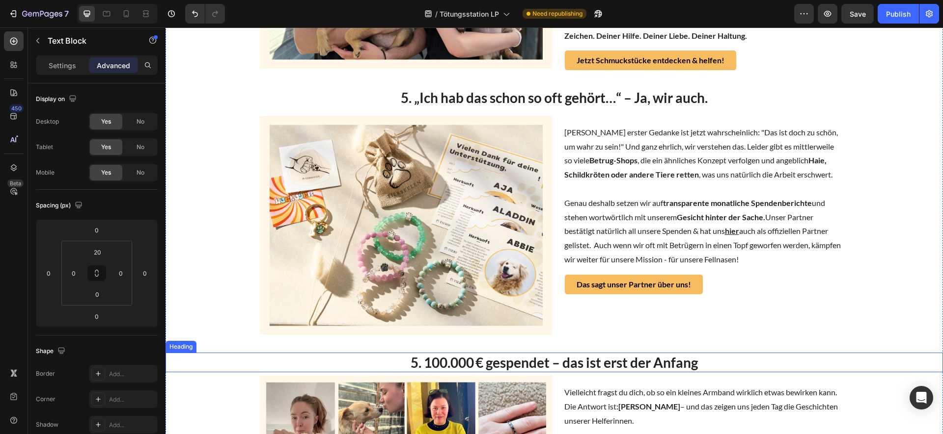
click at [538, 360] on h2 "5. 100.000 € gespendet – das ist erst der Anfang" at bounding box center [553, 363] width 777 height 20
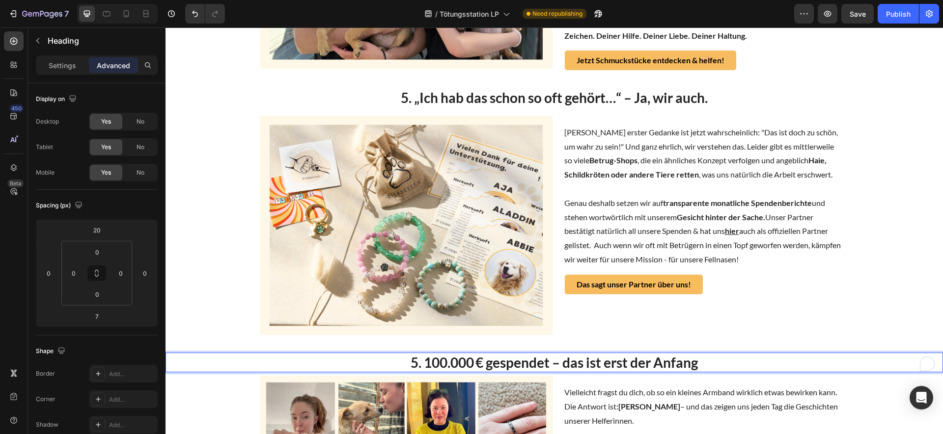
click at [538, 360] on h2 "5. 100.000 € gespendet – das ist erst der Anfang" at bounding box center [553, 363] width 777 height 20
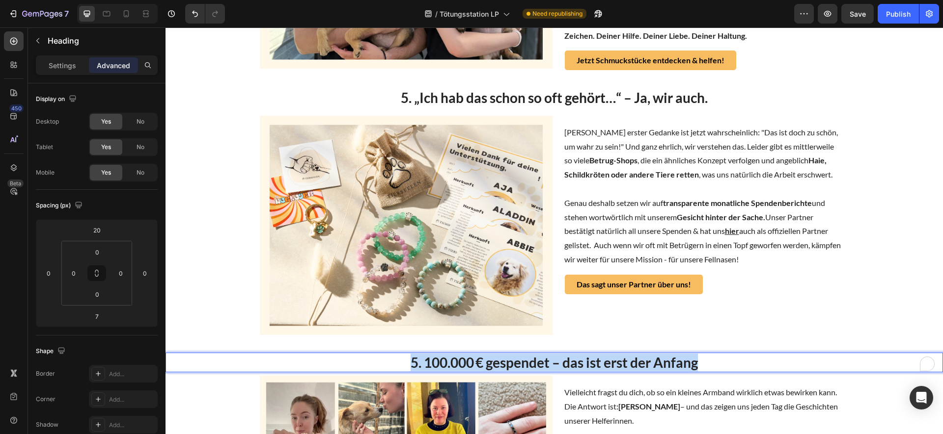
click at [538, 360] on p "5. 100.000 € gespendet – das ist erst der Anfang" at bounding box center [553, 363] width 775 height 18
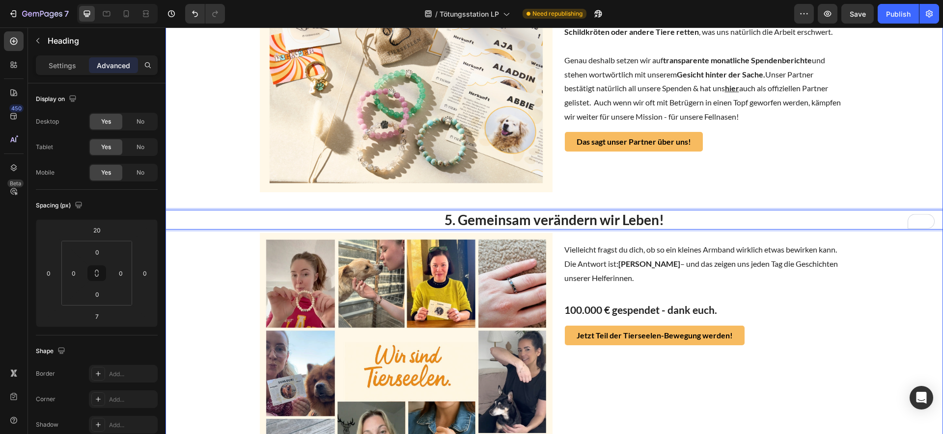
scroll to position [1353, 0]
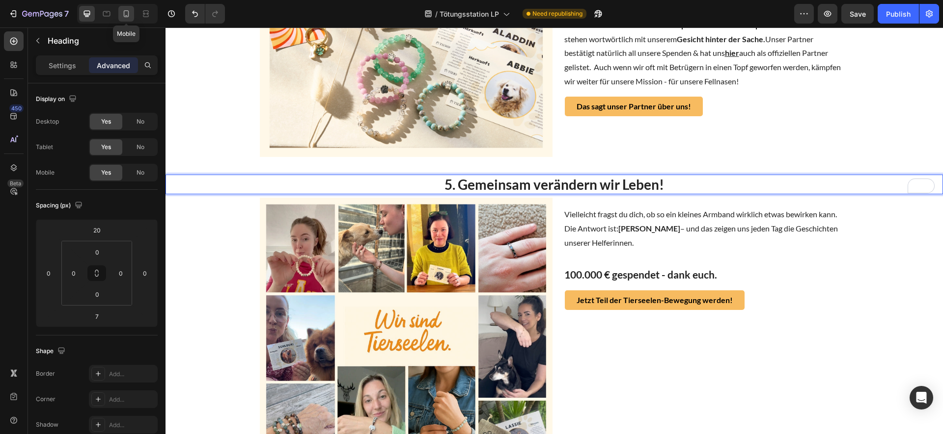
click at [118, 15] on div at bounding box center [126, 14] width 16 height 16
type input "0"
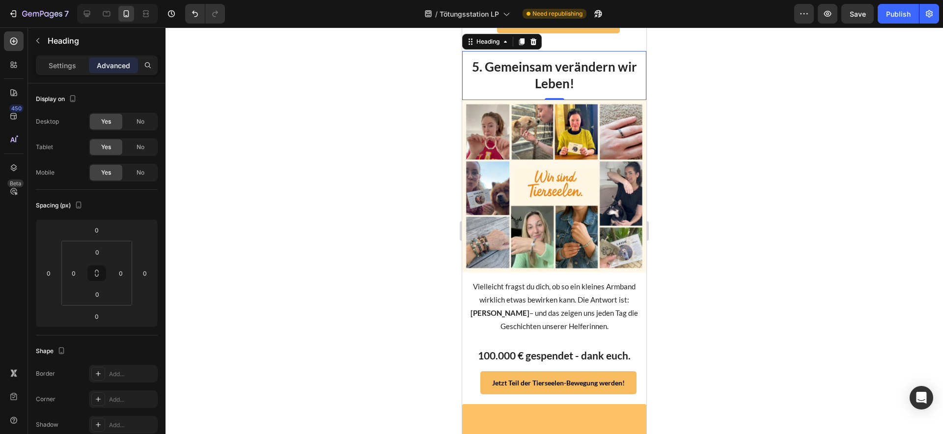
scroll to position [2381, 0]
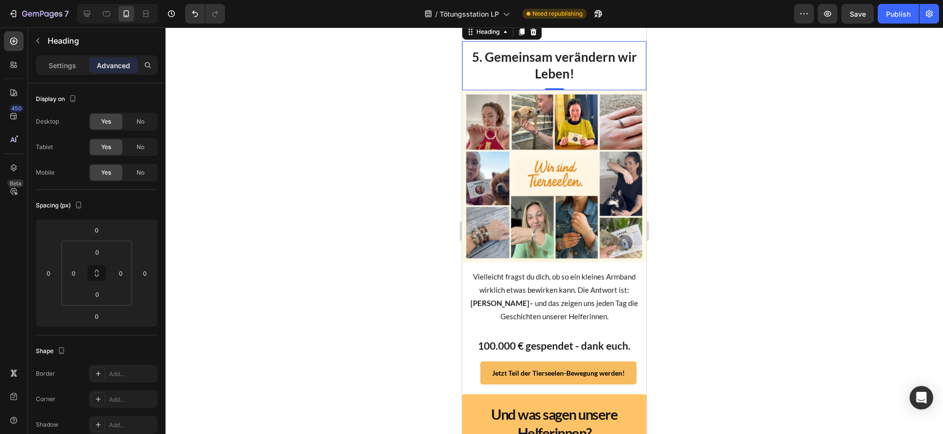
click at [730, 262] on div at bounding box center [553, 230] width 777 height 407
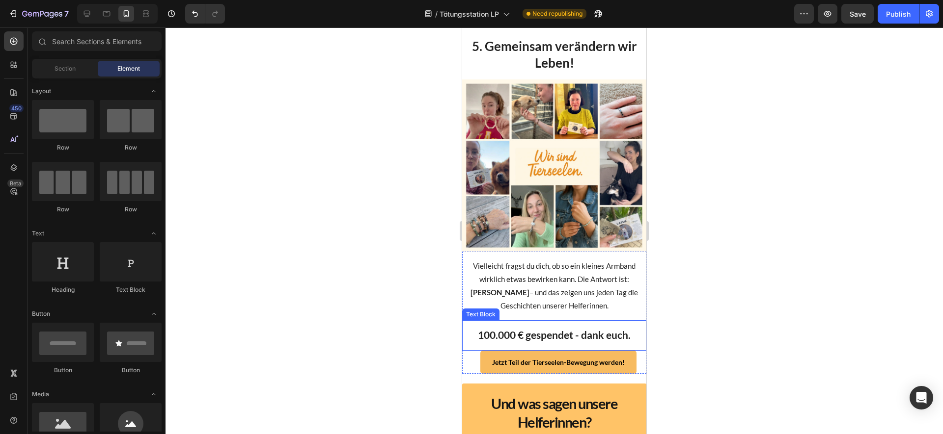
scroll to position [2397, 0]
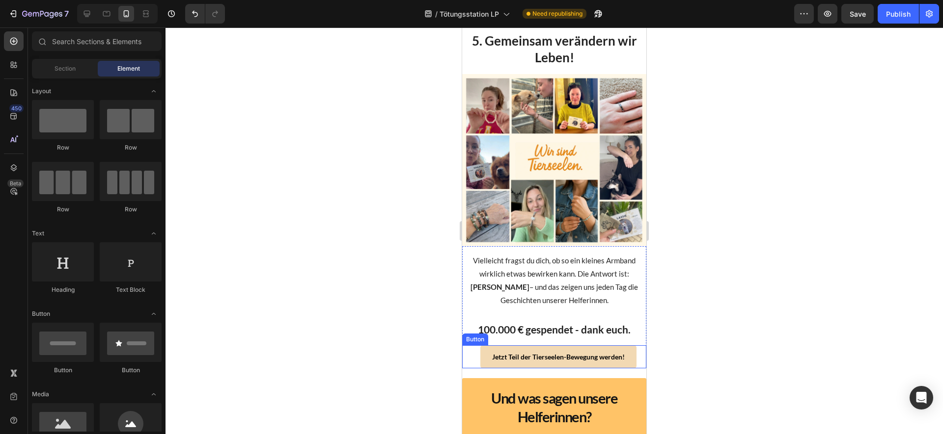
click at [574, 362] on link "Jetzt Teil der Tierseelen-Bewegung werden!" at bounding box center [558, 357] width 156 height 23
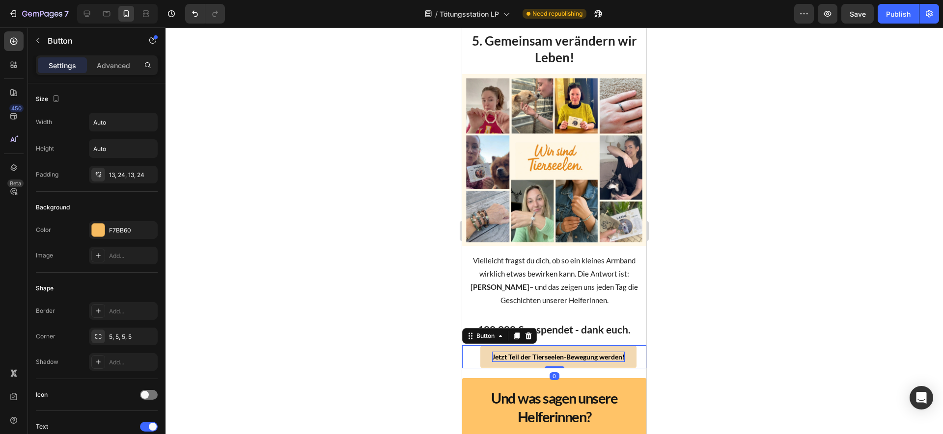
click at [564, 361] on strong "Jetzt Teil der Tierseelen-Bewegung werden!" at bounding box center [558, 357] width 133 height 8
click at [565, 361] on strong "Jetzt Teil der Tierseelen-Bewegung werden!" at bounding box center [558, 357] width 133 height 8
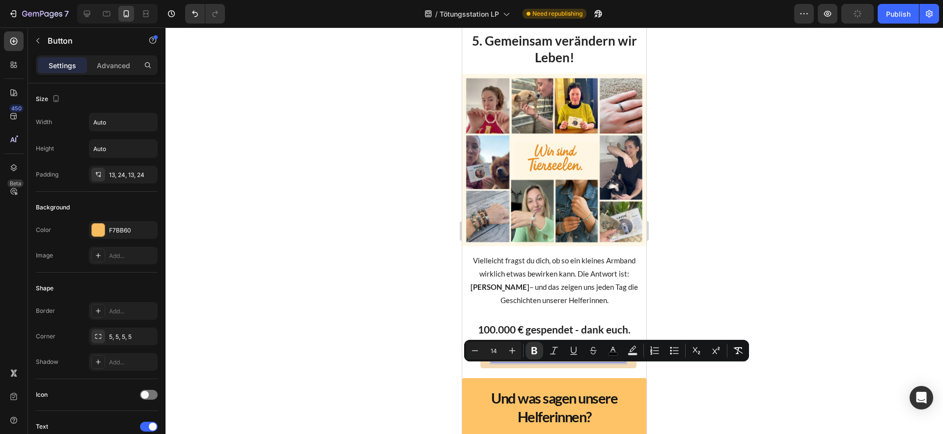
click at [540, 361] on strong "Jetzt Teil der Tierseelen-Bewegung werden!" at bounding box center [558, 357] width 133 height 8
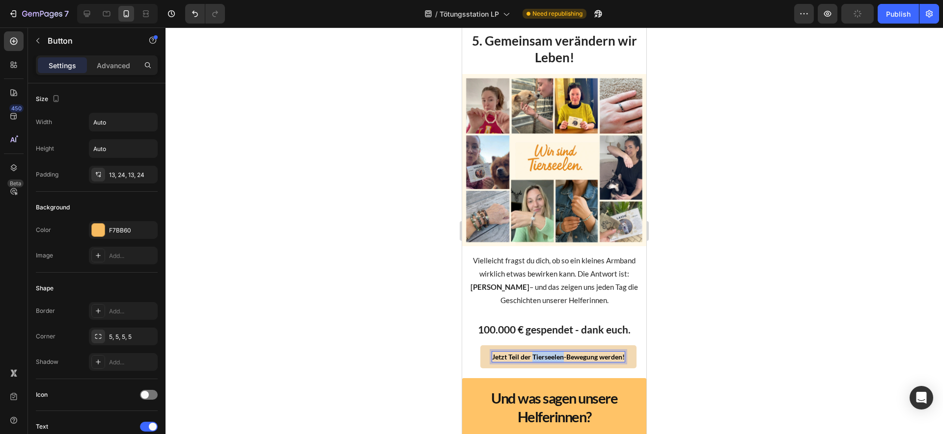
click at [540, 361] on strong "Jetzt Teil der Tierseelen-Bewegung werden!" at bounding box center [558, 357] width 133 height 8
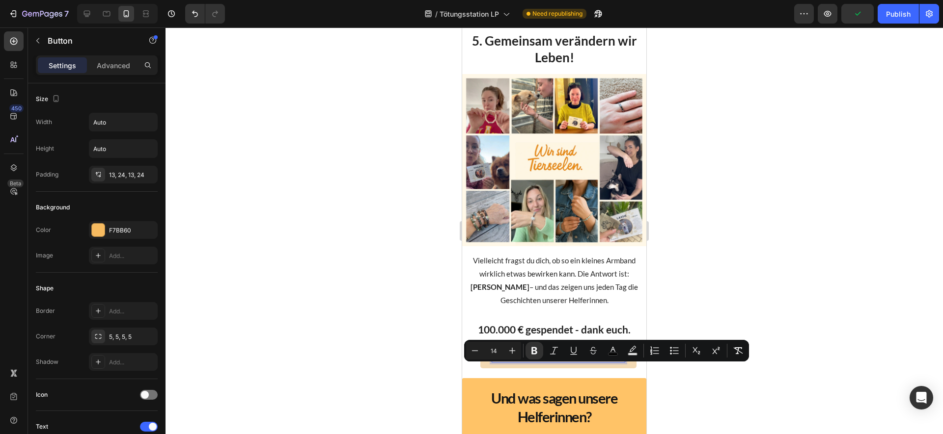
click at [562, 361] on strong "Jetzt Teil der Tierseelen-Bewegung werden!" at bounding box center [558, 357] width 133 height 8
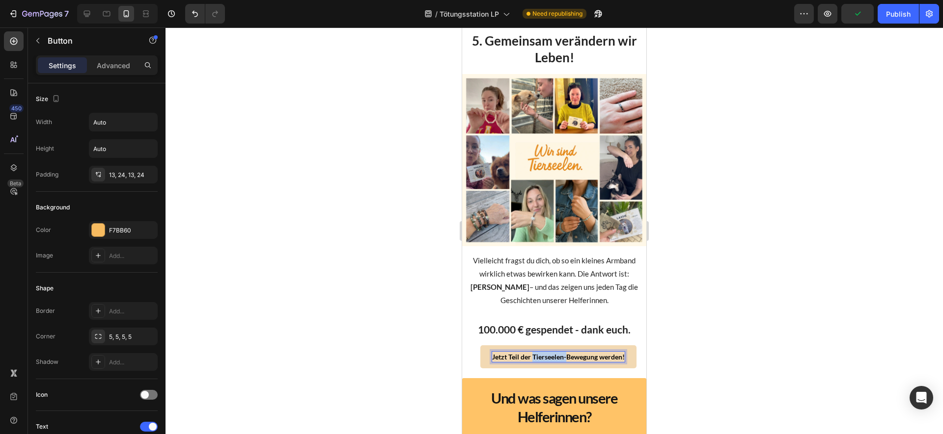
drag, startPoint x: 562, startPoint y: 370, endPoint x: 529, endPoint y: 370, distance: 32.4
click at [529, 361] on strong "Jetzt Teil der Tierseelen-Bewegung werden!" at bounding box center [558, 357] width 133 height 8
click at [746, 326] on div at bounding box center [553, 230] width 777 height 407
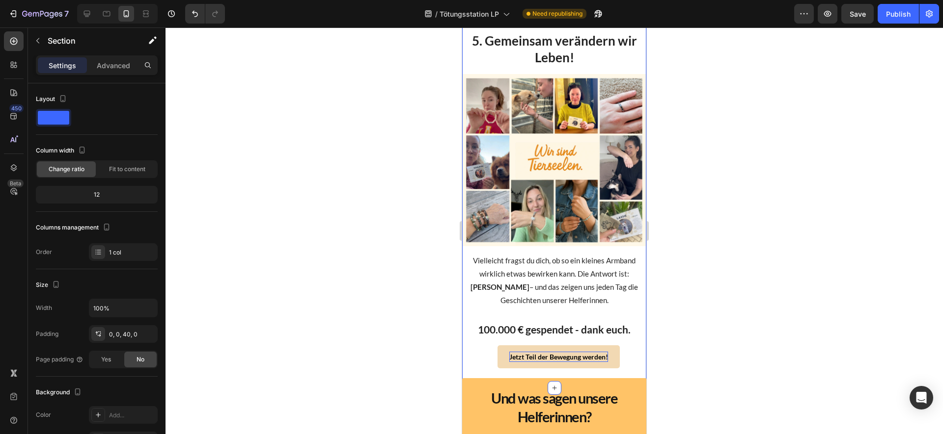
click at [112, 77] on div "Settings Advanced" at bounding box center [96, 69] width 137 height 28
click at [120, 65] on p "Advanced" at bounding box center [113, 65] width 33 height 10
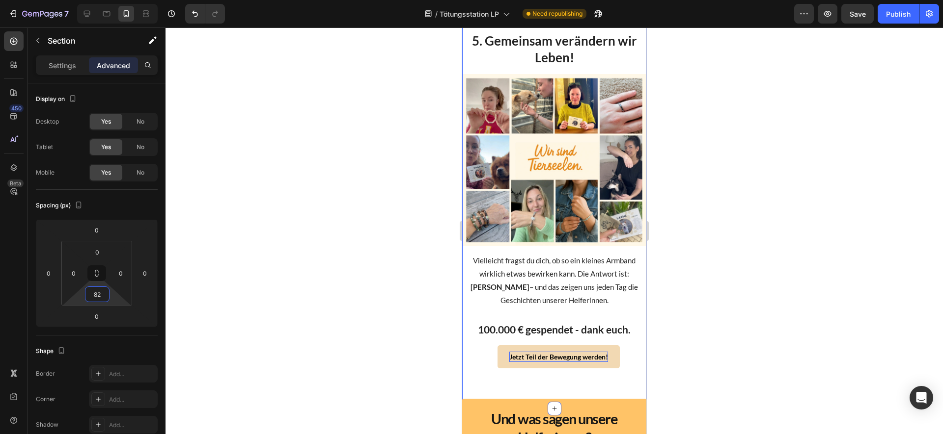
type input "80"
drag, startPoint x: 118, startPoint y: 300, endPoint x: 120, endPoint y: 291, distance: 10.0
click at [120, 0] on html "7 Version history / Tötungsstation LP Need republishing Preview Save Publish 45…" at bounding box center [471, 0] width 943 height 0
click at [713, 297] on div at bounding box center [553, 230] width 777 height 407
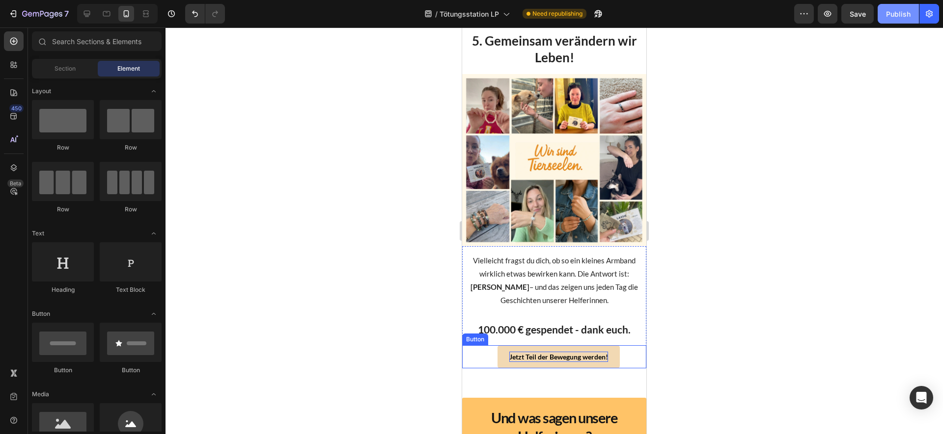
click at [902, 9] on div "Publish" at bounding box center [898, 14] width 25 height 10
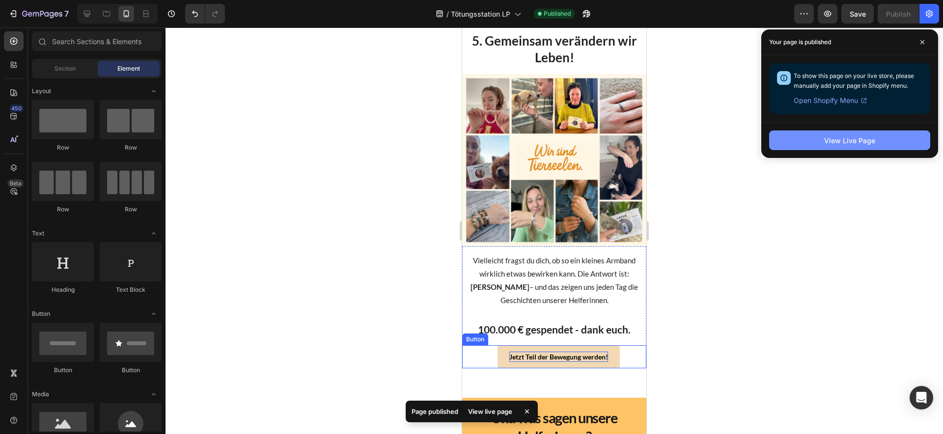
click at [849, 135] on div "View Live Page" at bounding box center [849, 140] width 51 height 10
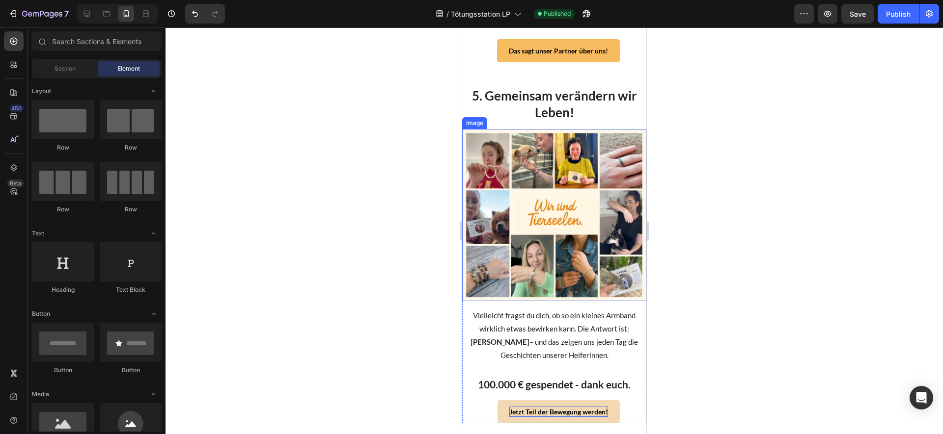
scroll to position [2333, 0]
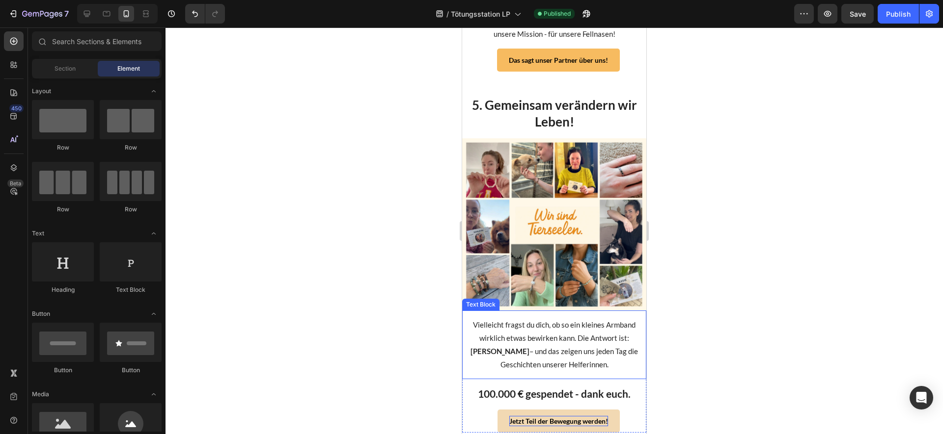
click at [571, 394] on div "100.000 € gespendet - dank euch." at bounding box center [554, 394] width 184 height 30
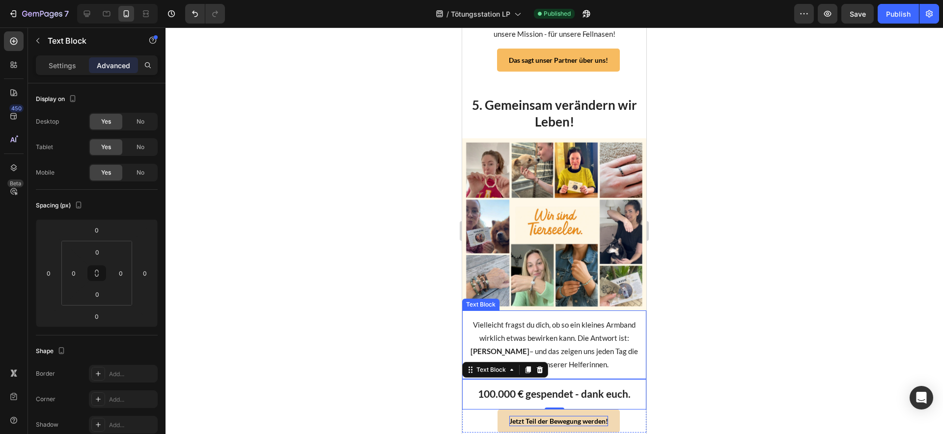
click at [555, 366] on p "Vielleicht fragst du dich, ob so ein kleines Armband wirklich etwas bewirken ka…" at bounding box center [554, 345] width 168 height 53
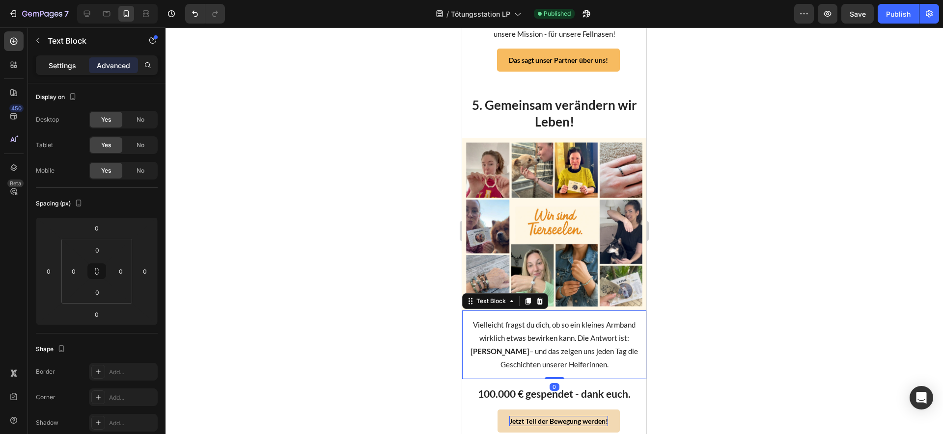
click at [68, 65] on p "Settings" at bounding box center [62, 65] width 27 height 10
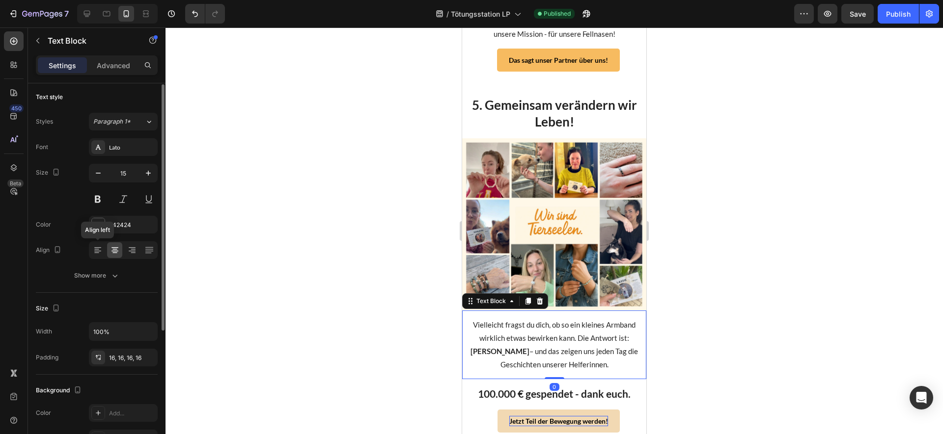
click at [109, 250] on div at bounding box center [114, 251] width 15 height 16
click at [103, 248] on div at bounding box center [97, 251] width 15 height 16
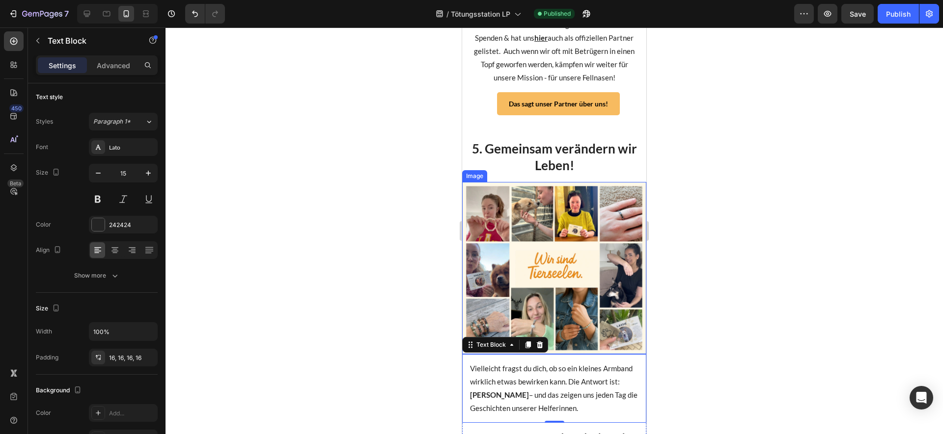
scroll to position [2252, 0]
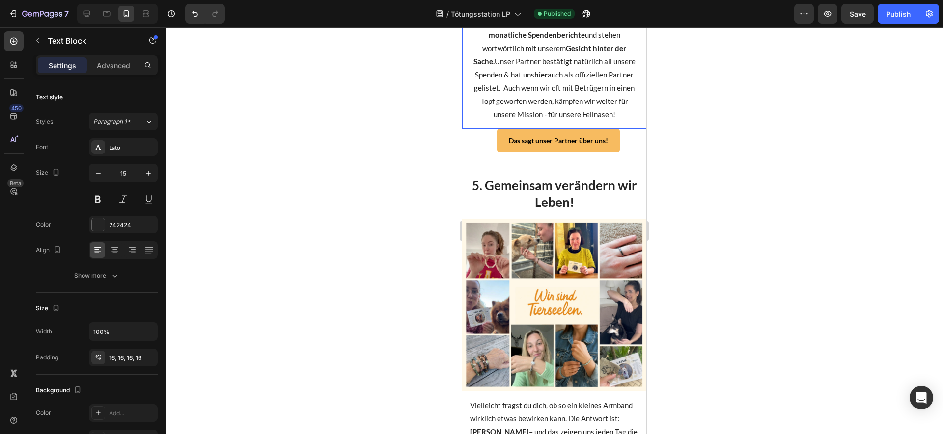
click at [514, 112] on p "Genau deshalb setzen wir auf transparente monatliche Spendenberichte und stehen…" at bounding box center [554, 61] width 168 height 119
click at [102, 251] on icon at bounding box center [98, 250] width 10 height 10
click at [707, 209] on div at bounding box center [553, 230] width 777 height 407
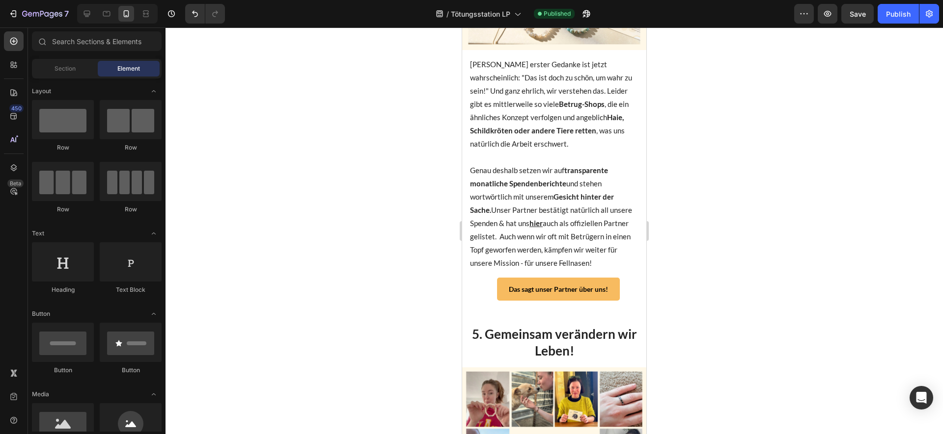
scroll to position [2103, 0]
click at [196, 12] on icon "Undo/Redo" at bounding box center [195, 14] width 10 height 10
click at [196, 12] on icon "Undo/Redo" at bounding box center [195, 14] width 6 height 6
click at [196, 13] on icon "Undo/Redo" at bounding box center [195, 14] width 6 height 6
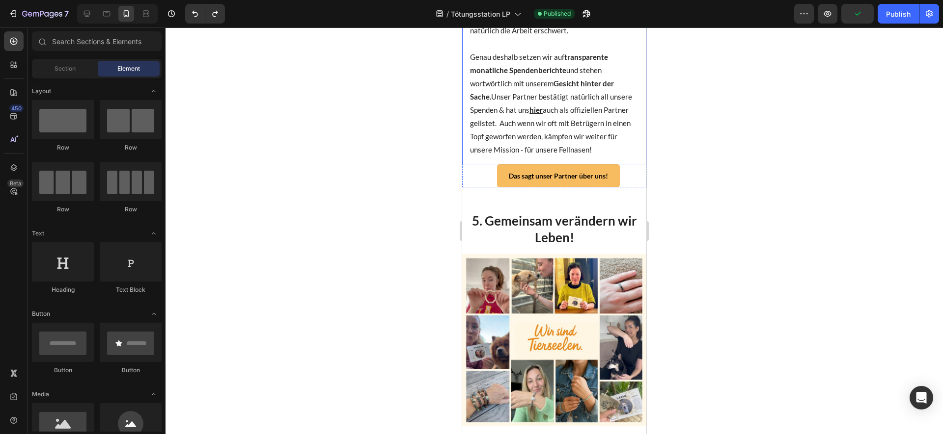
scroll to position [2394, 0]
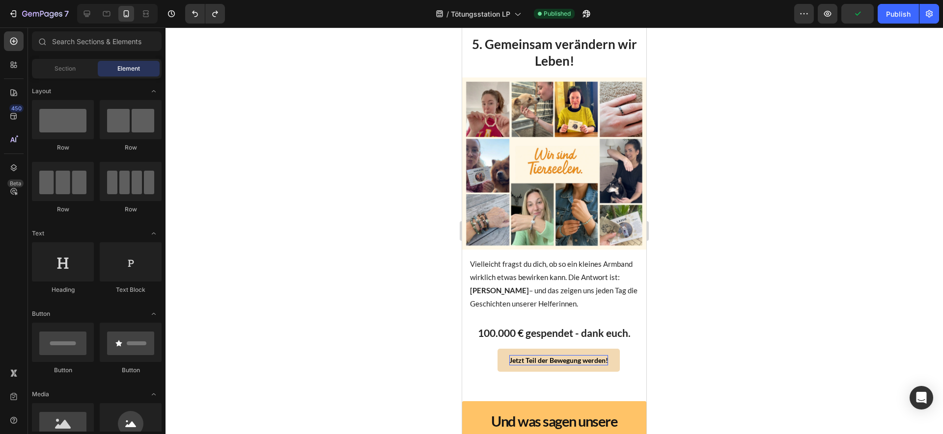
click at [714, 243] on div at bounding box center [553, 230] width 777 height 407
click at [196, 21] on button "Undo/Redo" at bounding box center [195, 14] width 20 height 20
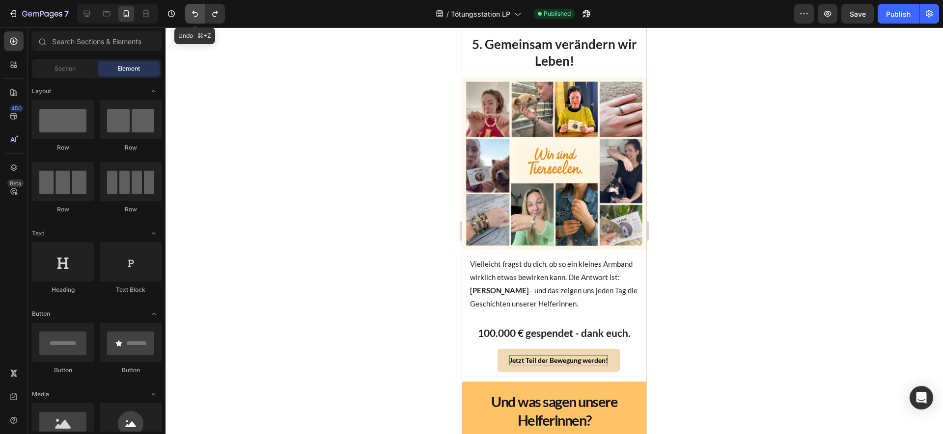
click at [196, 21] on button "Undo/Redo" at bounding box center [195, 14] width 20 height 20
click at [212, 21] on button "Undo/Redo" at bounding box center [215, 14] width 20 height 20
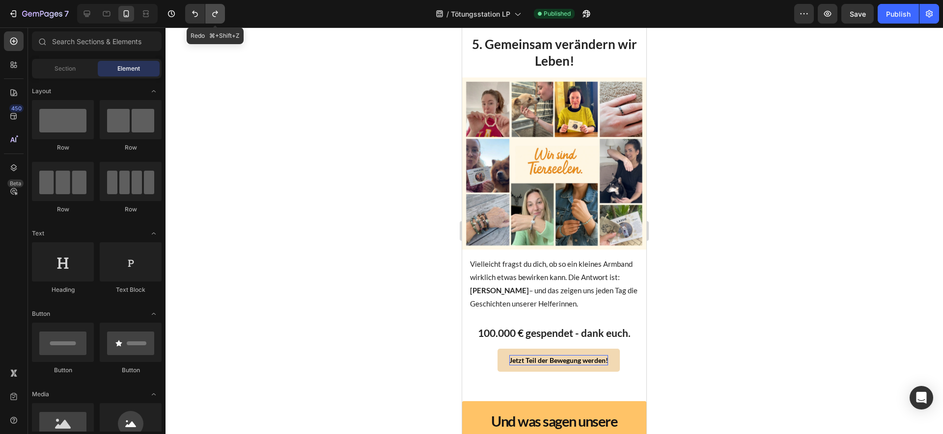
click at [212, 21] on button "Undo/Redo" at bounding box center [215, 14] width 20 height 20
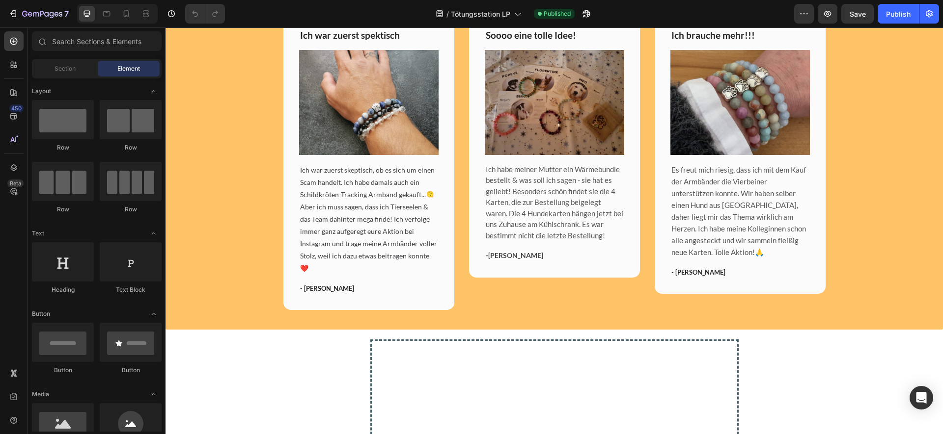
scroll to position [1592, 0]
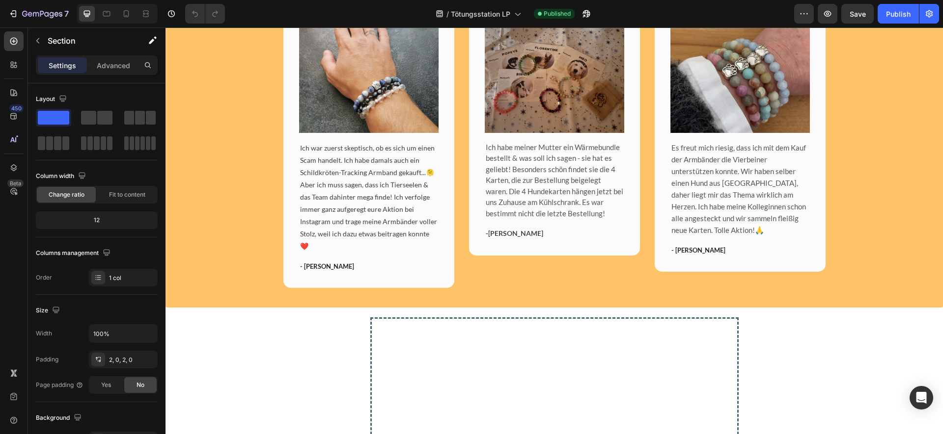
click at [489, 257] on div "Und was sagen unsere 10.000+ Helferinnen? Heading Image Icon Icon Icon Icon Ico…" at bounding box center [553, 115] width 777 height 385
click at [120, 67] on p "Advanced" at bounding box center [113, 65] width 33 height 10
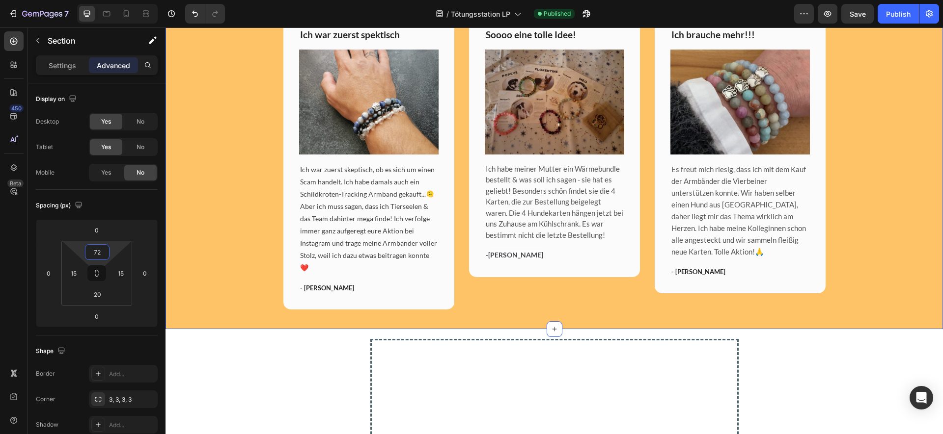
type input "70"
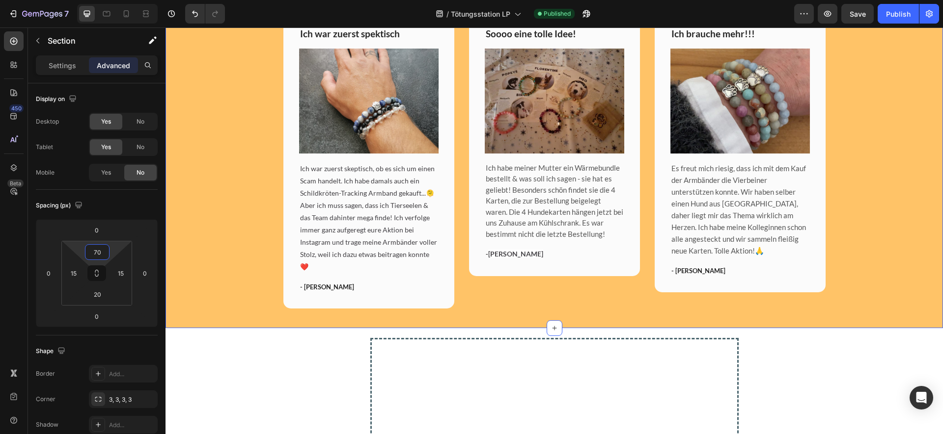
drag, startPoint x: 123, startPoint y: 248, endPoint x: 131, endPoint y: 238, distance: 13.0
click at [131, 0] on html "7 Version history / Tötungsstation LP Published Preview Save Publish 450 Beta S…" at bounding box center [471, 0] width 943 height 0
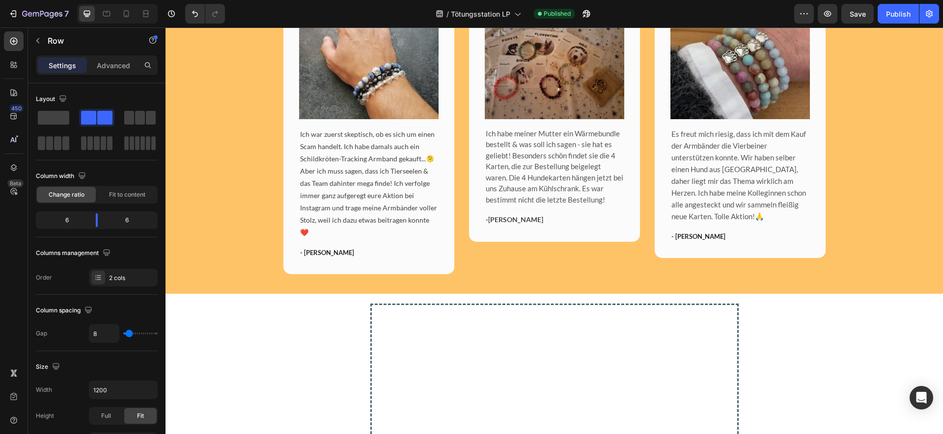
scroll to position [1675, 0]
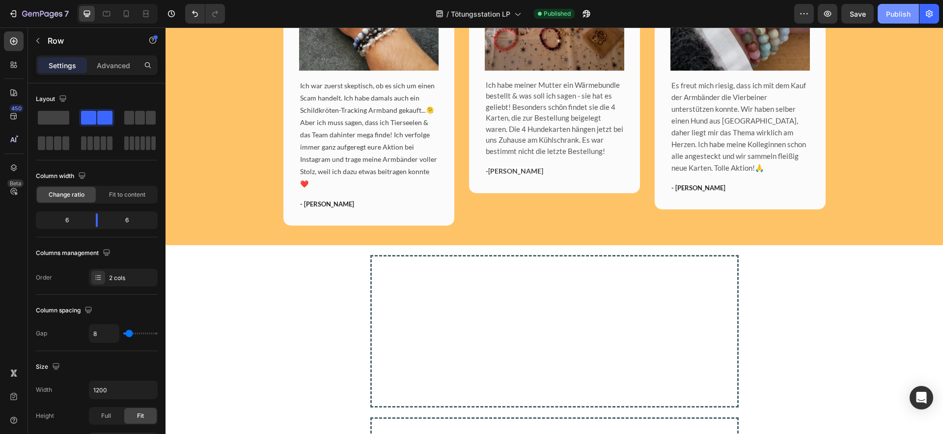
click at [902, 9] on div "Publish" at bounding box center [898, 14] width 25 height 10
